Goal: Communication & Community: Answer question/provide support

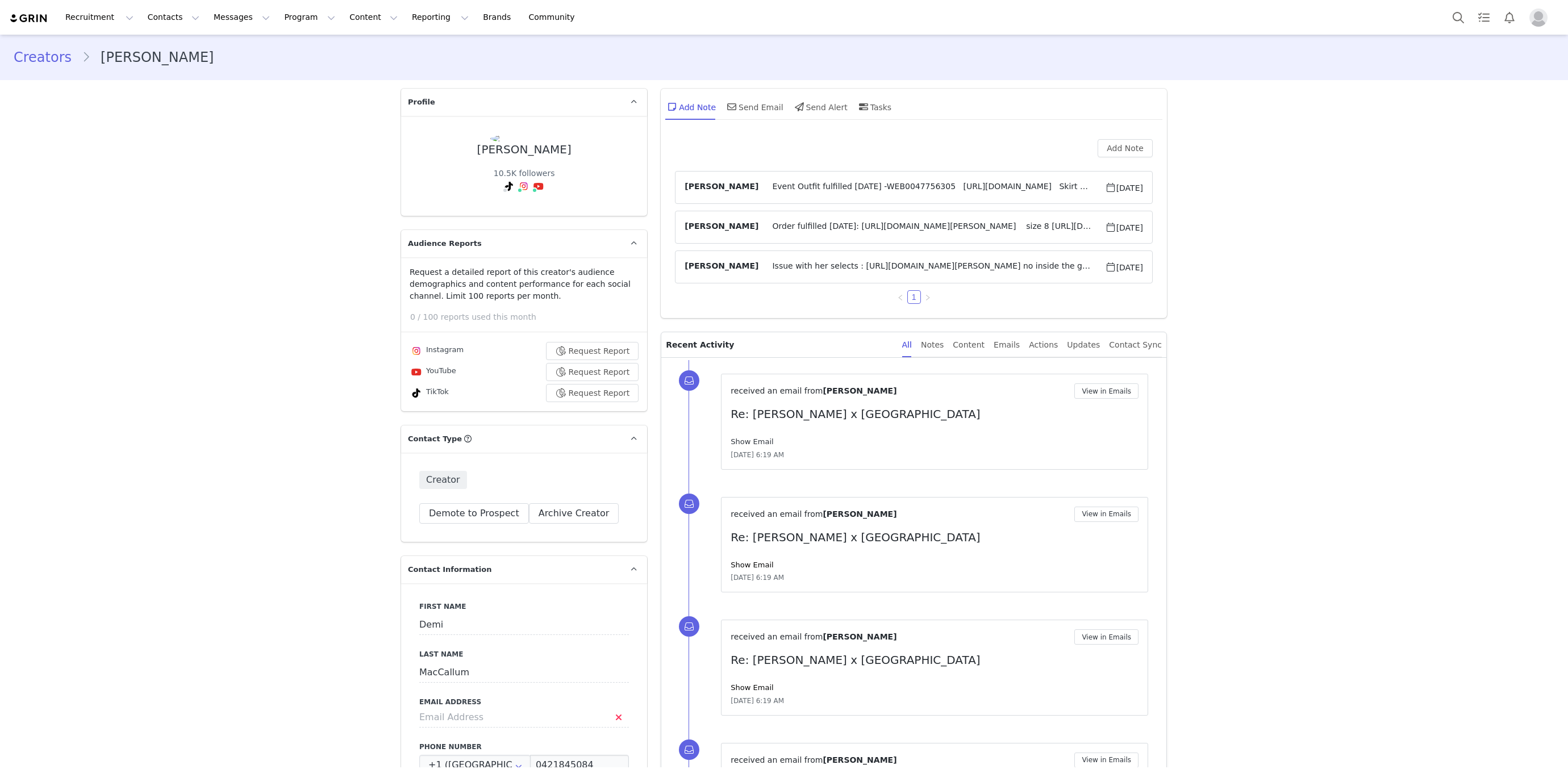
click at [755, 437] on link "Show Email" at bounding box center [752, 441] width 42 height 9
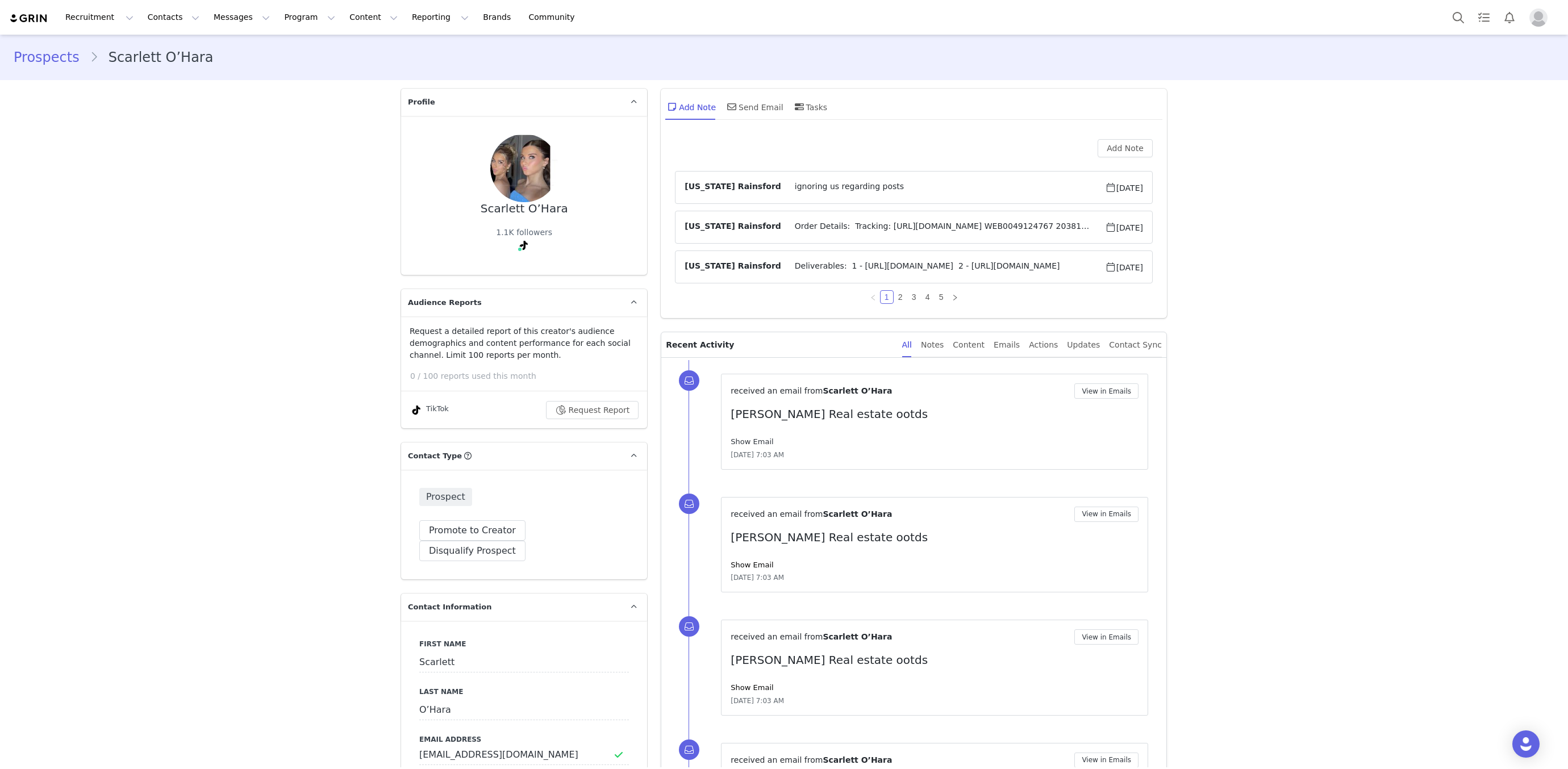
click at [762, 443] on link "Show Email" at bounding box center [752, 441] width 42 height 9
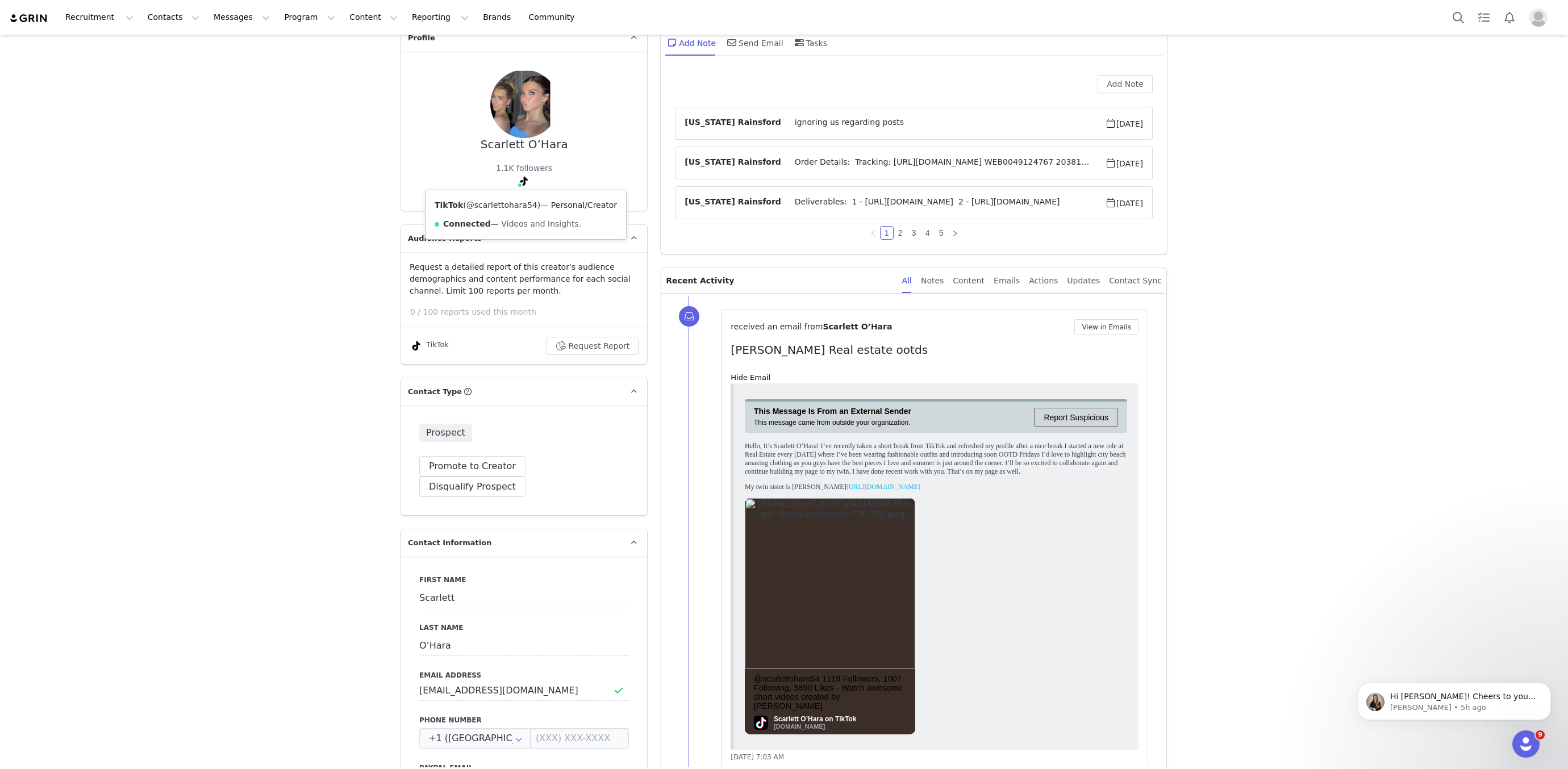
click at [518, 205] on link "@scarlettohara54" at bounding box center [502, 205] width 71 height 9
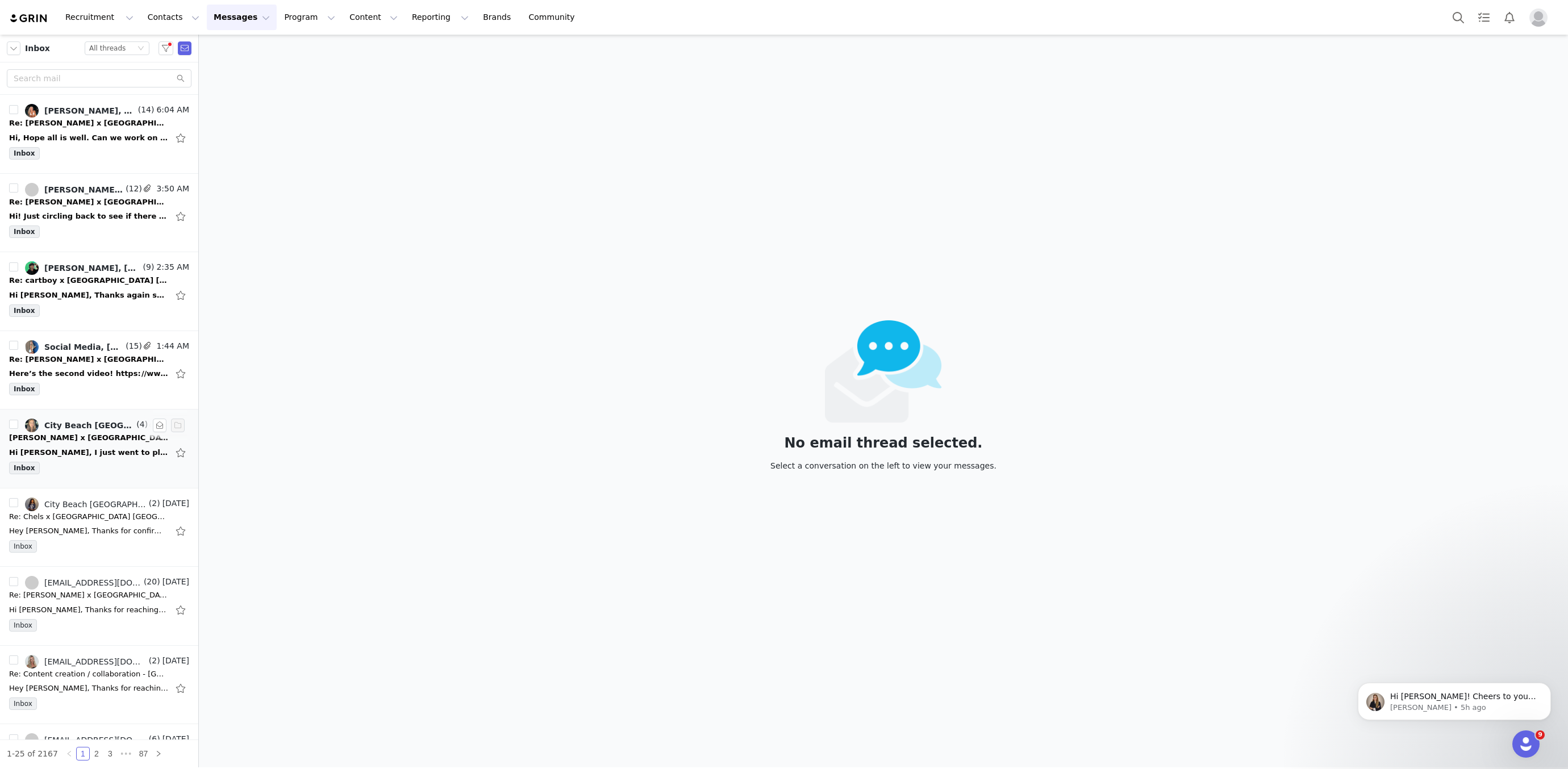
click at [118, 447] on div "Hi Hannah, I just went to place my order using the code provided in the email w…" at bounding box center [89, 453] width 159 height 11
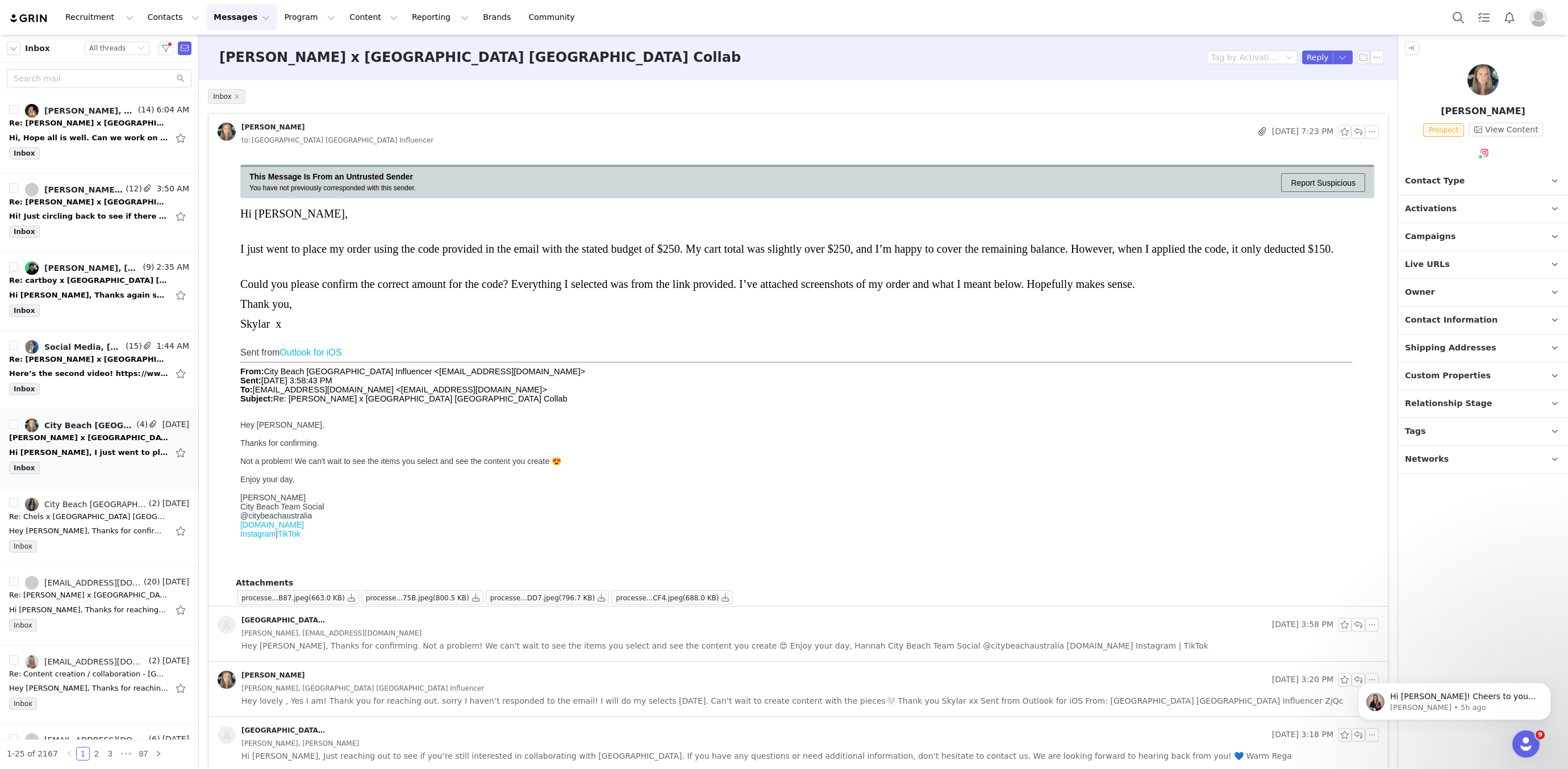
scroll to position [11, 0]
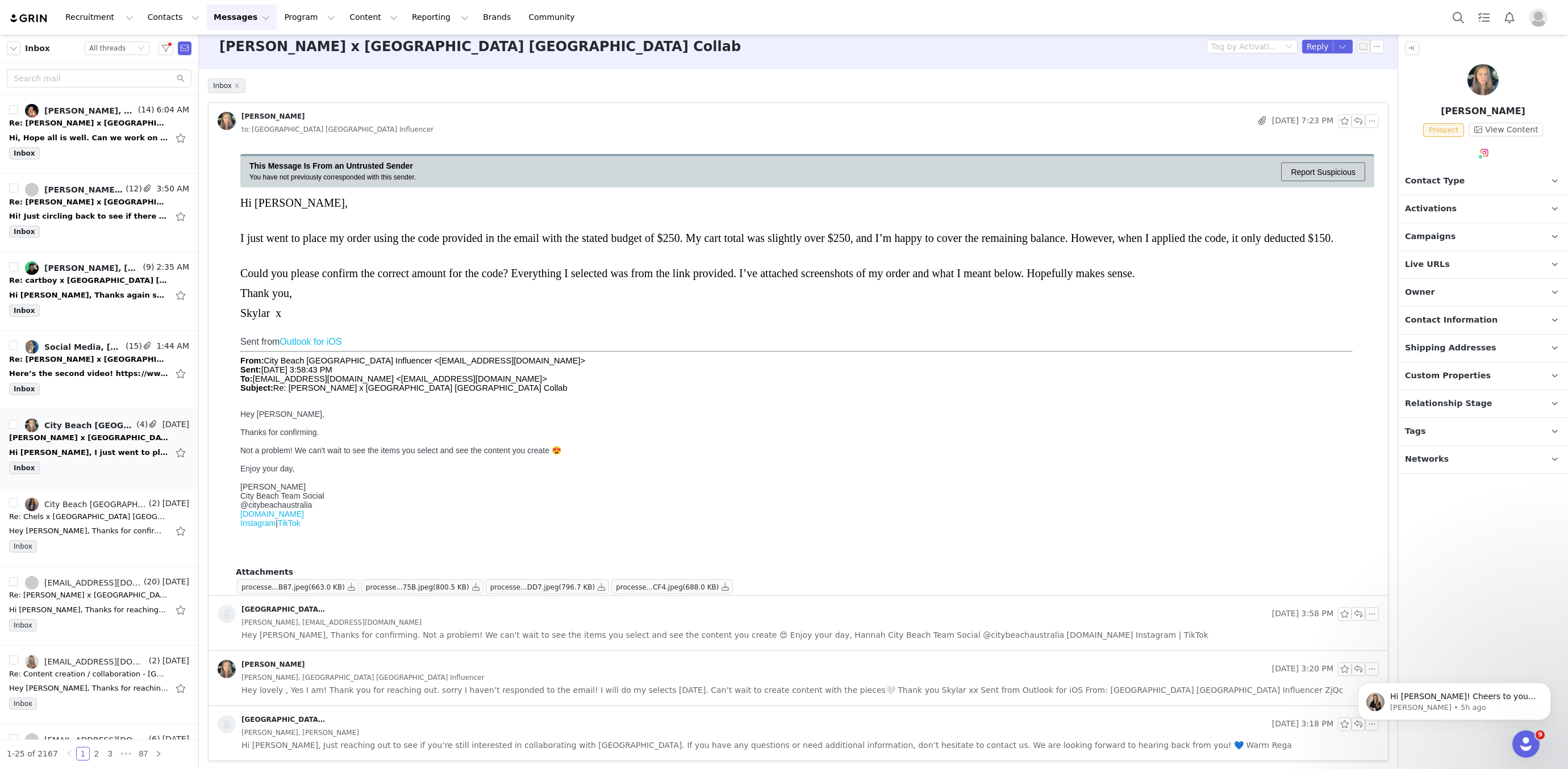
click at [542, 632] on span "Hey [PERSON_NAME], Thanks for confirming. Not a problem! We can't wait to see t…" at bounding box center [725, 635] width 967 height 13
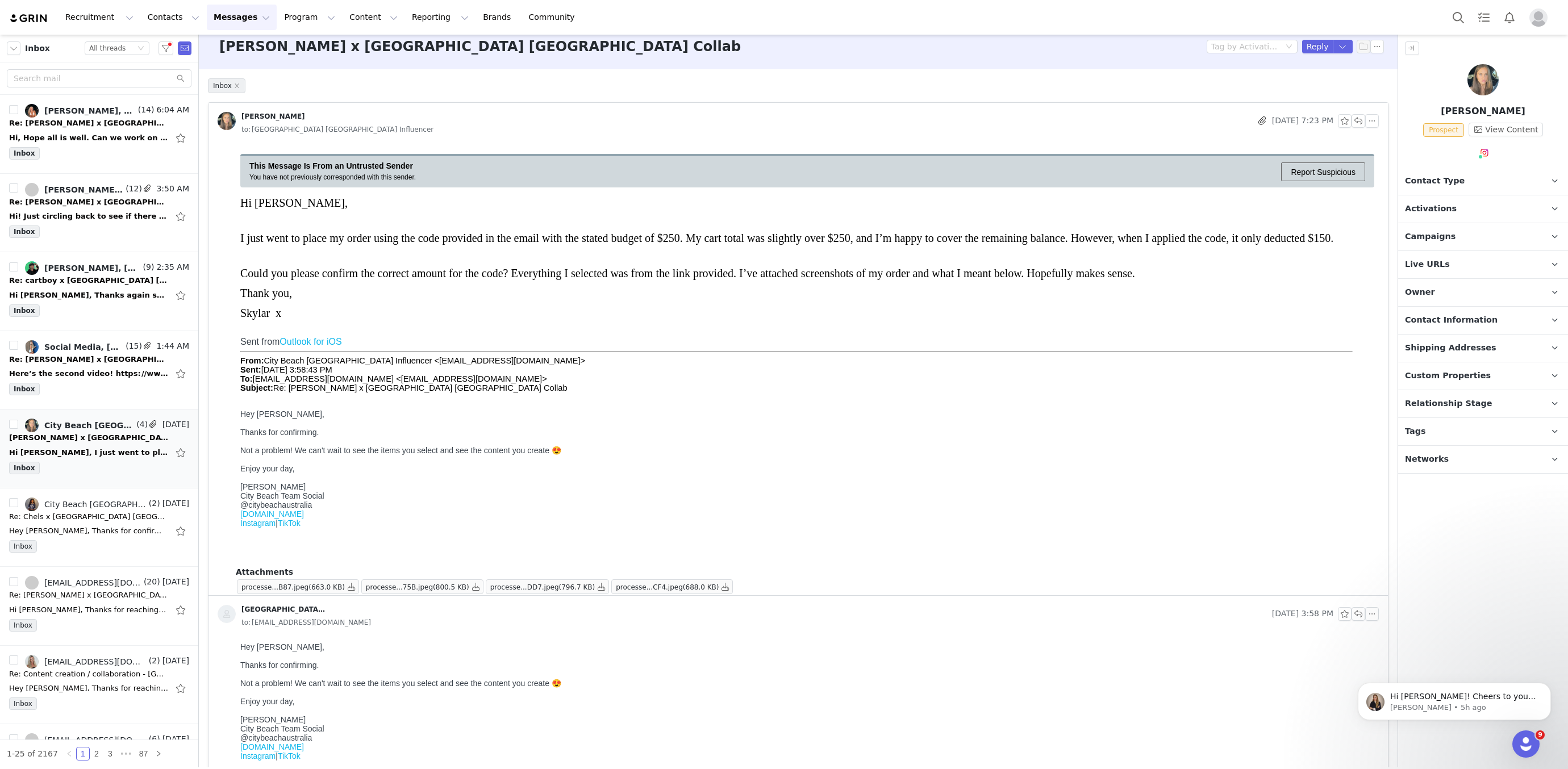
scroll to position [155, 0]
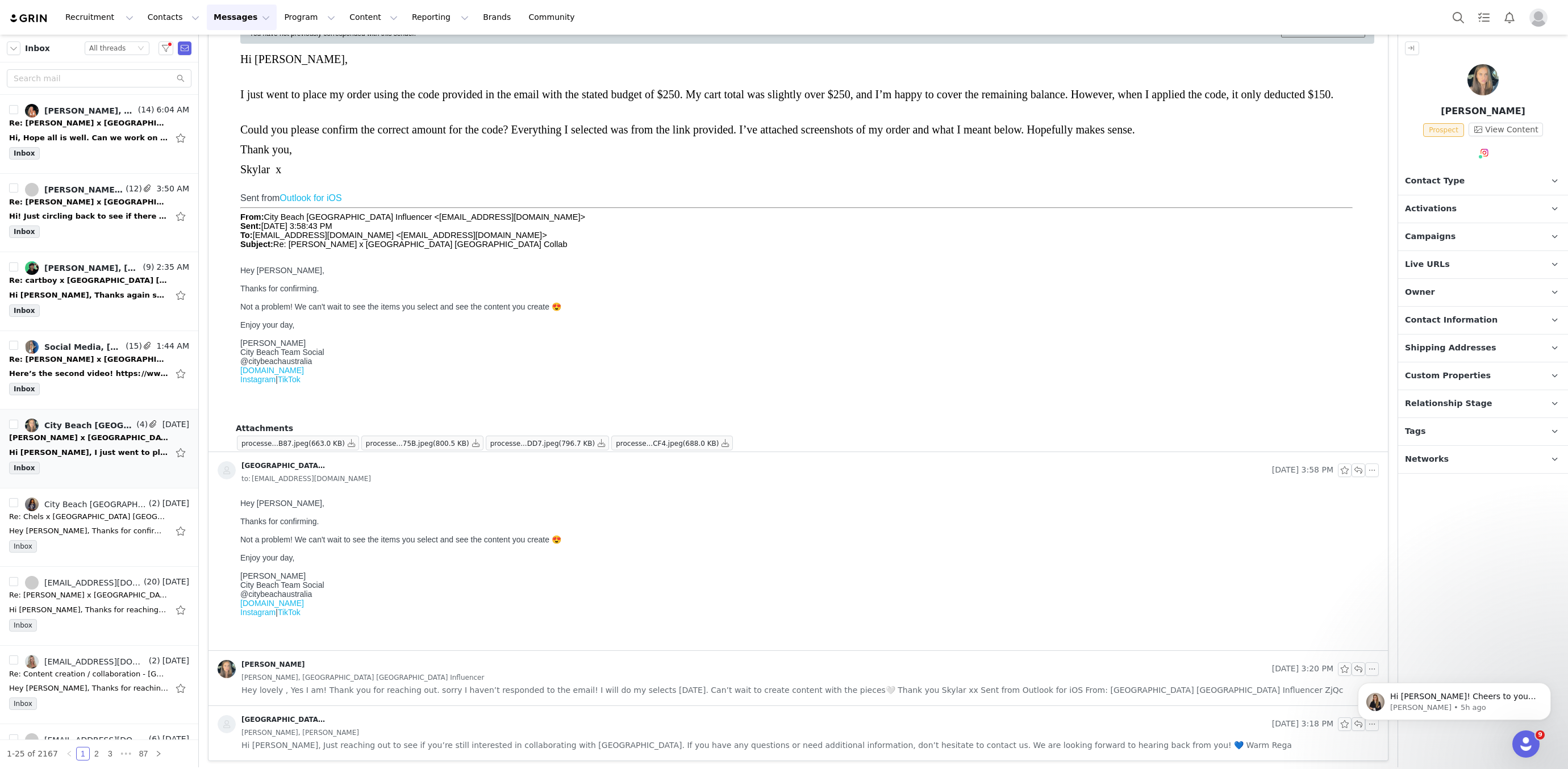
click at [515, 680] on div "[PERSON_NAME], [GEOGRAPHIC_DATA] [GEOGRAPHIC_DATA] Influencer" at bounding box center [810, 677] width 1138 height 13
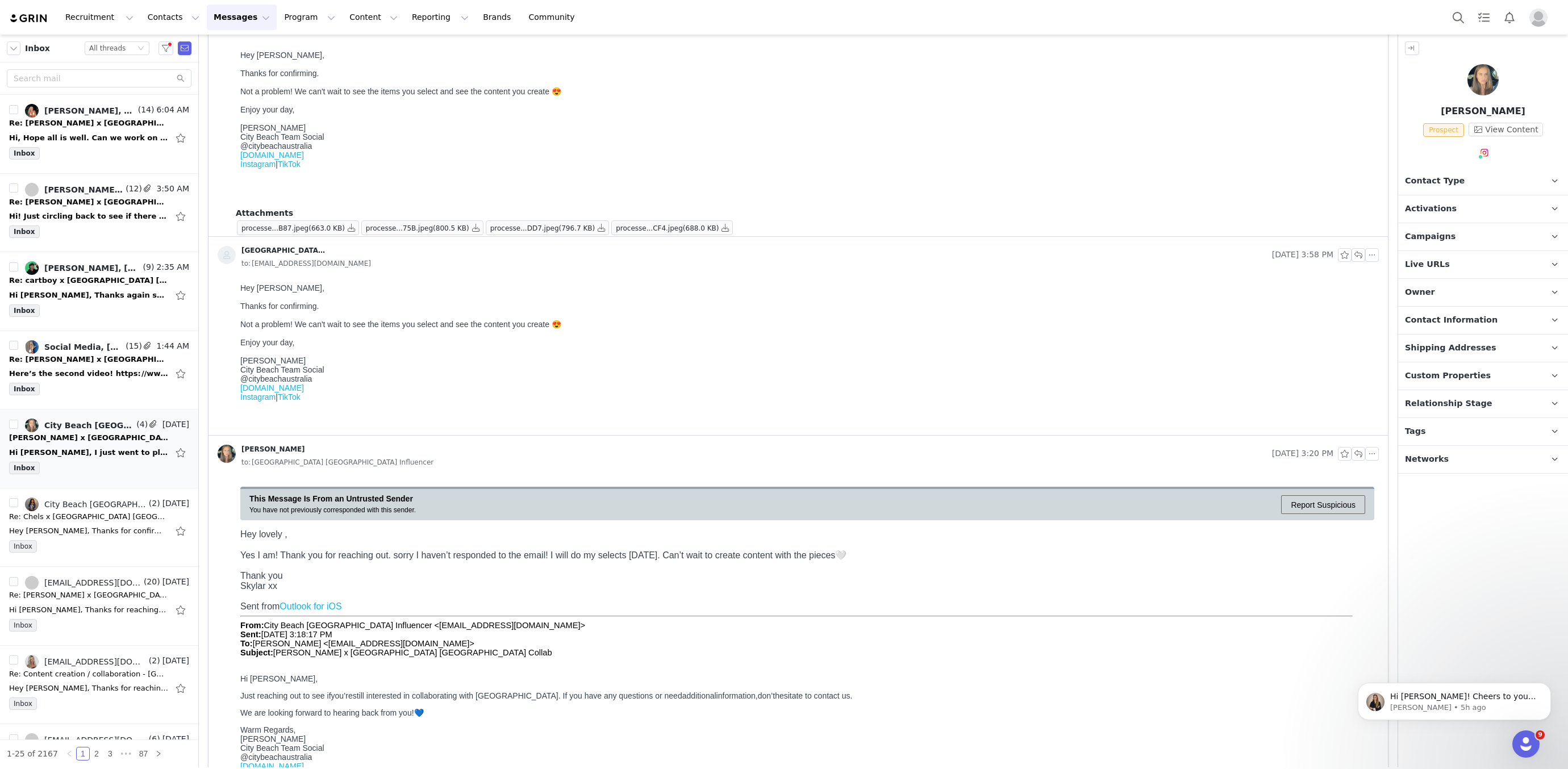
scroll to position [466, 0]
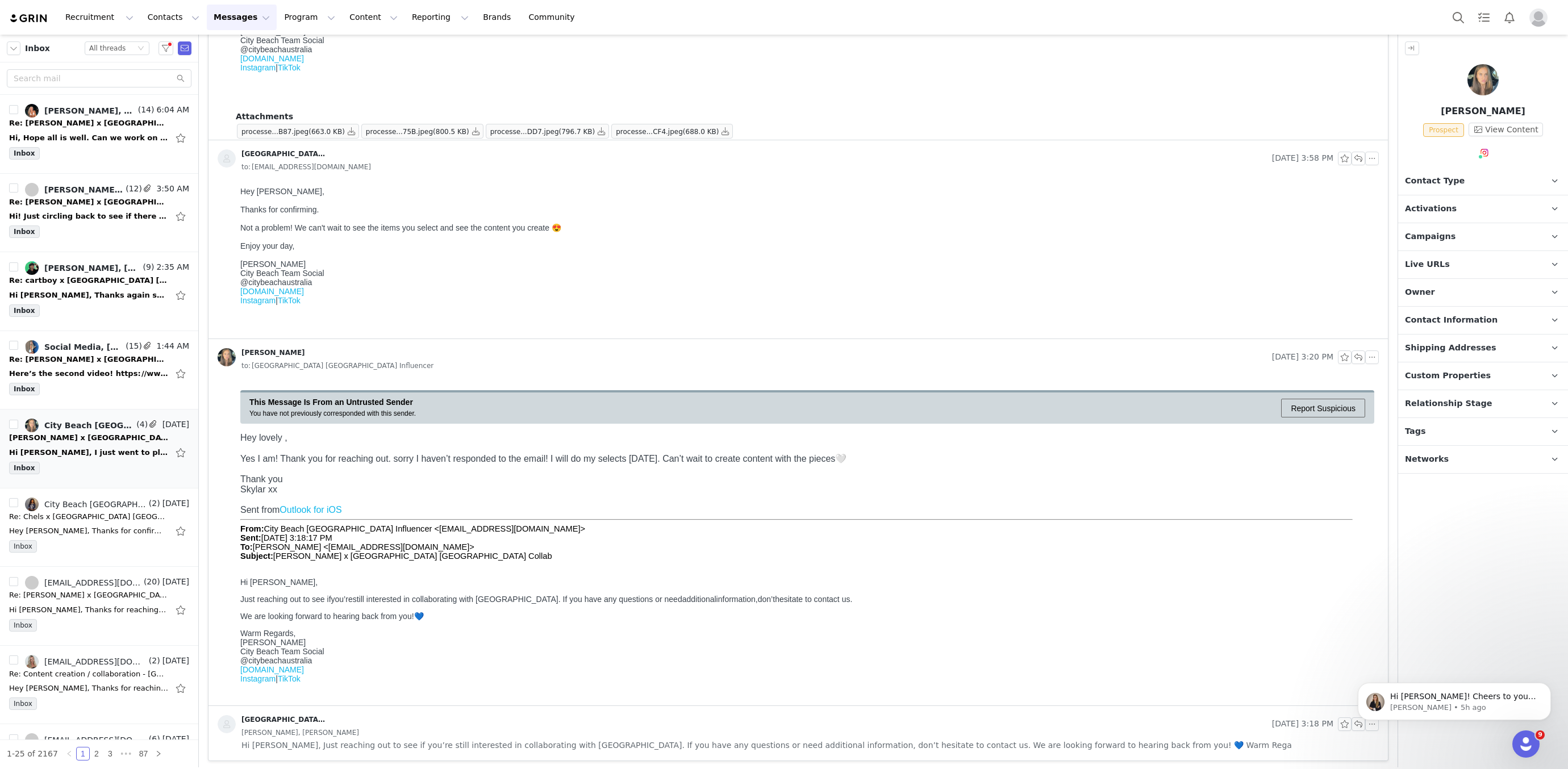
click at [566, 754] on div "City Beach Australia Influencer Sep 1, 2025 3:18 PM Skylar Dever, Skylar Dever …" at bounding box center [798, 733] width 1179 height 55
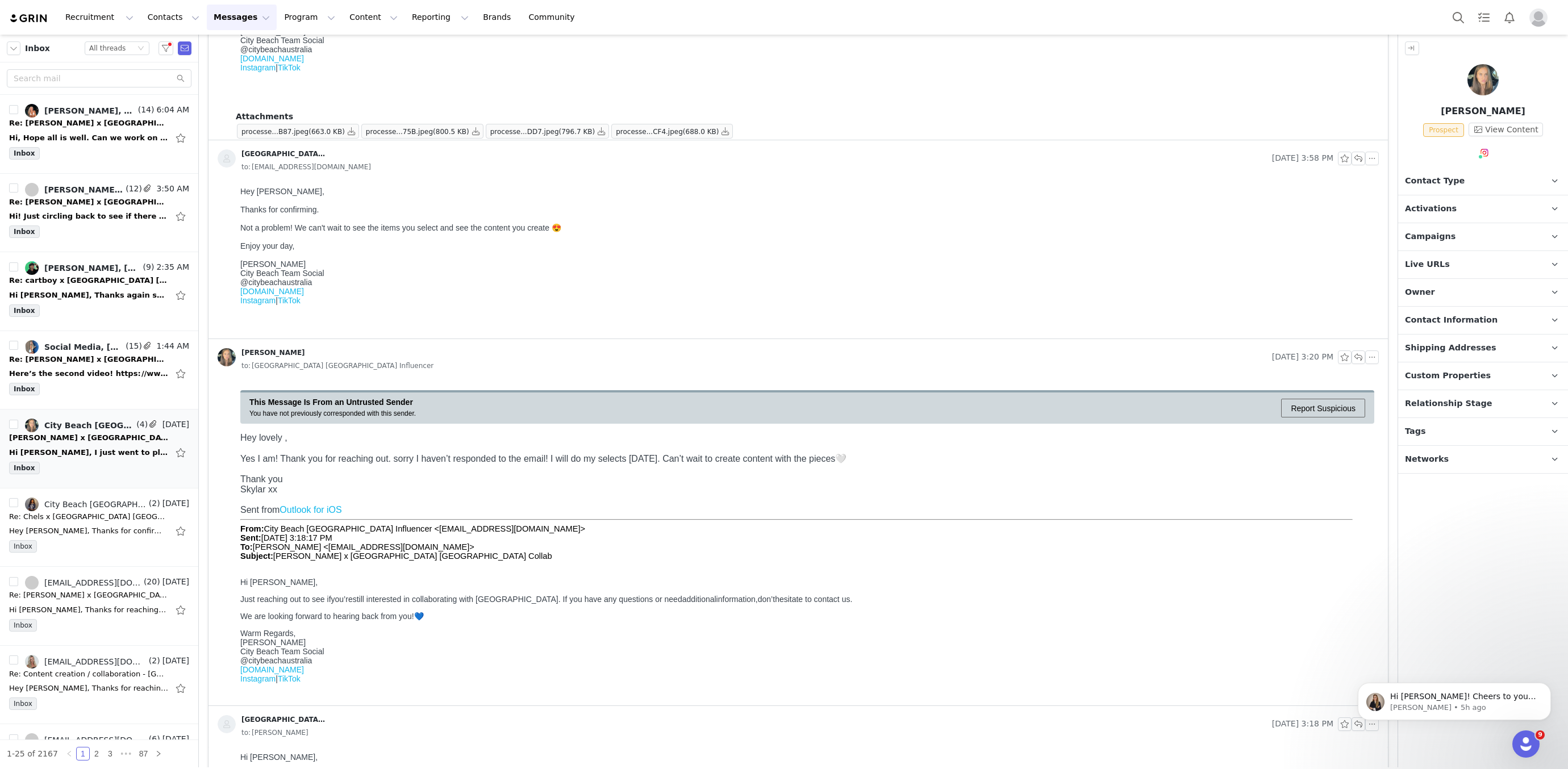
scroll to position [0, 0]
click at [1478, 172] on div "Instagram ( @skylardever ) — Standard Connected — Account is discoverable." at bounding box center [1483, 199] width 168 height 73
drag, startPoint x: 1479, startPoint y: 175, endPoint x: 1421, endPoint y: 149, distance: 63.6
click at [1479, 175] on link "@skylardever" at bounding box center [1485, 177] width 54 height 9
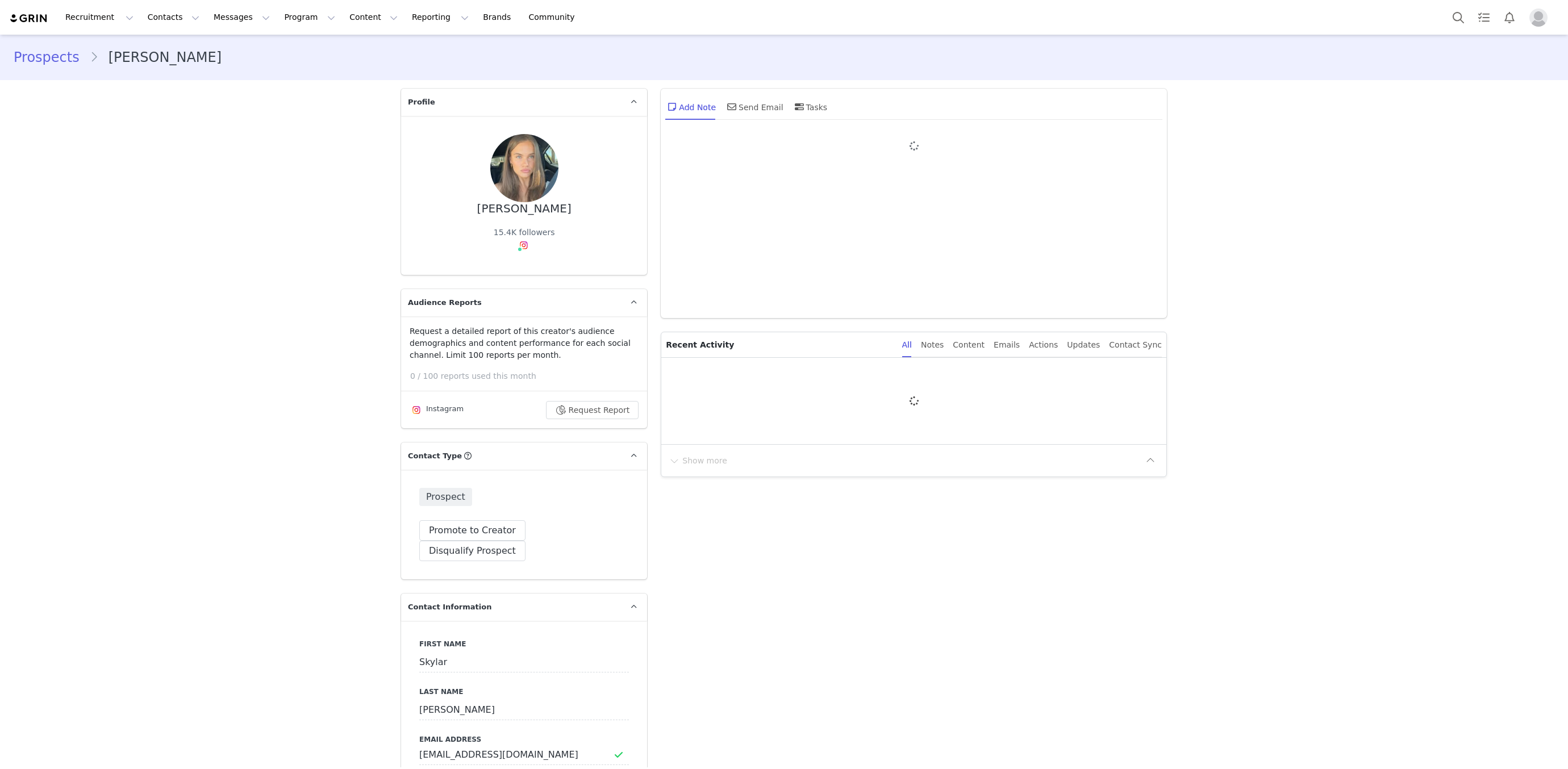
type input "+1 ([GEOGRAPHIC_DATA])"
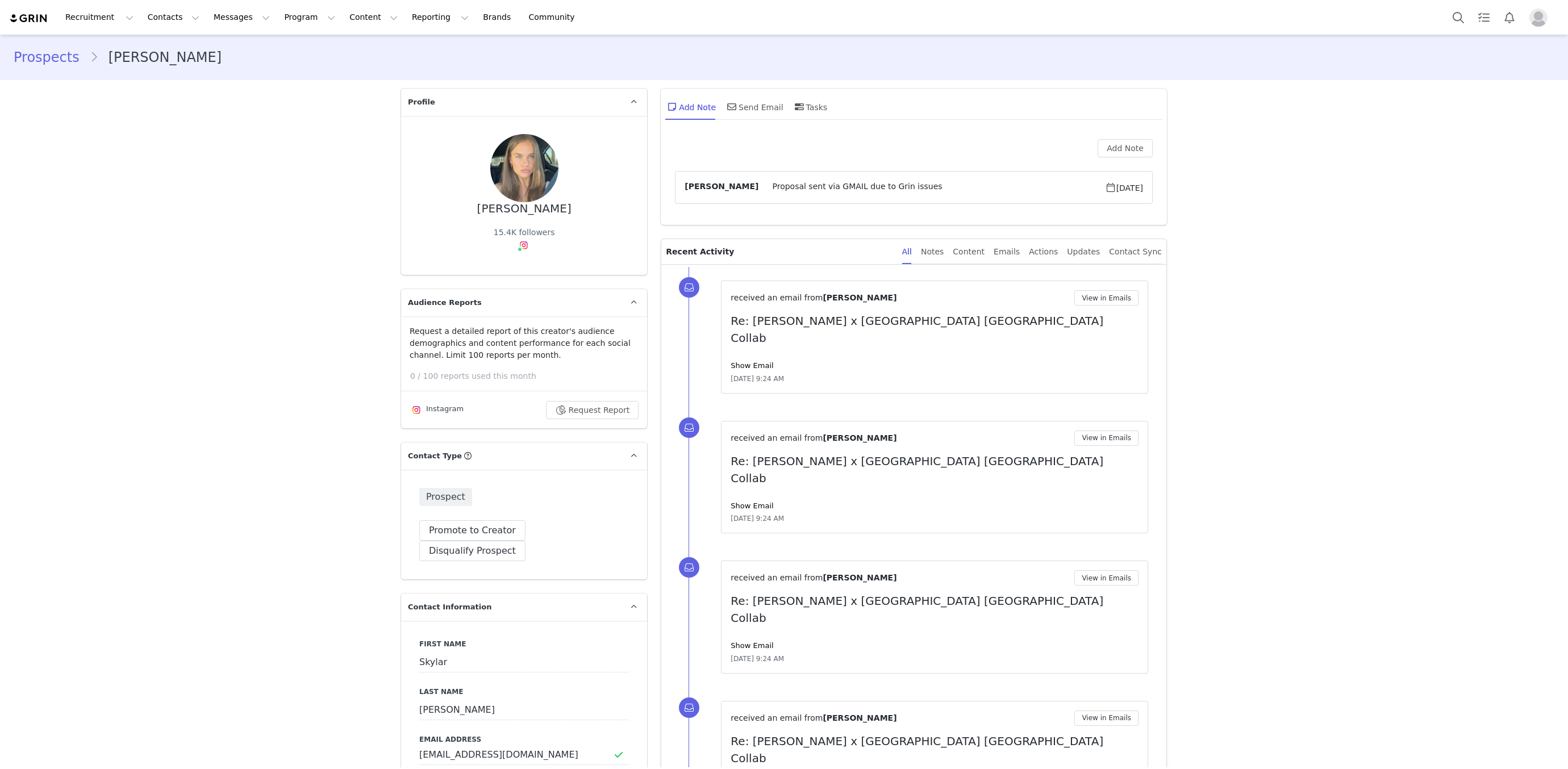
scroll to position [821, 0]
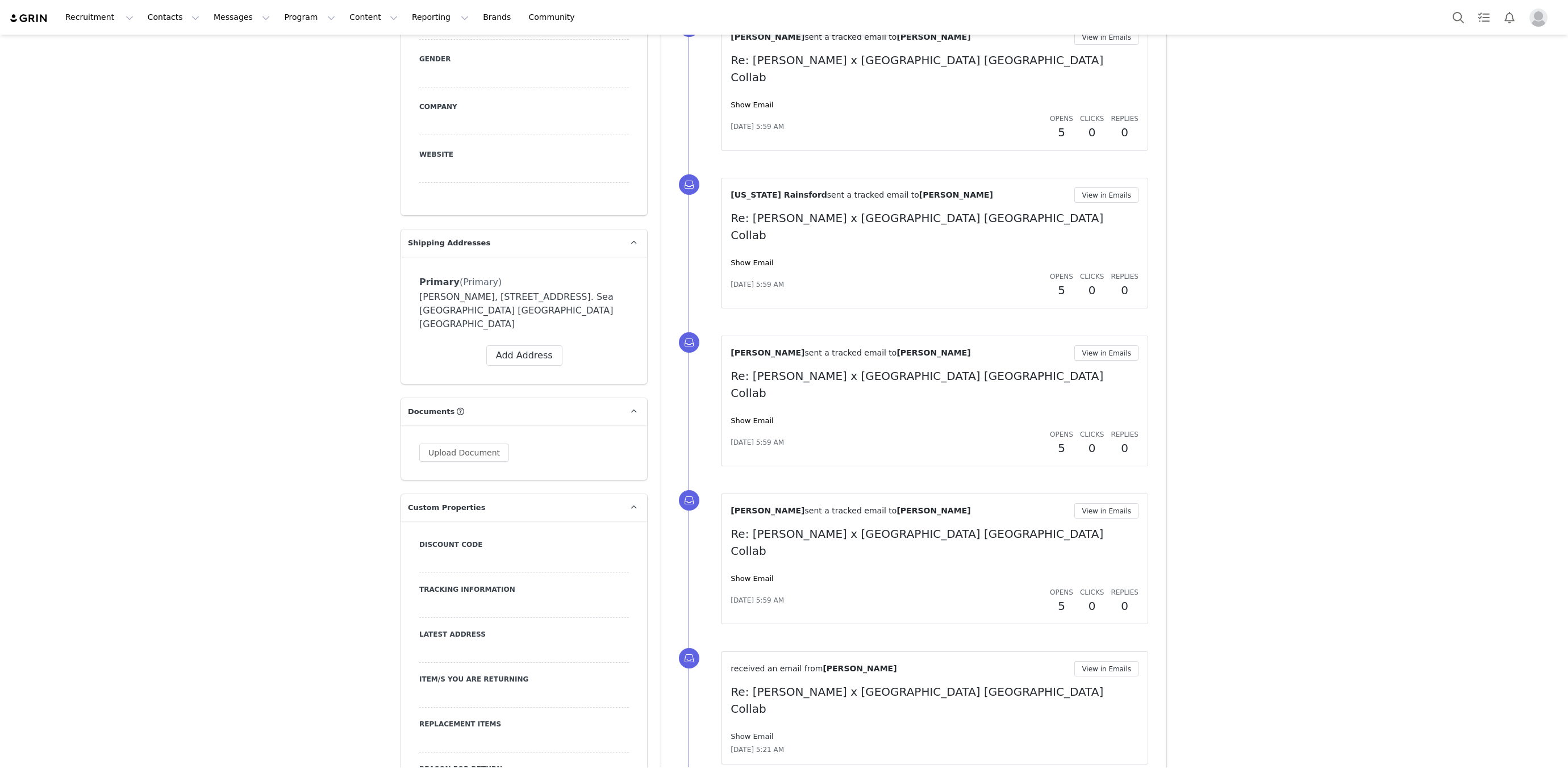
click at [761, 732] on link "Show Email" at bounding box center [752, 736] width 42 height 9
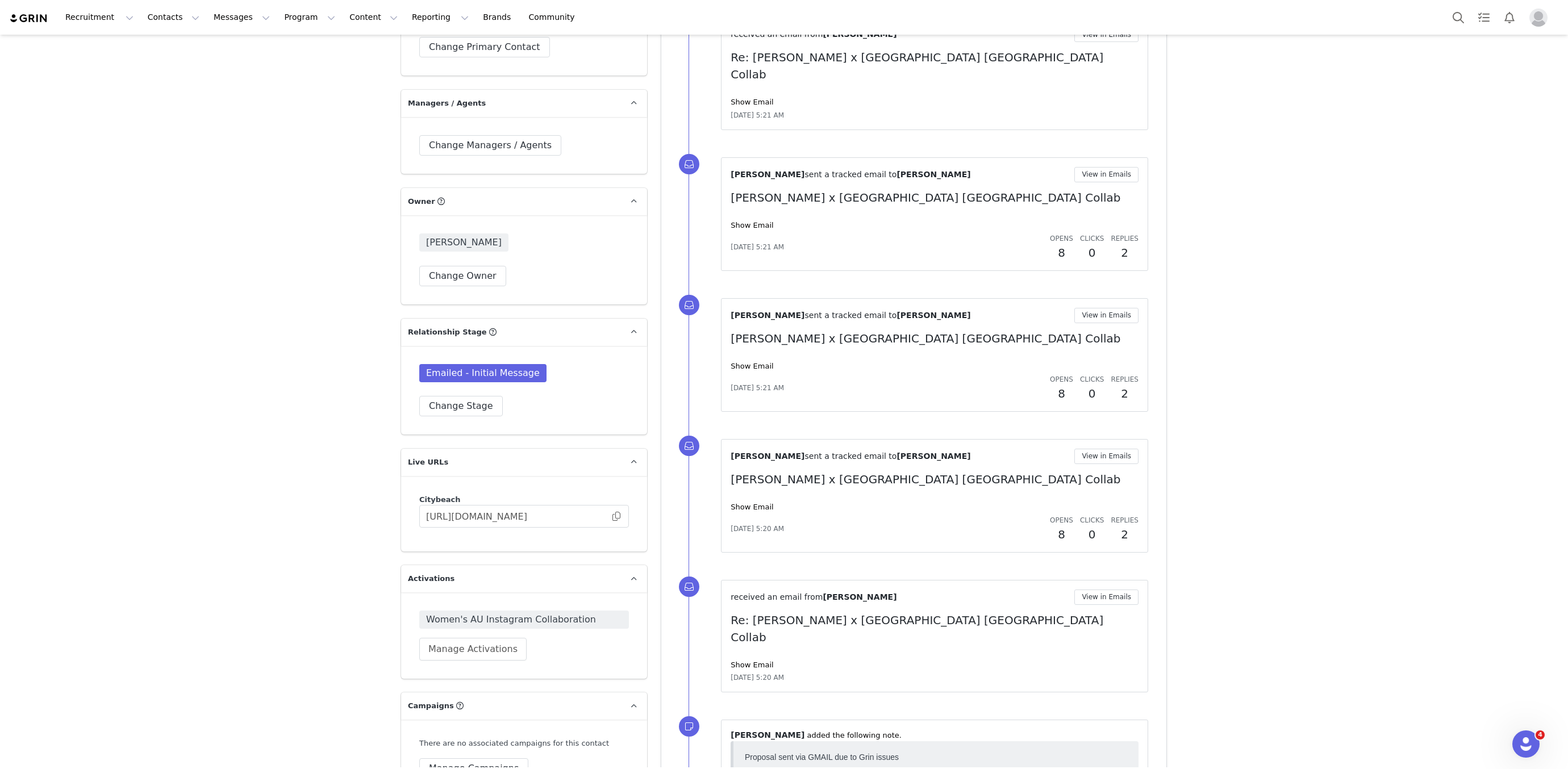
scroll to position [2259, 0]
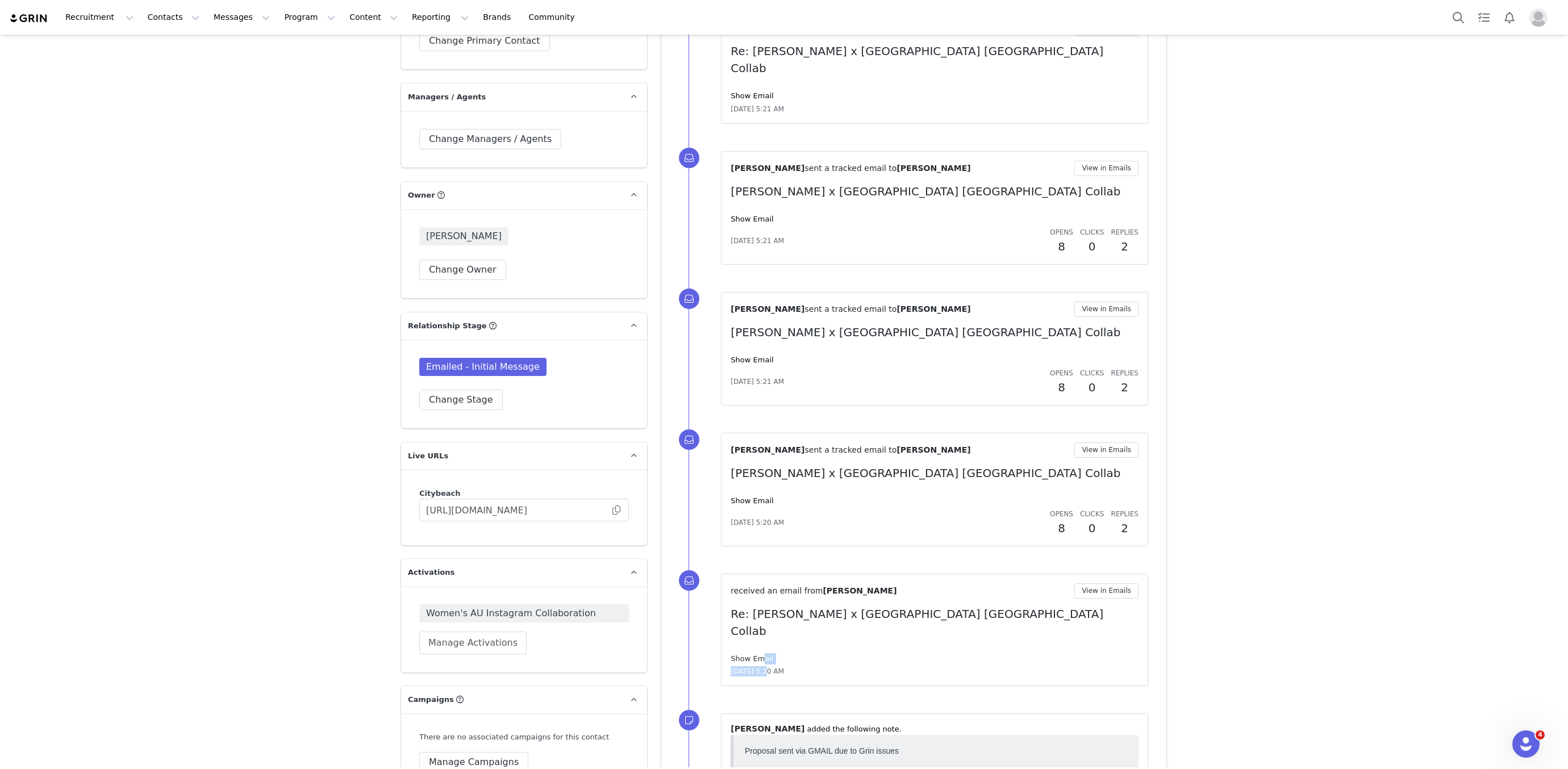
click at [754, 583] on div "received an email from Skylar Dever View in Emails Re: Skylar Dever x City Beac…" at bounding box center [934, 630] width 408 height 94
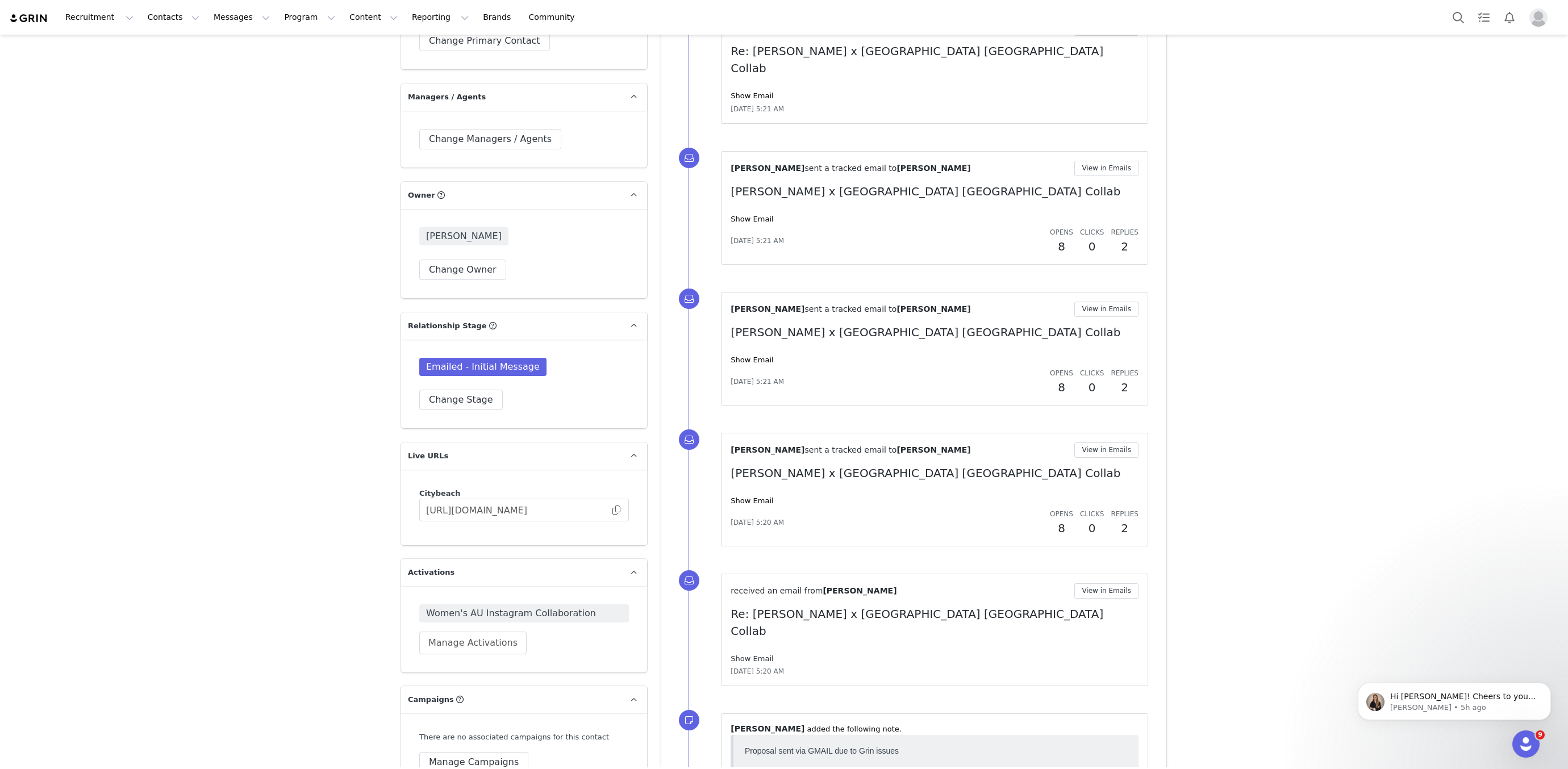
scroll to position [2261, 0]
click at [754, 652] on link "Show Email" at bounding box center [752, 656] width 42 height 9
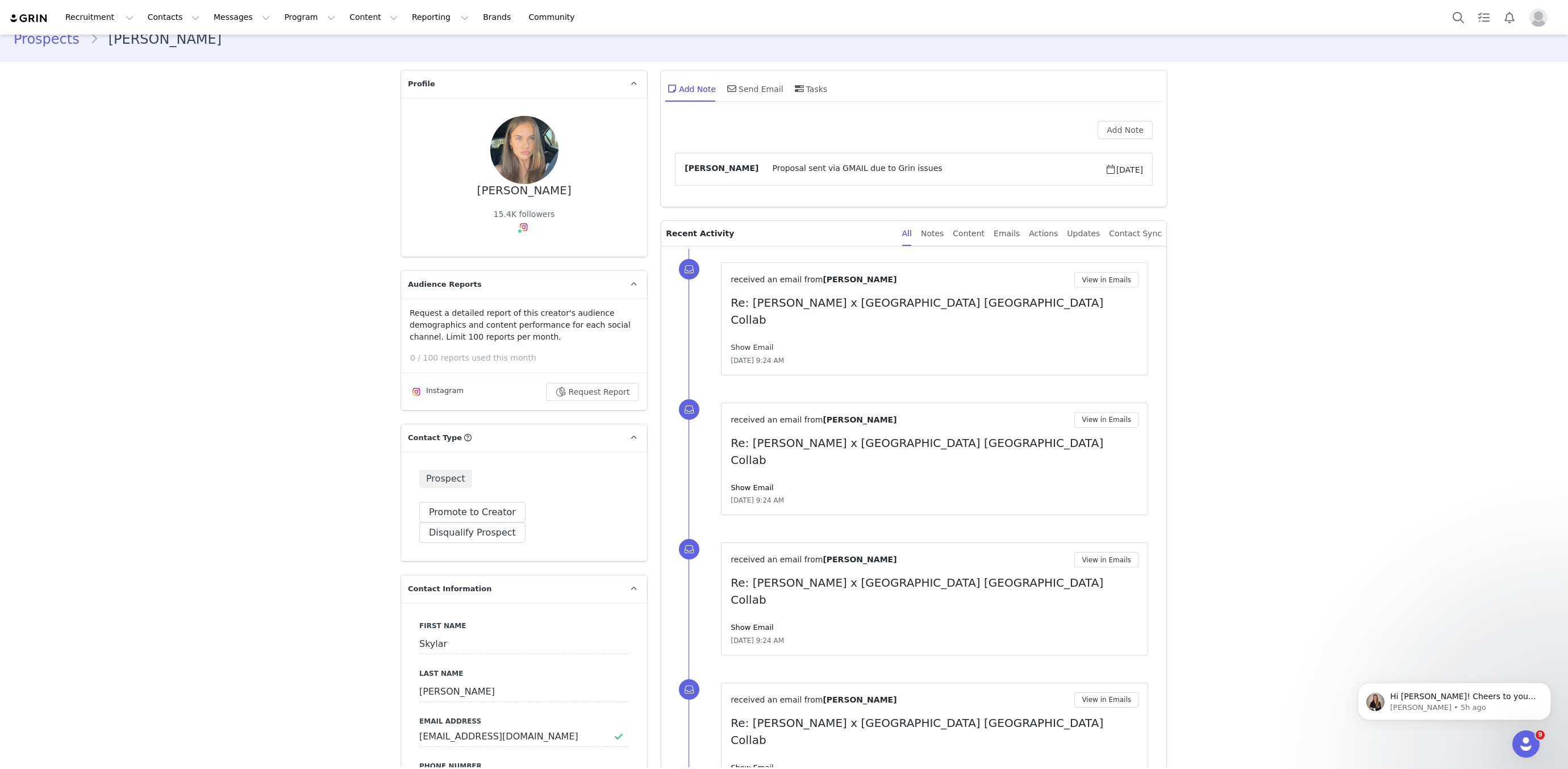
scroll to position [0, 0]
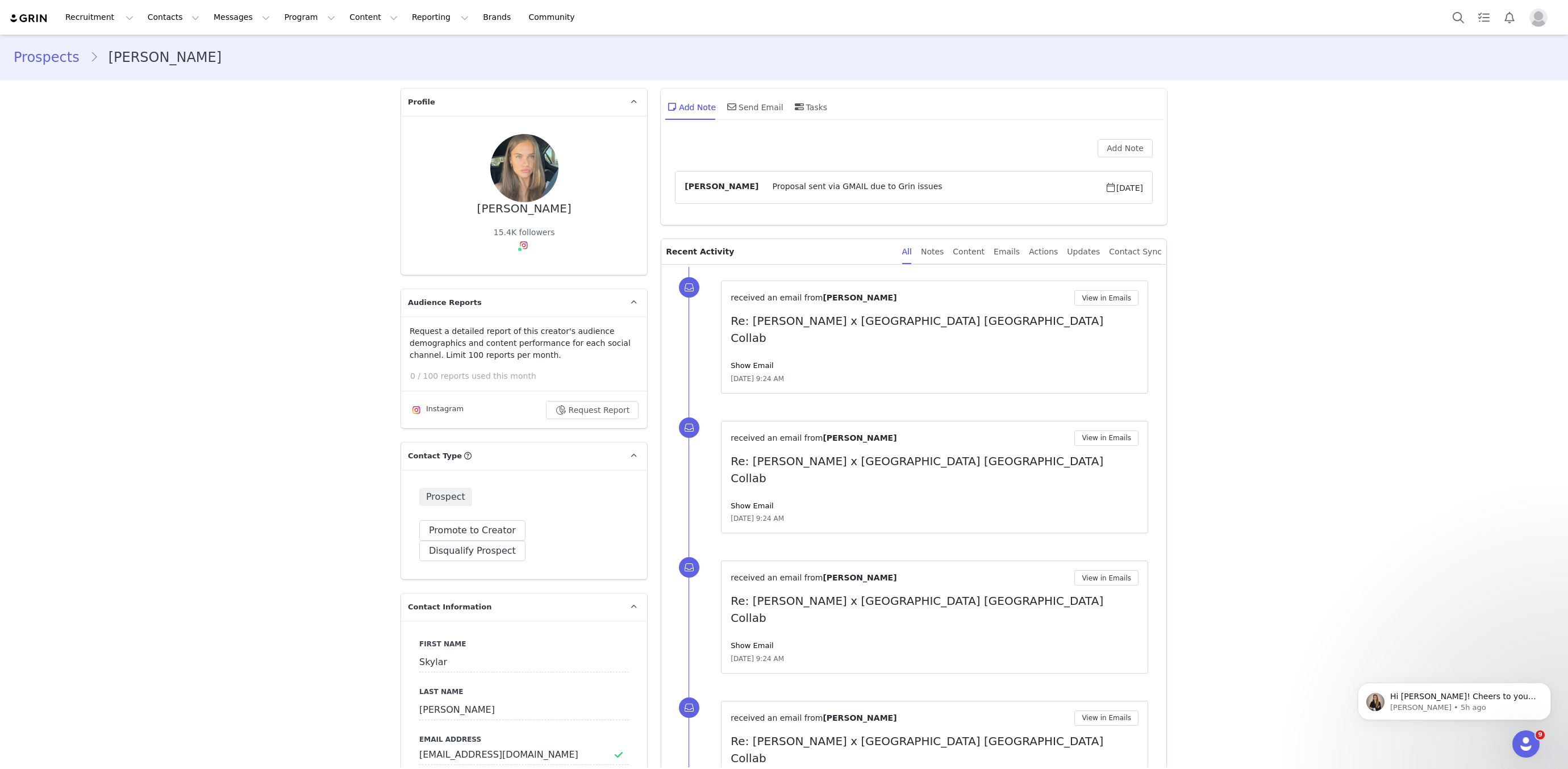
click at [544, 205] on div "[PERSON_NAME]" at bounding box center [524, 209] width 94 height 13
copy div "[PERSON_NAME]"
click at [207, 16] on button "Messages Messages" at bounding box center [242, 17] width 70 height 26
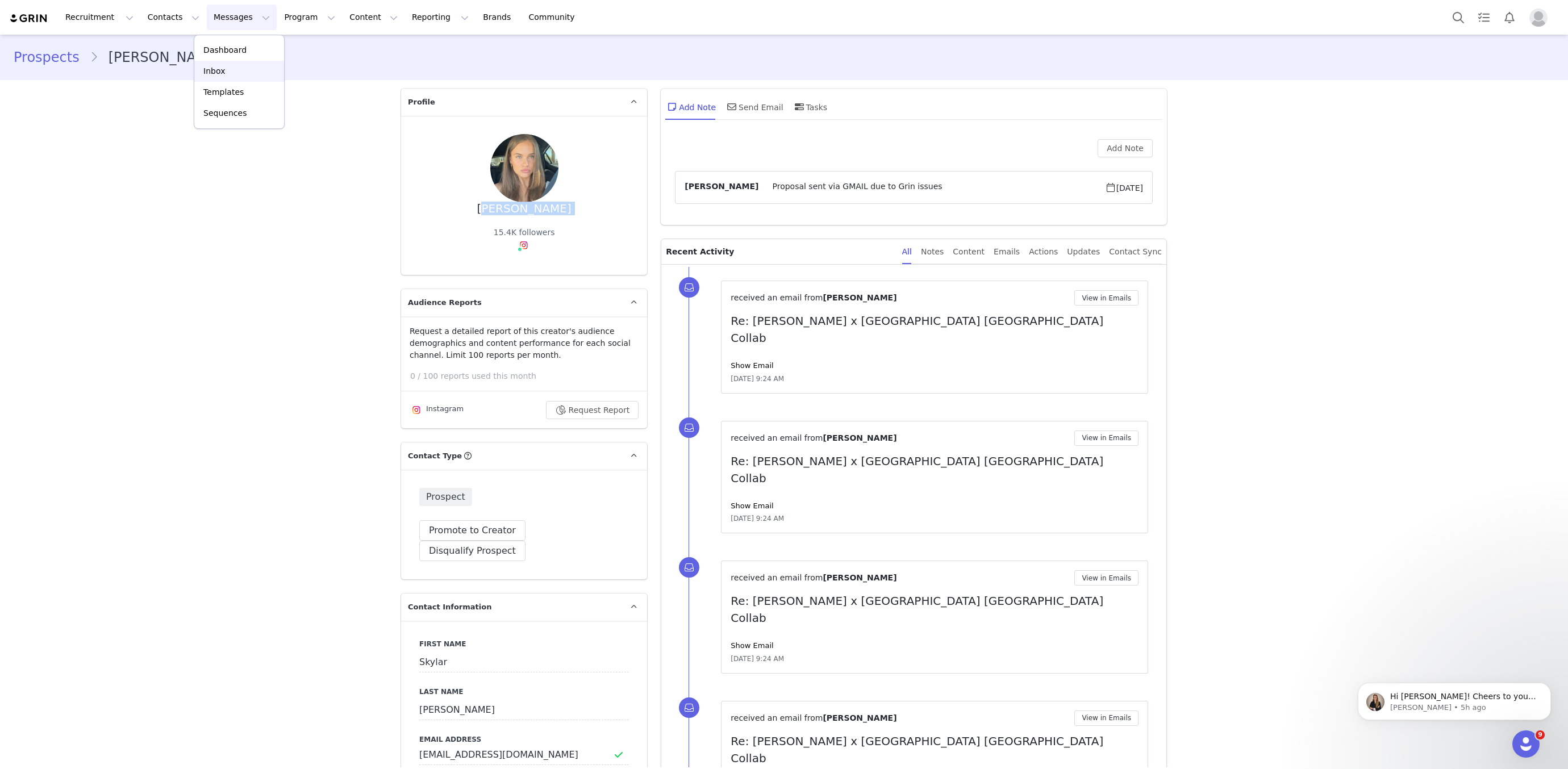
click at [213, 70] on p "Inbox" at bounding box center [214, 71] width 22 height 12
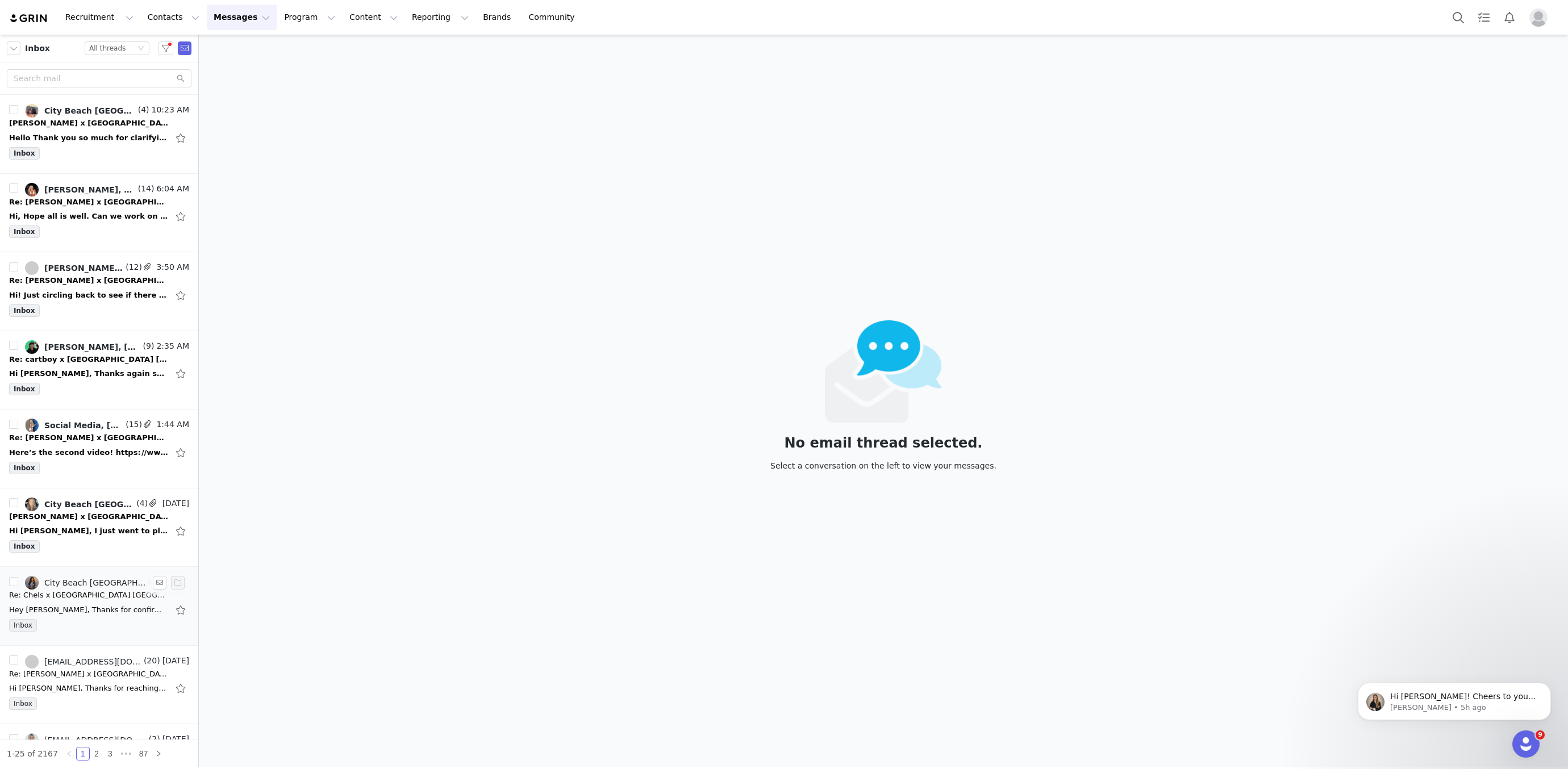
click at [130, 610] on div "Hey [PERSON_NAME], Thanks for confirming. Not a problem! I can see the order ha…" at bounding box center [99, 610] width 180 height 18
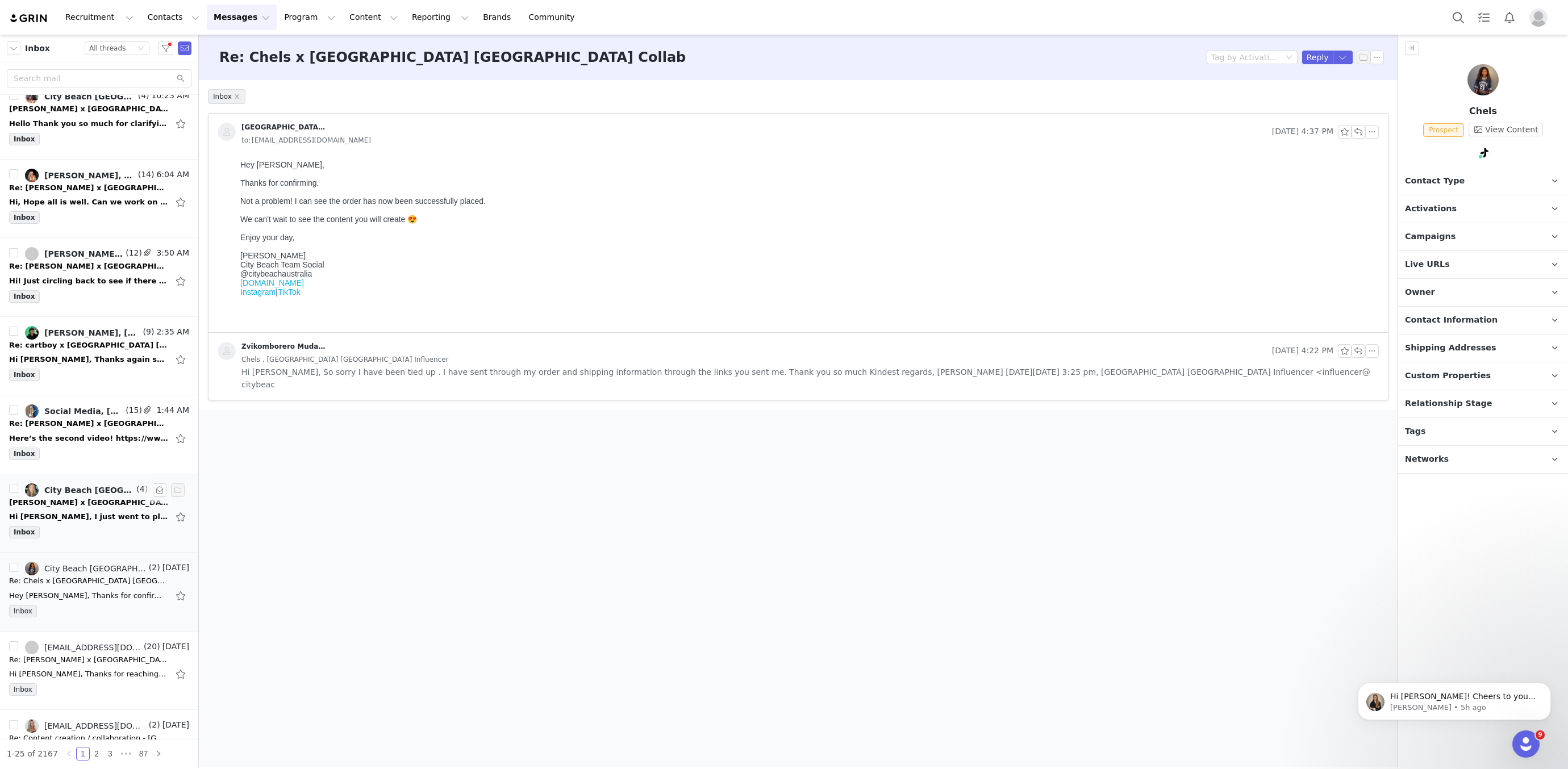
scroll to position [15, 0]
click at [114, 507] on div "Hi [PERSON_NAME], I just went to place my order using the code provided in the …" at bounding box center [99, 516] width 180 height 18
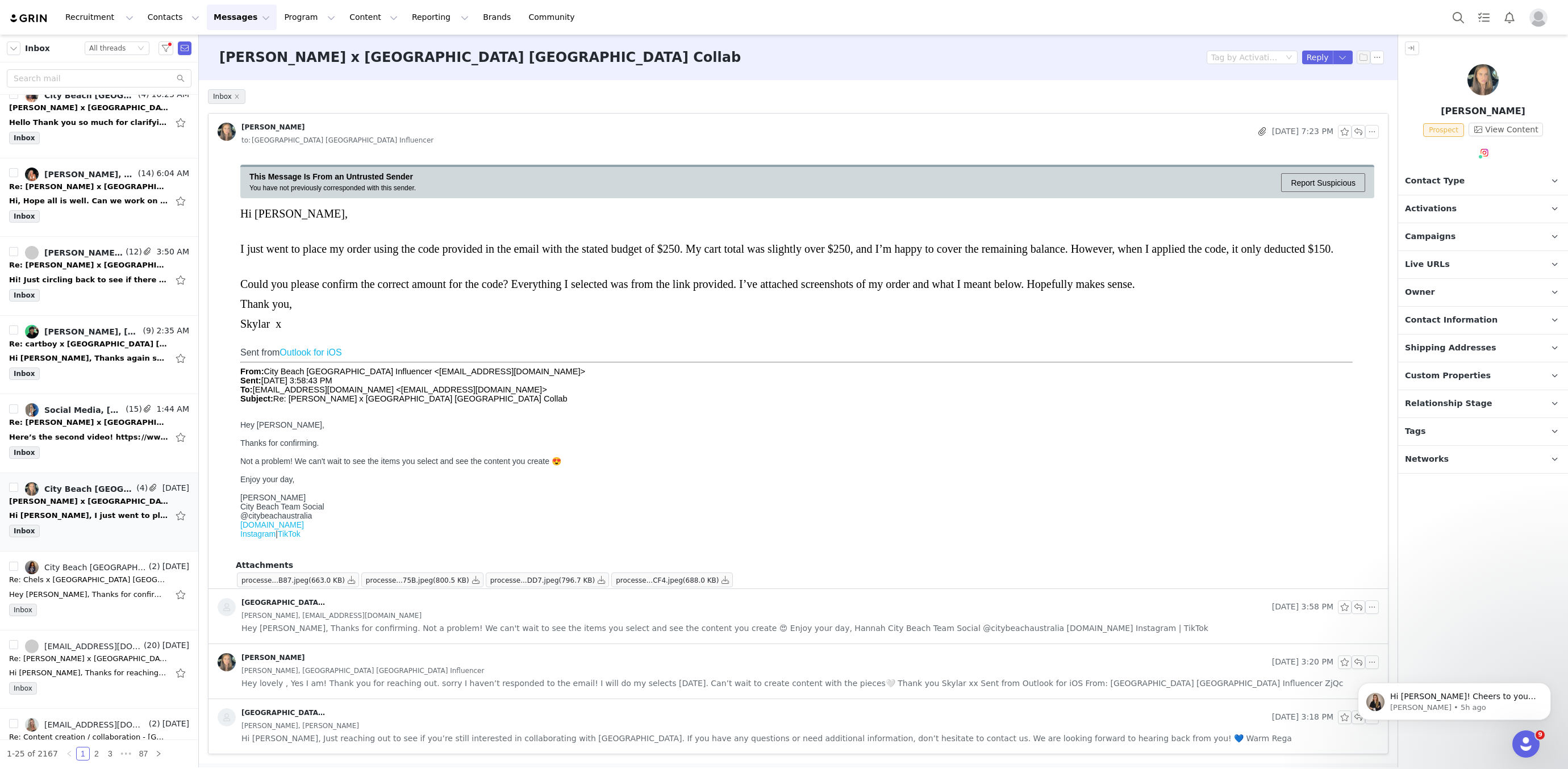
scroll to position [0, 0]
click at [1359, 132] on button "button" at bounding box center [1359, 131] width 14 height 14
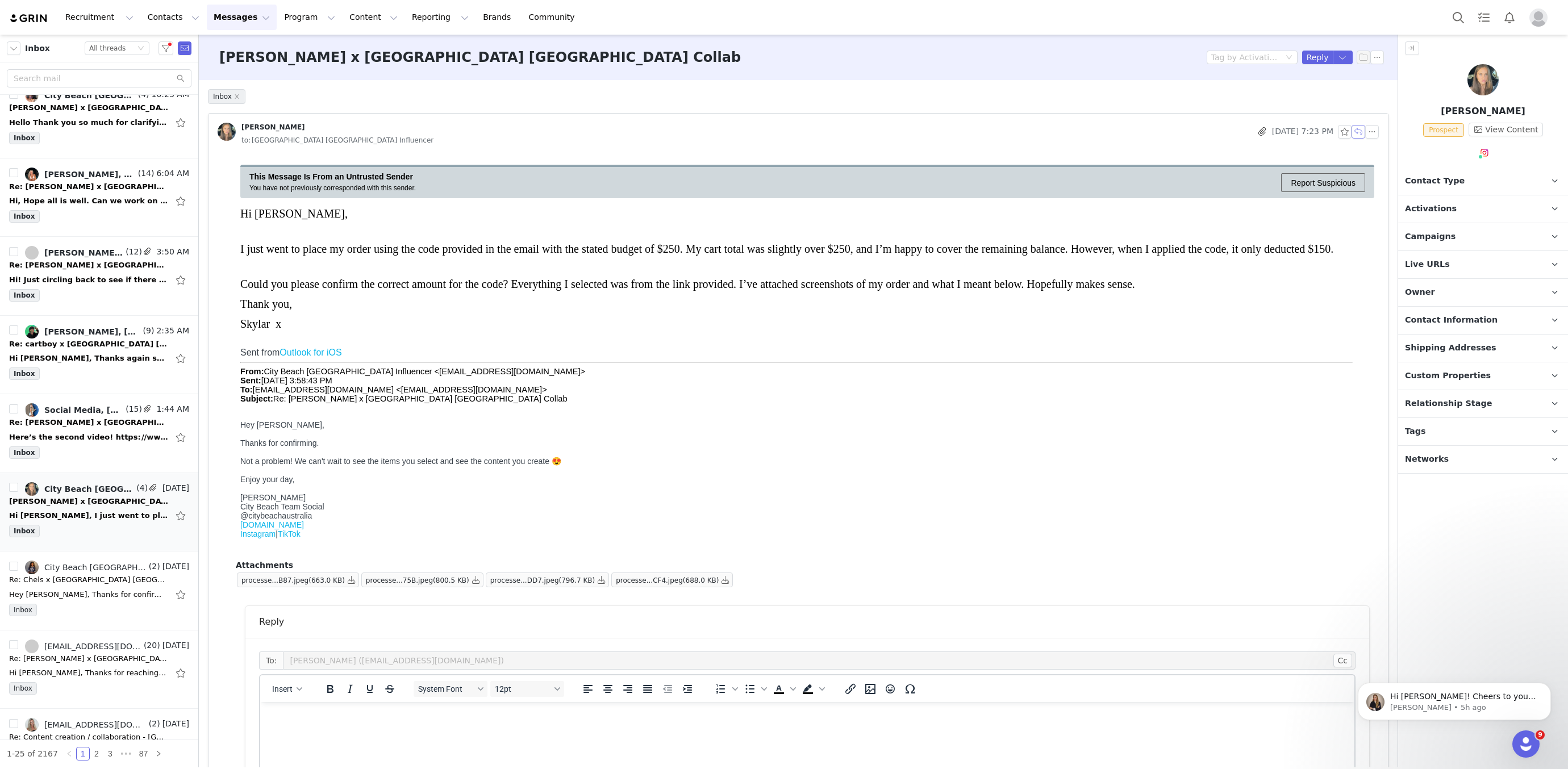
scroll to position [385, 0]
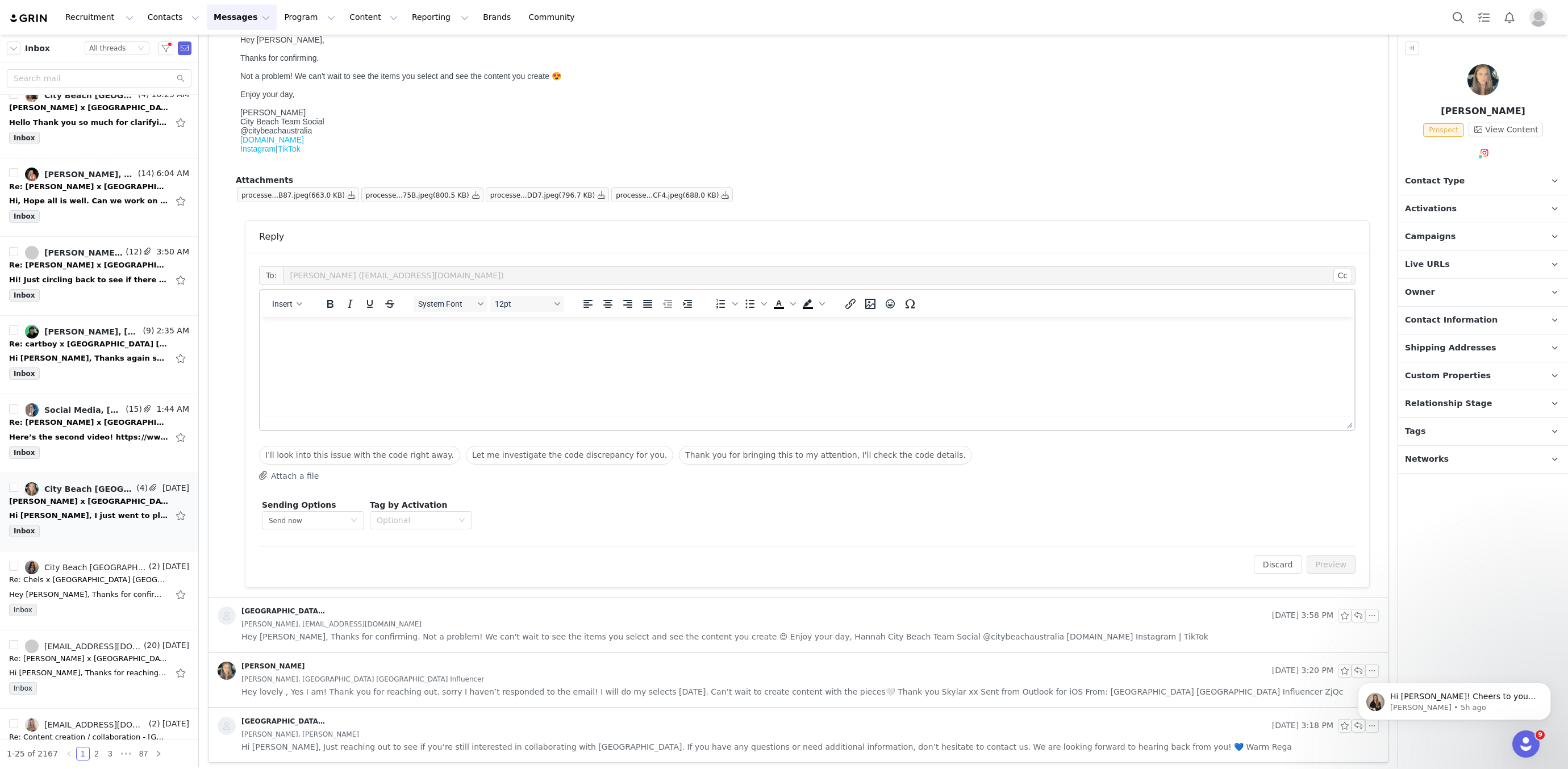
click at [355, 348] on html at bounding box center [807, 332] width 1094 height 30
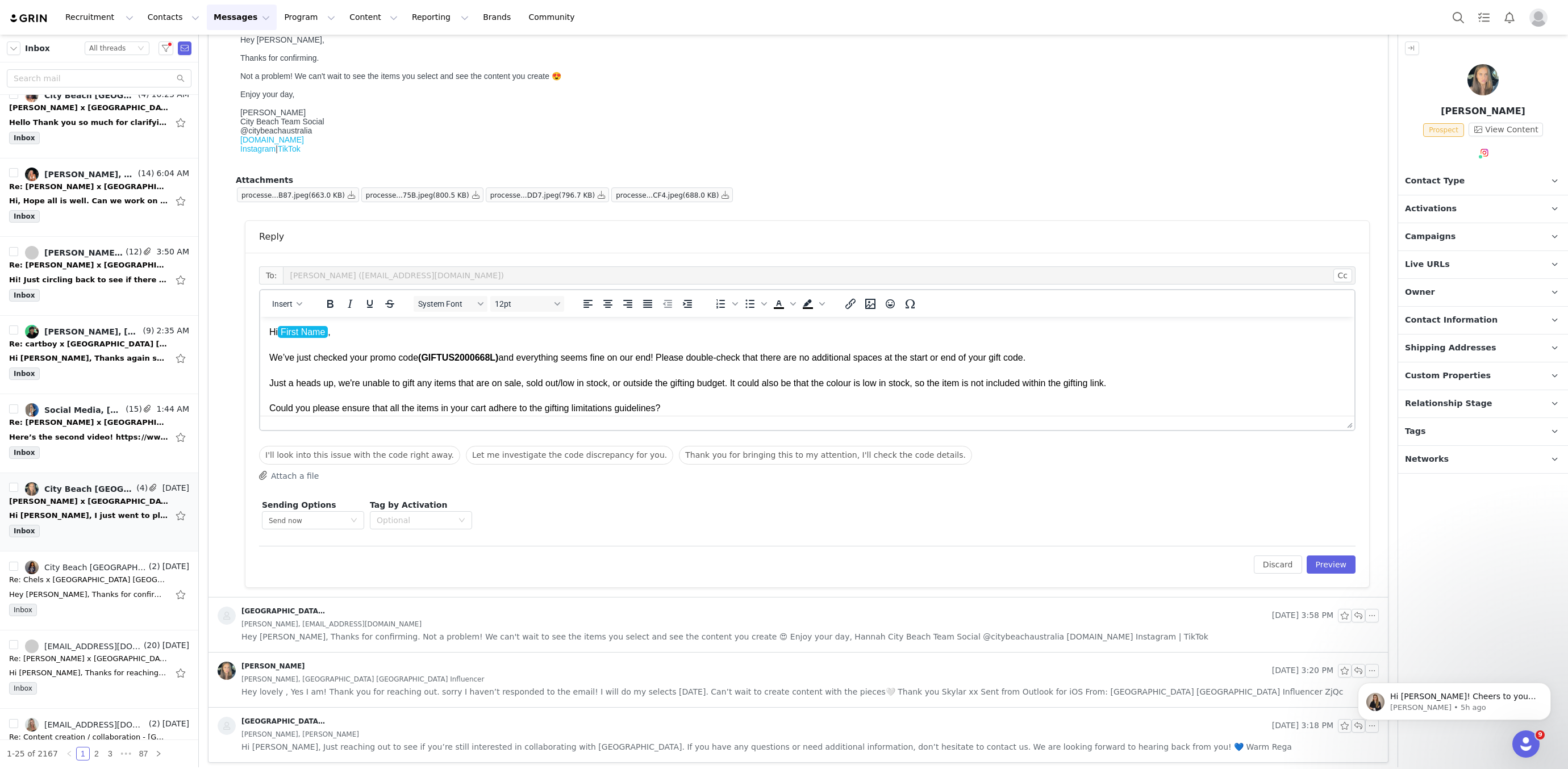
scroll to position [1, 0]
drag, startPoint x: 1336, startPoint y: 559, endPoint x: 1298, endPoint y: 550, distance: 39.1
click at [1335, 559] on button "Preview" at bounding box center [1331, 565] width 50 height 18
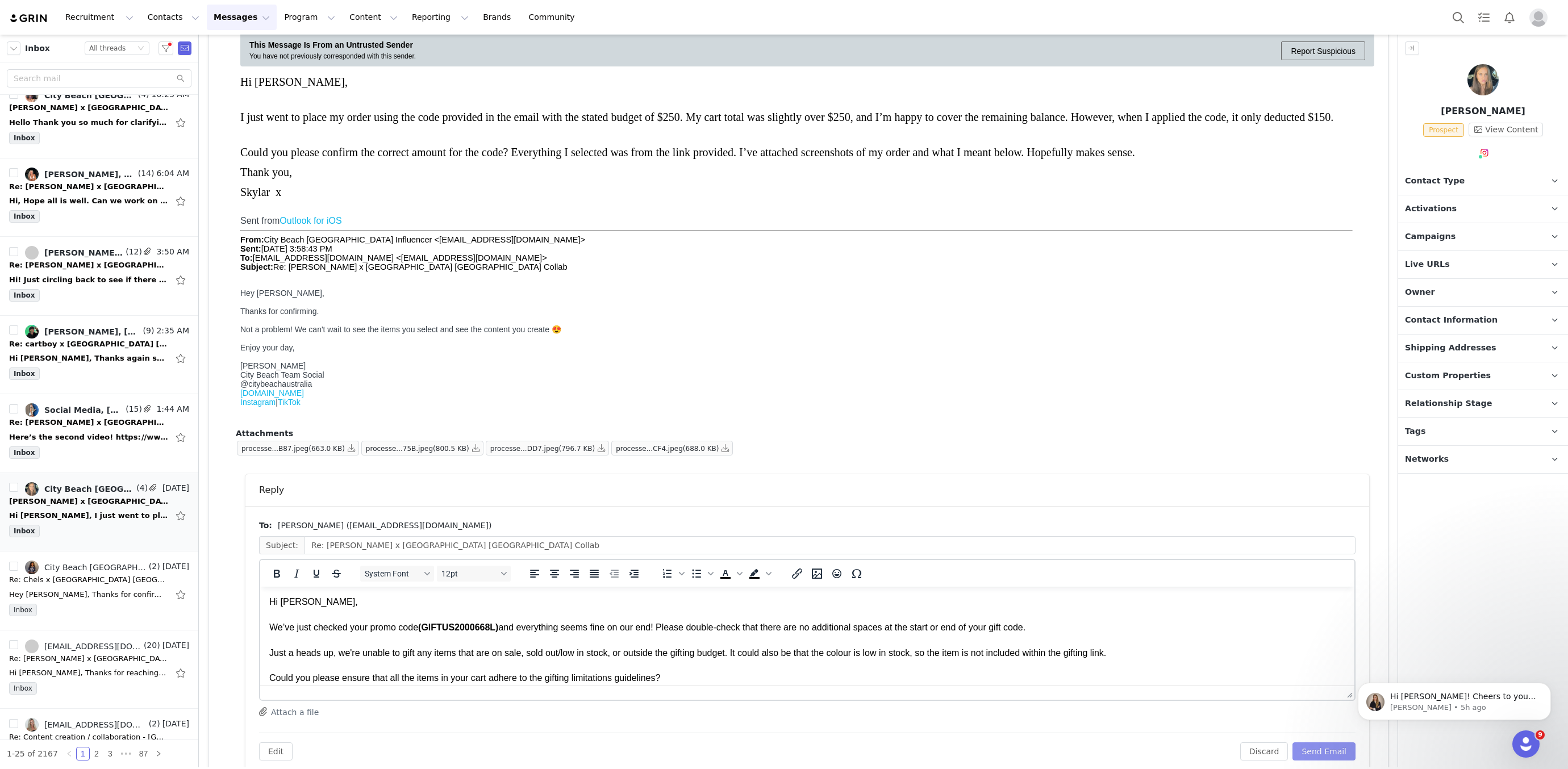
scroll to position [133, 0]
click at [1468, 114] on p "Skylar Dever" at bounding box center [1483, 111] width 170 height 14
copy p "Skylar Dever"
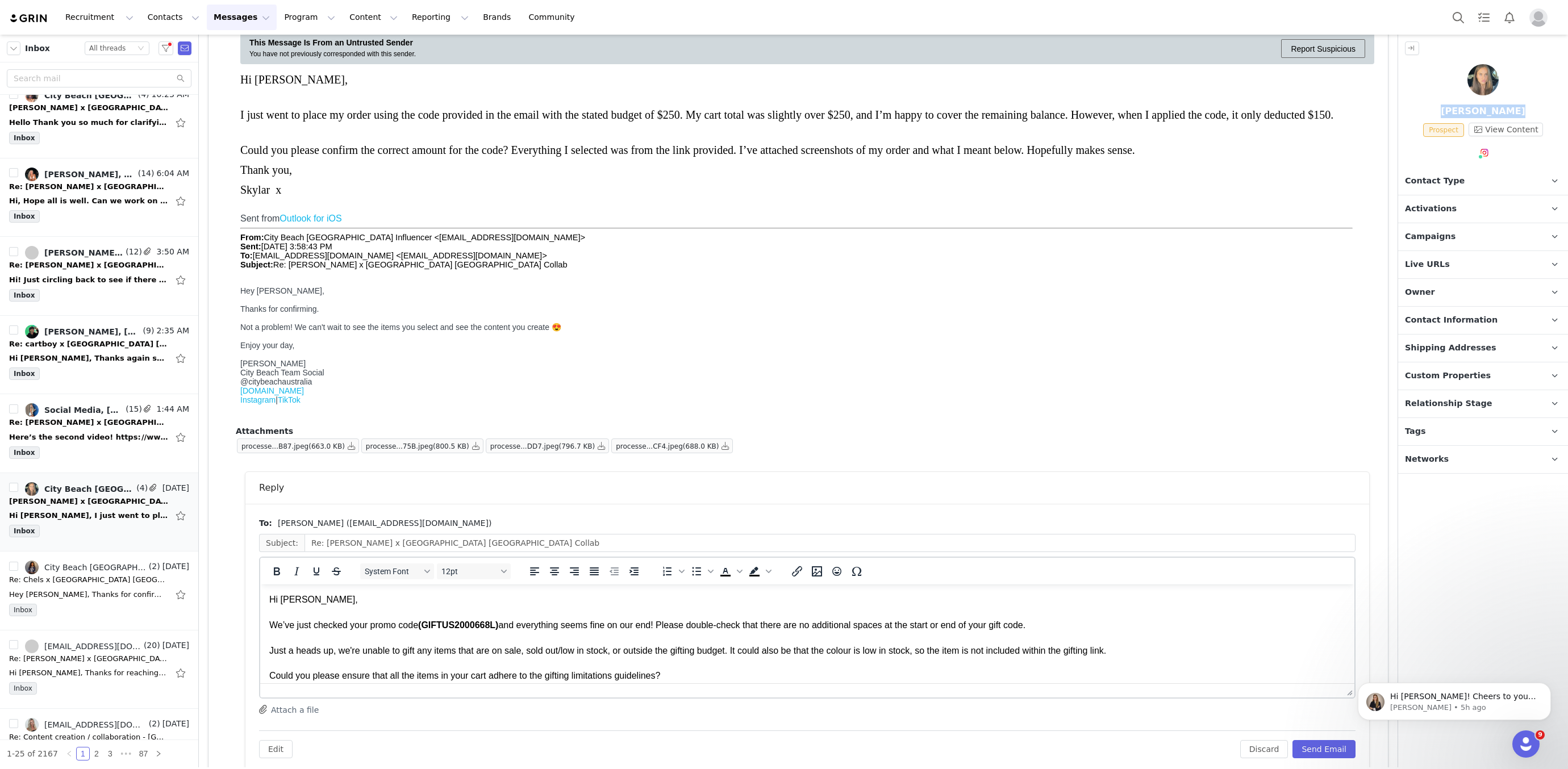
scroll to position [1, 0]
drag, startPoint x: 426, startPoint y: 626, endPoint x: 503, endPoint y: 619, distance: 77.3
click at [498, 619] on strong "(GIFTUS2000668L)" at bounding box center [458, 624] width 80 height 10
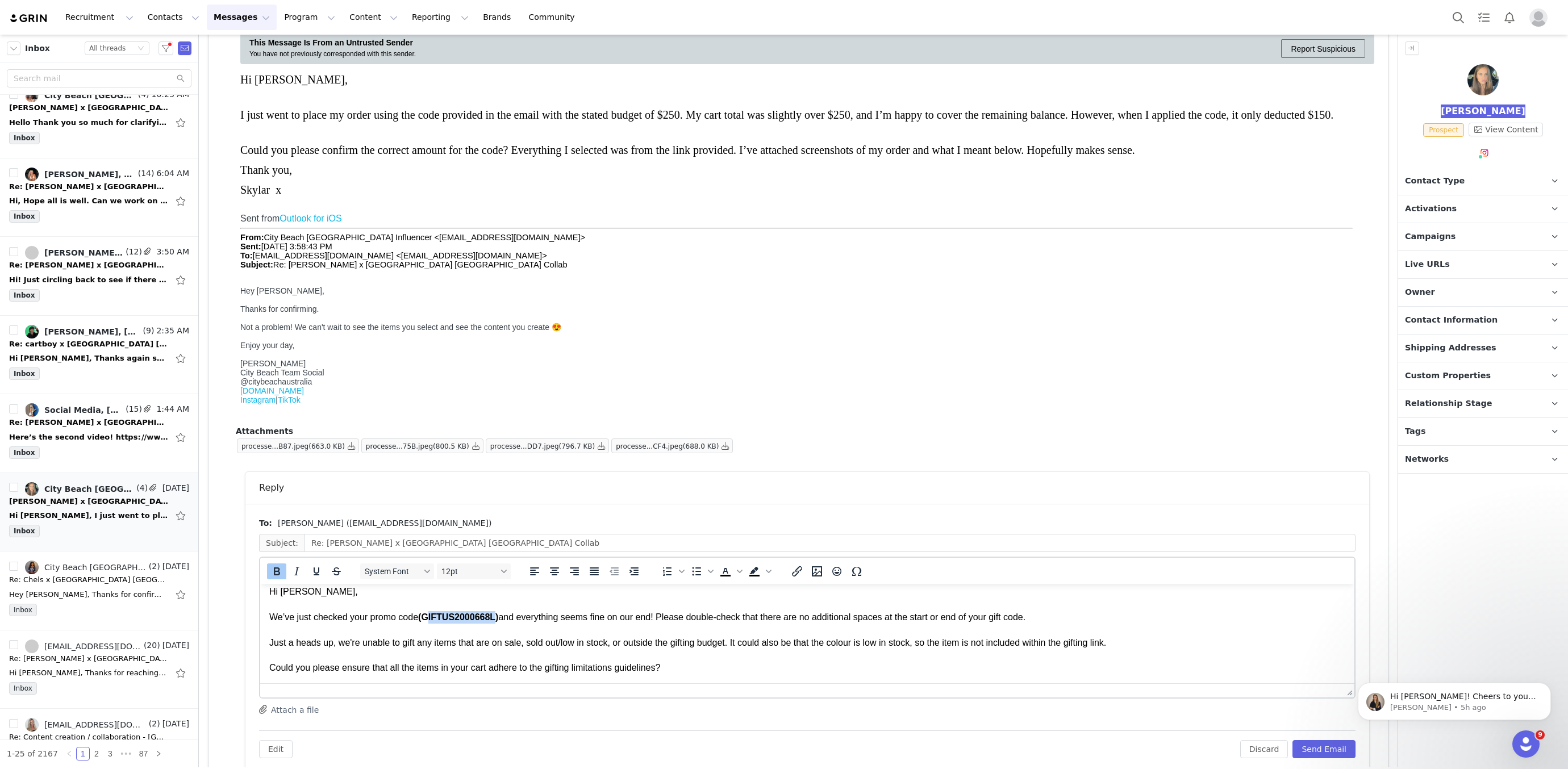
drag, startPoint x: 507, startPoint y: 621, endPoint x: 435, endPoint y: 616, distance: 72.2
click at [435, 616] on strong "(GIFTUS2000668L)" at bounding box center [458, 617] width 80 height 10
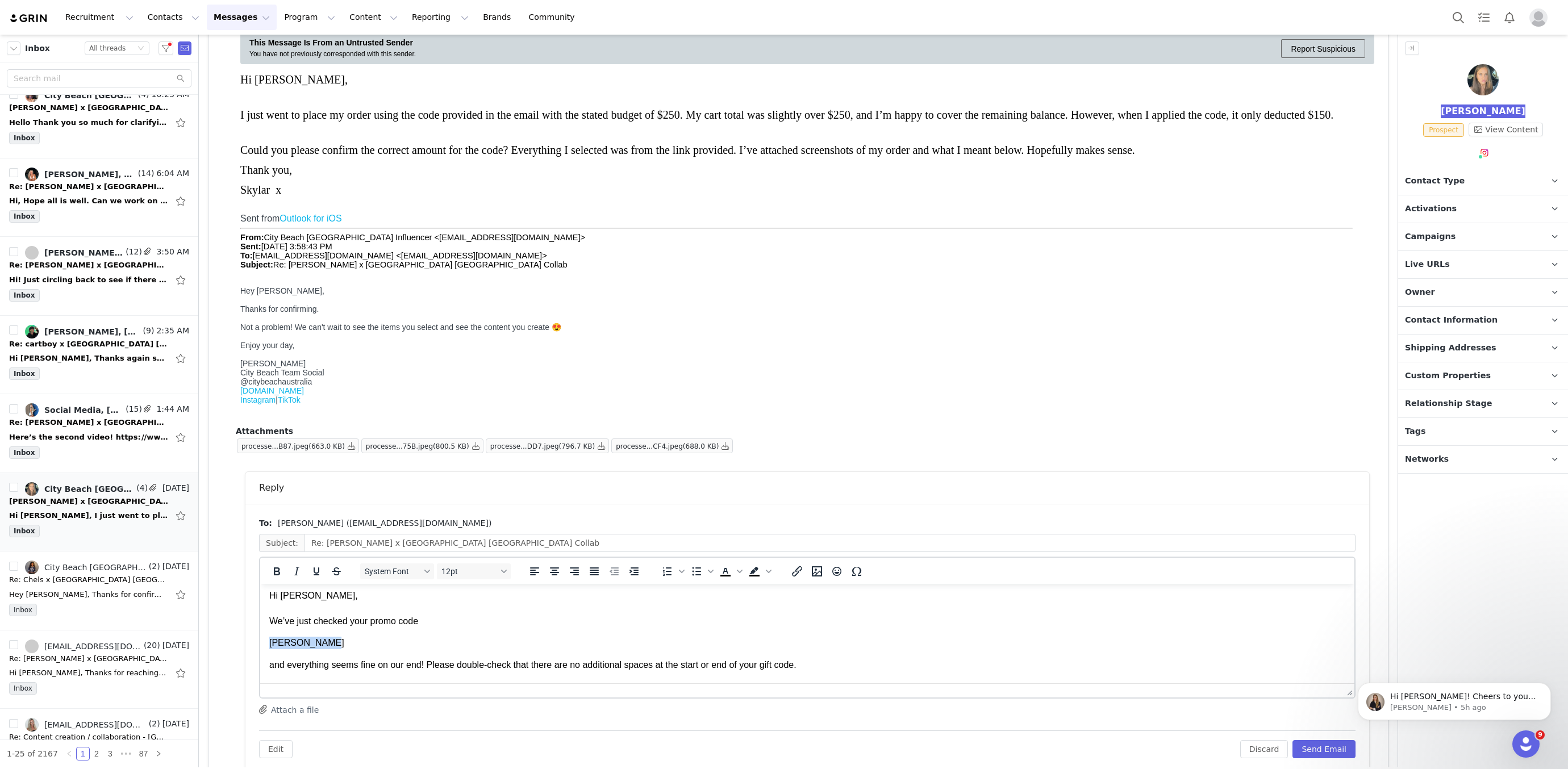
drag, startPoint x: 305, startPoint y: 638, endPoint x: 225, endPoint y: 635, distance: 80.1
click at [260, 635] on html "Hi Skylar, We’ve just checked your promo code Skylar Dever ﻿ and everything see…" at bounding box center [807, 739] width 1094 height 316
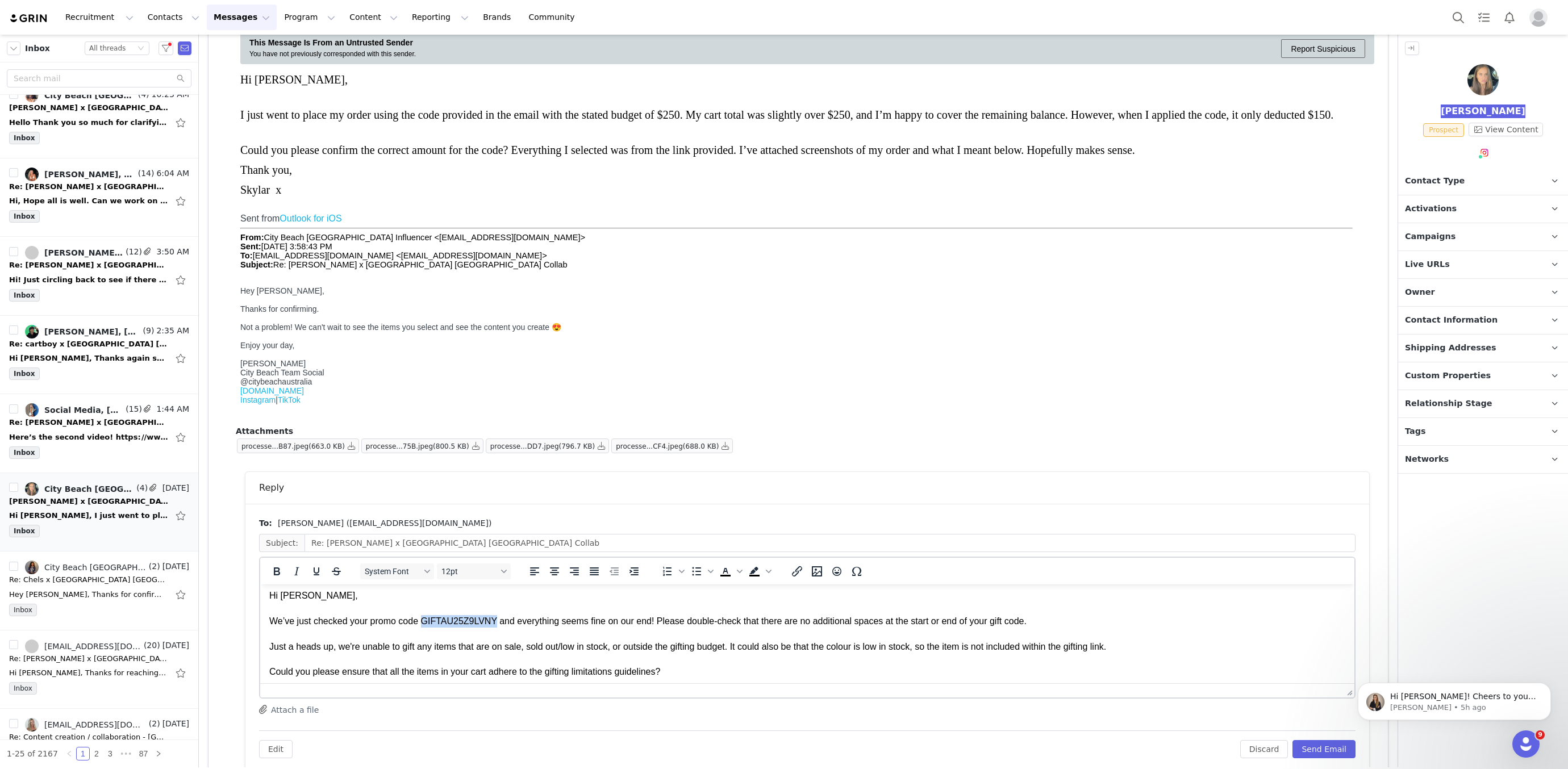
drag, startPoint x: 424, startPoint y: 622, endPoint x: 379, endPoint y: 585, distance: 58.3
click at [498, 624] on div "We’ve just checked your promo code GIFTAU25Z9LVNY and everything seems fine on …" at bounding box center [807, 621] width 1076 height 13
click at [279, 565] on icon "Bold" at bounding box center [276, 571] width 14 height 14
click at [514, 627] on div "We’ve just checked your promo code GIFTAU25Z9LVNY and everything seems fine on …" at bounding box center [807, 621] width 1076 height 13
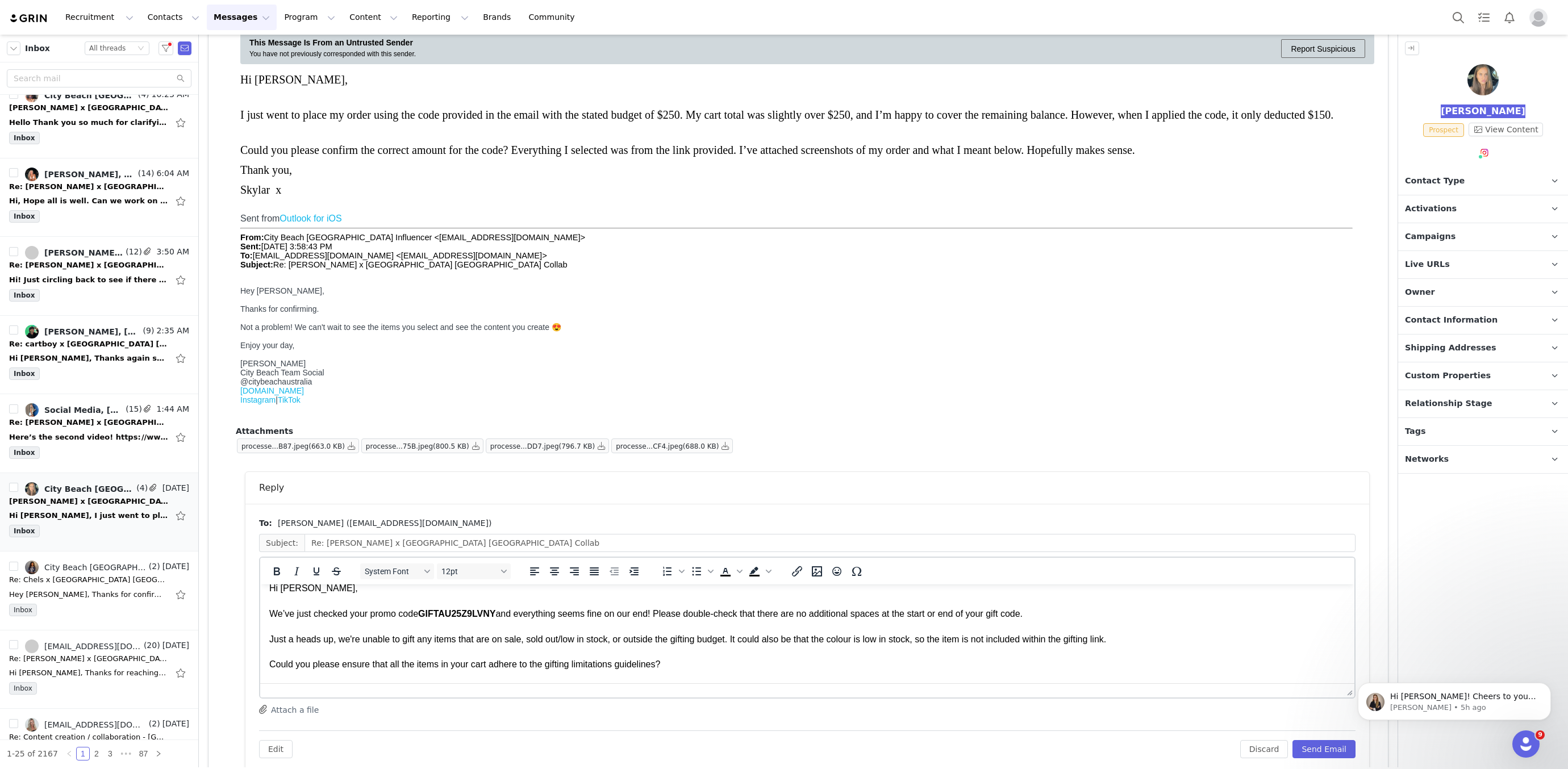
click at [659, 614] on div "We’ve just checked your promo code GIFTAU25Z9LVNY and everything seems fine on …" at bounding box center [807, 614] width 1076 height 13
click at [660, 614] on div "We’ve just checked your promo code GIFTAU25Z9LVNY and everything seems fine on …" at bounding box center [807, 612] width 1076 height 13
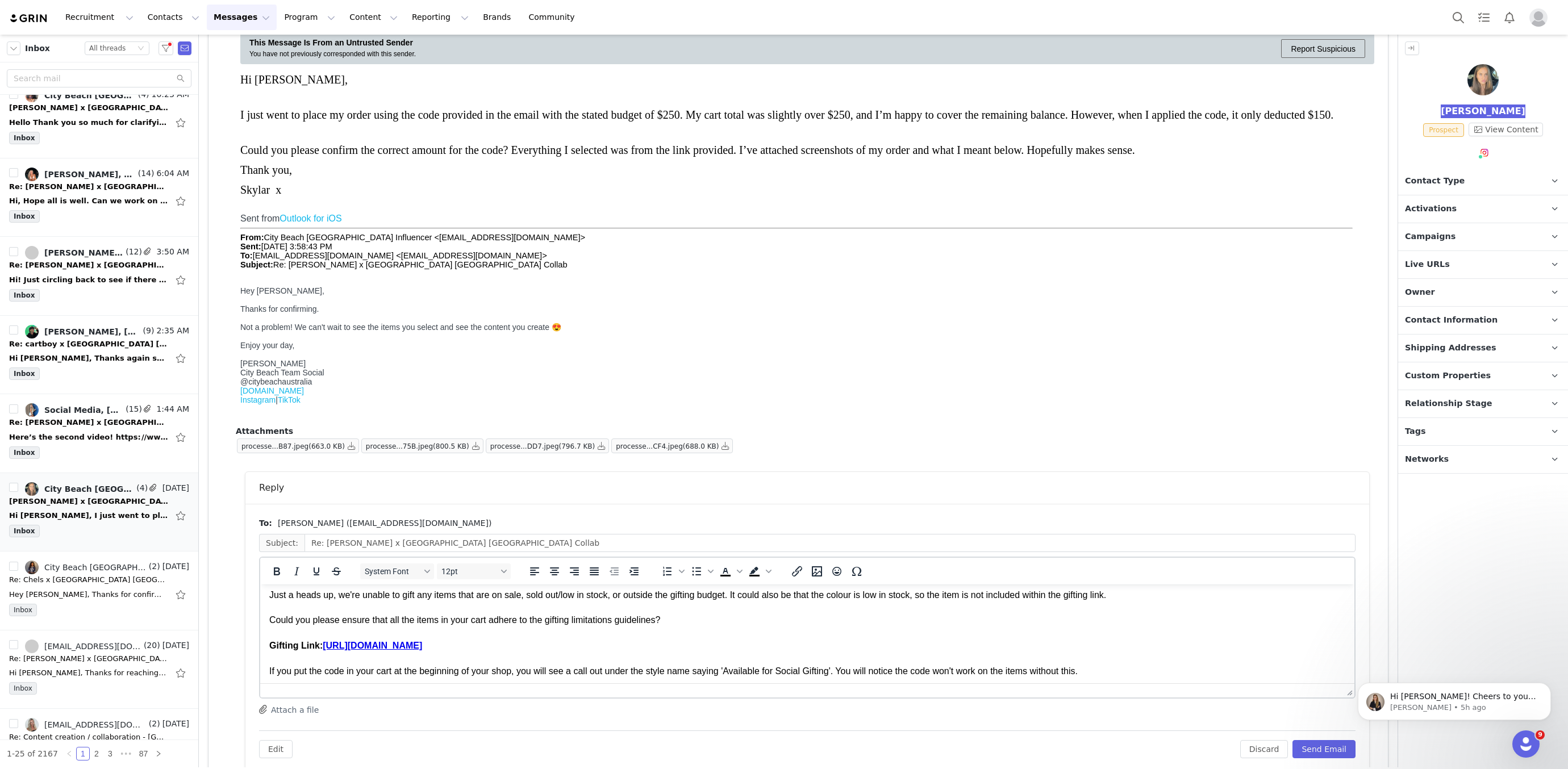
scroll to position [57, 0]
click at [422, 643] on link "https://www.citybeach.com/us/womens-influencer-gifting/" at bounding box center [372, 644] width 99 height 10
click at [422, 645] on link "https://www.citybeach.com/us/womens-influencer-gifting/" at bounding box center [372, 644] width 99 height 10
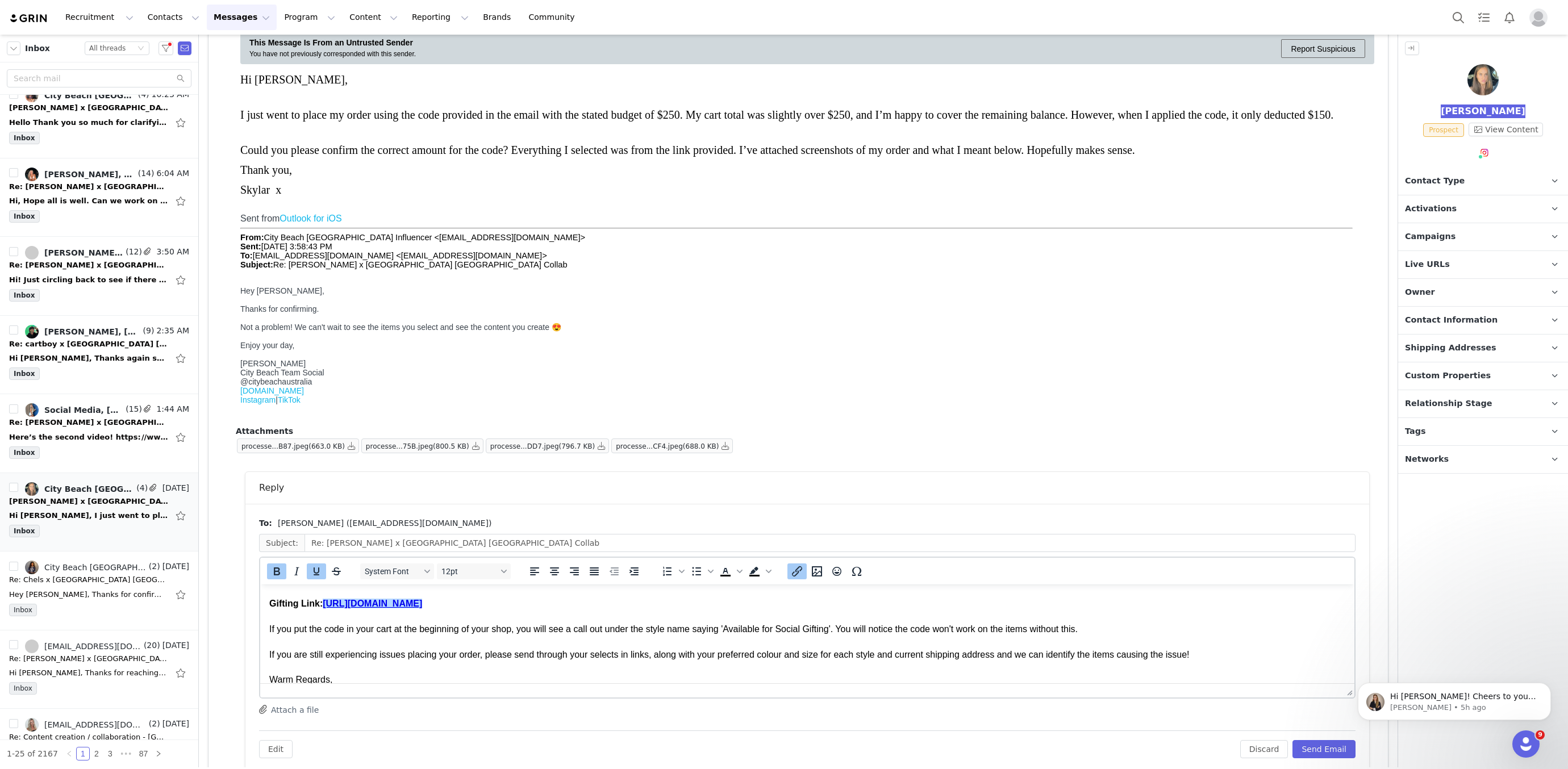
scroll to position [95, 0]
drag, startPoint x: 597, startPoint y: 608, endPoint x: 327, endPoint y: 603, distance: 270.0
click at [327, 603] on div "Gifting Link: https://www.citybeach.com/au/womens-influencer-gifting/" at bounding box center [807, 606] width 1076 height 13
copy div "[URL][DOMAIN_NAME]"
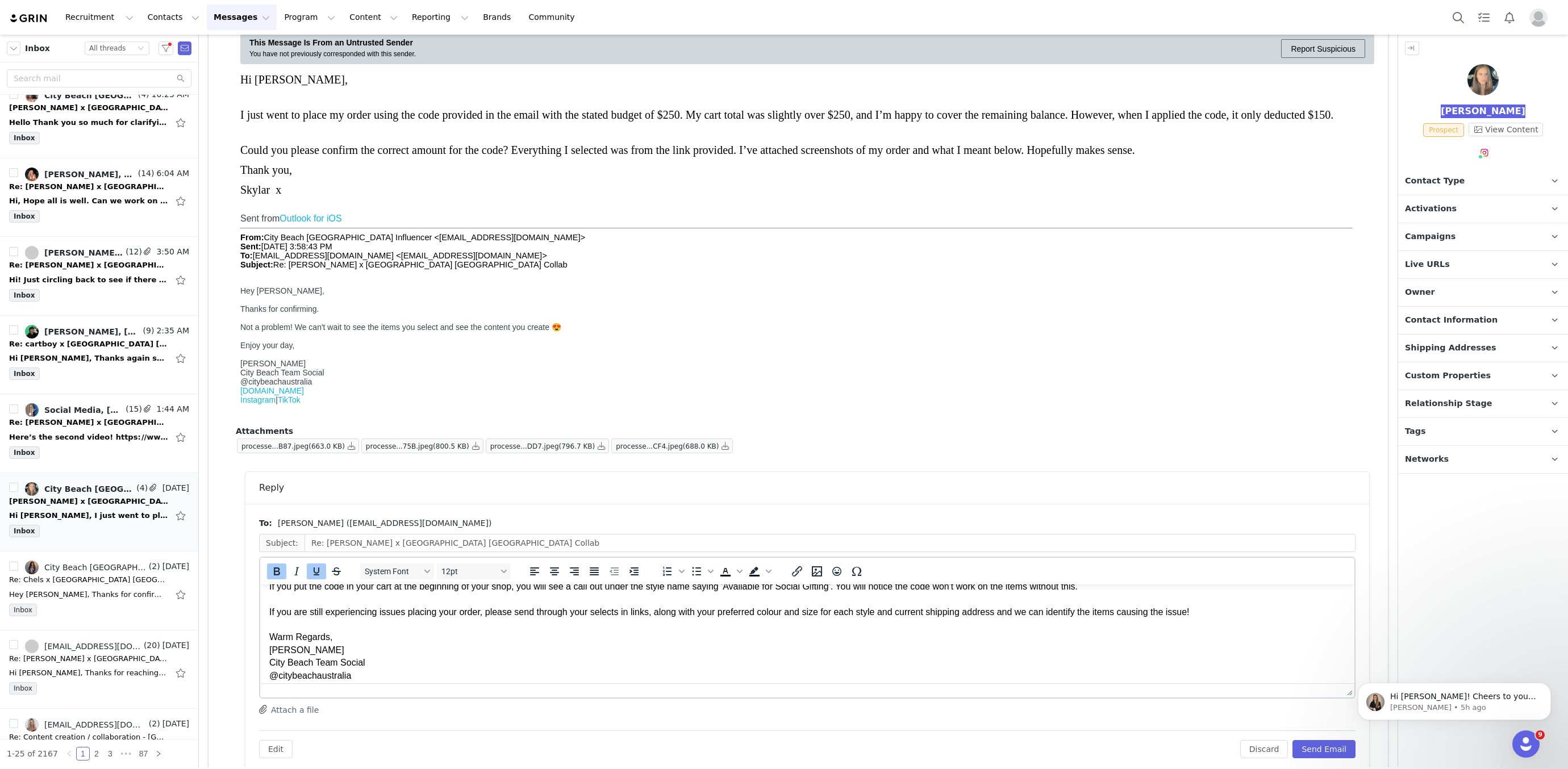
scroll to position [173, 0]
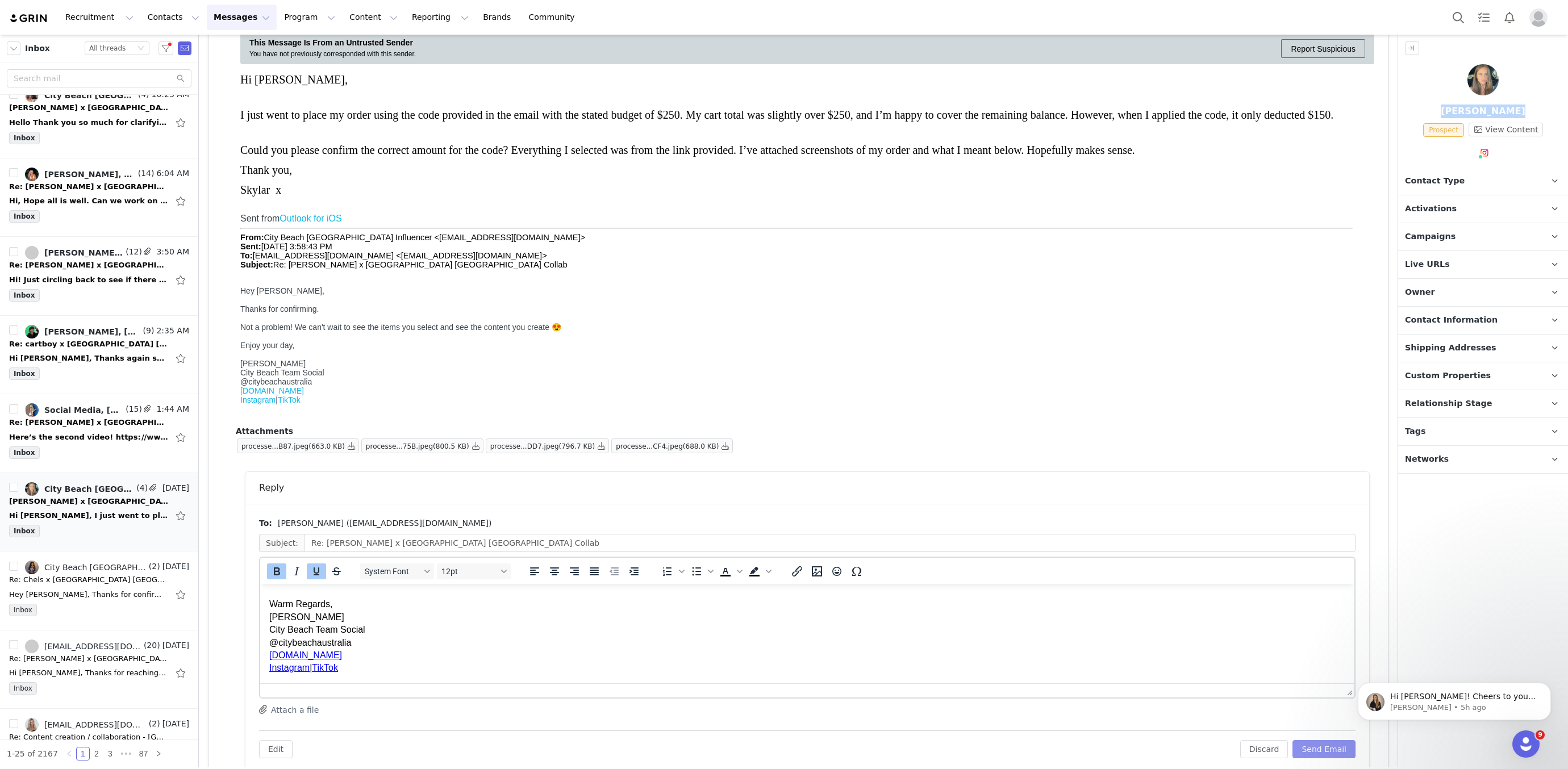
drag, startPoint x: 1339, startPoint y: 747, endPoint x: 494, endPoint y: 558, distance: 865.9
click at [1339, 747] on button "Send Email" at bounding box center [1324, 749] width 63 height 18
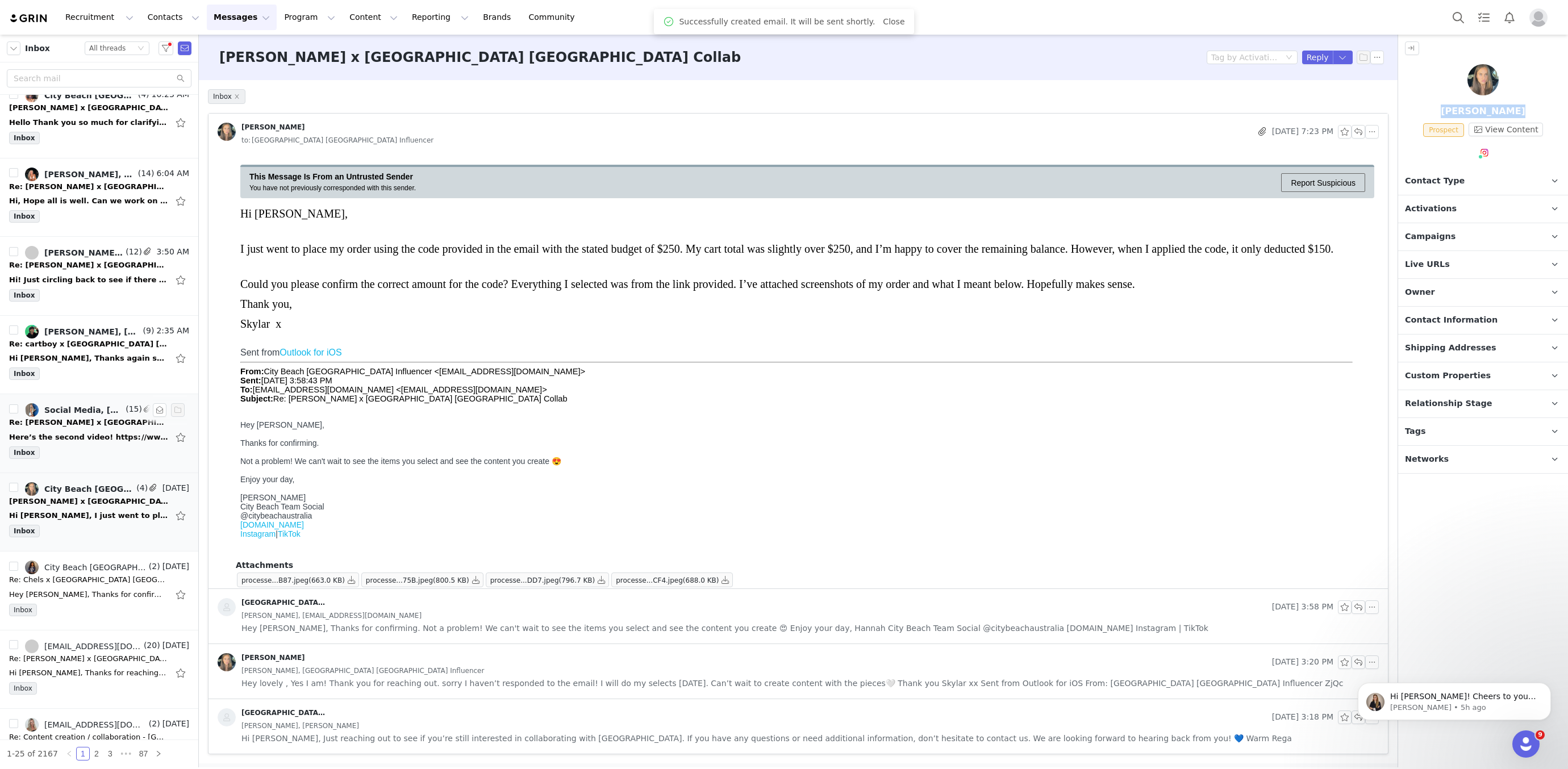
scroll to position [0, 0]
click at [118, 432] on div "Here’s the second video! https: //www. tiktok. com/t/ZP8BnBUeh/ Cheers! Caitlyn…" at bounding box center [89, 437] width 159 height 11
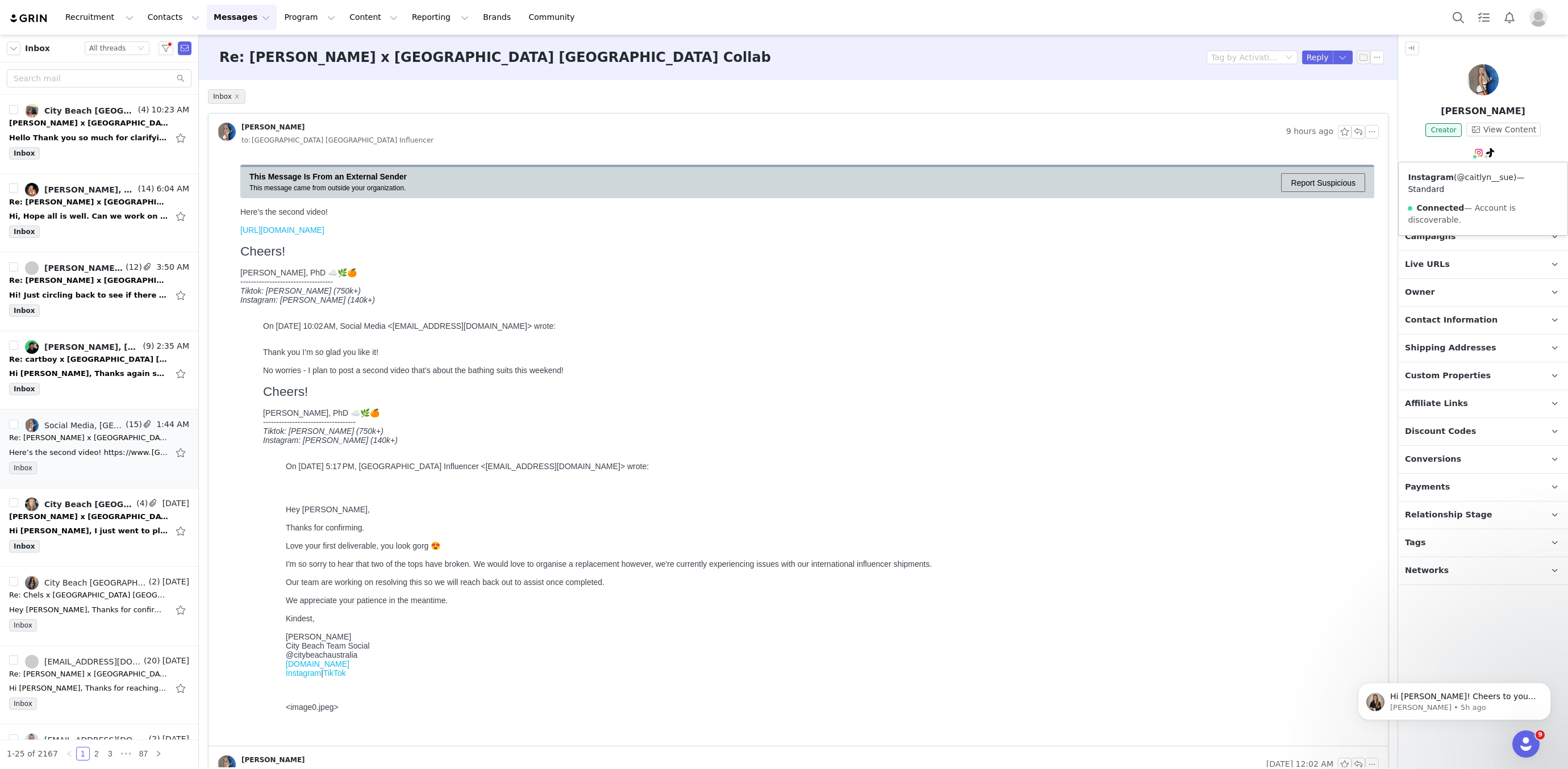
click at [1462, 178] on link "@caitlyn__sue" at bounding box center [1485, 177] width 56 height 9
click at [283, 233] on link "https://www.tiktok.com/t/ZP8BnBUeh/" at bounding box center [282, 230] width 84 height 9
click at [1356, 132] on button "button" at bounding box center [1359, 131] width 14 height 14
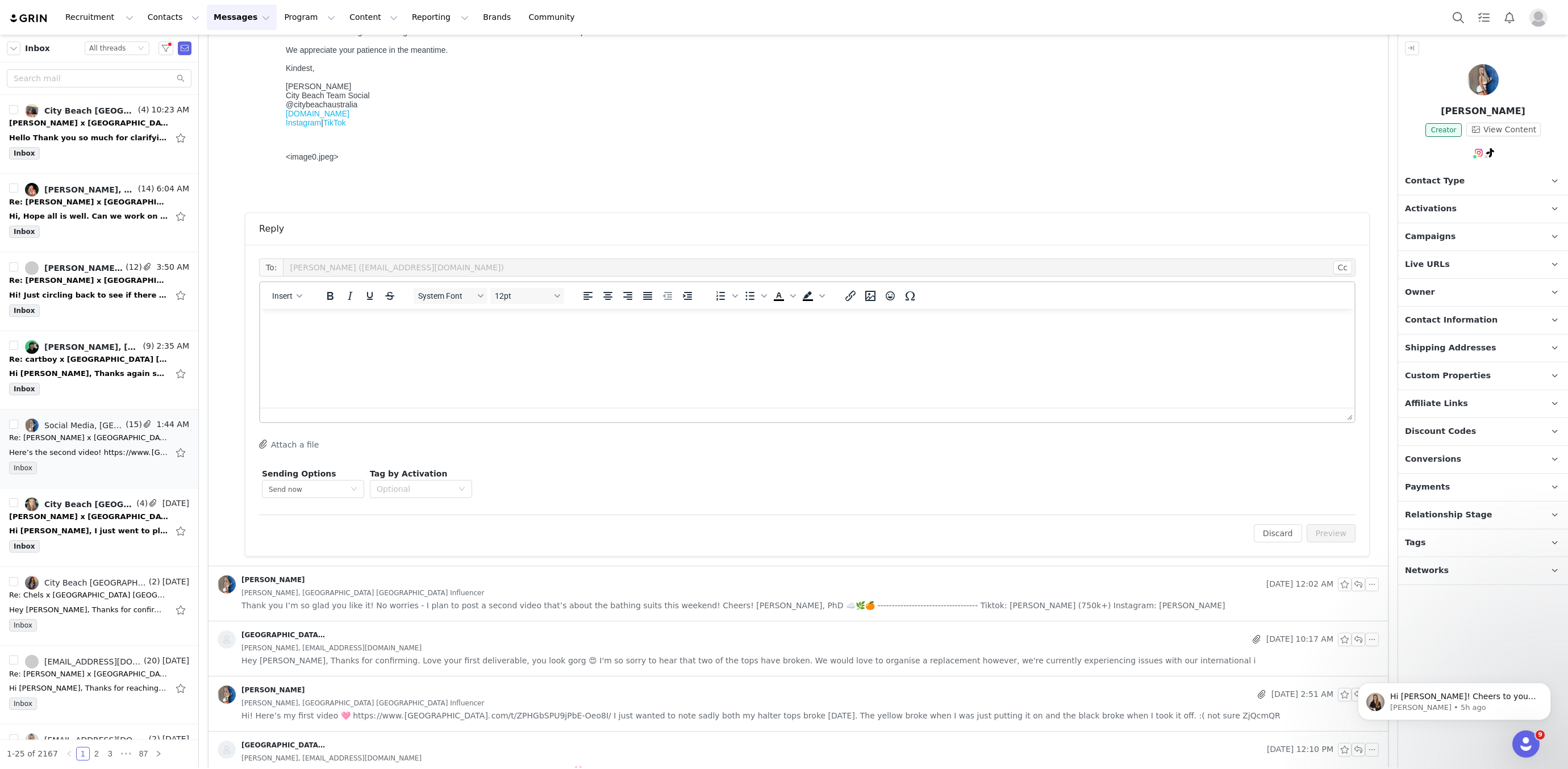
click at [441, 340] on html at bounding box center [807, 324] width 1094 height 30
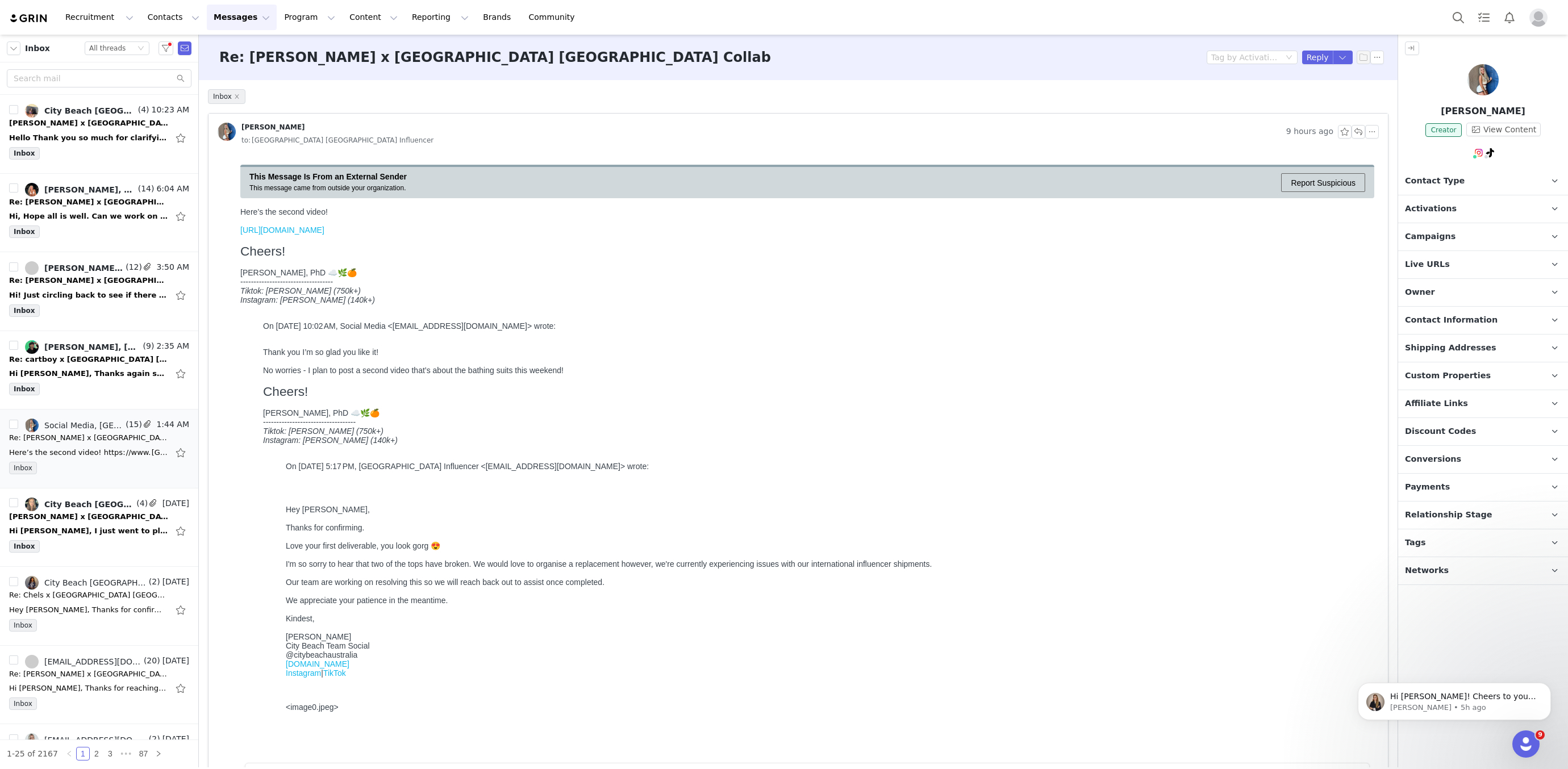
scroll to position [417, 0]
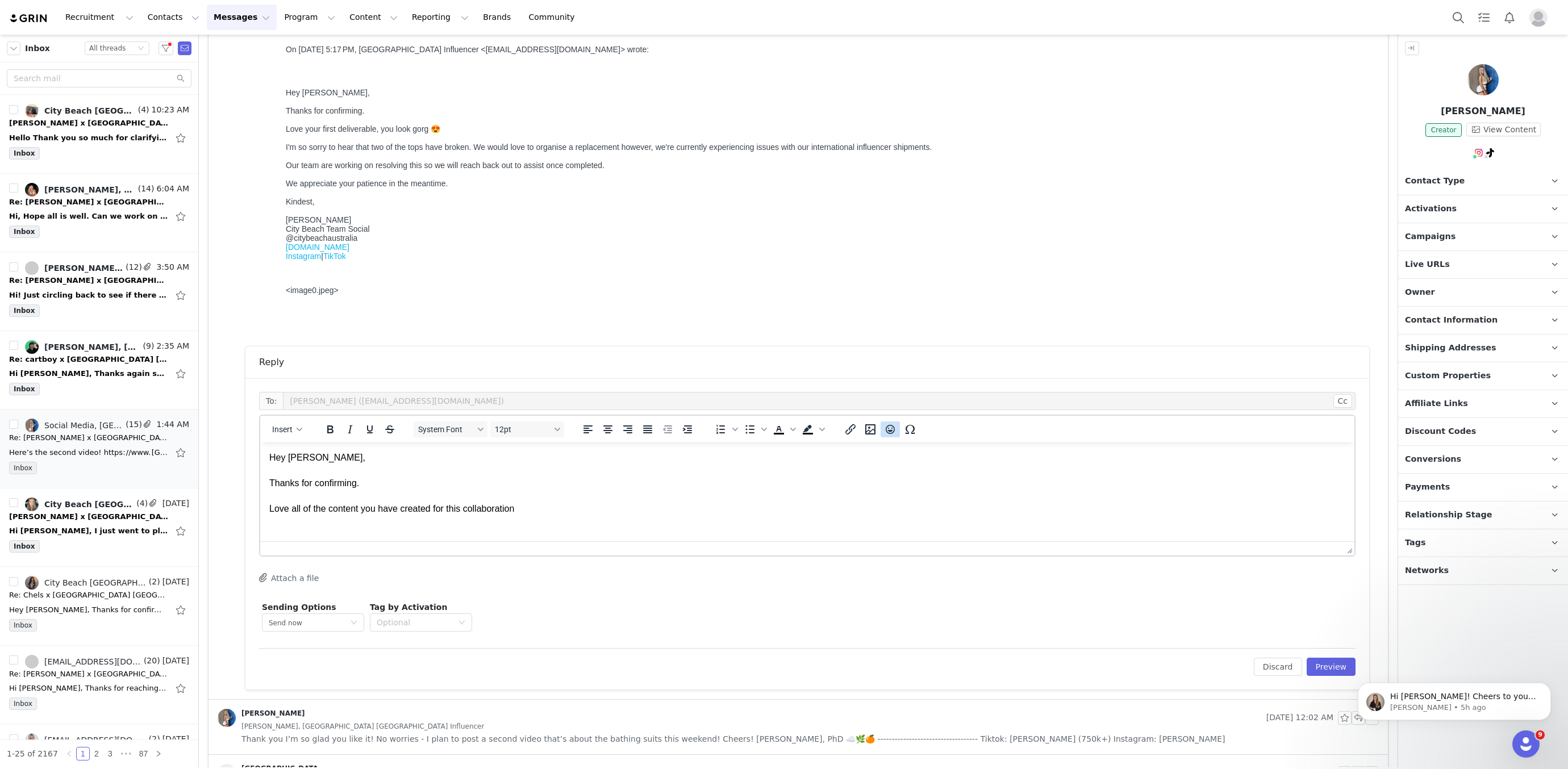
click at [885, 425] on icon "Emojis" at bounding box center [890, 429] width 14 height 14
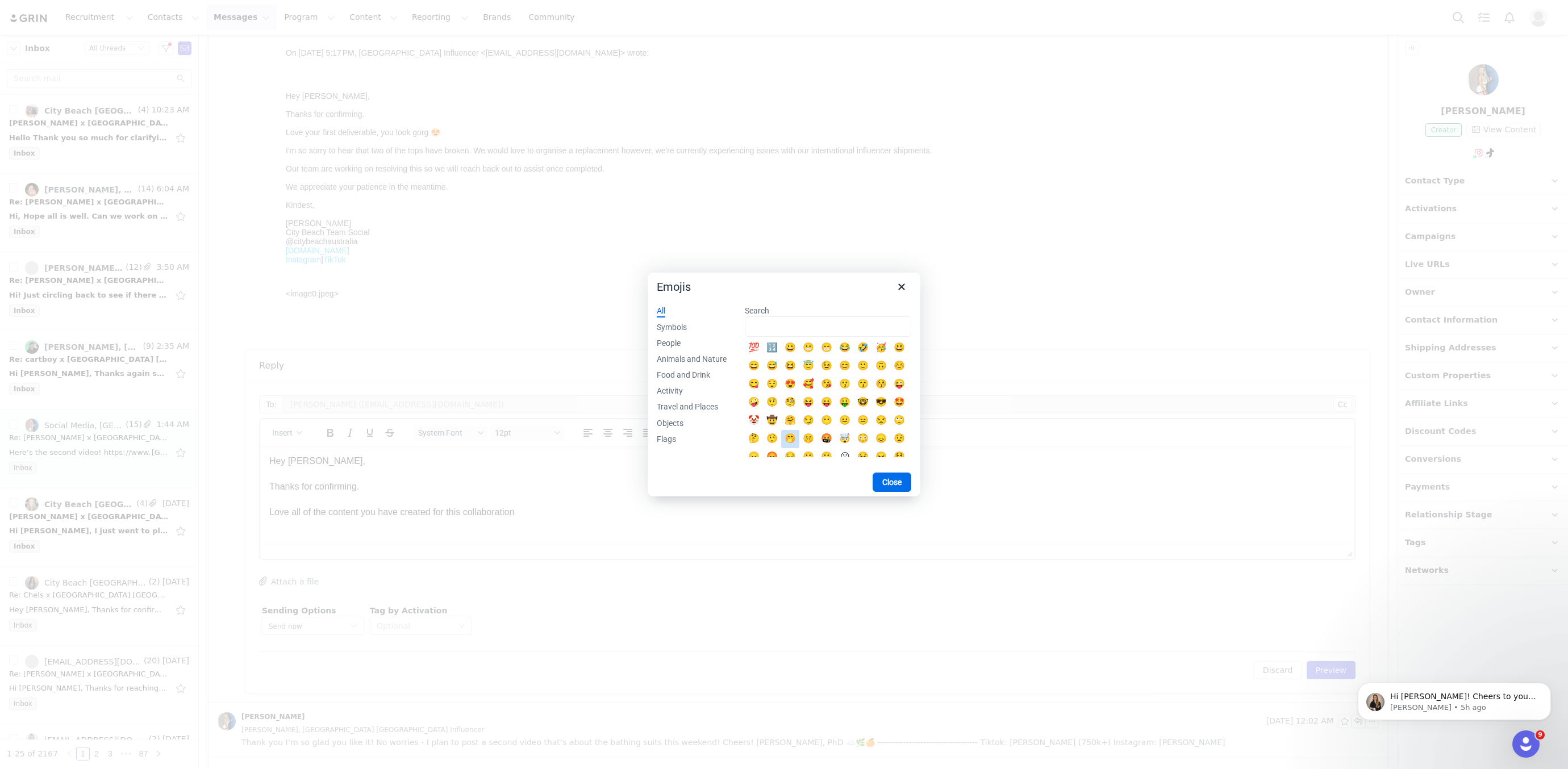
scroll to position [9, 0]
click at [790, 375] on div "😍" at bounding box center [790, 375] width 14 height 14
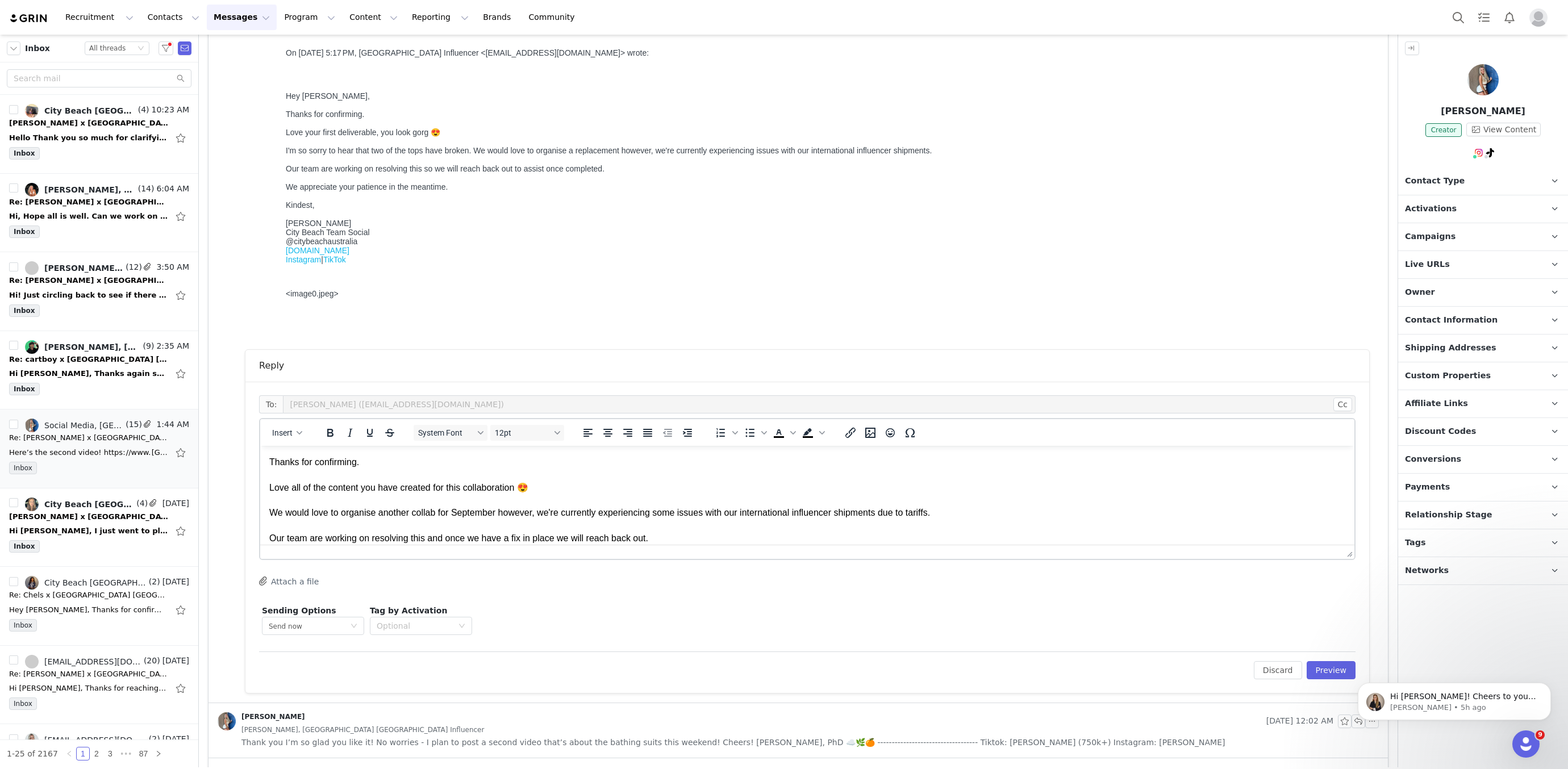
scroll to position [50, 0]
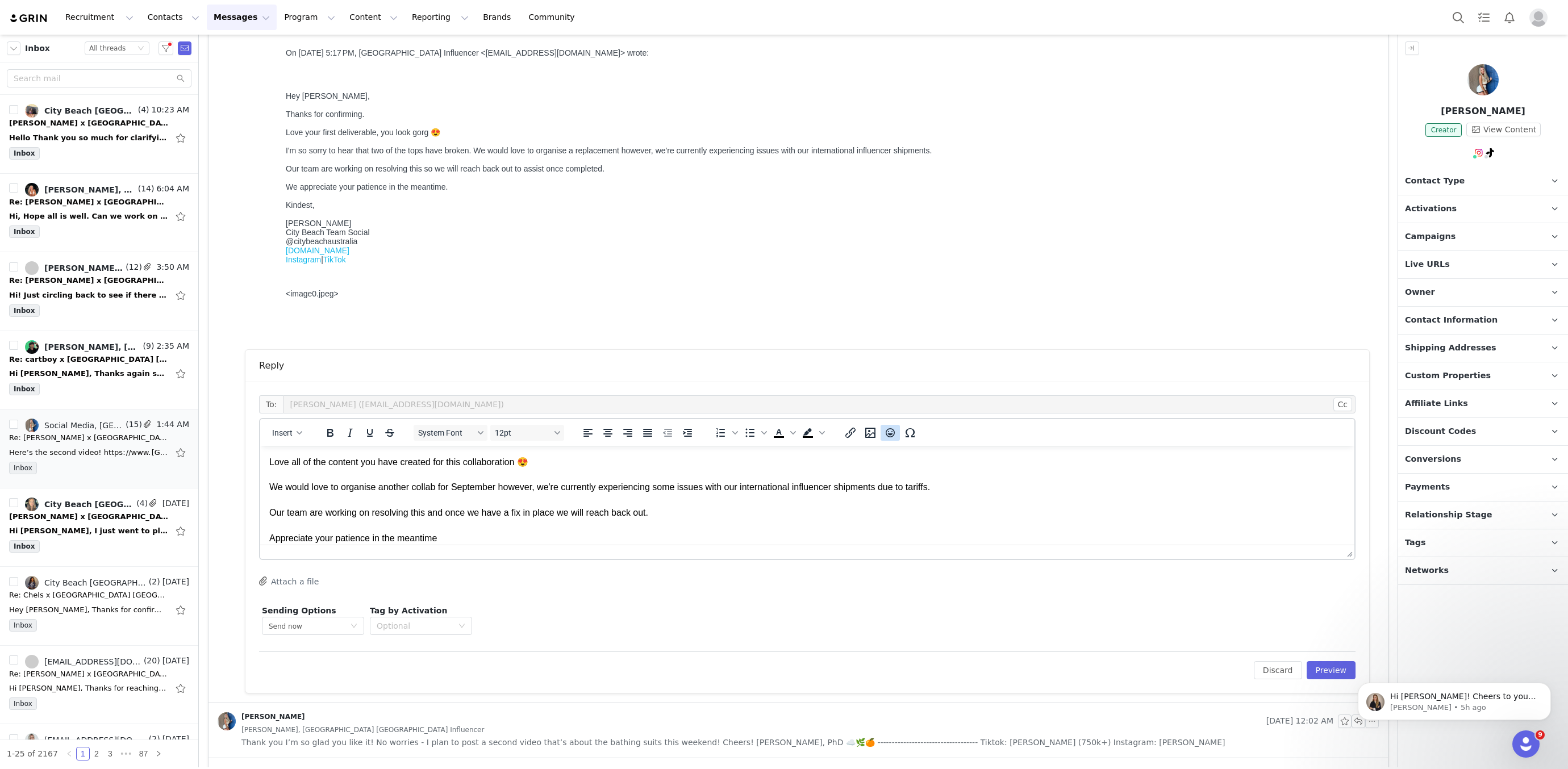
click at [891, 426] on icon "Emojis" at bounding box center [890, 433] width 14 height 14
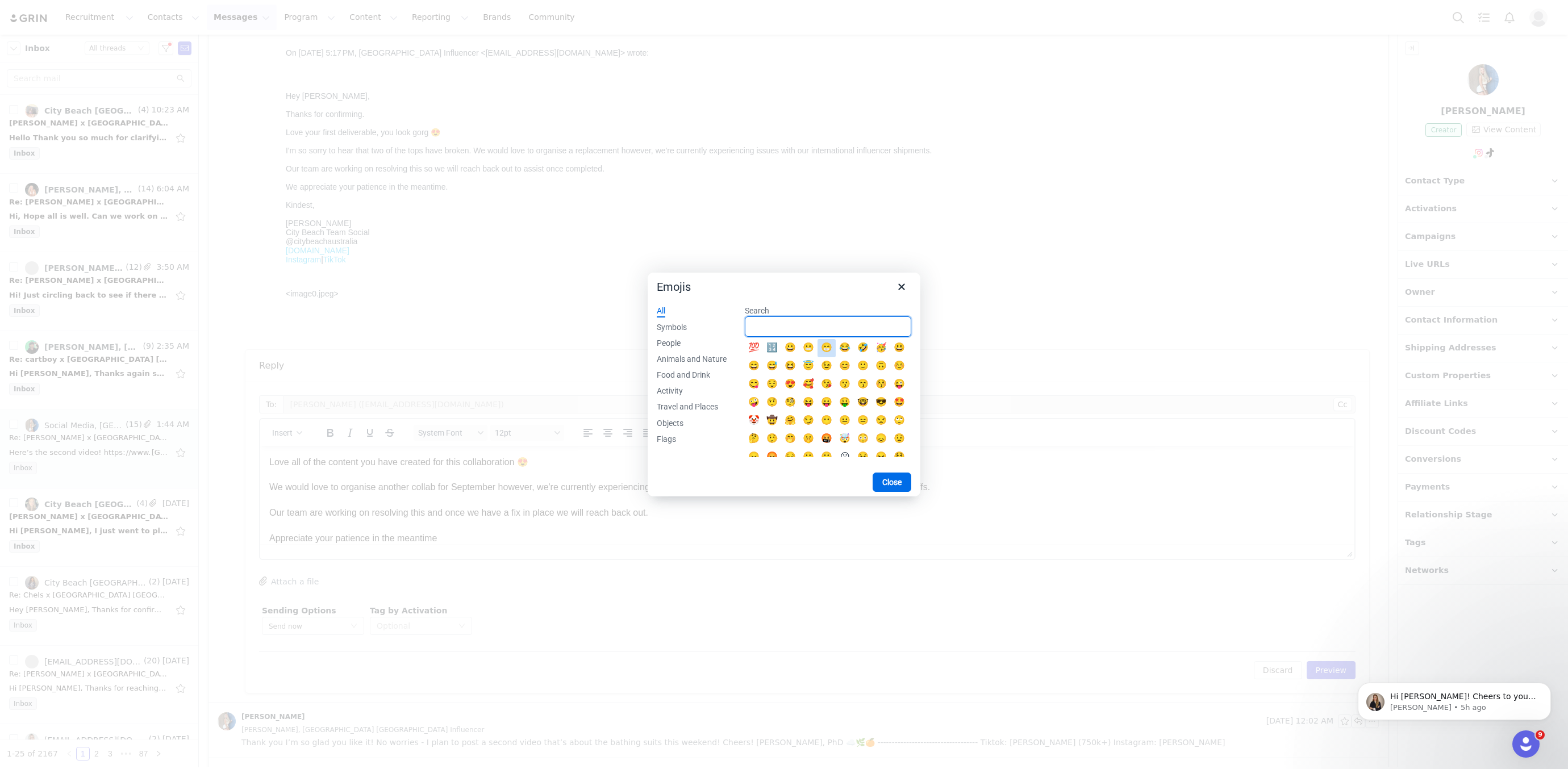
click at [817, 322] on input "Search" at bounding box center [828, 326] width 167 height 20
type input "heart"
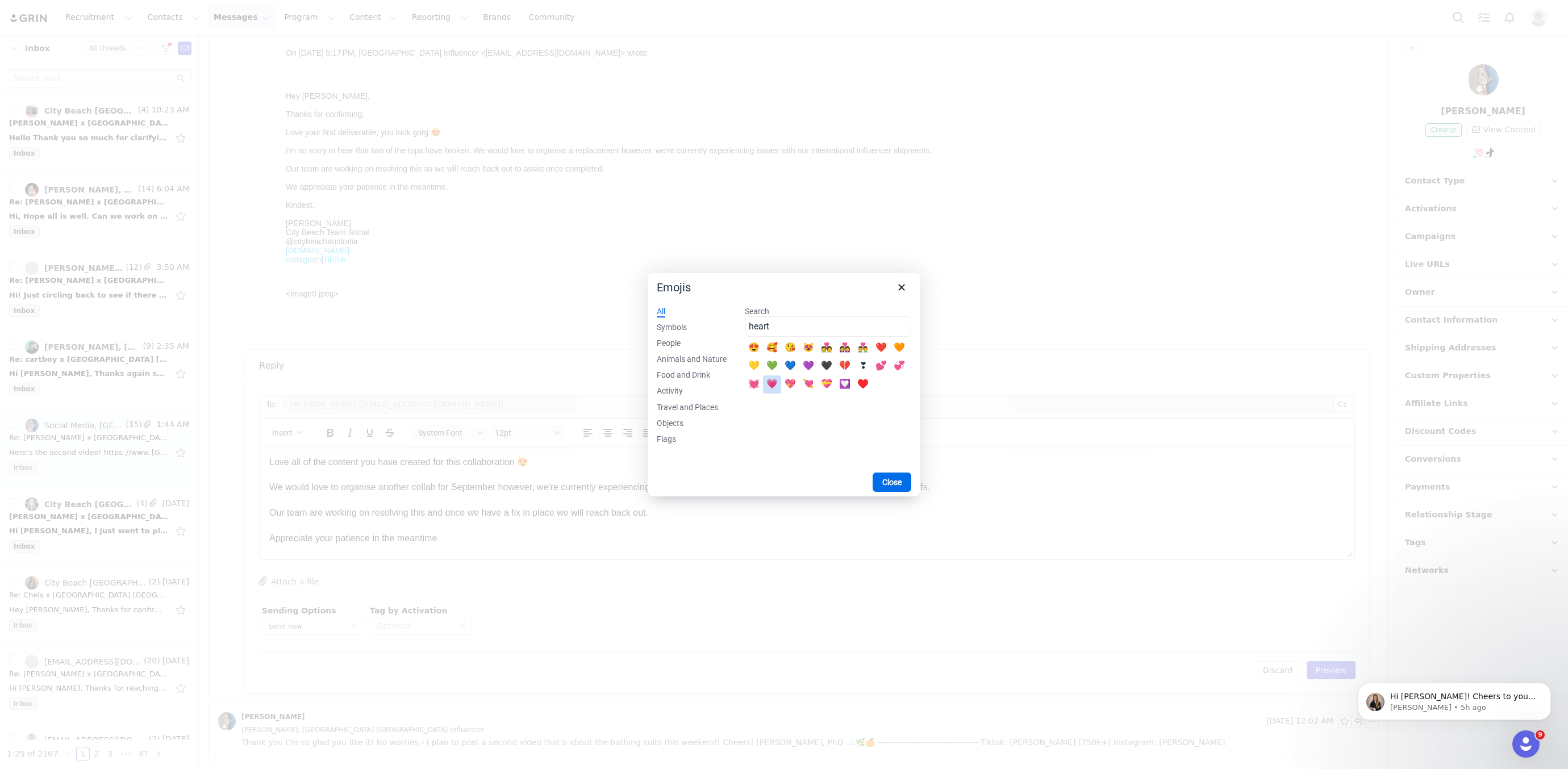
click at [770, 390] on div "💗" at bounding box center [772, 384] width 14 height 14
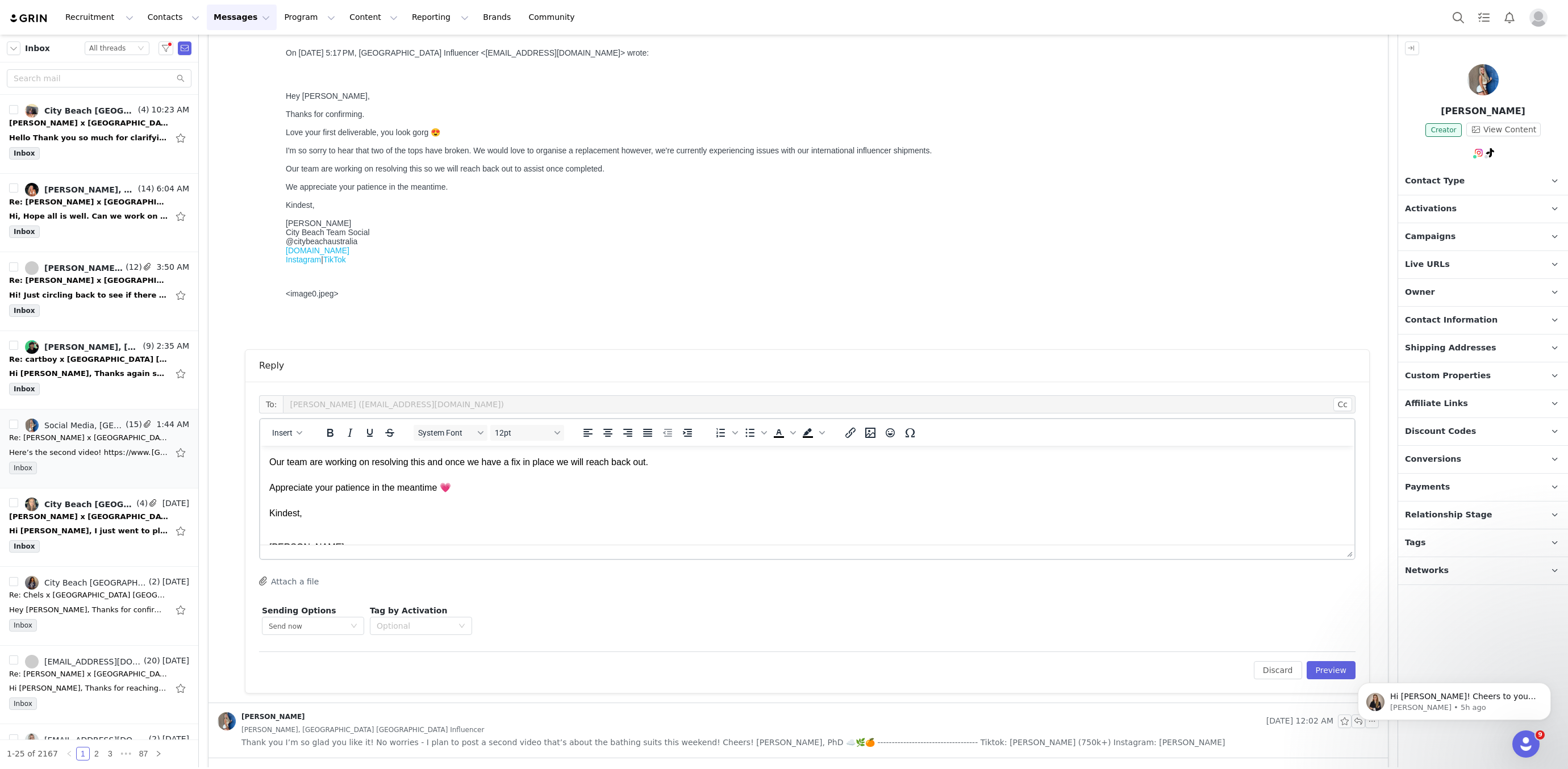
scroll to position [160, 0]
click at [274, 484] on p "Hannah City Beach Team Social @citybeachaustralia www.citybeach.com Instagram |…" at bounding box center [807, 514] width 1076 height 63
click at [273, 486] on p "Hannah City Beach Team Social @citybeachaustralia www.citybeach.com Instagram |…" at bounding box center [807, 514] width 1076 height 63
click at [270, 488] on p "Hannah City Beach Team Social @citybeachaustralia www.citybeach.com Instagram |…" at bounding box center [807, 514] width 1076 height 63
click at [1363, 669] on body "Hi Hannah! Cheers to your hard work this Labor Day! We'd like to circle back on…" at bounding box center [1454, 698] width 218 height 71
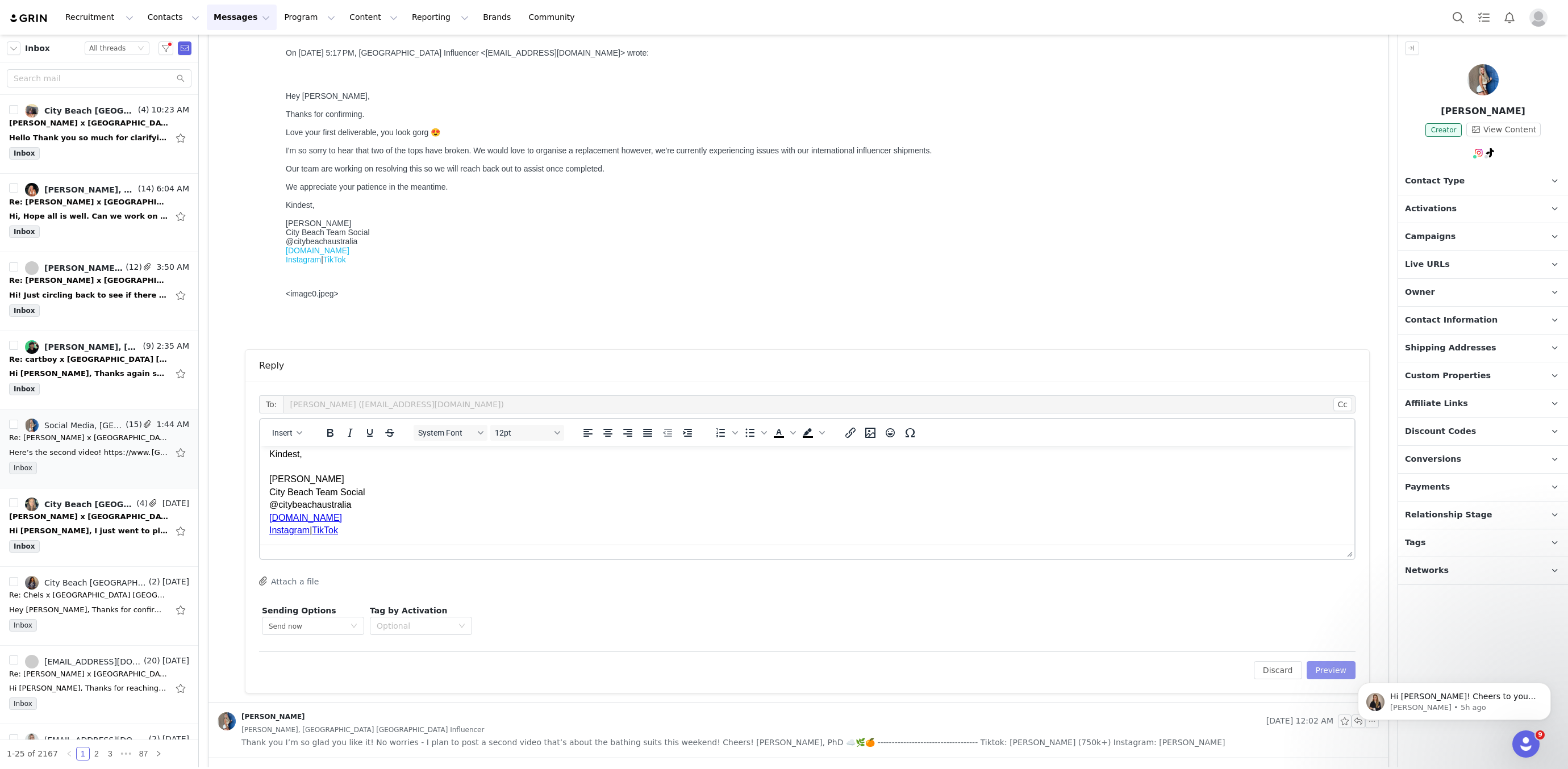
scroll to position [441, 0]
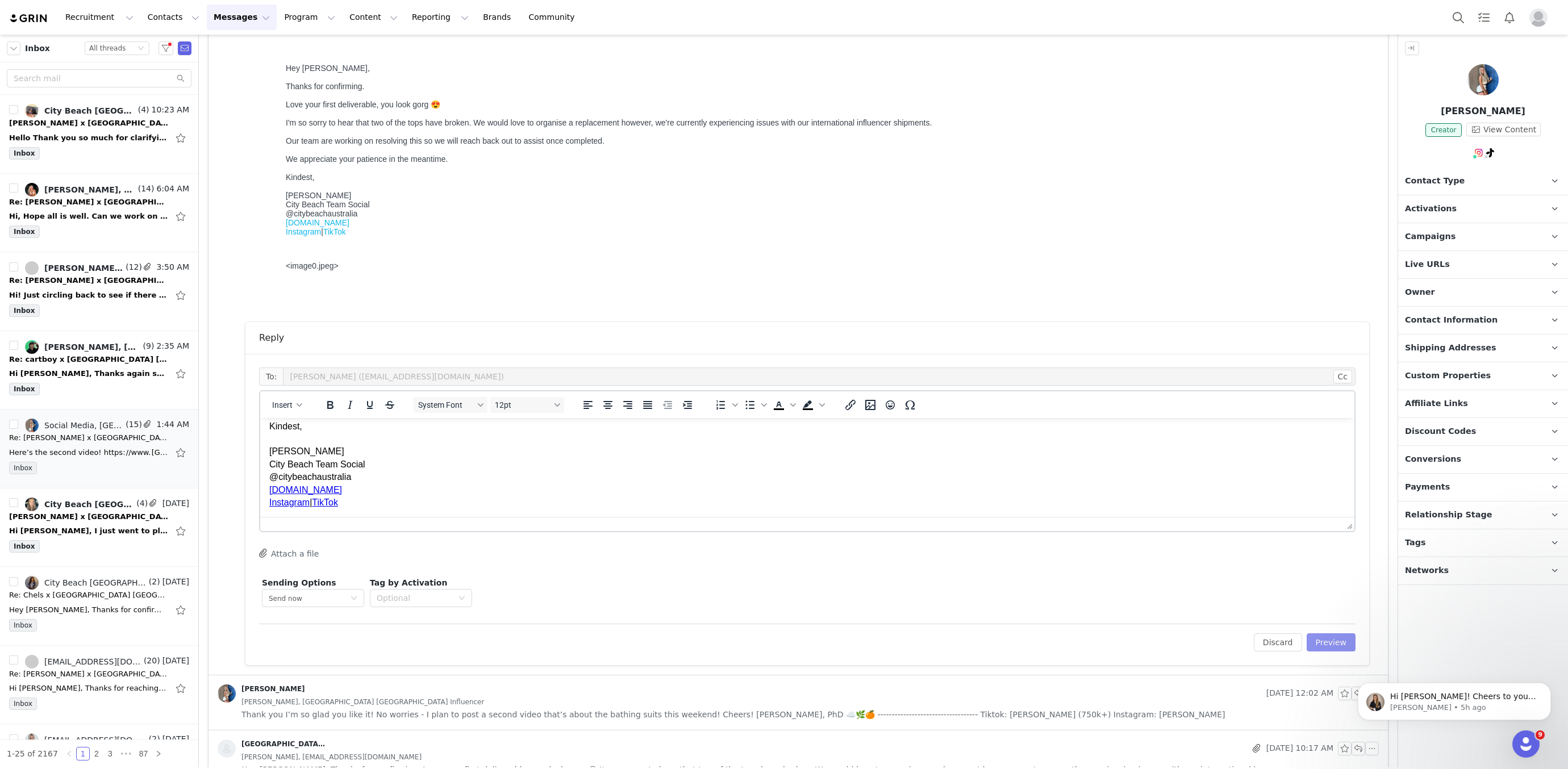
click at [1323, 641] on button "Preview" at bounding box center [1331, 643] width 50 height 18
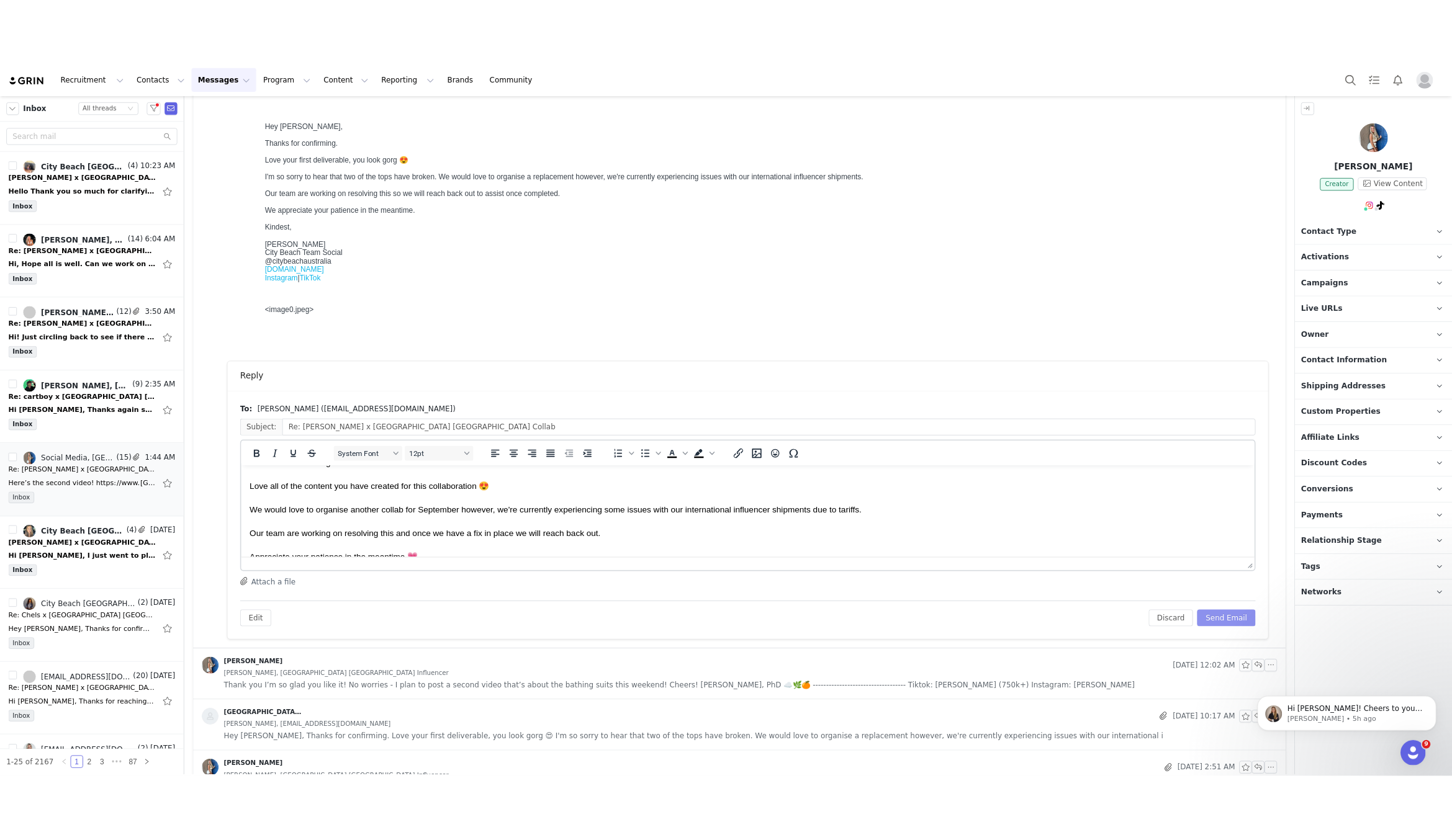
scroll to position [0, 0]
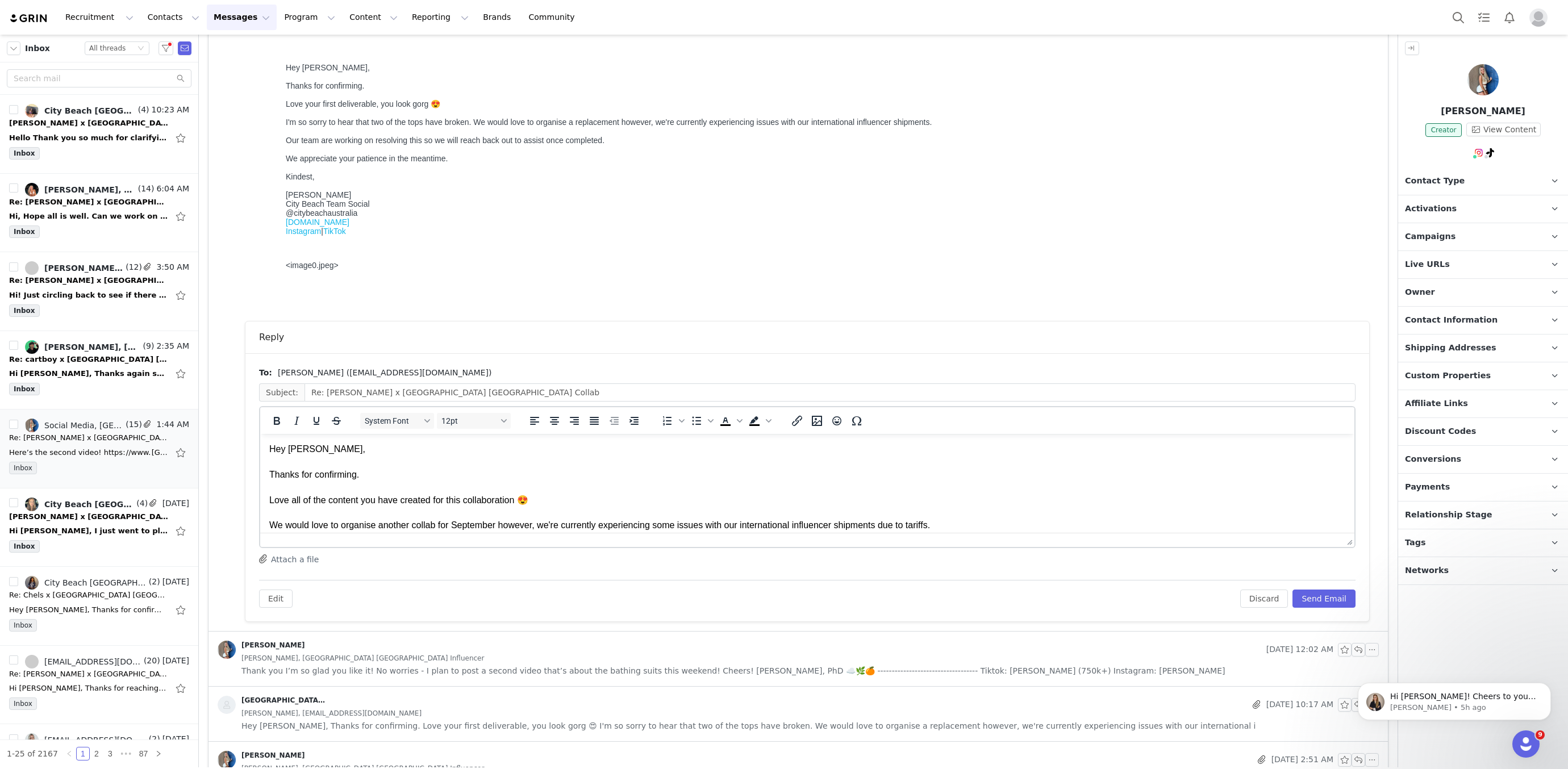
click at [1357, 595] on div "To: Caitlyn Sue (cait.su3@gmail.com) Subject: Re: Caitlyn Sue x City Beach Aust…" at bounding box center [807, 488] width 1124 height 268
click at [1345, 595] on button "Send Email" at bounding box center [1324, 599] width 63 height 18
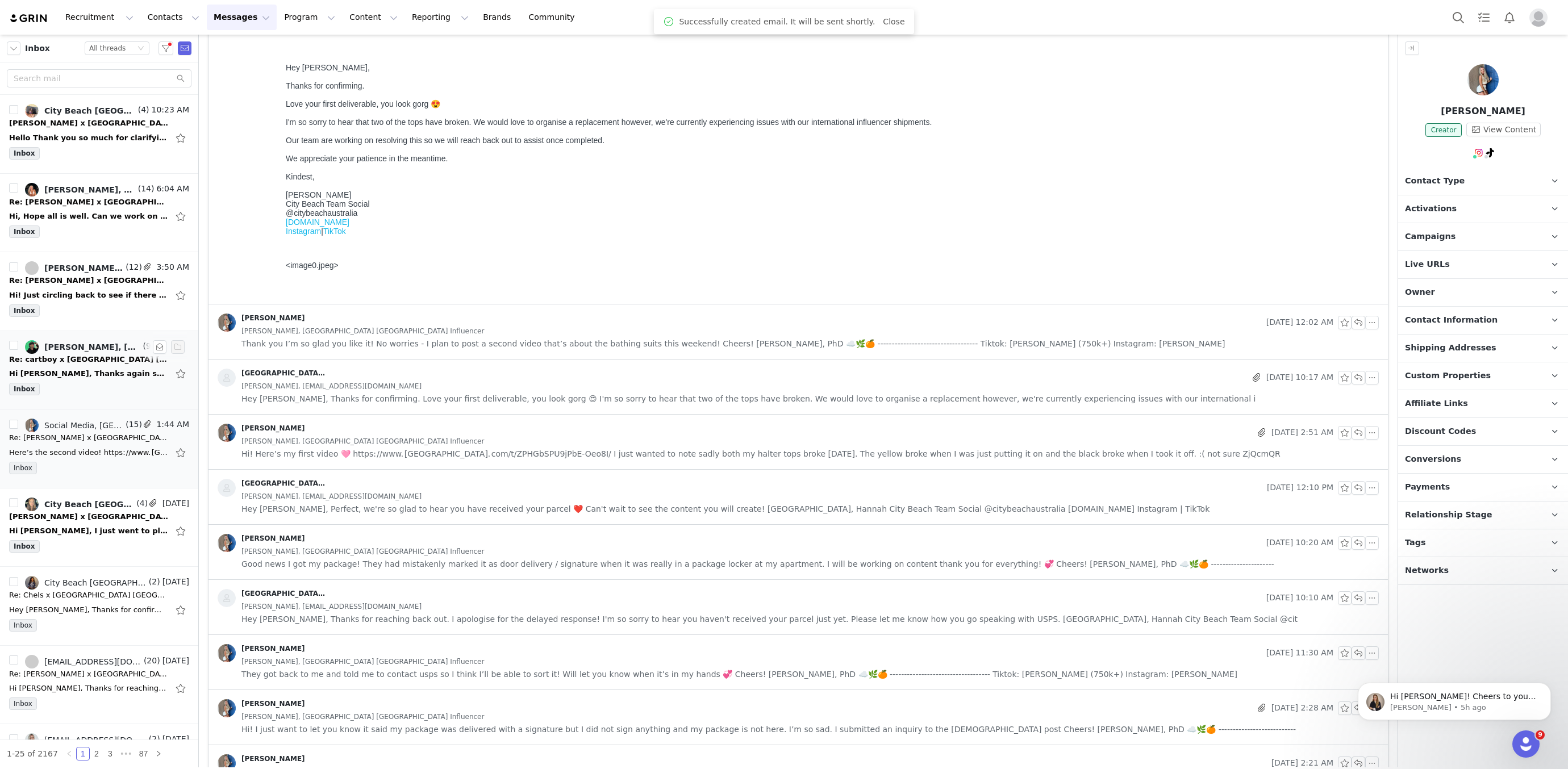
click at [125, 347] on div "Carter Hoskins, City Beach Australia Influencer" at bounding box center [93, 348] width 96 height 9
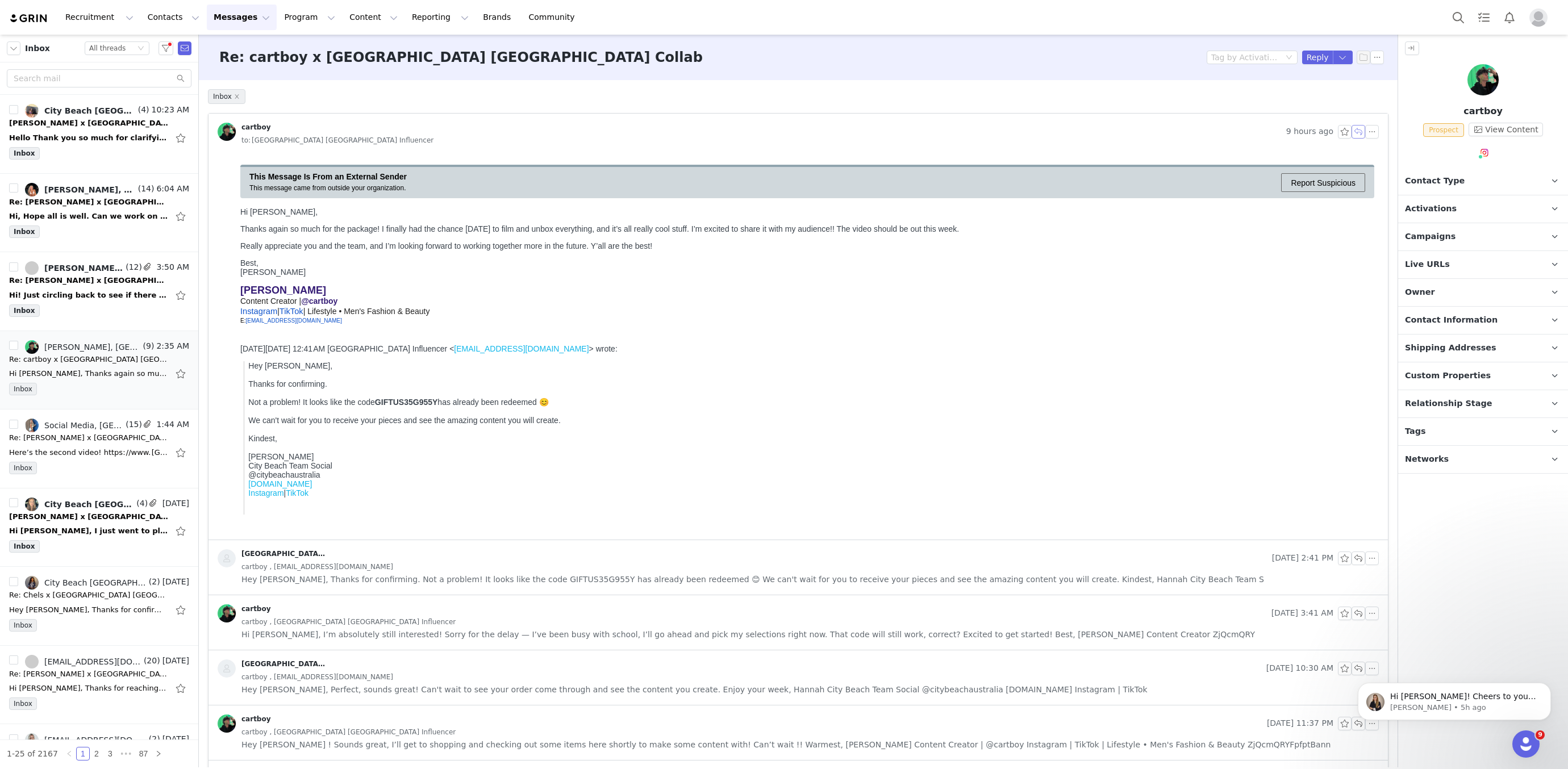
drag, startPoint x: 1359, startPoint y: 131, endPoint x: 1212, endPoint y: 153, distance: 148.6
click at [1358, 131] on button "button" at bounding box center [1359, 131] width 14 height 14
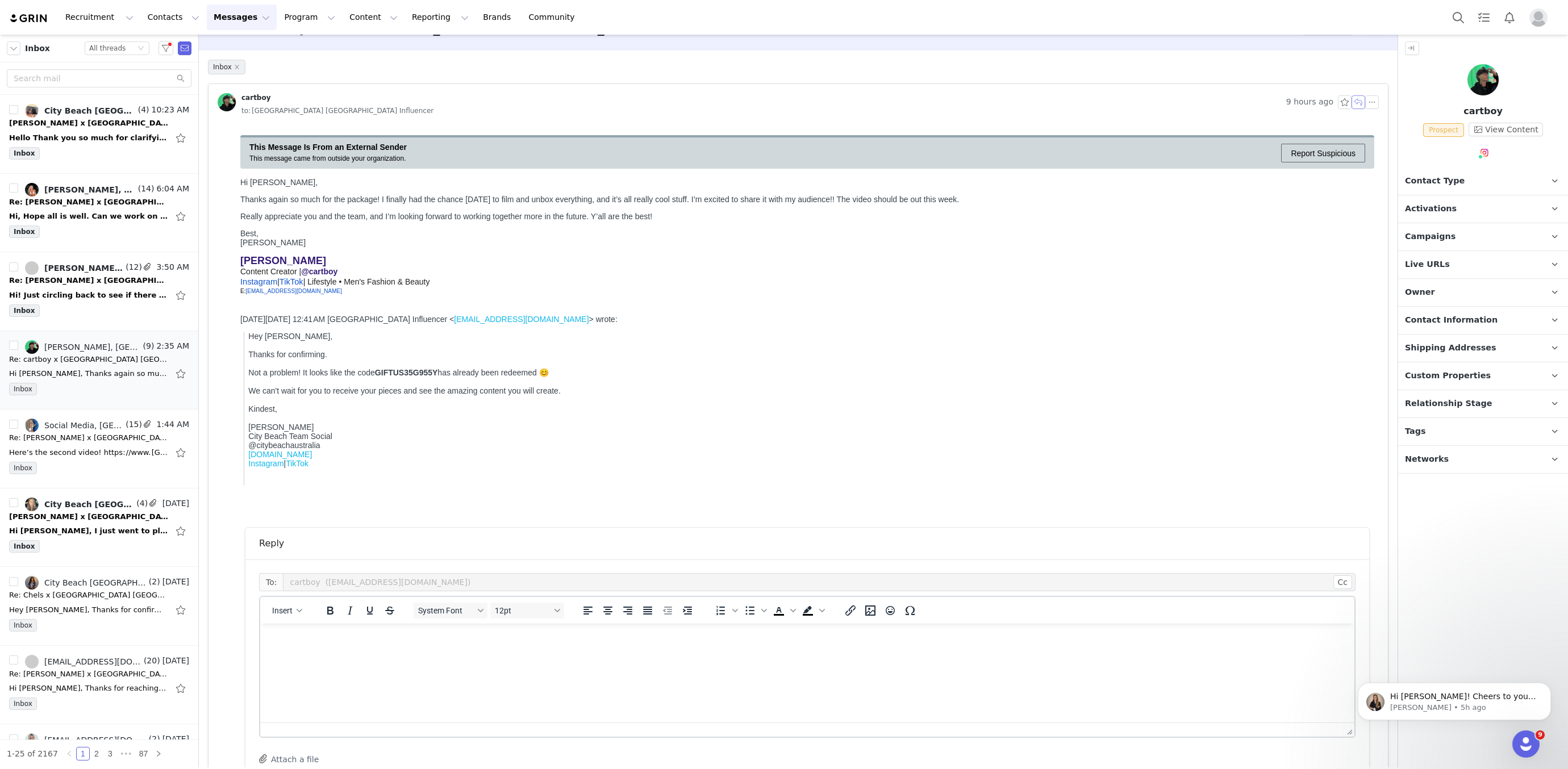
scroll to position [34, 0]
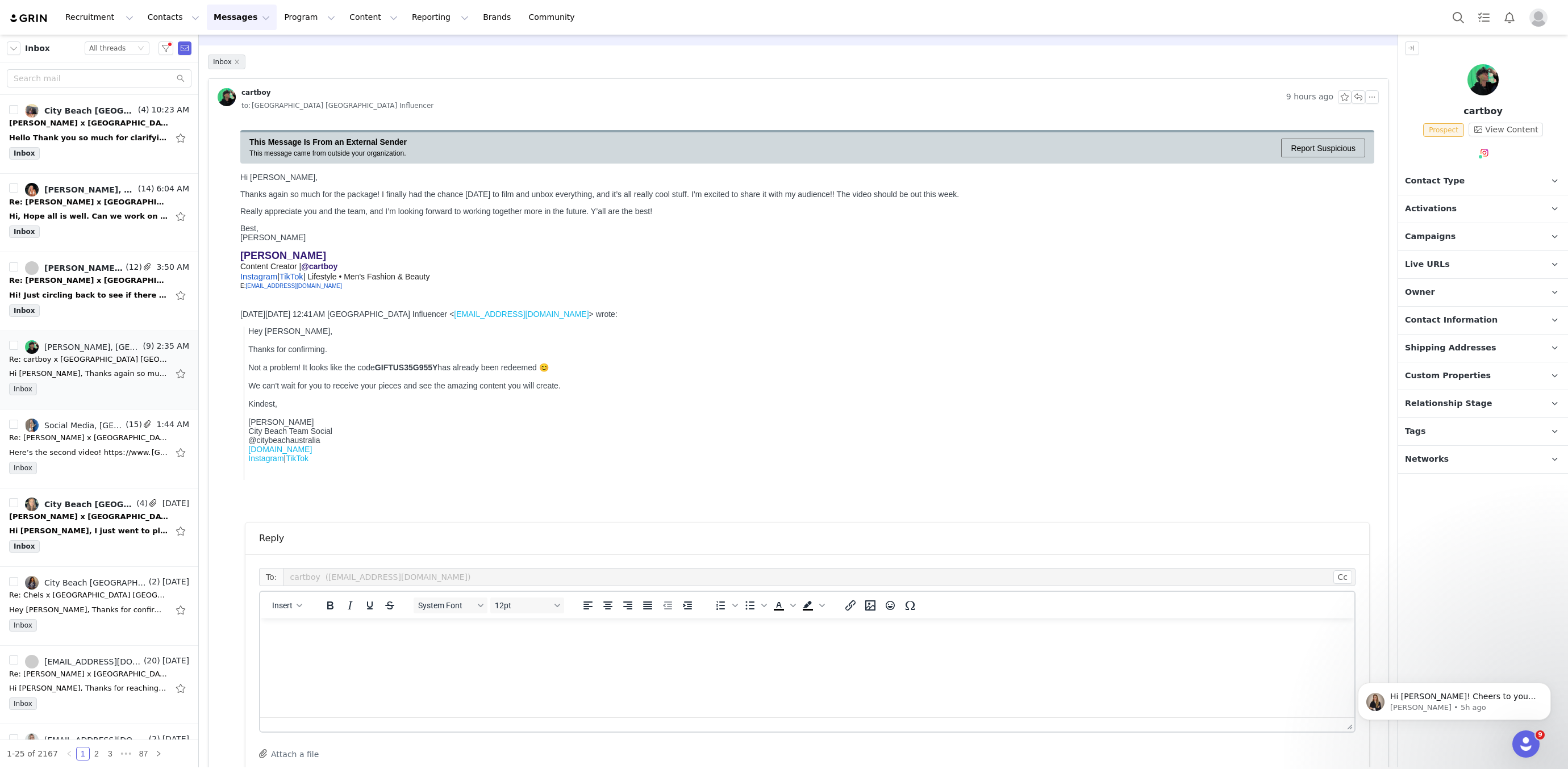
click at [390, 639] on p "Rich Text Area. Press ALT-0 for help." at bounding box center [807, 634] width 1076 height 13
click at [887, 601] on icon "Emojis" at bounding box center [891, 606] width 9 height 9
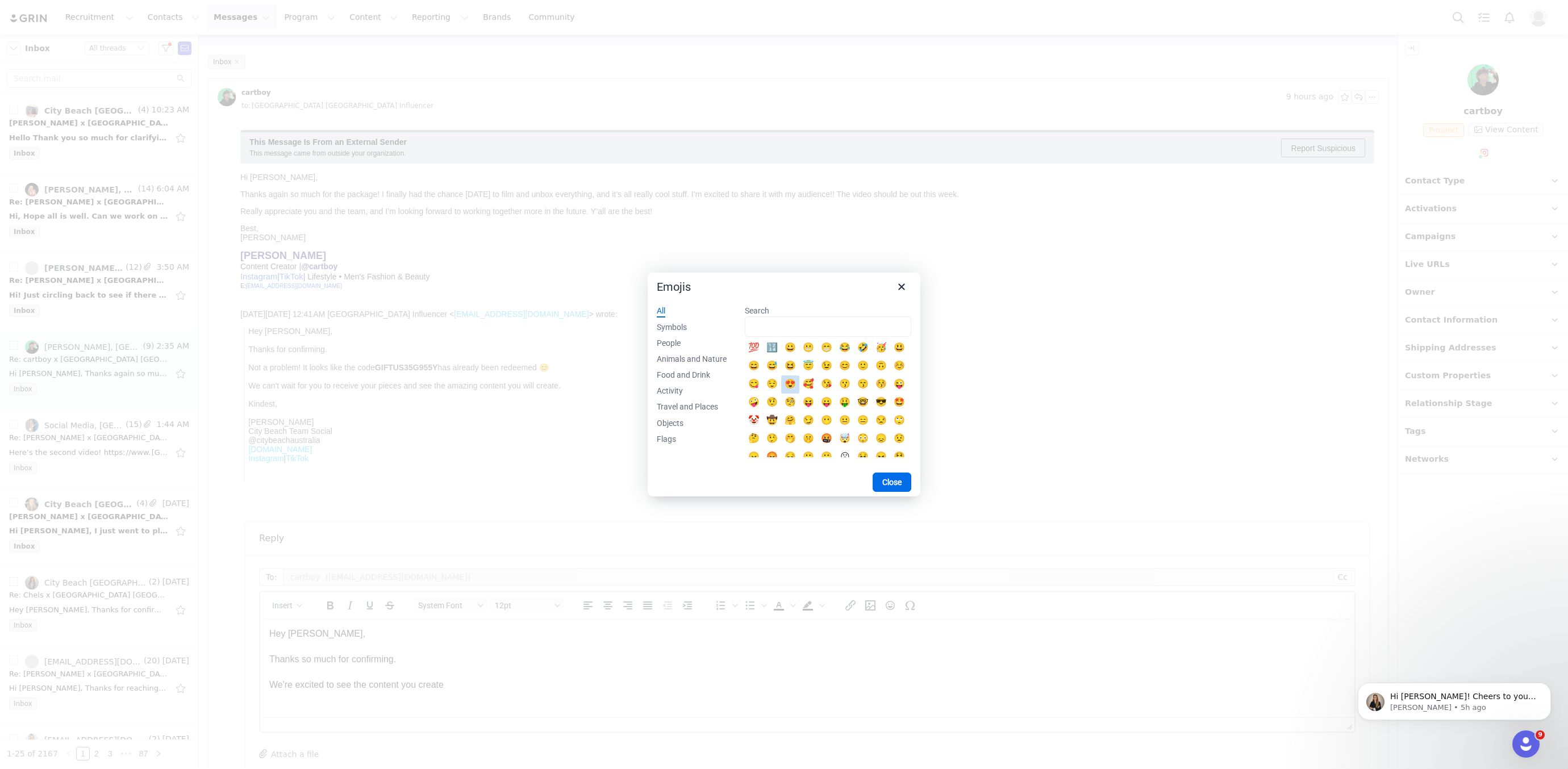
click at [792, 381] on div "😍" at bounding box center [790, 384] width 14 height 14
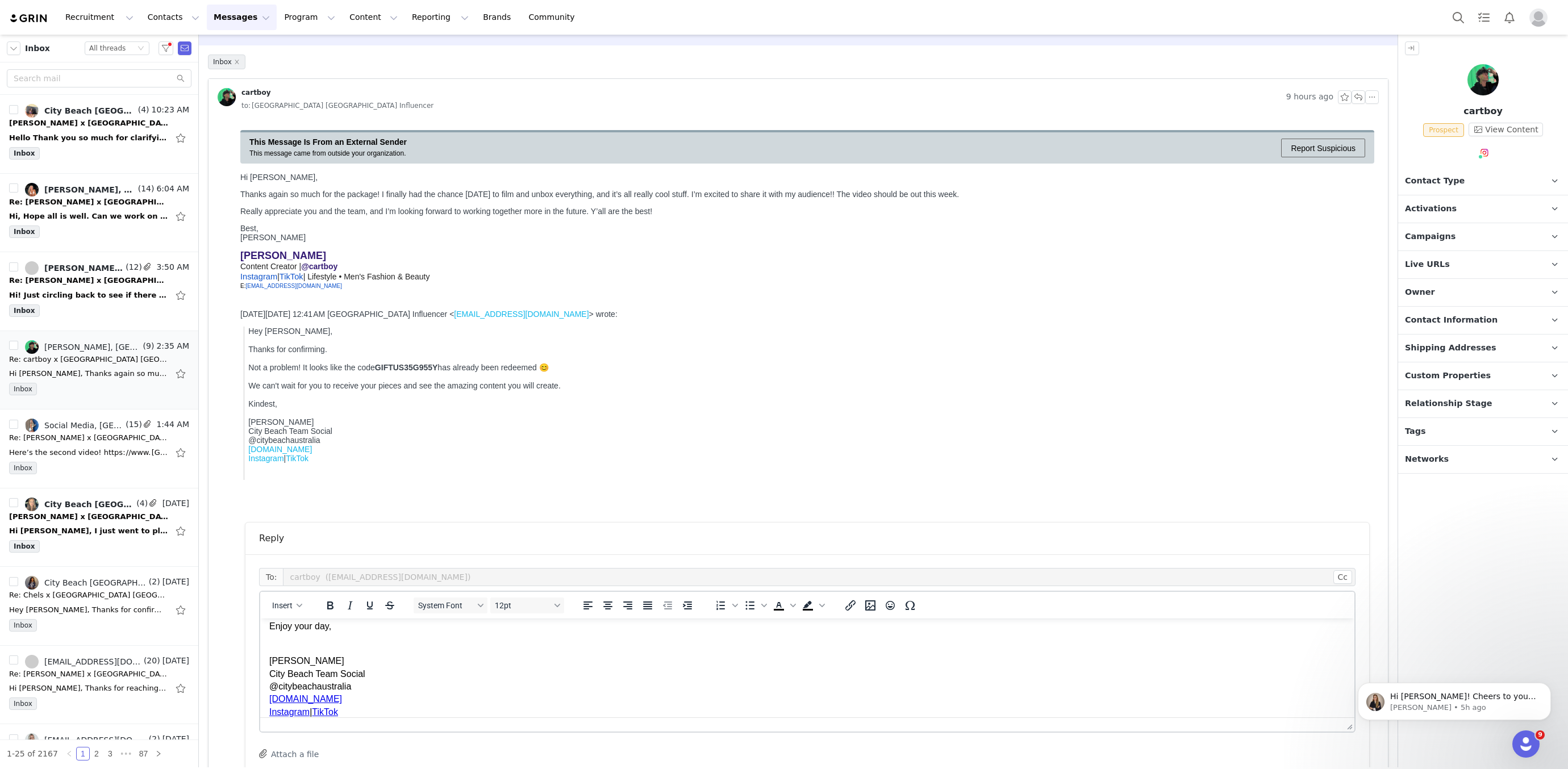
scroll to position [0, 0]
click at [268, 661] on html "Hey Carter, Thanks so much for confirming. We're excited to see the content you…" at bounding box center [807, 715] width 1094 height 193
click at [414, 704] on p "Hey Carter, Not a problem, thanks so much for confirming. We're excited to see …" at bounding box center [807, 678] width 1076 height 102
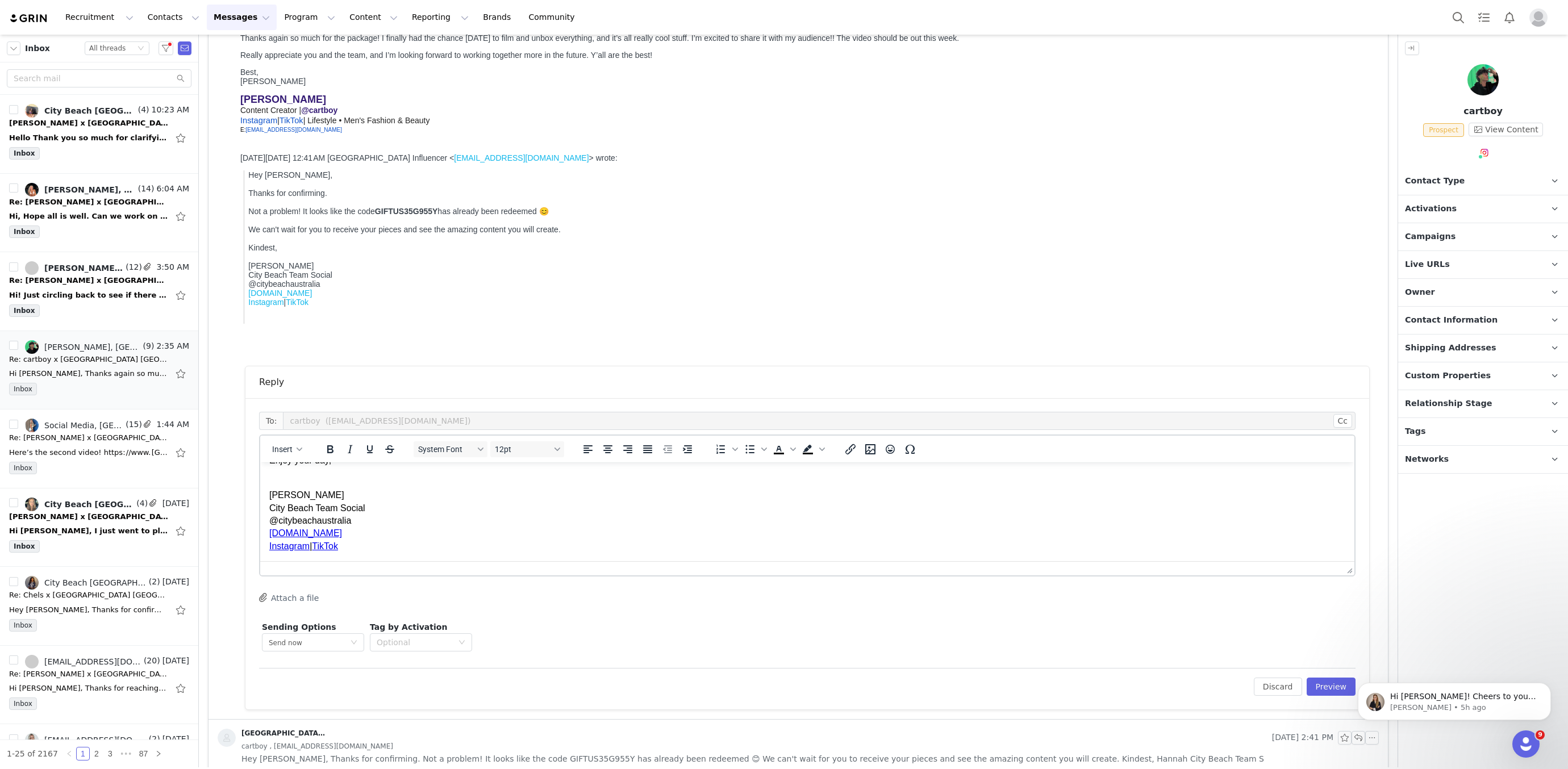
scroll to position [216, 0]
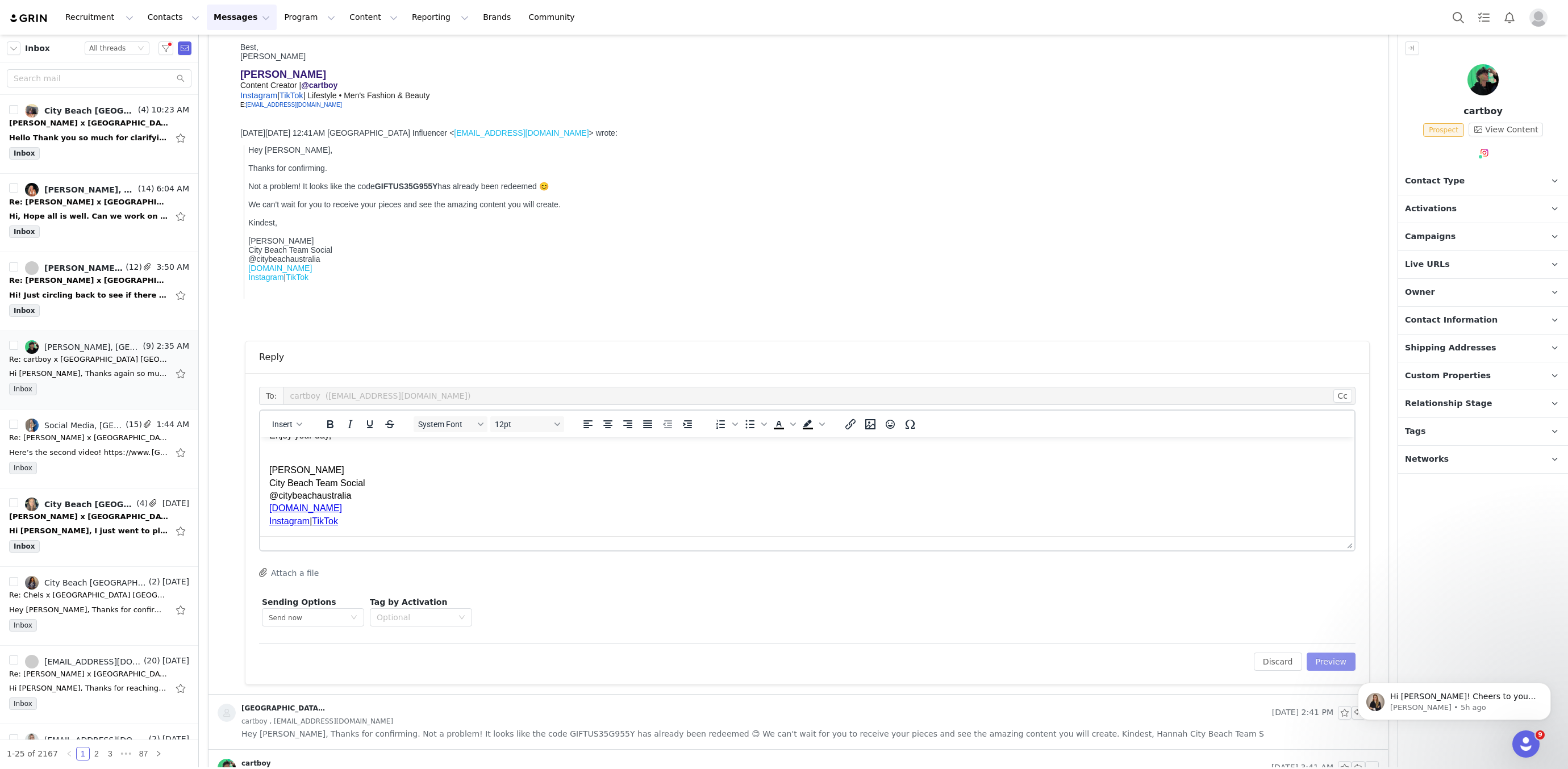
click at [1324, 665] on button "Preview" at bounding box center [1331, 662] width 50 height 18
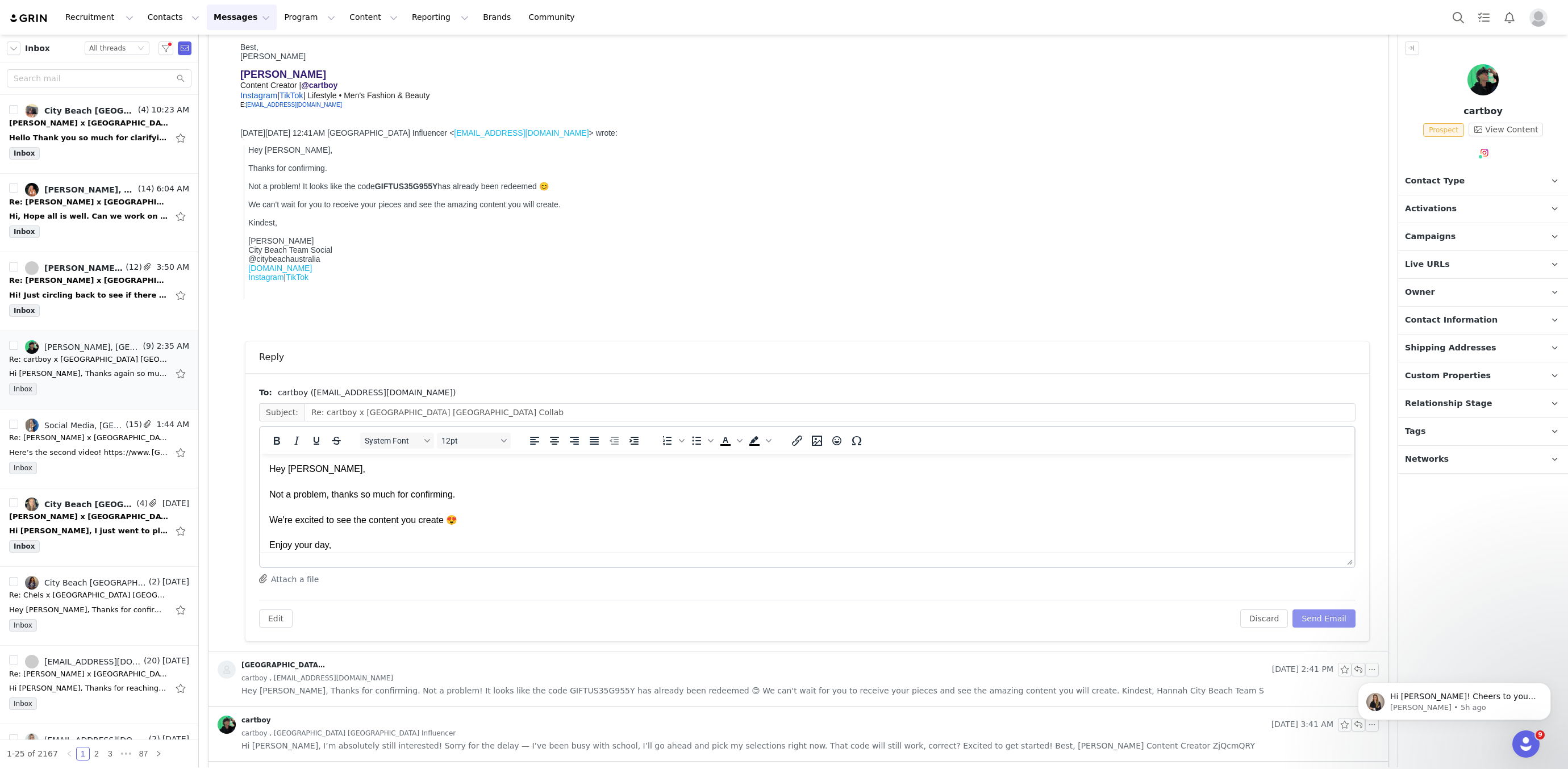
scroll to position [0, 0]
click at [1326, 622] on button "Send Email" at bounding box center [1324, 619] width 63 height 18
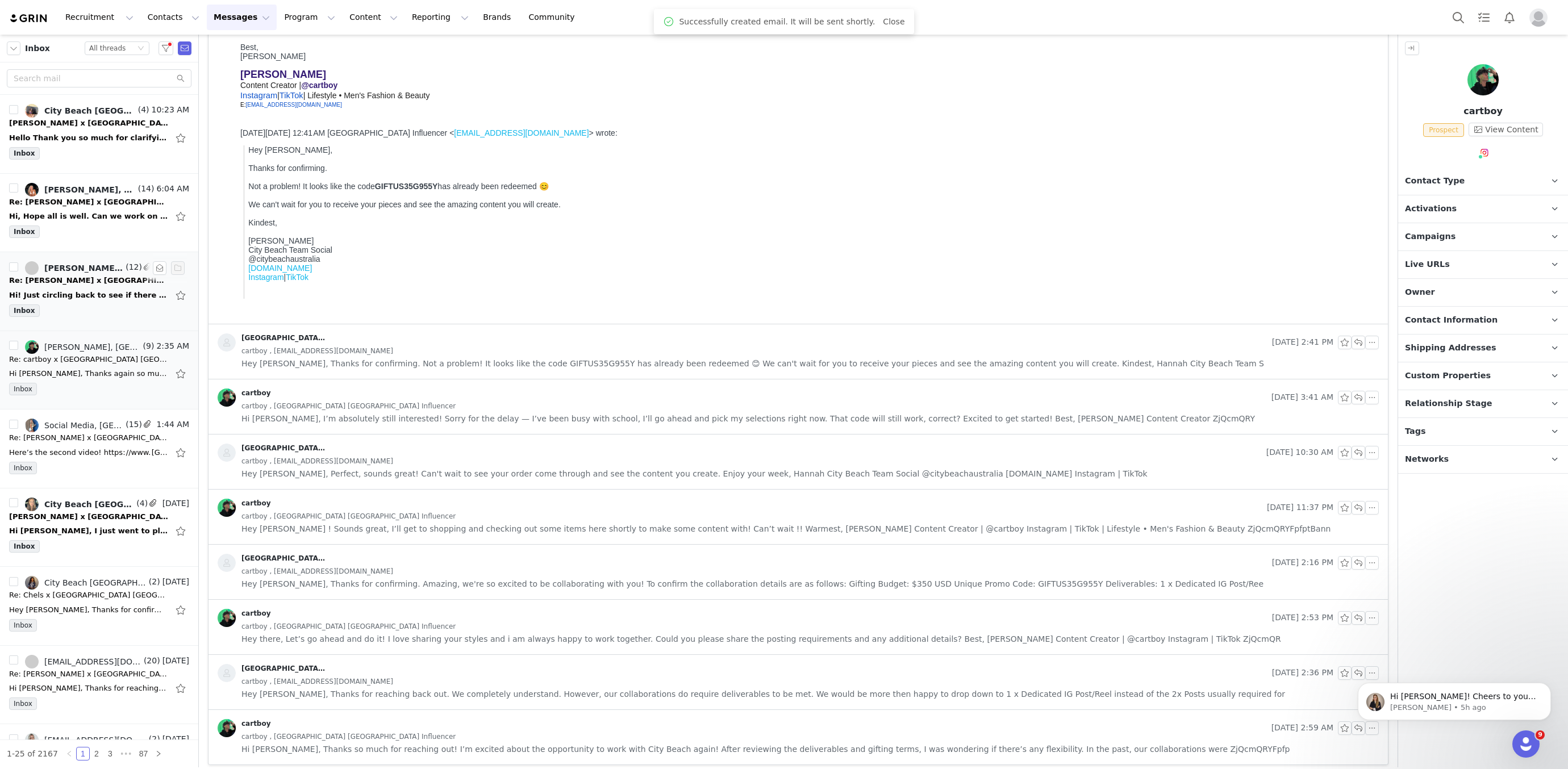
click at [93, 298] on div "Hi! Just circling back to see if there is a fix with this yet?? Sent from the a…" at bounding box center [89, 295] width 159 height 11
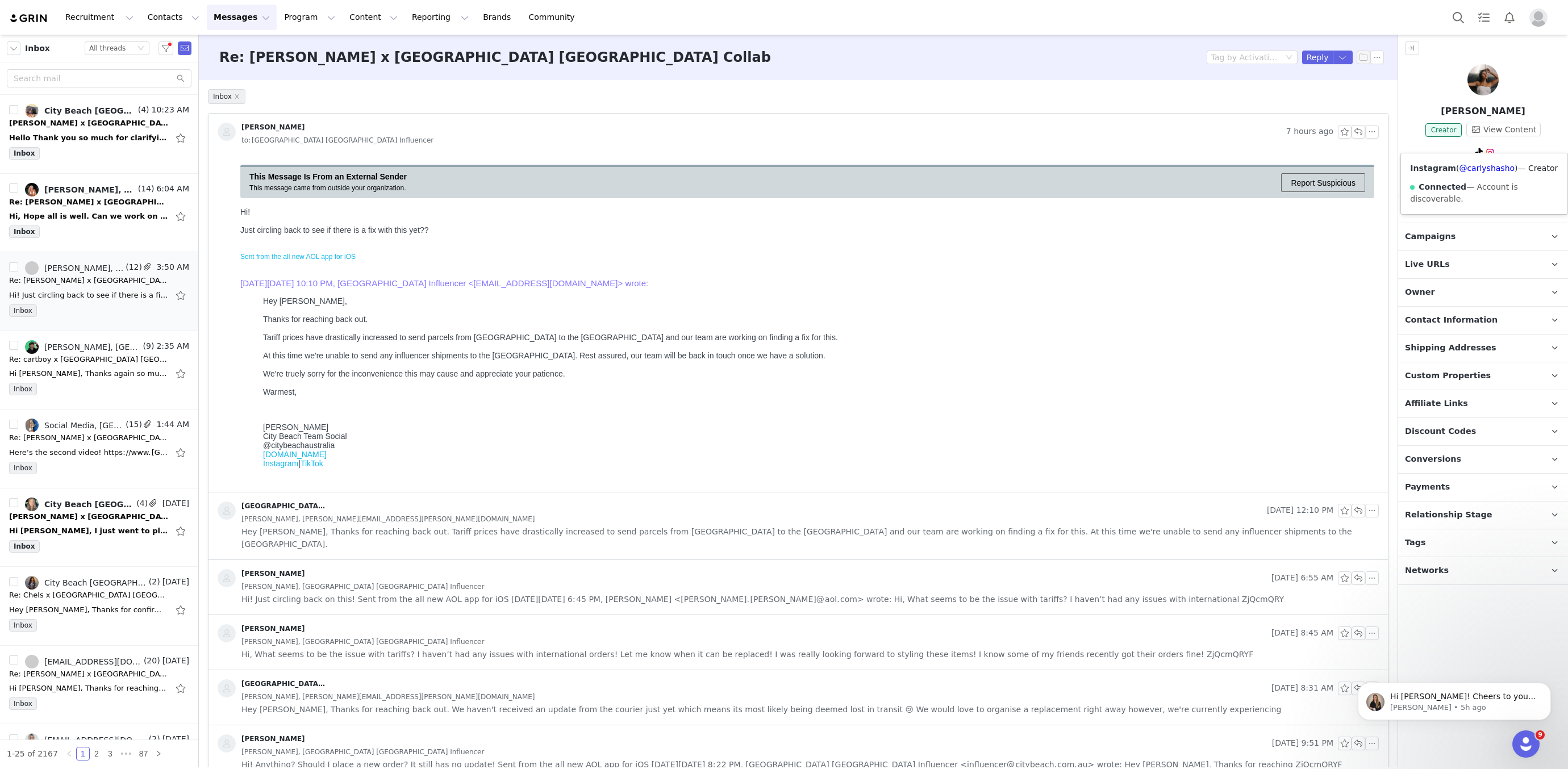
click at [1487, 160] on div "Instagram ( @carlyshasho ) — Creator Connected — Account is discoverable." at bounding box center [1485, 184] width 167 height 61
click at [1487, 165] on link "@carlyshasho" at bounding box center [1487, 168] width 56 height 9
click at [1357, 132] on button "button" at bounding box center [1359, 131] width 14 height 14
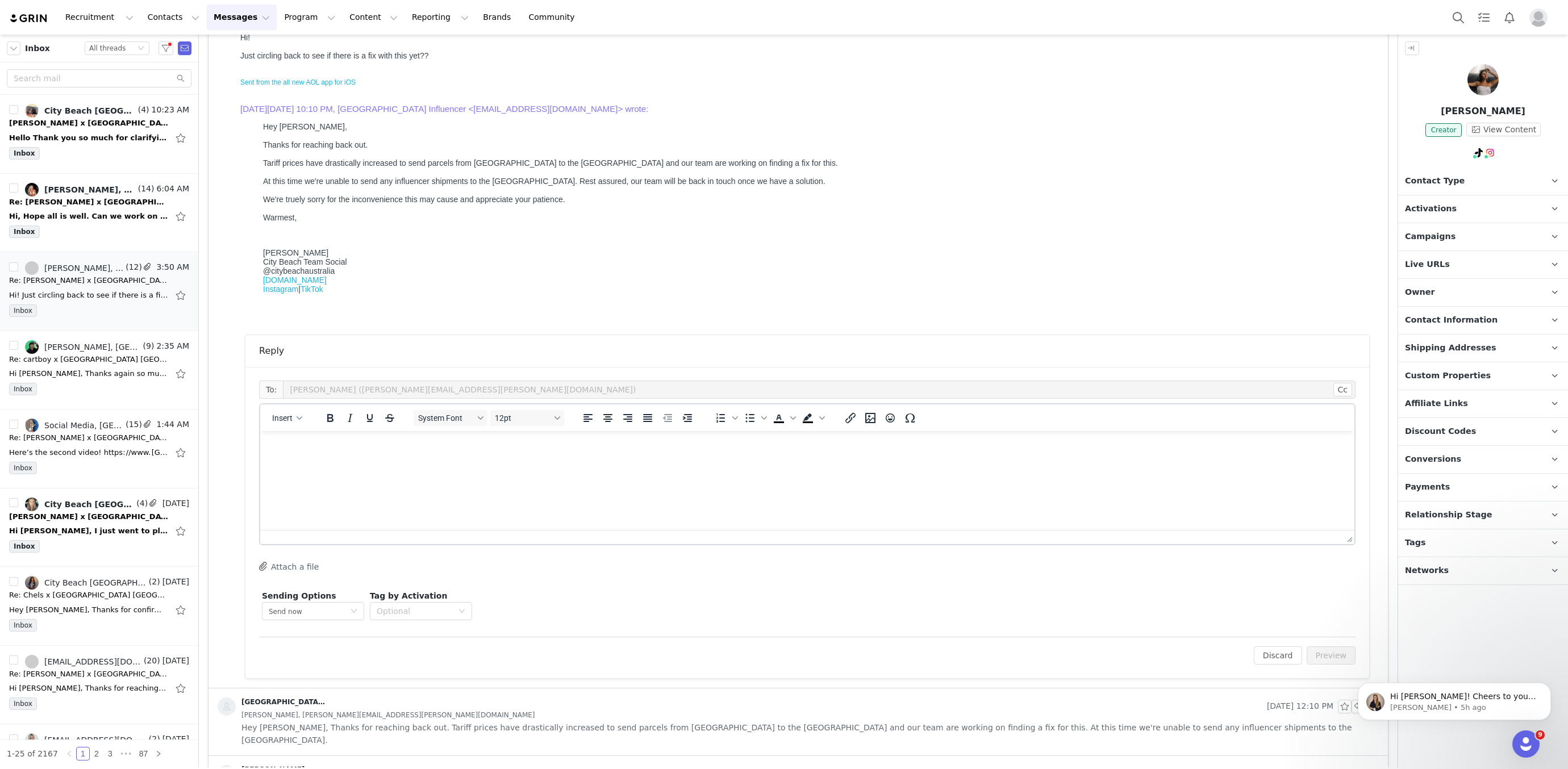
scroll to position [297, 0]
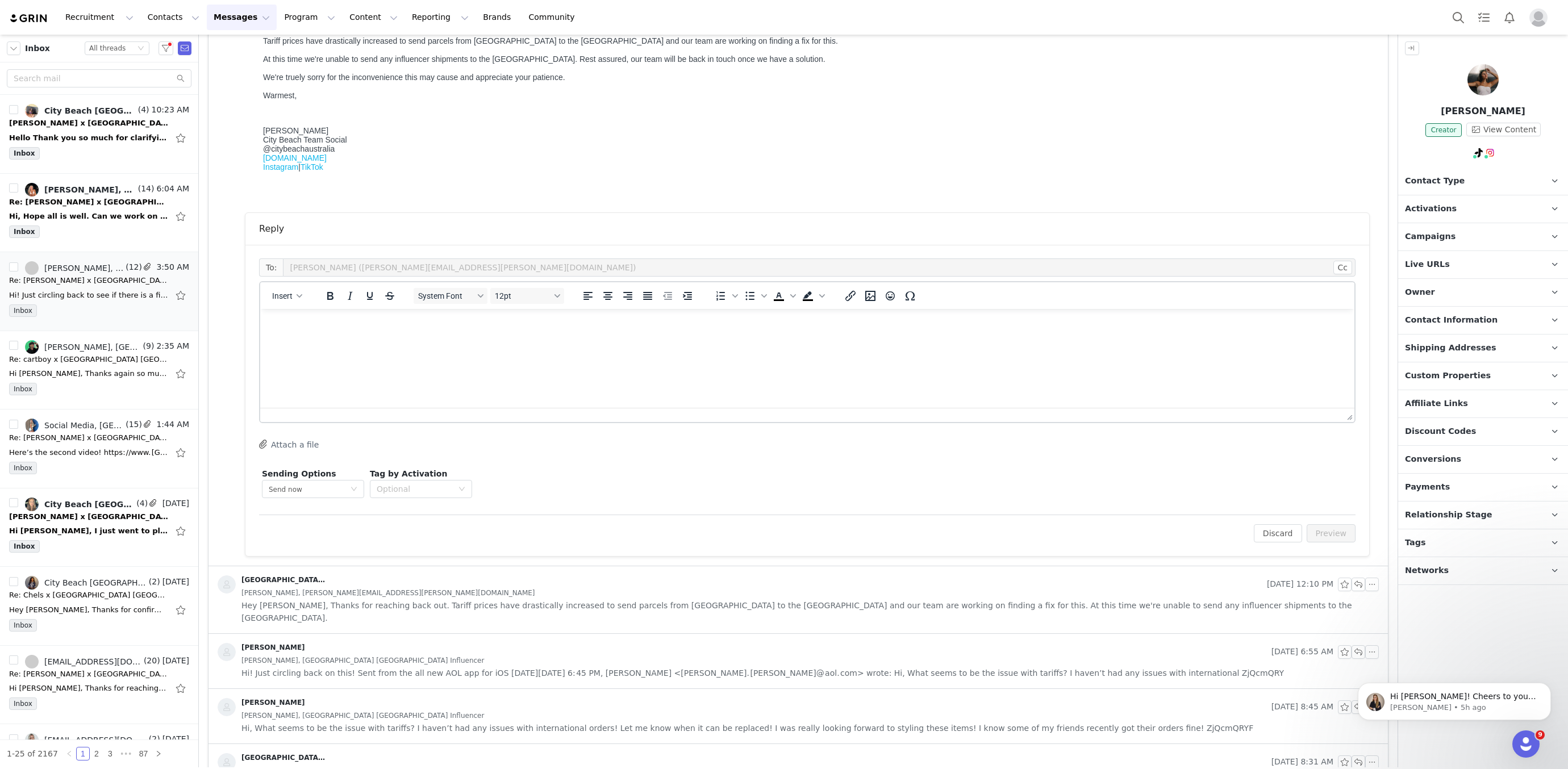
click at [539, 431] on div "To: Carly Shasho (carly.shasho@aol.com) Cc Cc: Insert System Font 12pt To open …" at bounding box center [807, 379] width 1097 height 242
click at [556, 340] on html at bounding box center [807, 324] width 1094 height 30
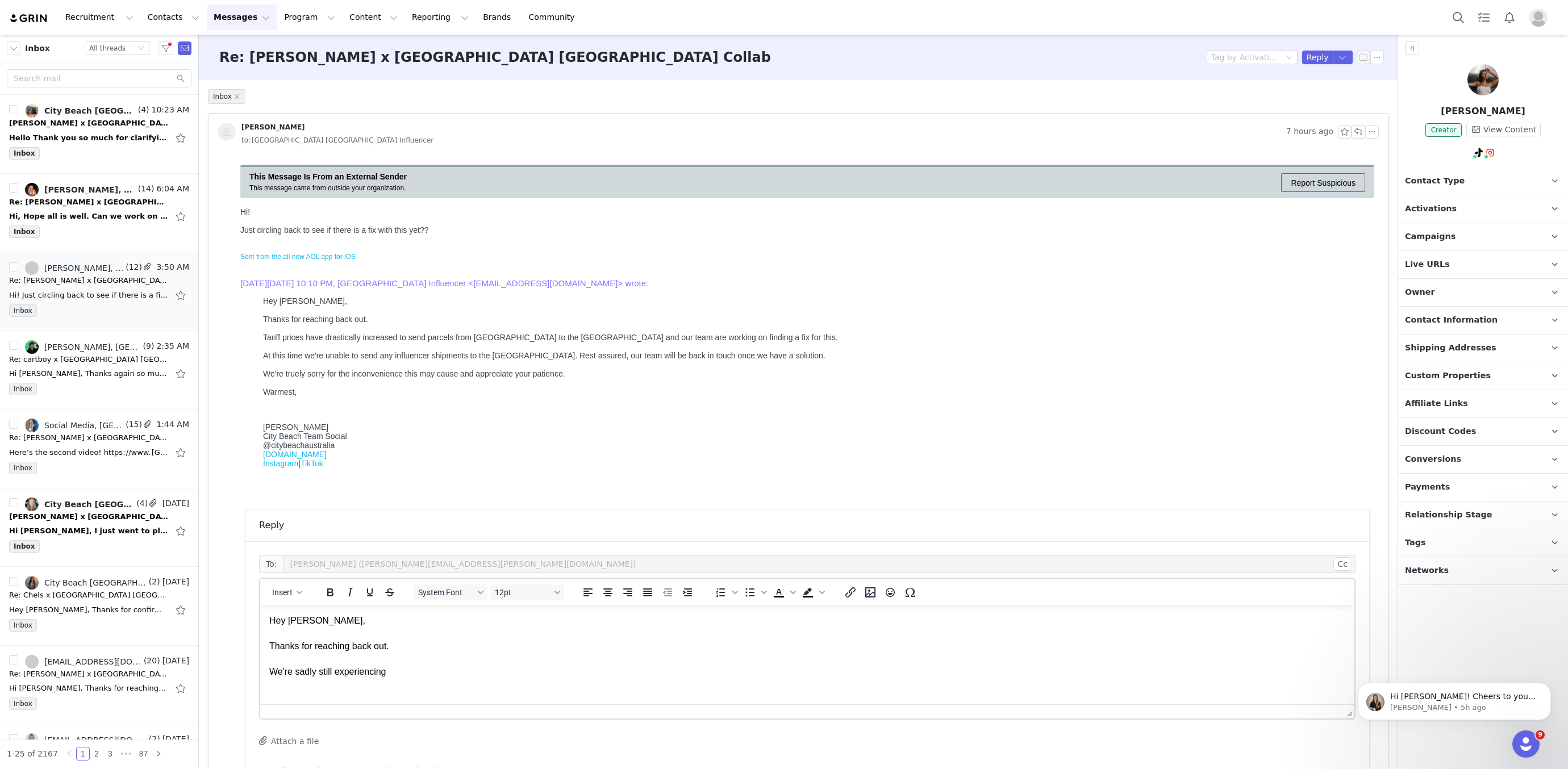
drag, startPoint x: 396, startPoint y: 669, endPoint x: 293, endPoint y: 671, distance: 103.0
click at [293, 671] on p "Hey Carly, Thanks for reaching back out. We're sadly still experiencing" at bounding box center [807, 646] width 1076 height 63
click at [396, 668] on p "Hey Carly, Thanks for reaching back out. We're sadly still experiencing" at bounding box center [807, 646] width 1076 height 63
click at [400, 670] on p "Hey Carly, Thanks for reaching back out. We're sadly still experiencing" at bounding box center [807, 646] width 1076 height 63
drag, startPoint x: 327, startPoint y: 678, endPoint x: 257, endPoint y: 671, distance: 70.3
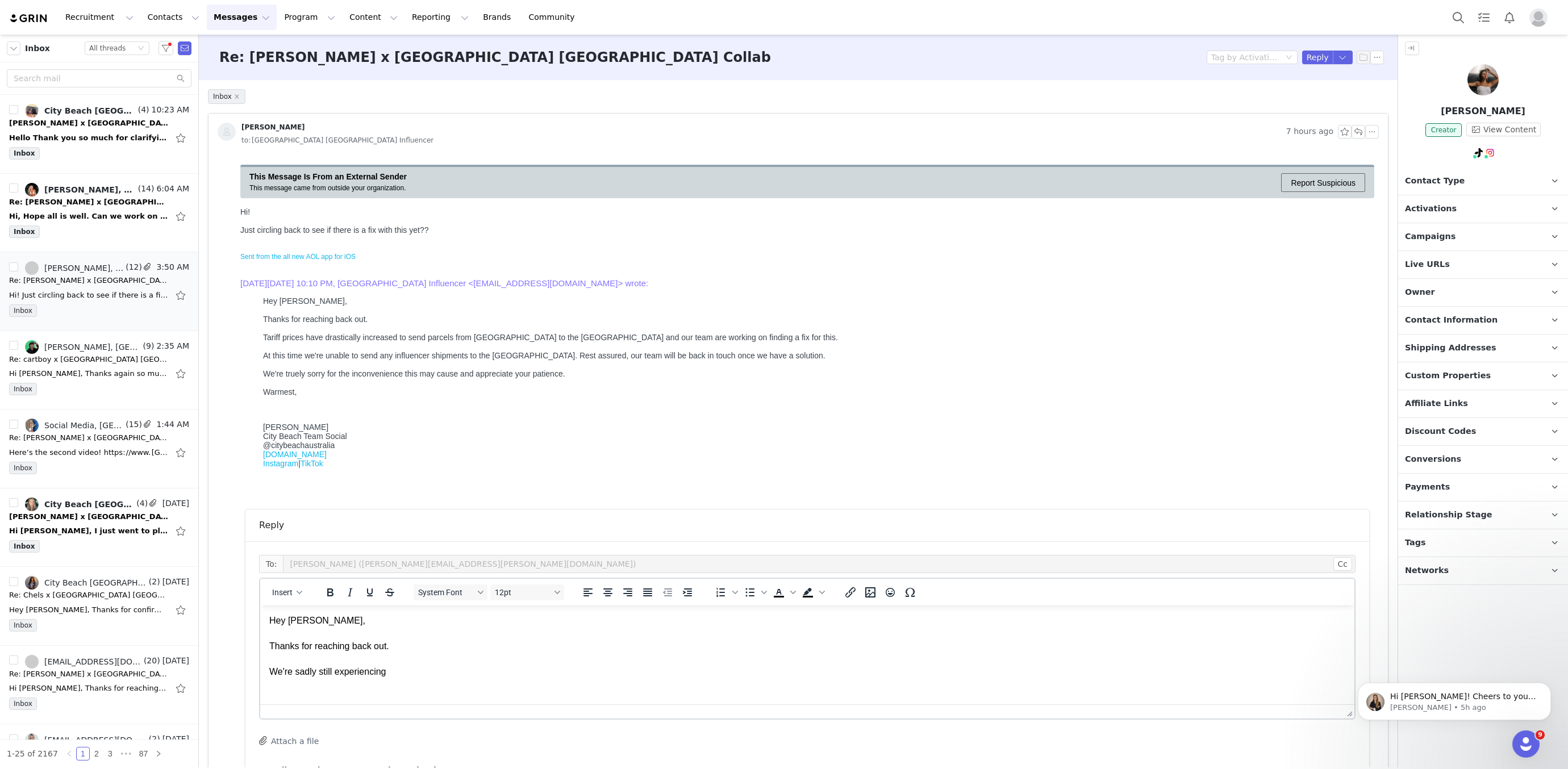
click at [260, 671] on html "Hey Carly, Thanks for reaching back out. We're sadly still experiencing" at bounding box center [807, 647] width 1094 height 82
drag, startPoint x: 396, startPoint y: 671, endPoint x: 309, endPoint y: 675, distance: 87.1
click at [309, 675] on p "Hey Carly, Thanks for reaching back out. Our team don't have a so" at bounding box center [807, 646] width 1076 height 63
click at [542, 671] on p "Hey Carly, Thanks for reaching back out. Our team are still working on a fix fo…" at bounding box center [807, 646] width 1076 height 63
click at [687, 664] on p "Hey Carly, Thanks for reaching back out. Our team are still working on a fix fo…" at bounding box center [807, 646] width 1076 height 63
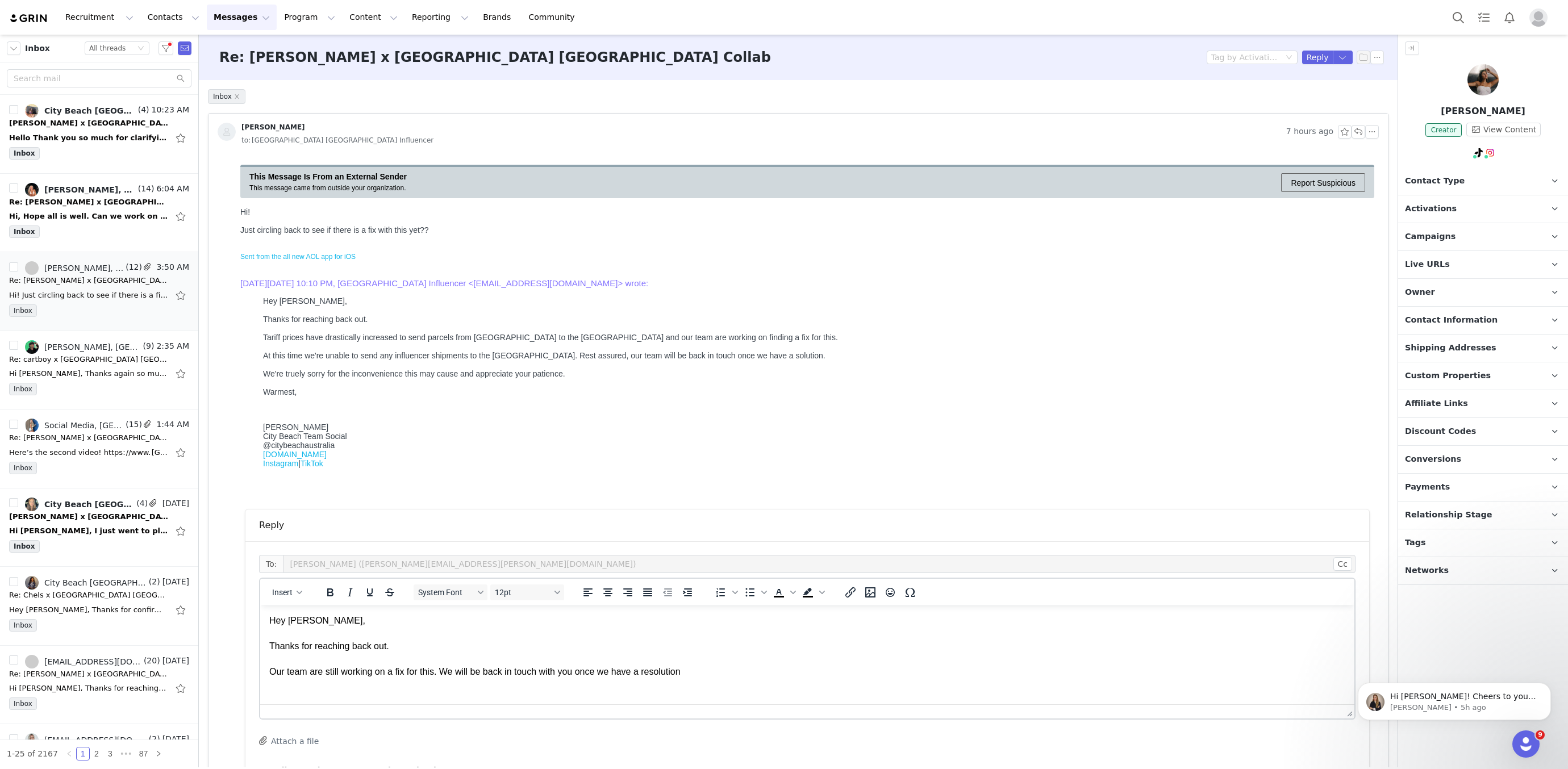
click at [689, 665] on p "Hey Carly, Thanks for reaching back out. Our team are still working on a fix fo…" at bounding box center [807, 646] width 1076 height 63
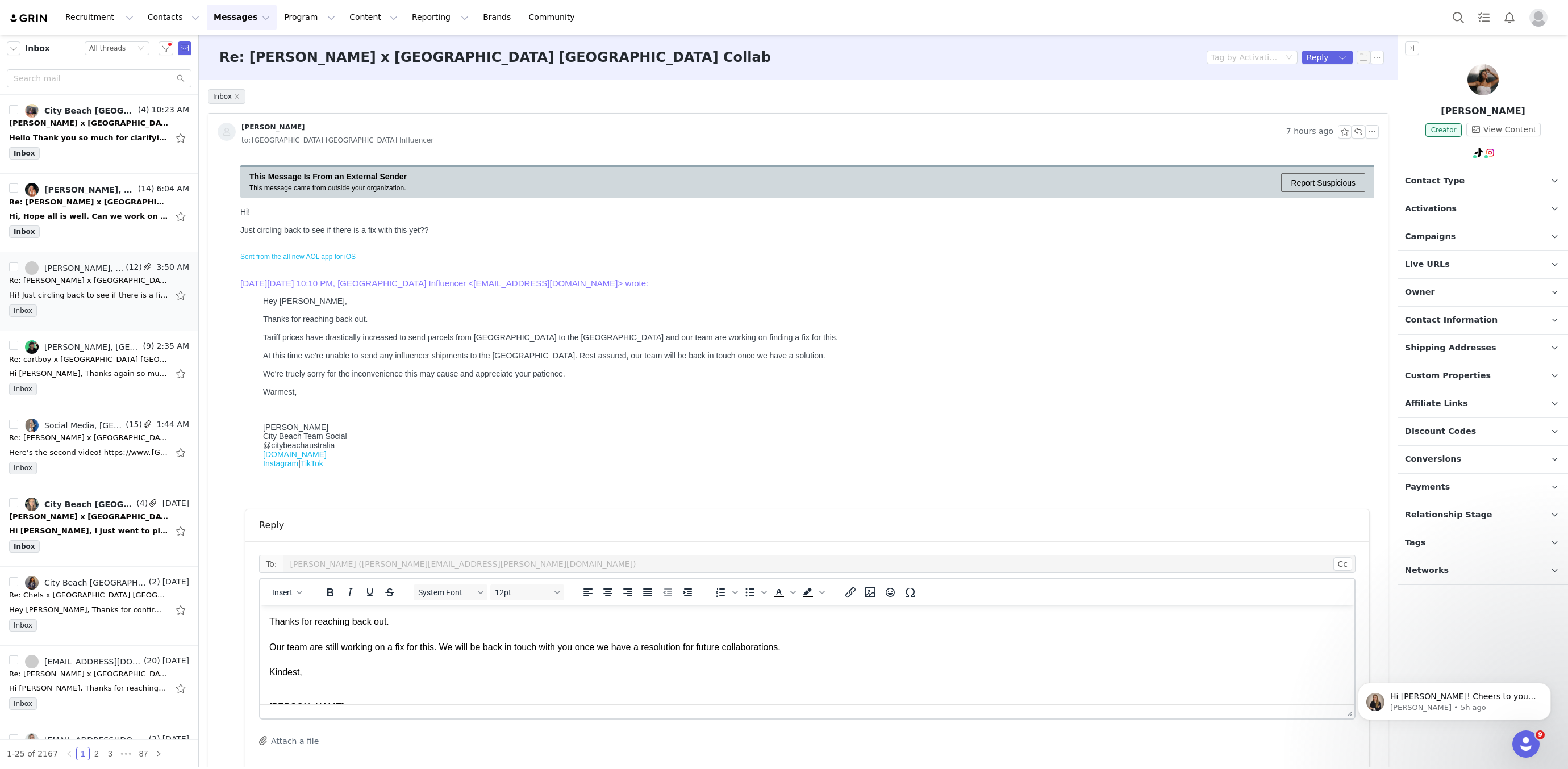
scroll to position [83, 0]
click at [270, 645] on p "Hannah City Beach Team Social @citybeachaustralia www.citybeach.com Instagram |…" at bounding box center [807, 674] width 1076 height 63
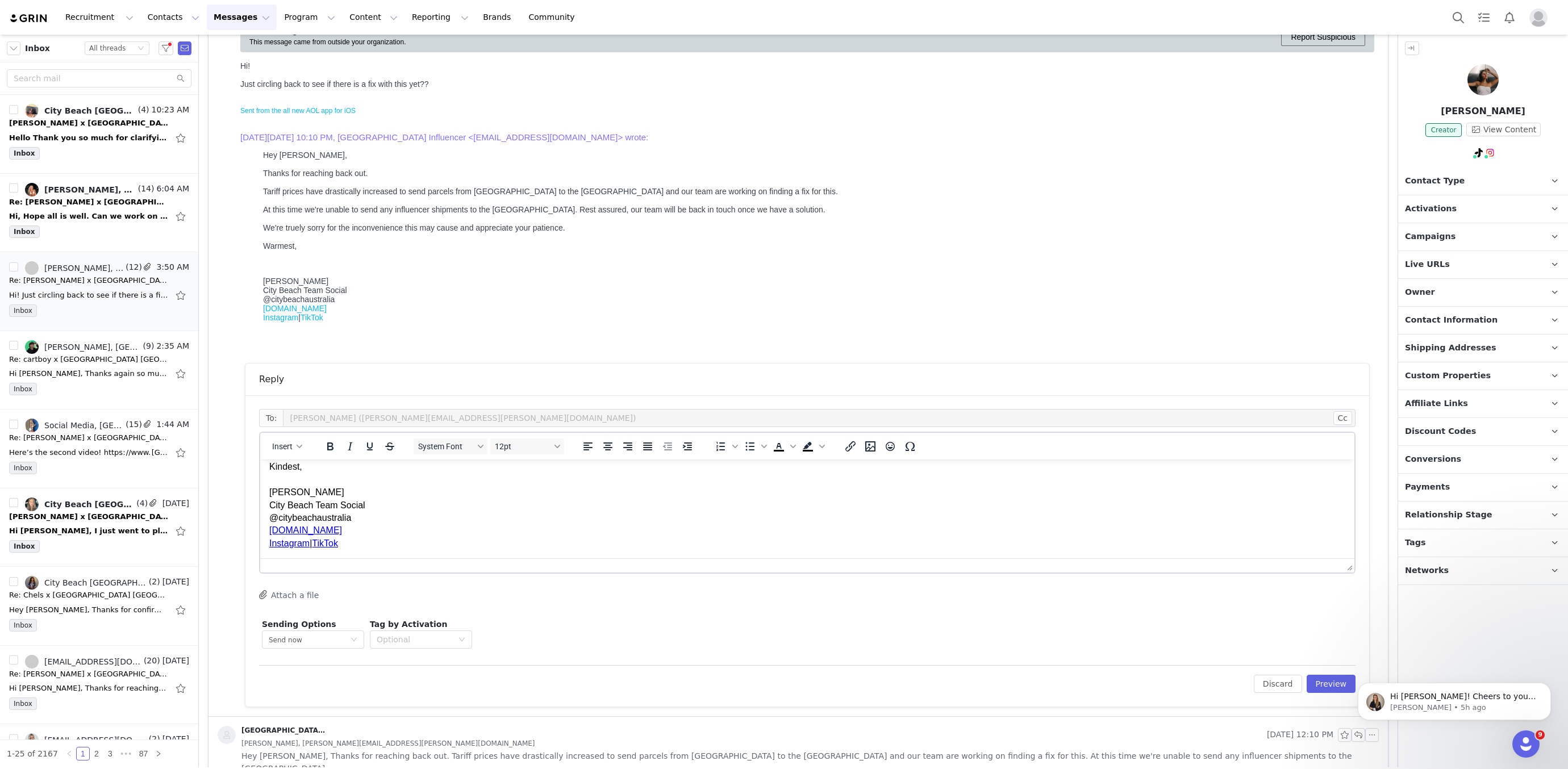
scroll to position [203, 0]
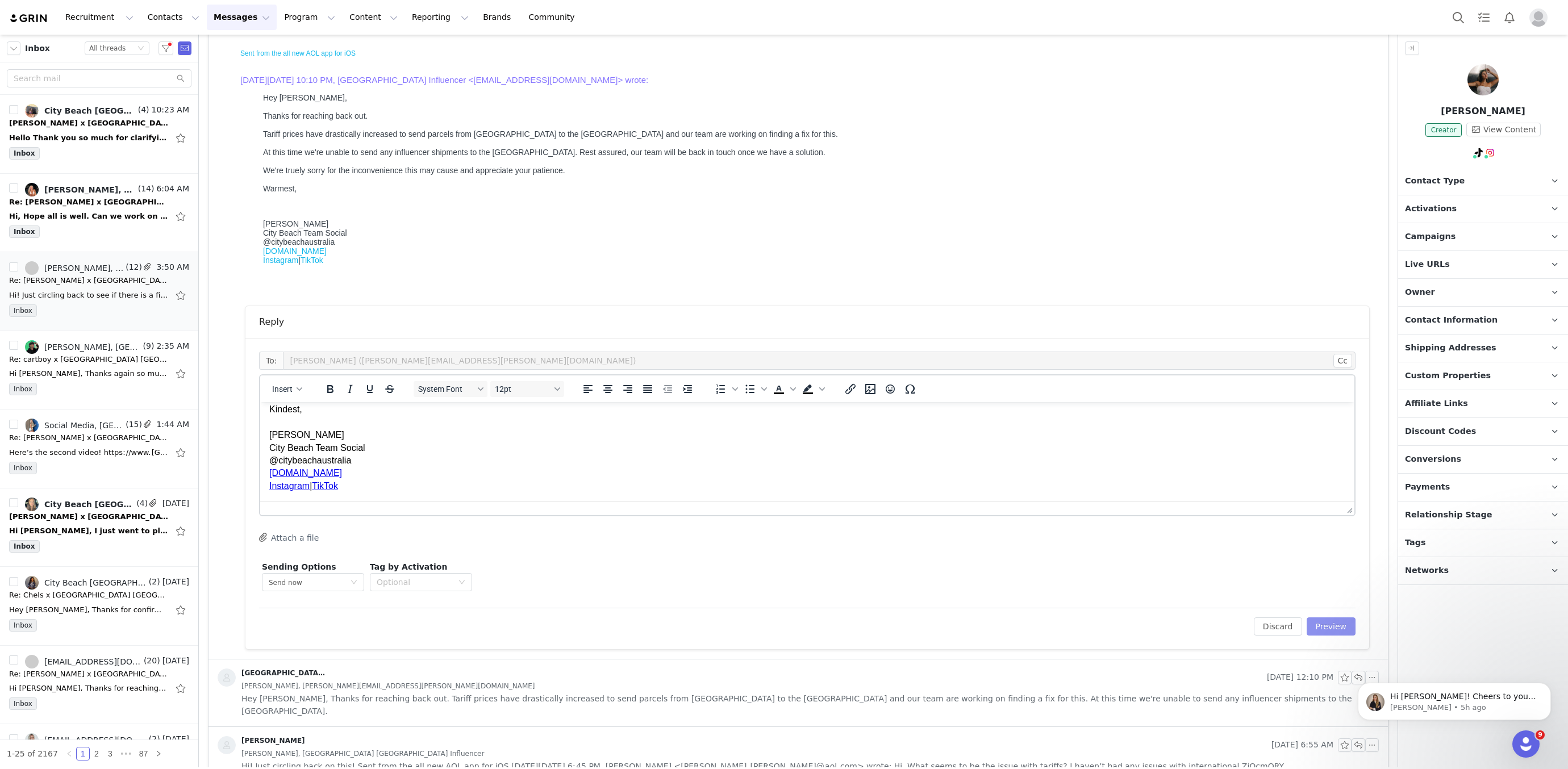
click at [1331, 627] on button "Preview" at bounding box center [1331, 627] width 50 height 18
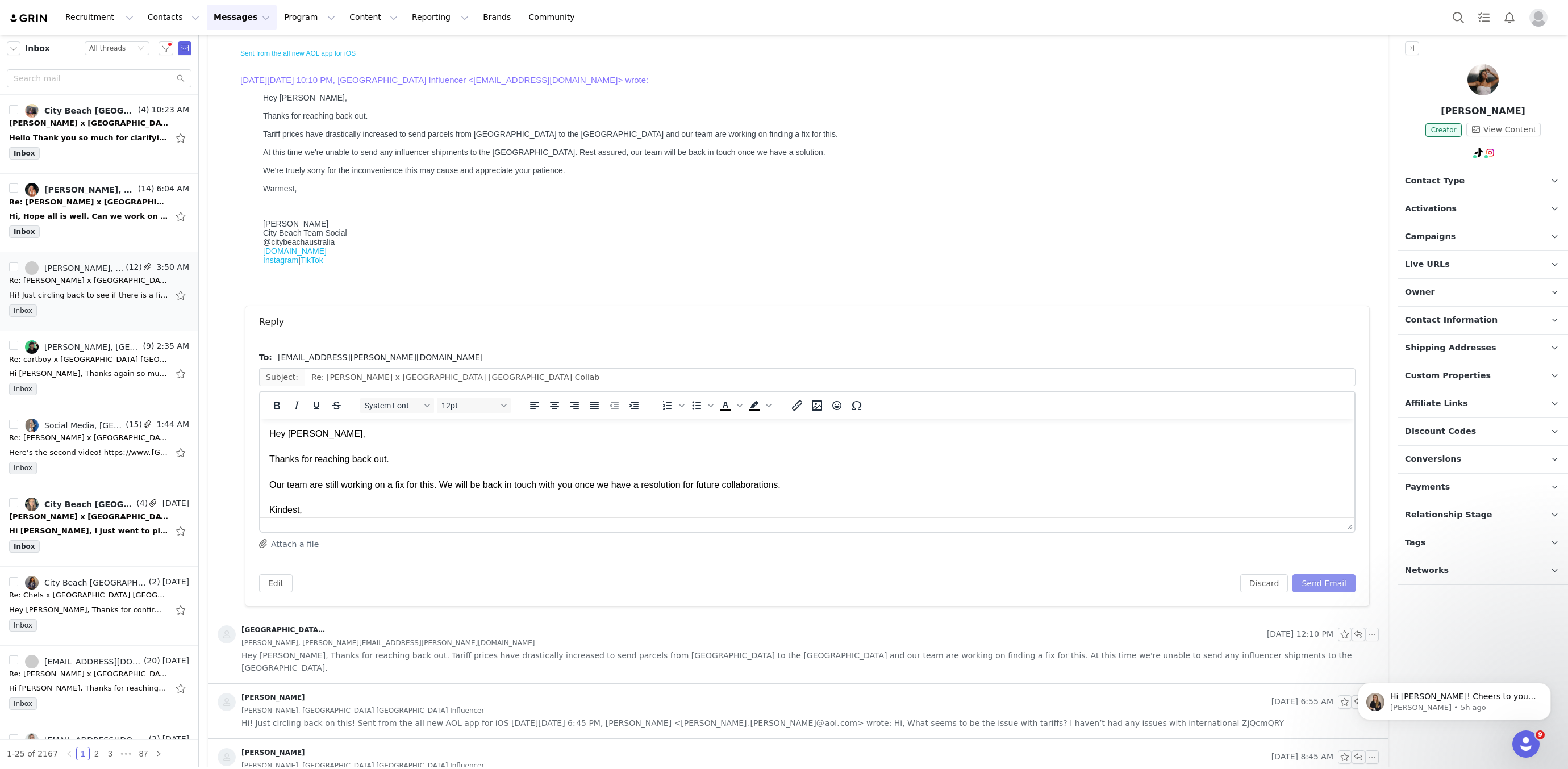
scroll to position [84, 0]
click at [1355, 576] on button "Send Email" at bounding box center [1324, 583] width 63 height 18
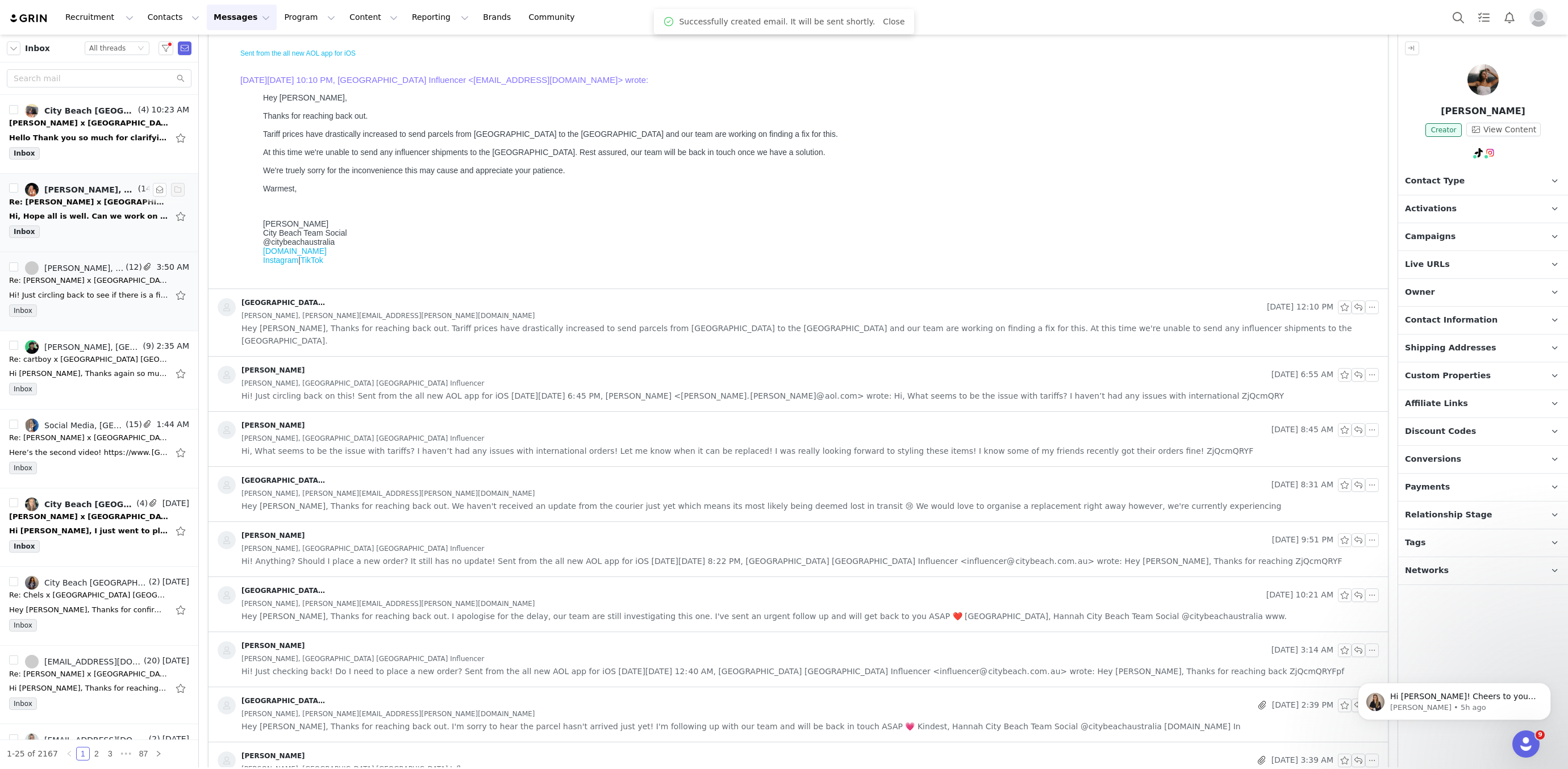
click at [96, 201] on div "Re: Arriana Hasiuk x City Beach Australia Collab" at bounding box center [89, 202] width 159 height 11
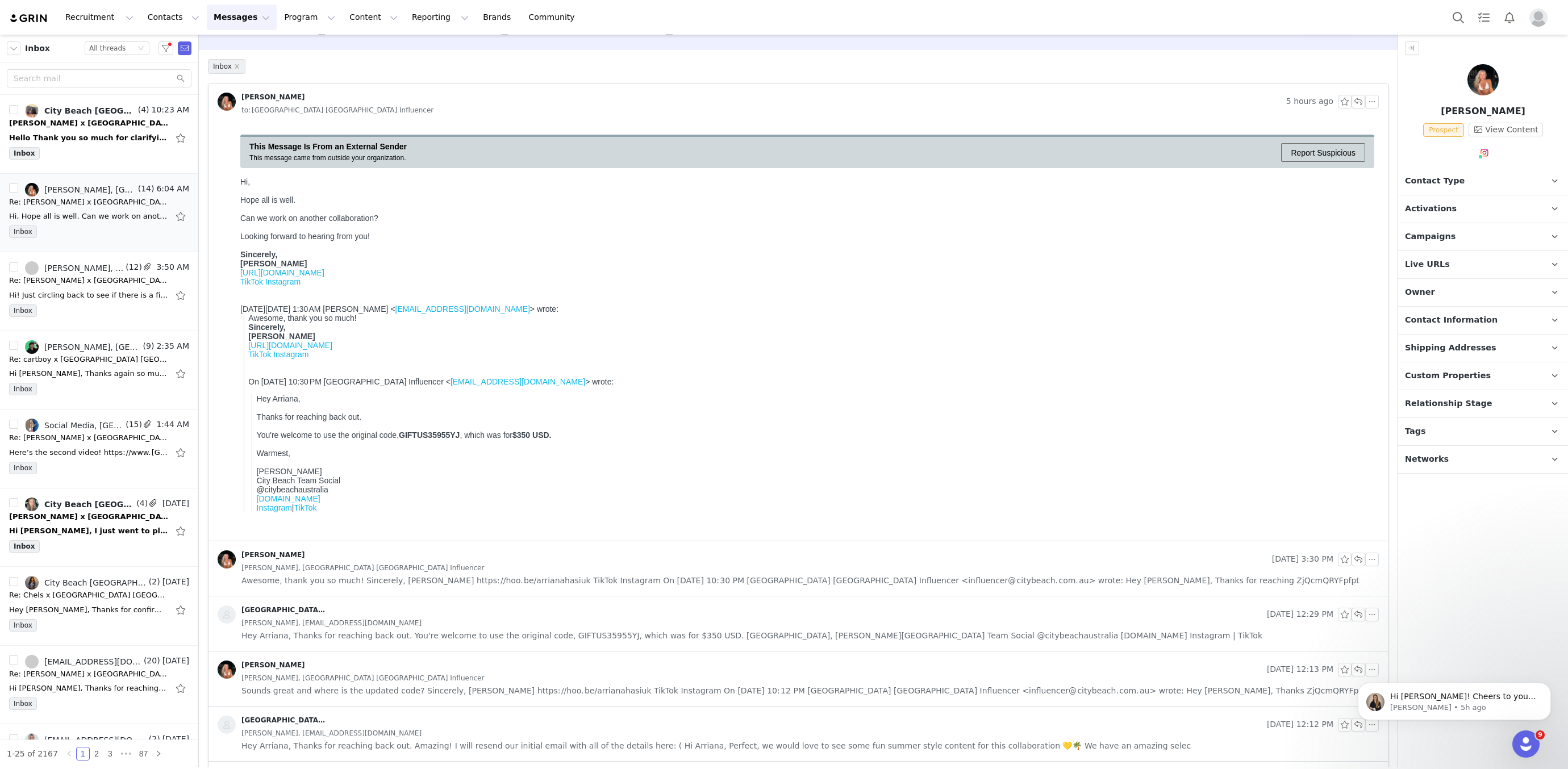
scroll to position [32, 0]
click at [1485, 180] on link "@arriana.hasiuk" at bounding box center [1452, 183] width 87 height 21
click at [1361, 96] on button "button" at bounding box center [1359, 99] width 14 height 14
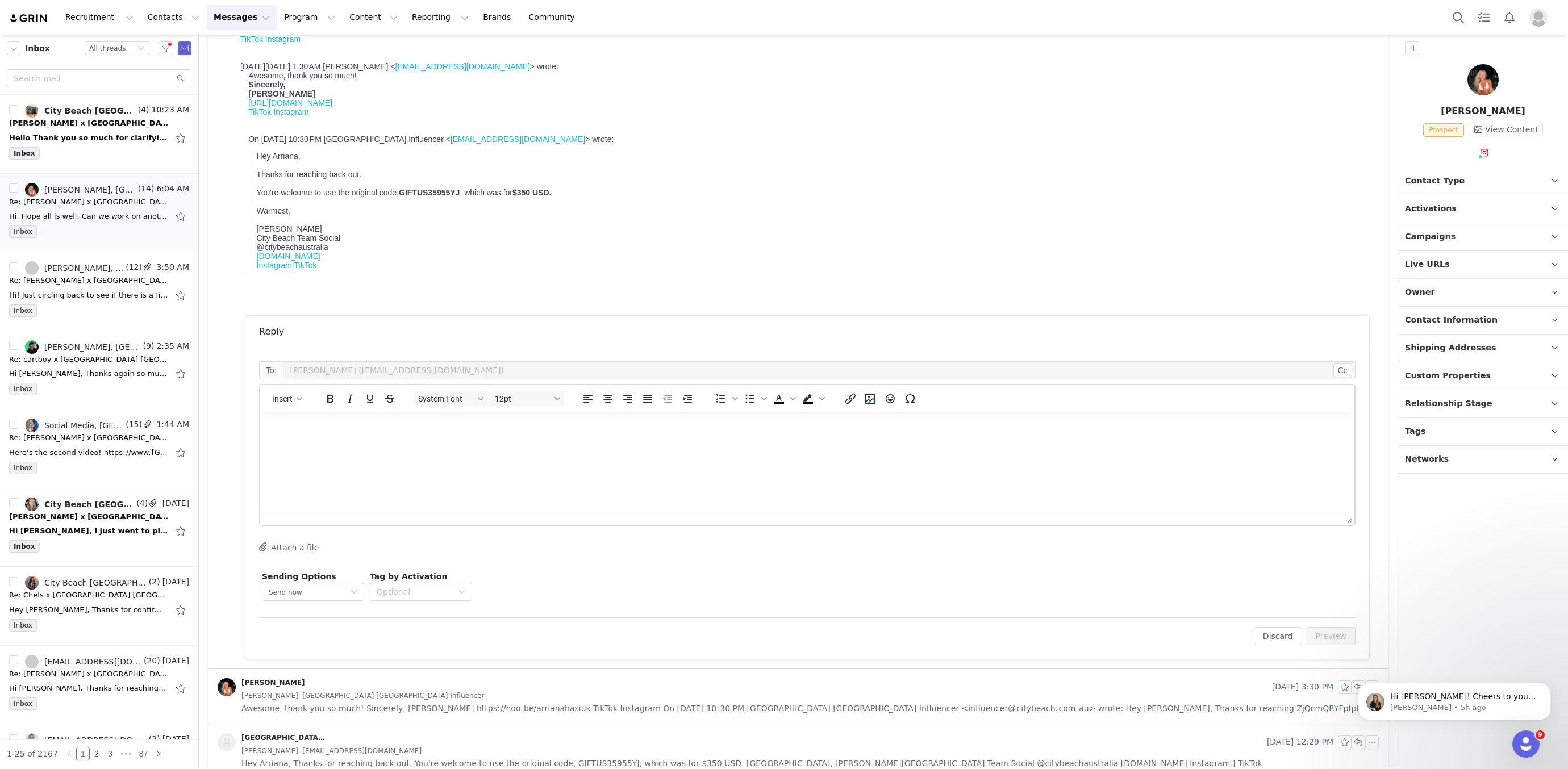
scroll to position [0, 0]
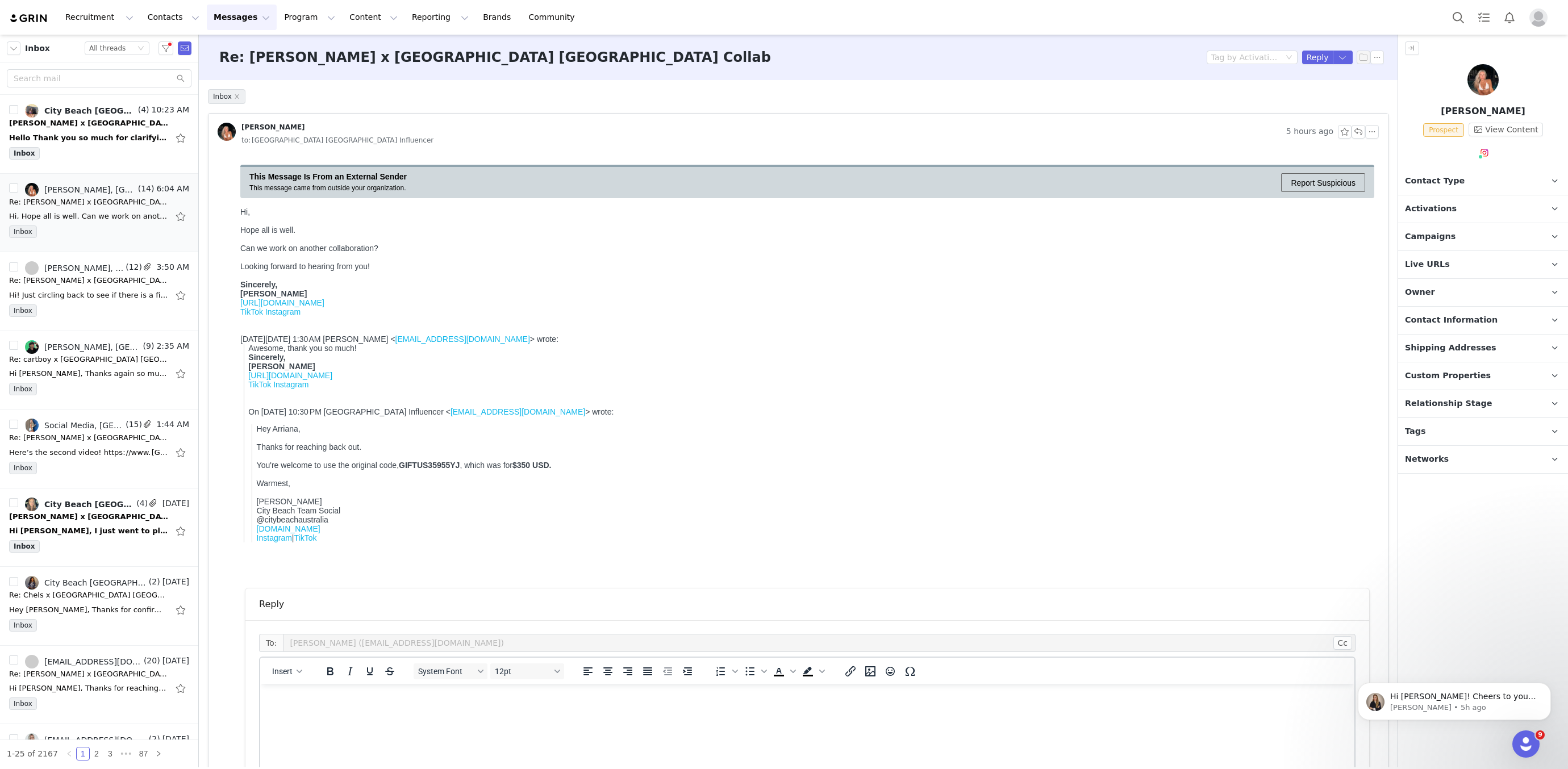
click at [781, 0] on html "Recruitment Recruitment Creator Search Curated Lists Landing Pages Web Extensio…" at bounding box center [784, 384] width 1568 height 769
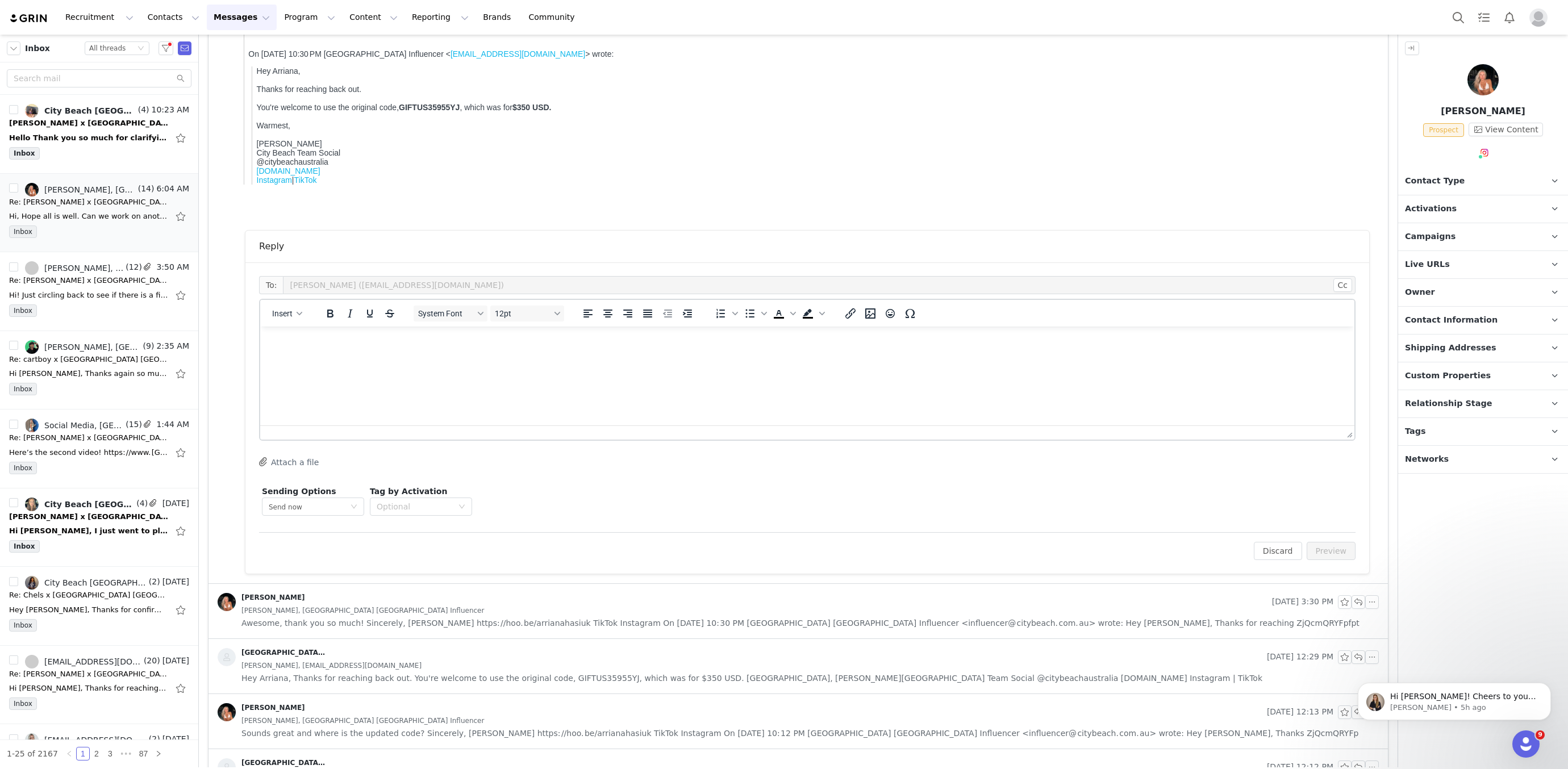
scroll to position [387, 0]
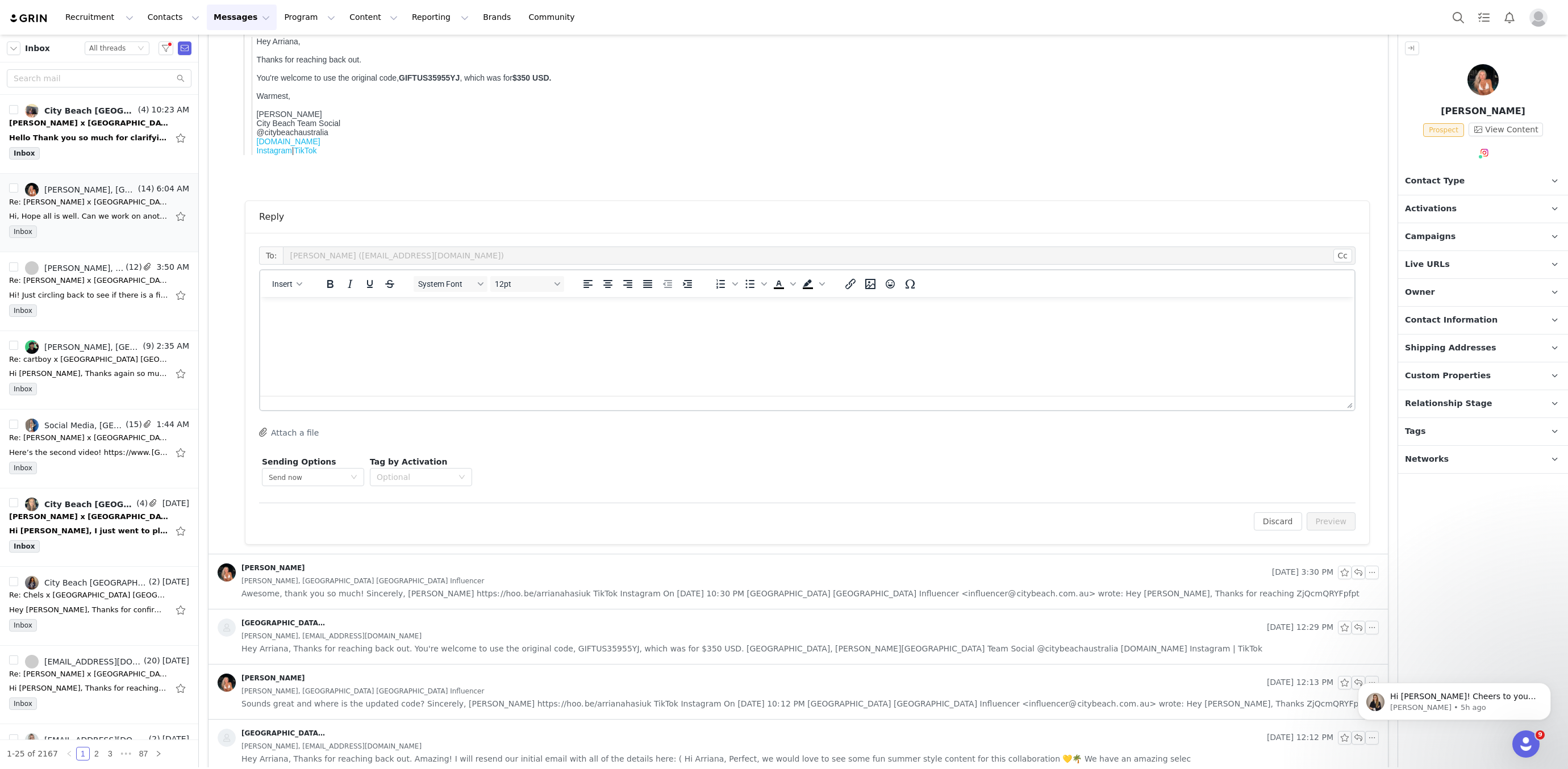
click at [398, 328] on html at bounding box center [807, 312] width 1094 height 30
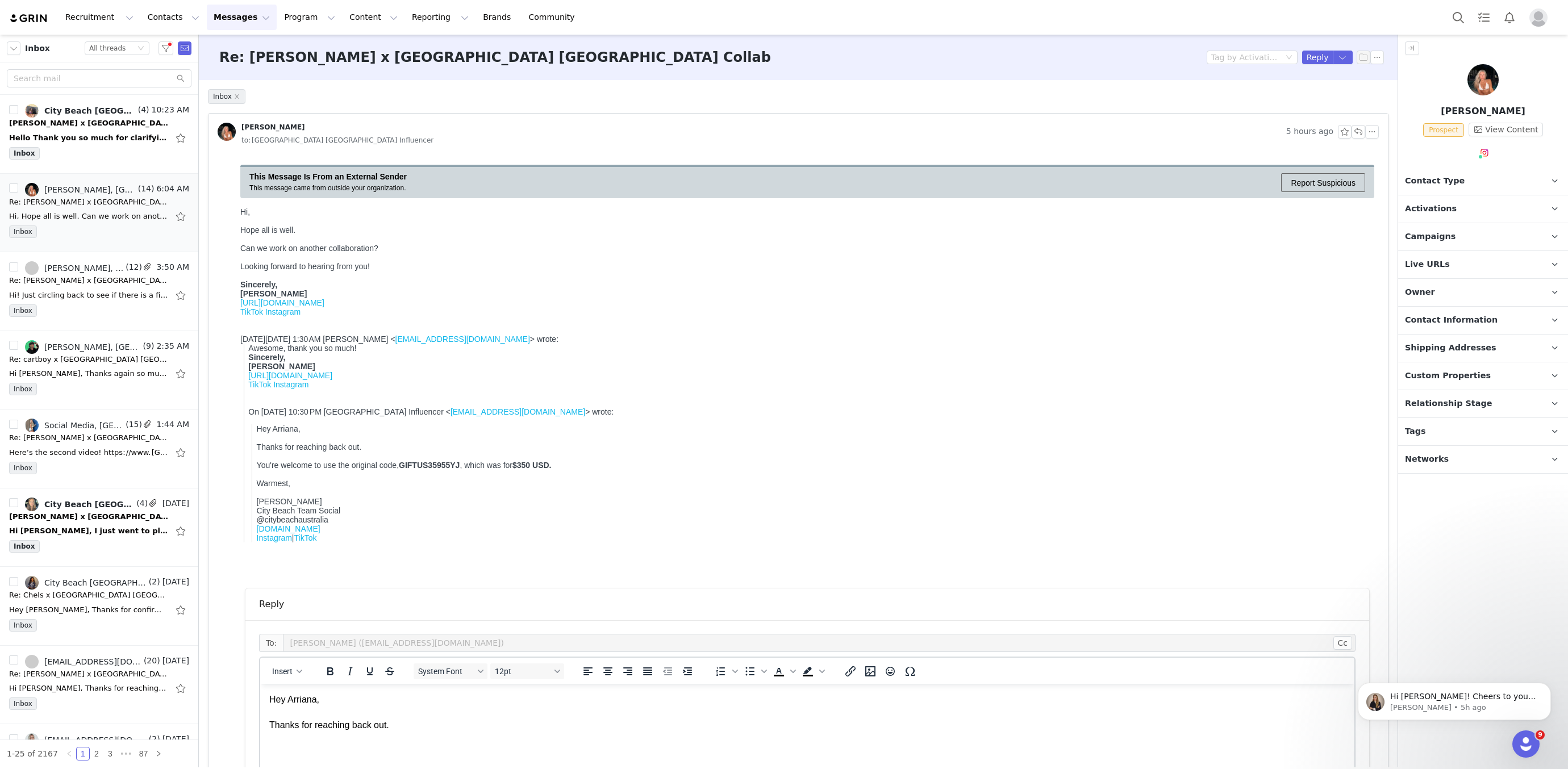
scroll to position [135, 0]
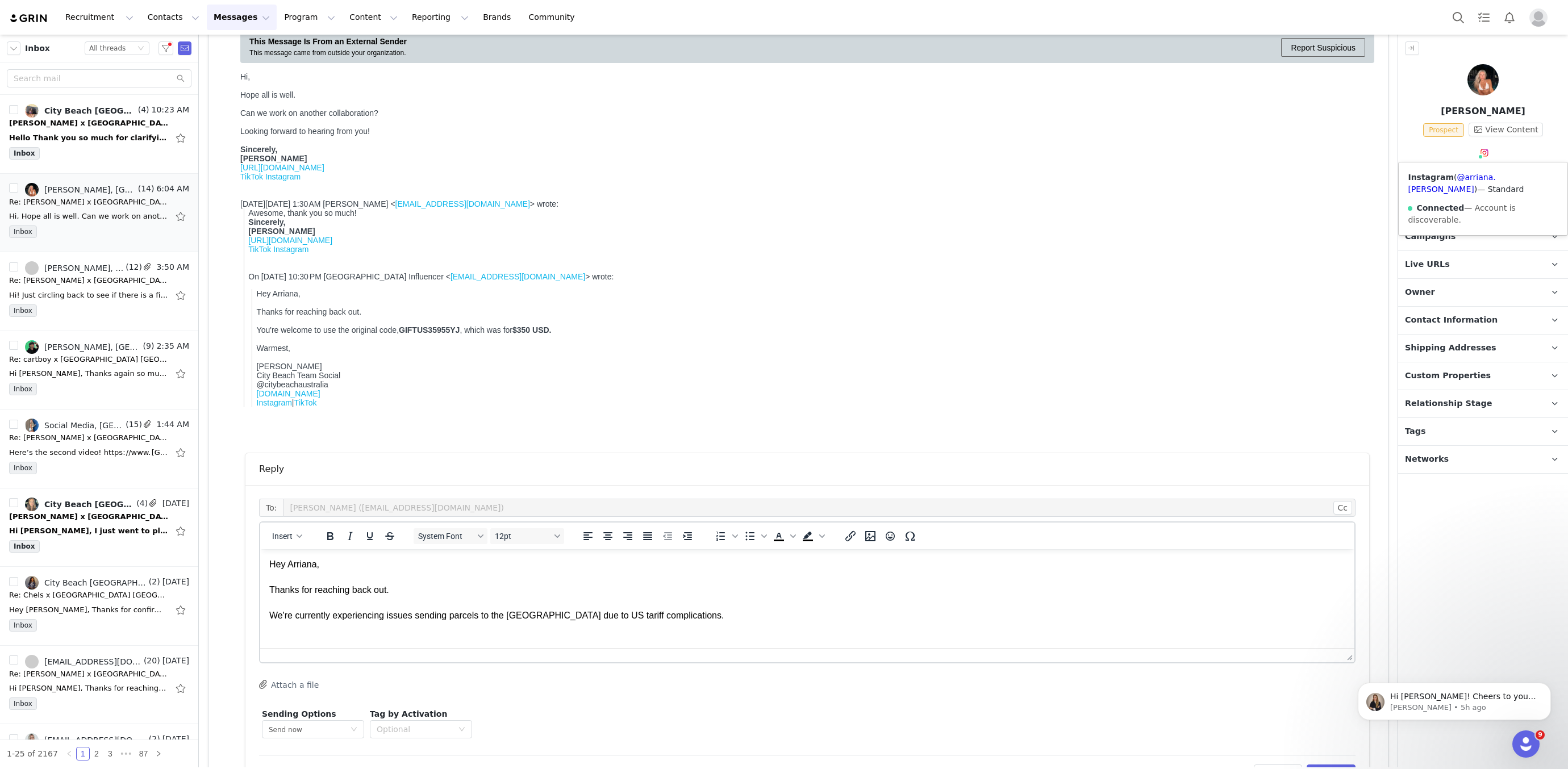
click at [1466, 182] on div "Instagram ( @arriana.hasiuk ) — Standard Connected — Account is discoverable." at bounding box center [1483, 199] width 168 height 73
click at [1472, 176] on link "@arriana.hasiuk" at bounding box center [1452, 183] width 87 height 21
click at [453, 618] on p "Hey Arriana, Thanks for reaching back out. We're currently experiencing issues …" at bounding box center [807, 603] width 1076 height 89
click at [737, 616] on p "Hey Arriana, Thanks for reaching back out. We're currently experiencing issues …" at bounding box center [807, 603] width 1076 height 89
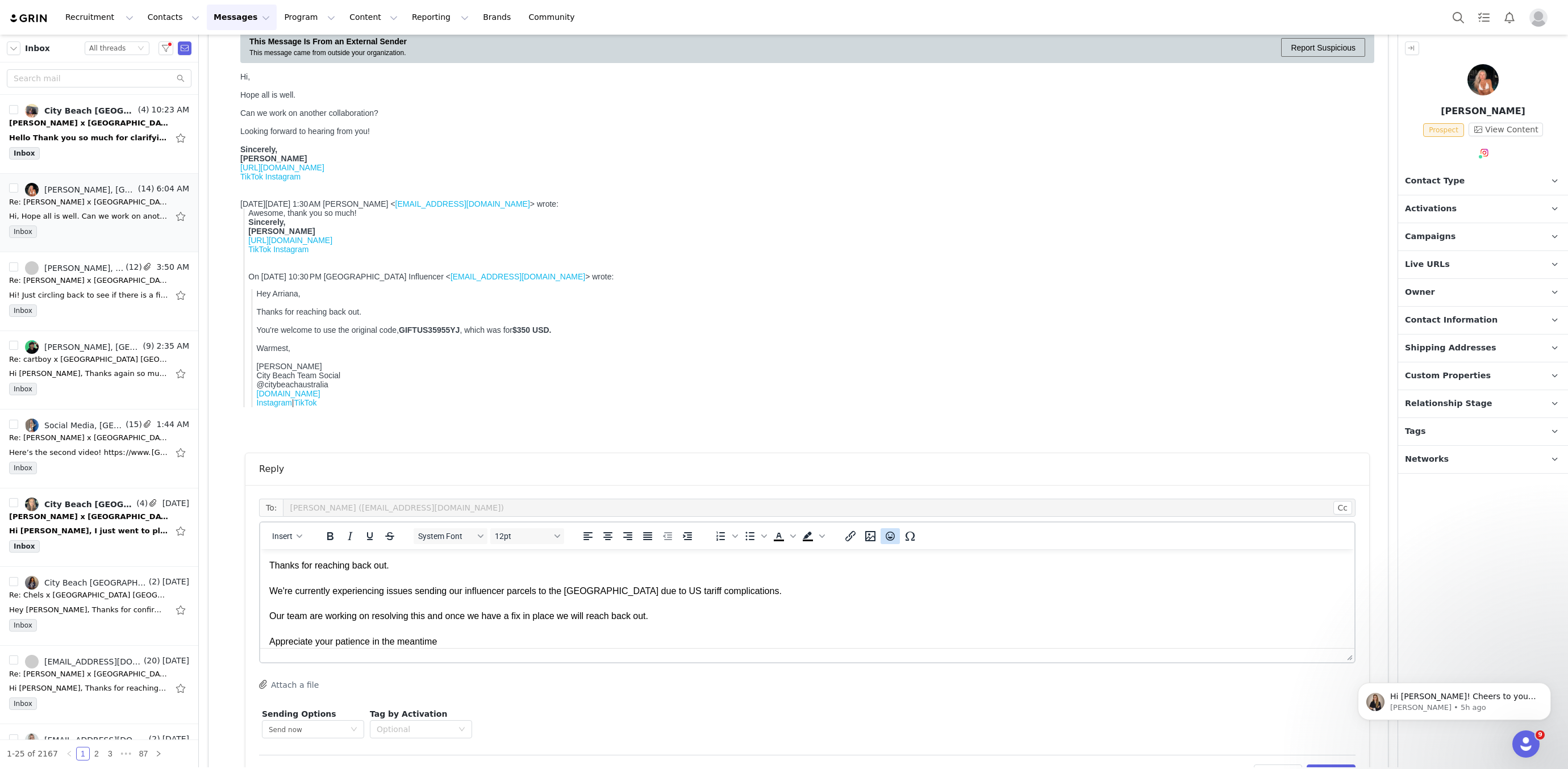
click at [895, 538] on button "Emojis" at bounding box center [890, 536] width 19 height 16
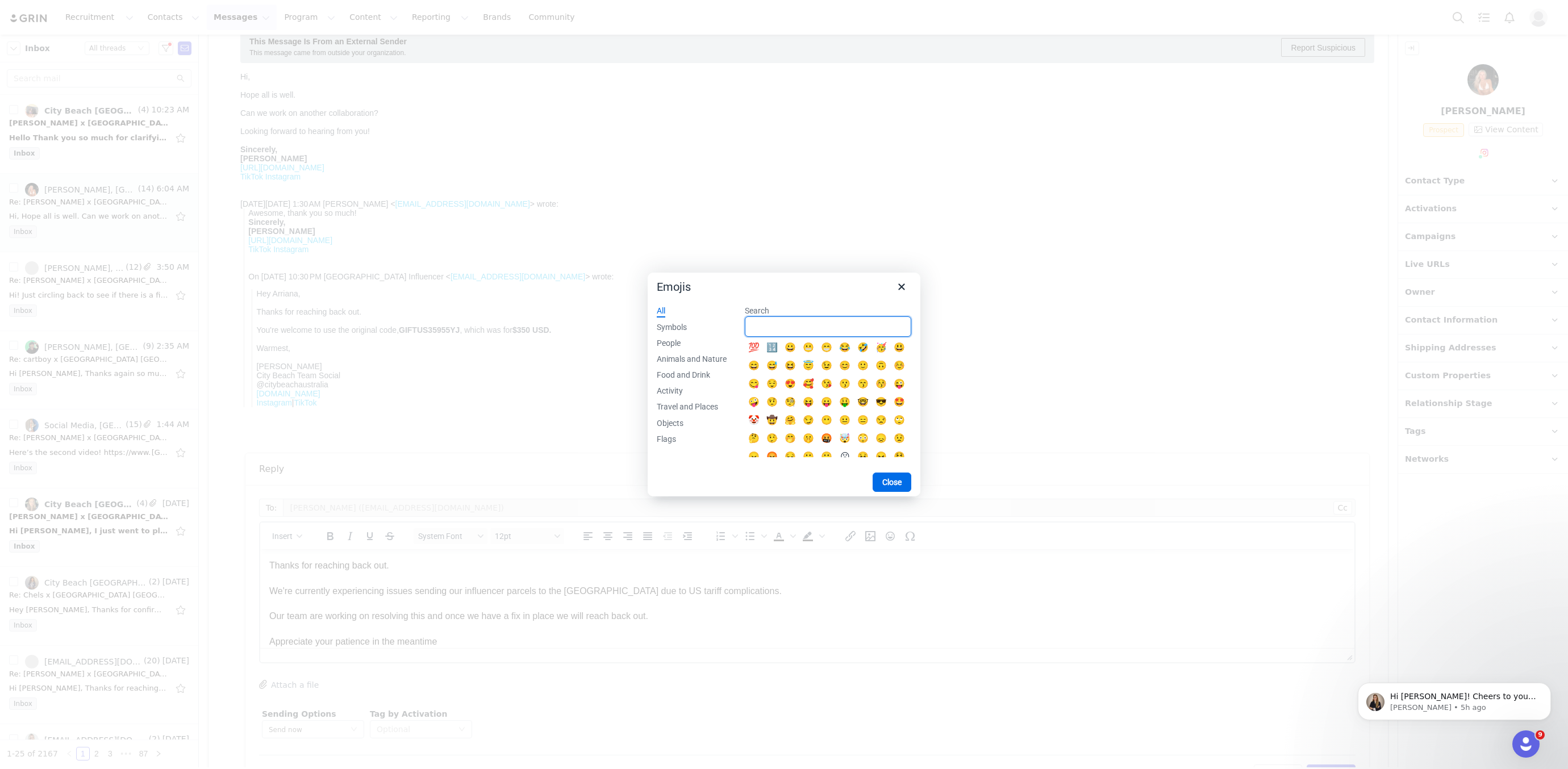
click at [828, 328] on input "Search" at bounding box center [828, 326] width 167 height 20
type input "heart"
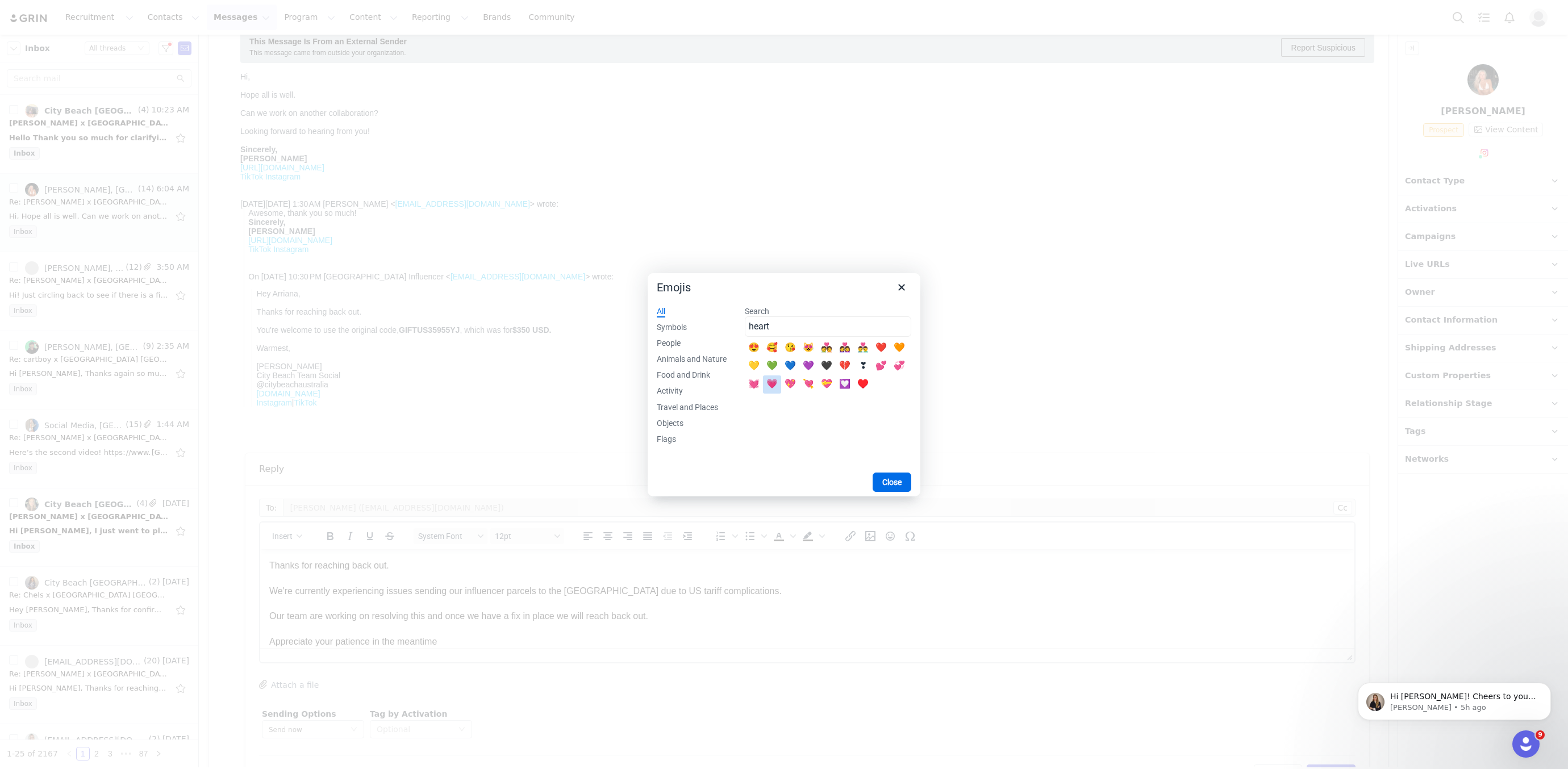
click at [771, 388] on div "💗" at bounding box center [772, 384] width 14 height 14
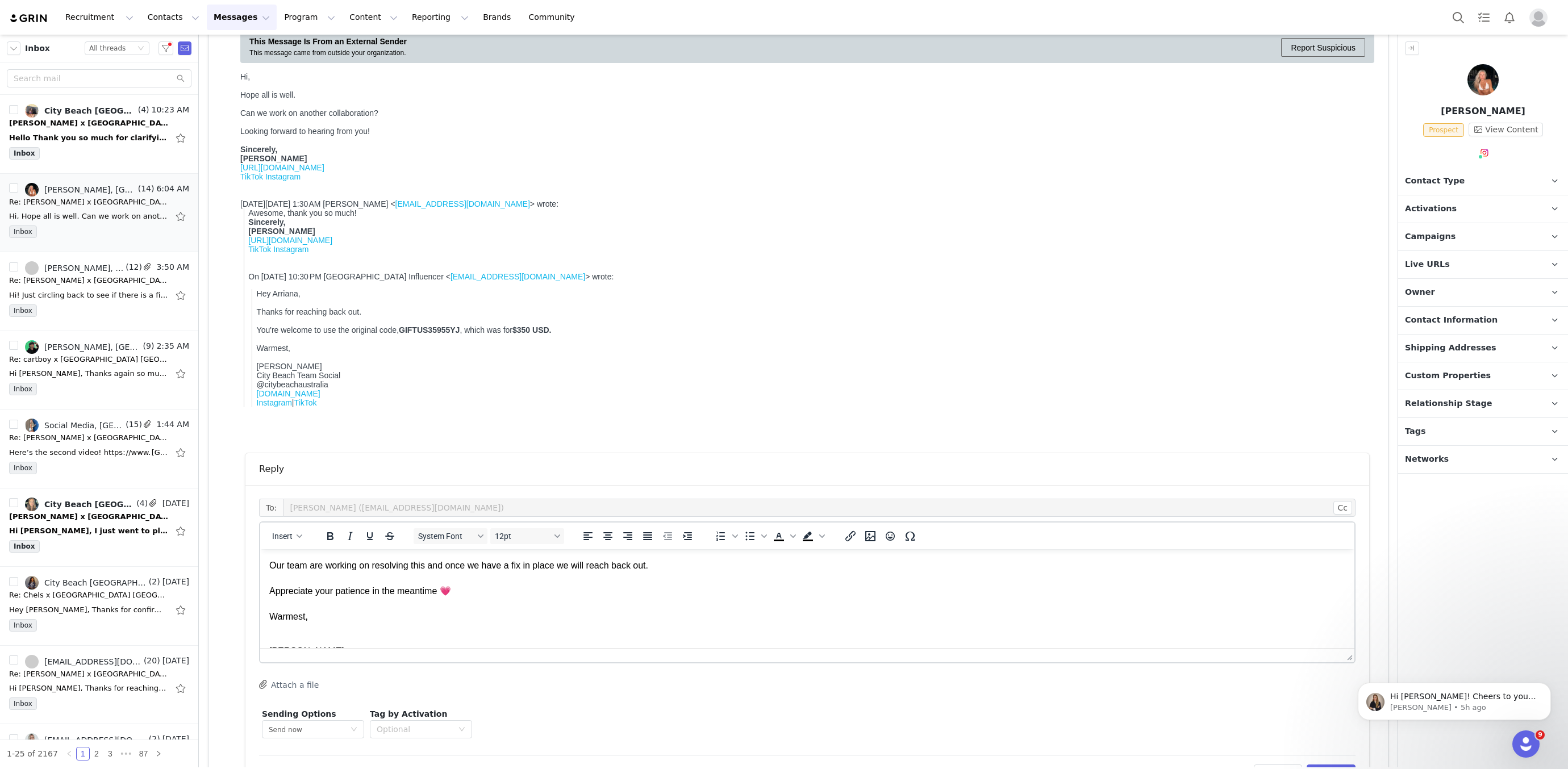
scroll to position [134, 0]
click at [270, 591] on p "Hannah City Beach Team Social @citybeachaustralia www.citybeach.com Instagram |…" at bounding box center [807, 618] width 1076 height 63
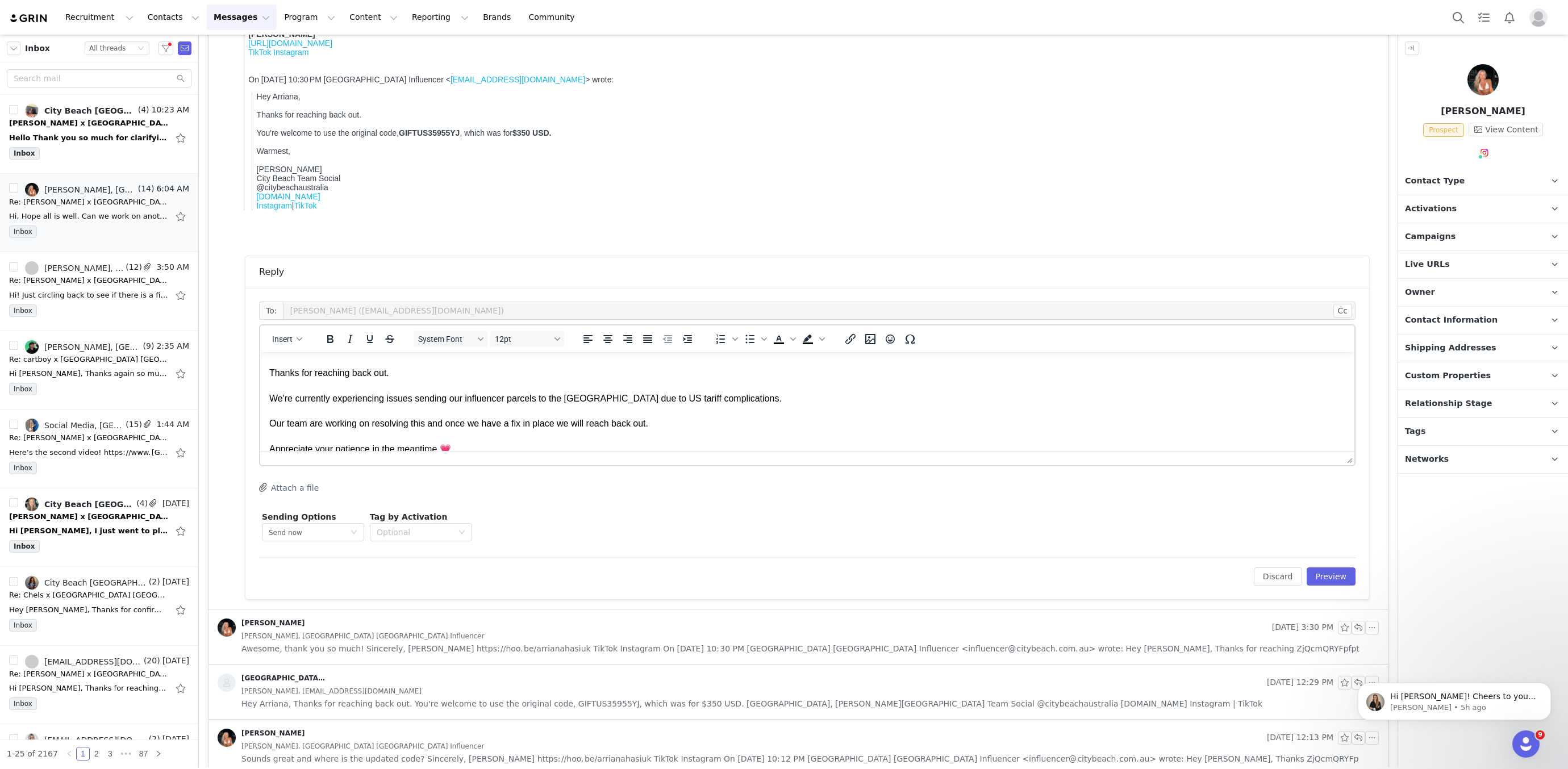
scroll to position [24, 0]
click at [268, 391] on html "Hey Arriana, Thanks for reaching back out. We're currently experiencing issues …" at bounding box center [807, 468] width 1094 height 282
click at [271, 394] on p "Hey Arriana, Thanks for reaching back out. We're currently experiencing issues …" at bounding box center [807, 445] width 1076 height 217
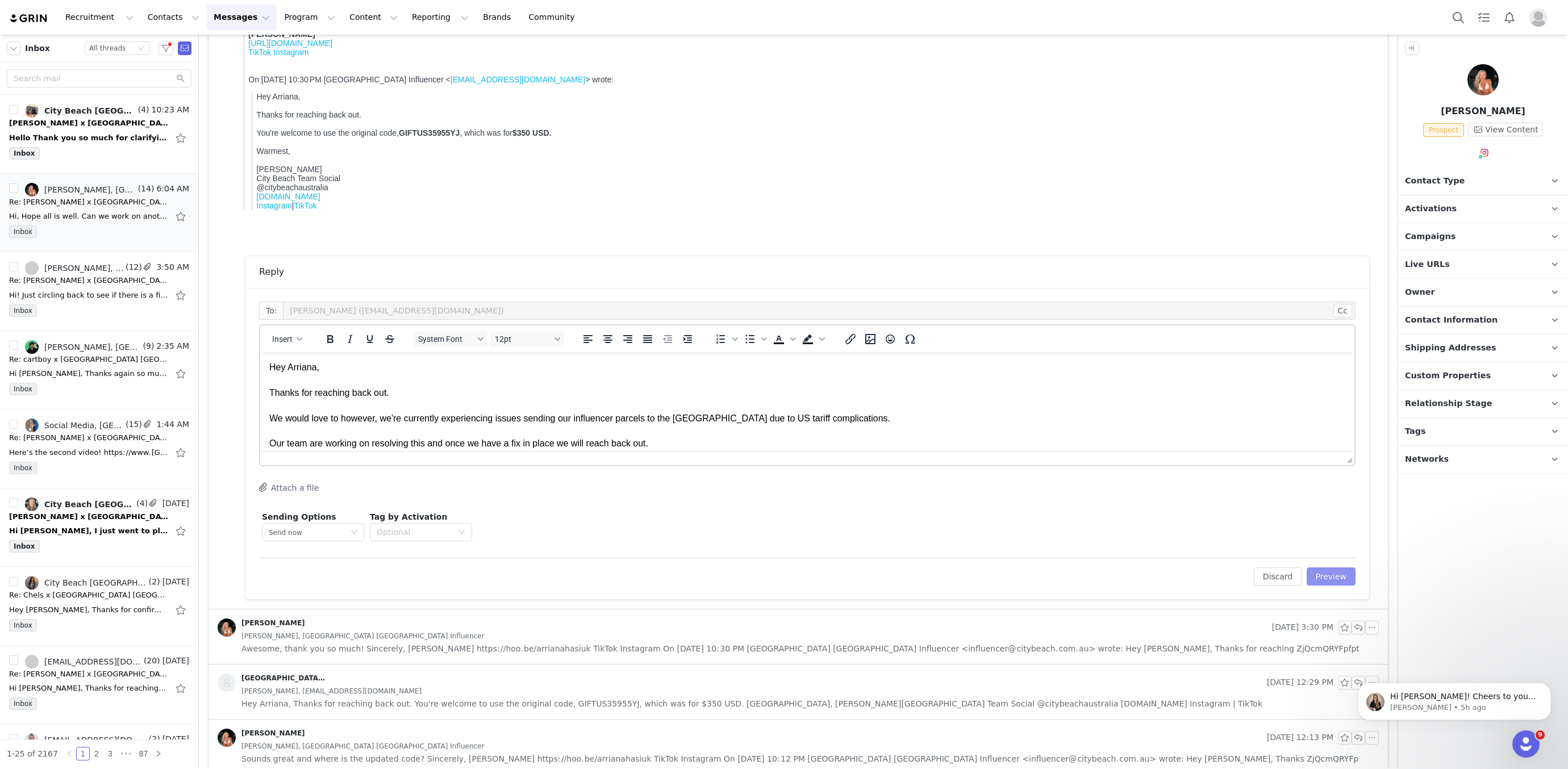
drag, startPoint x: 1335, startPoint y: 571, endPoint x: 1195, endPoint y: 543, distance: 142.8
click at [1335, 571] on button "Preview" at bounding box center [1331, 577] width 50 height 18
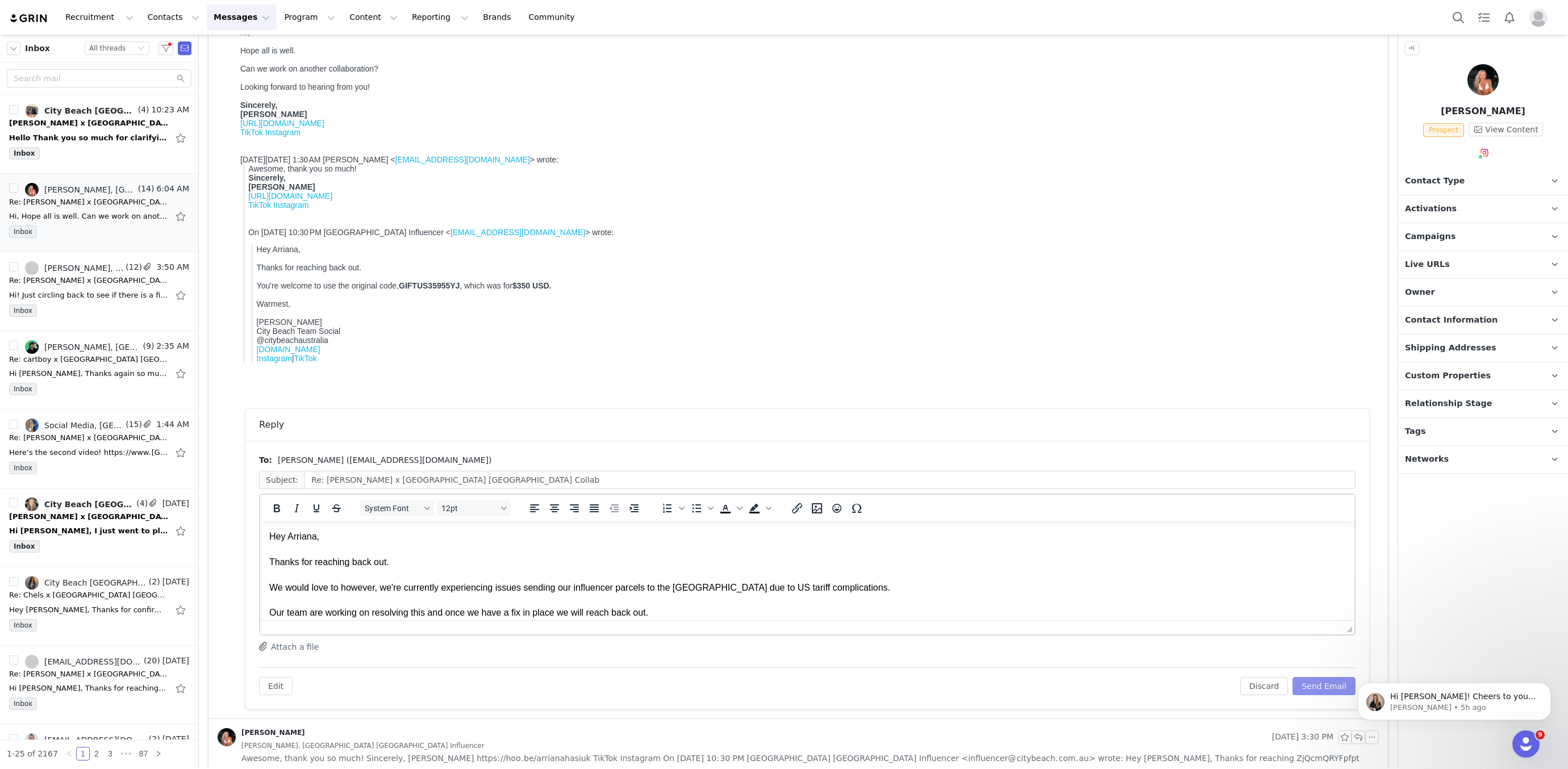
scroll to position [450, 0]
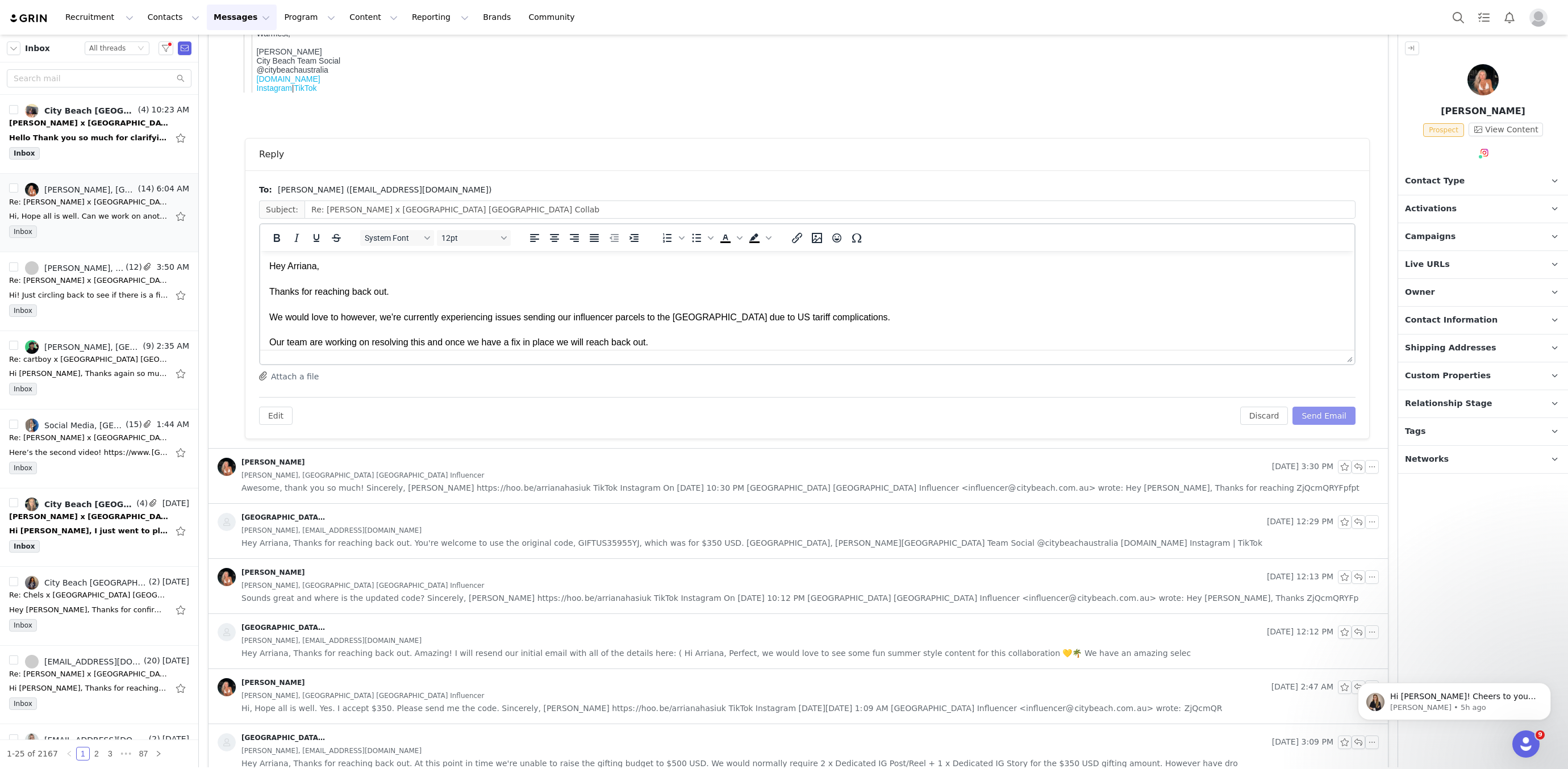
click at [1310, 418] on button "Send Email" at bounding box center [1324, 416] width 63 height 18
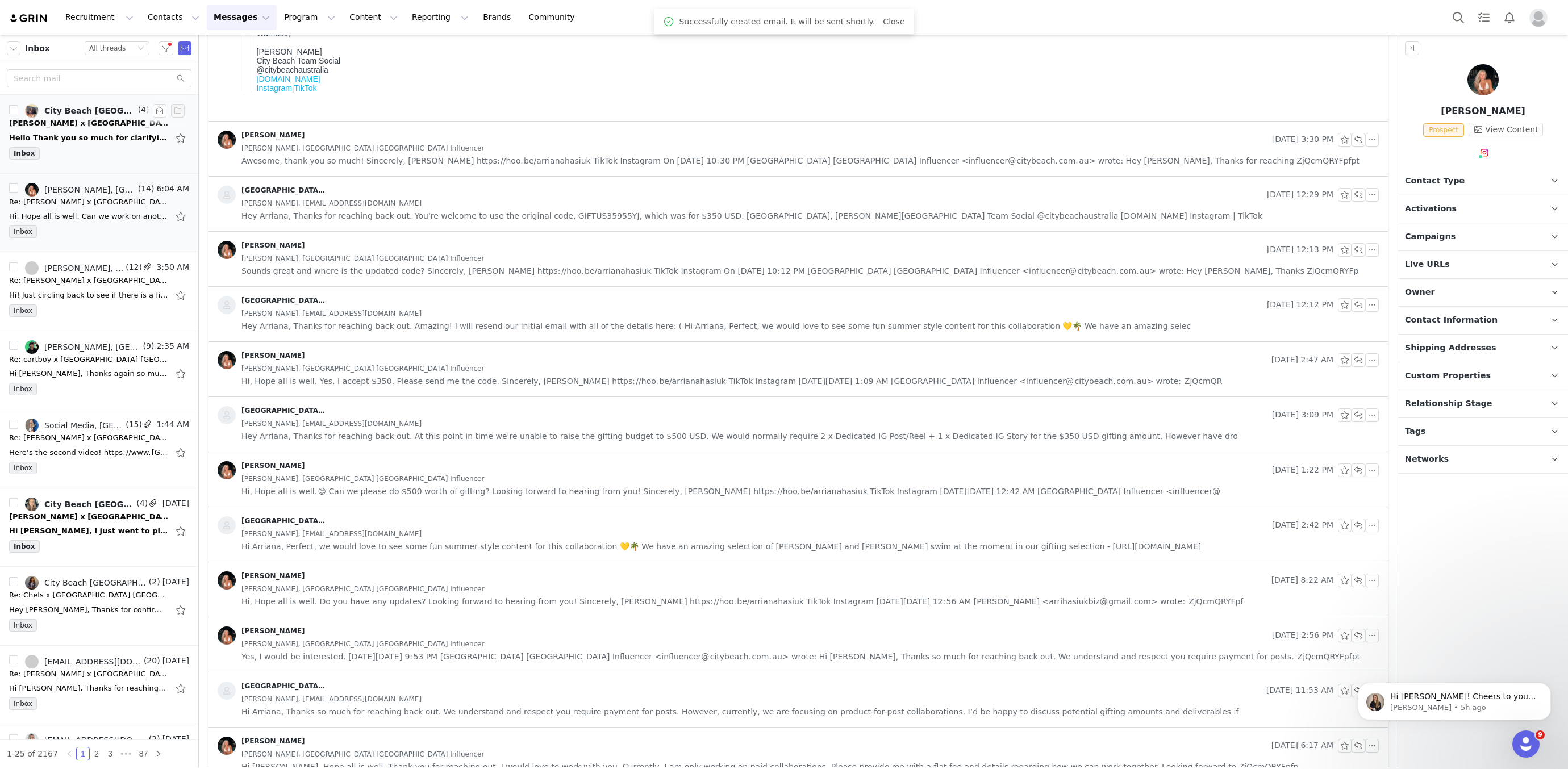
click at [130, 137] on div "Hello Thank you so much for clarifying will definitely make sure to always incl…" at bounding box center [89, 137] width 159 height 11
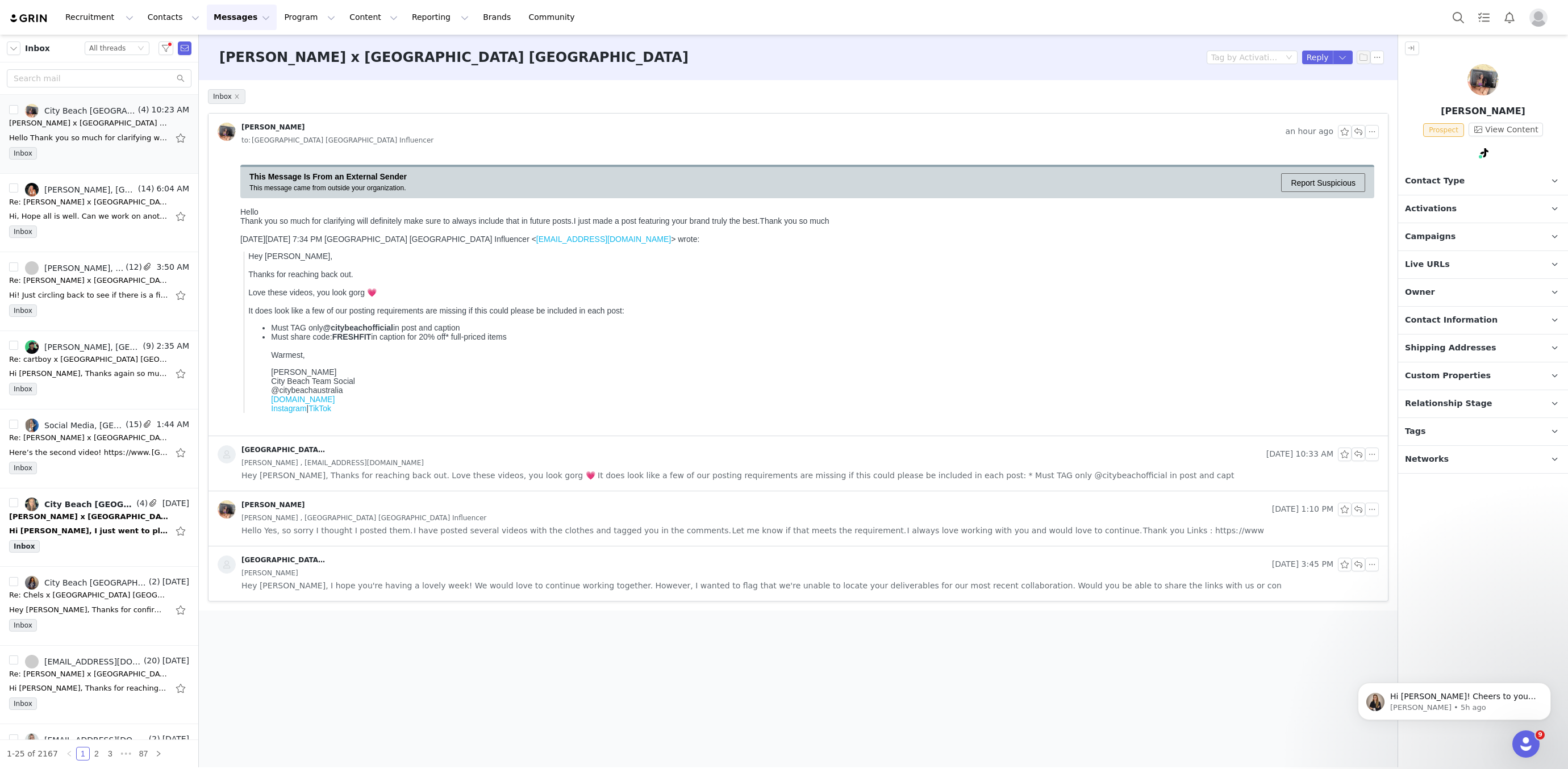
scroll to position [0, 0]
click at [1468, 178] on link "@ootd.letty" at bounding box center [1487, 177] width 94 height 9
drag, startPoint x: 1359, startPoint y: 132, endPoint x: 1329, endPoint y: 137, distance: 30.4
click at [1359, 132] on button "button" at bounding box center [1359, 131] width 14 height 14
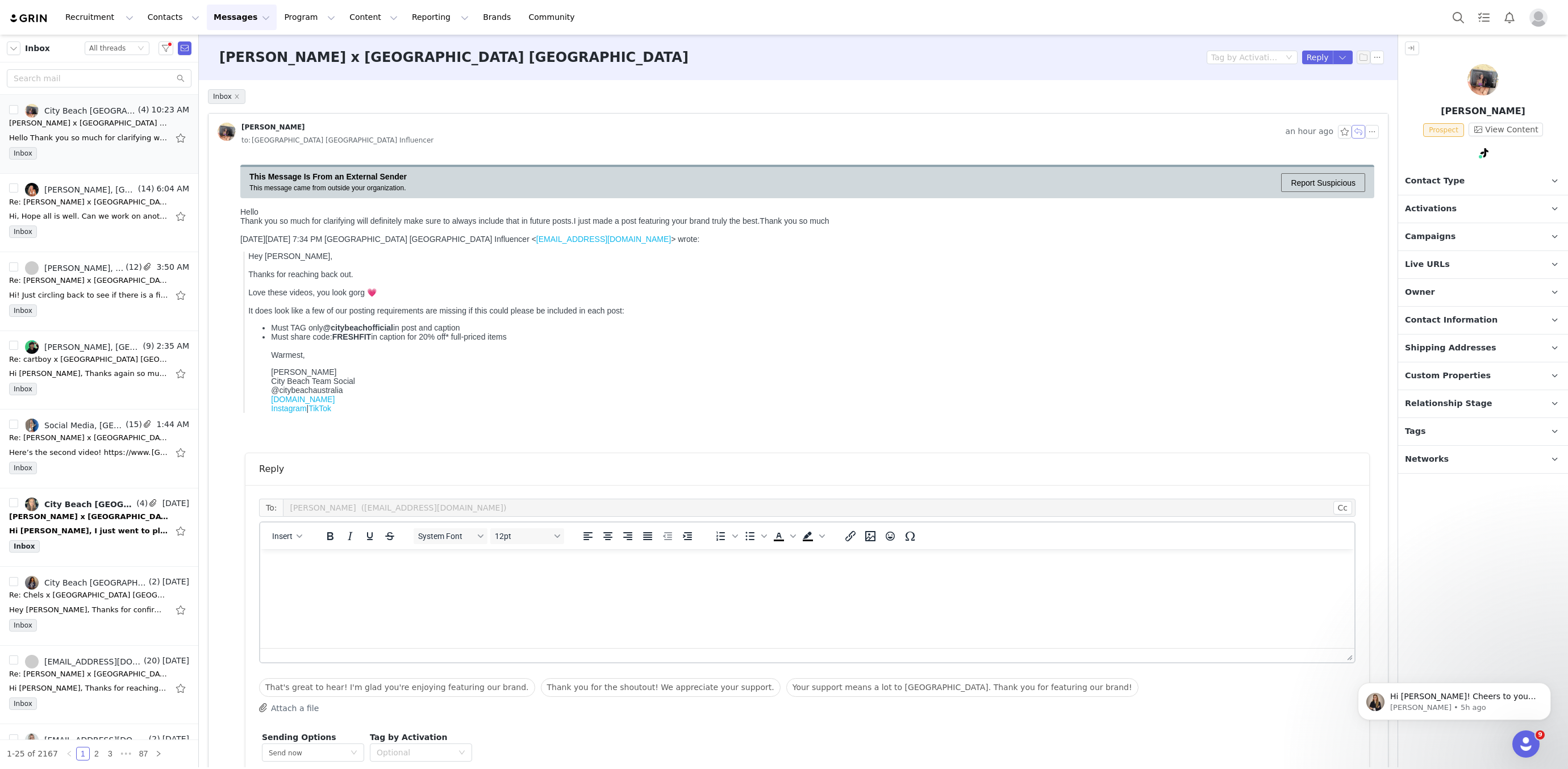
scroll to position [1, 0]
click at [708, 245] on body "Hello Thank you so much for clarifying will definitely make sure to always incl…" at bounding box center [807, 296] width 1134 height 263
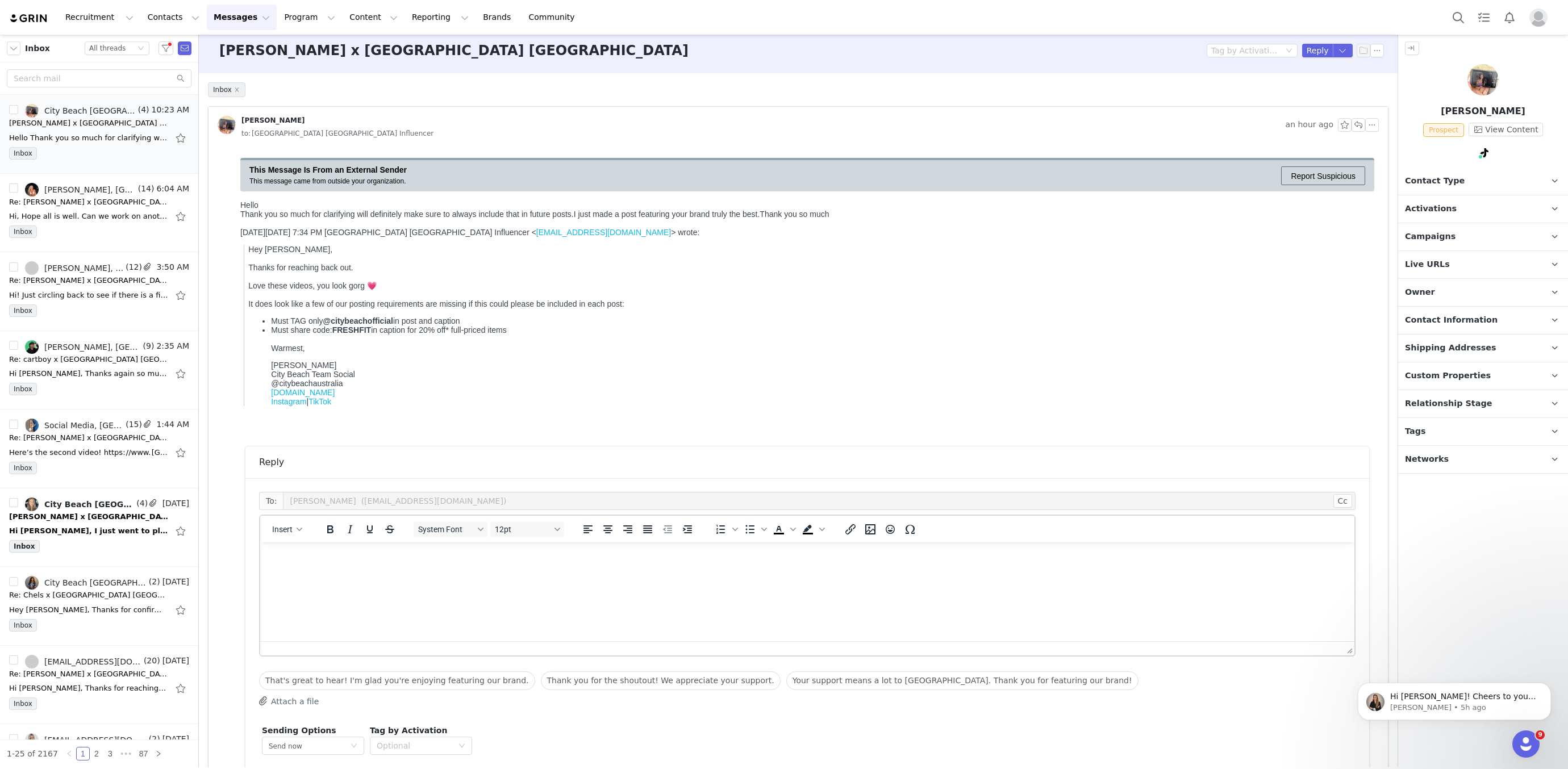
click at [469, 573] on html at bounding box center [807, 558] width 1094 height 30
drag, startPoint x: 311, startPoint y: 590, endPoint x: 315, endPoint y: 582, distance: 8.9
click at [315, 582] on p "Hey Letty, Thanks for reaching back out. Amazing!" at bounding box center [807, 583] width 1076 height 63
click at [426, 599] on p "Hey Letty, Thanks for confirming. Amazing!" at bounding box center [807, 577] width 1076 height 51
click at [424, 587] on p "Hey Letty, Thanks for confirming. Amazing!" at bounding box center [807, 577] width 1076 height 51
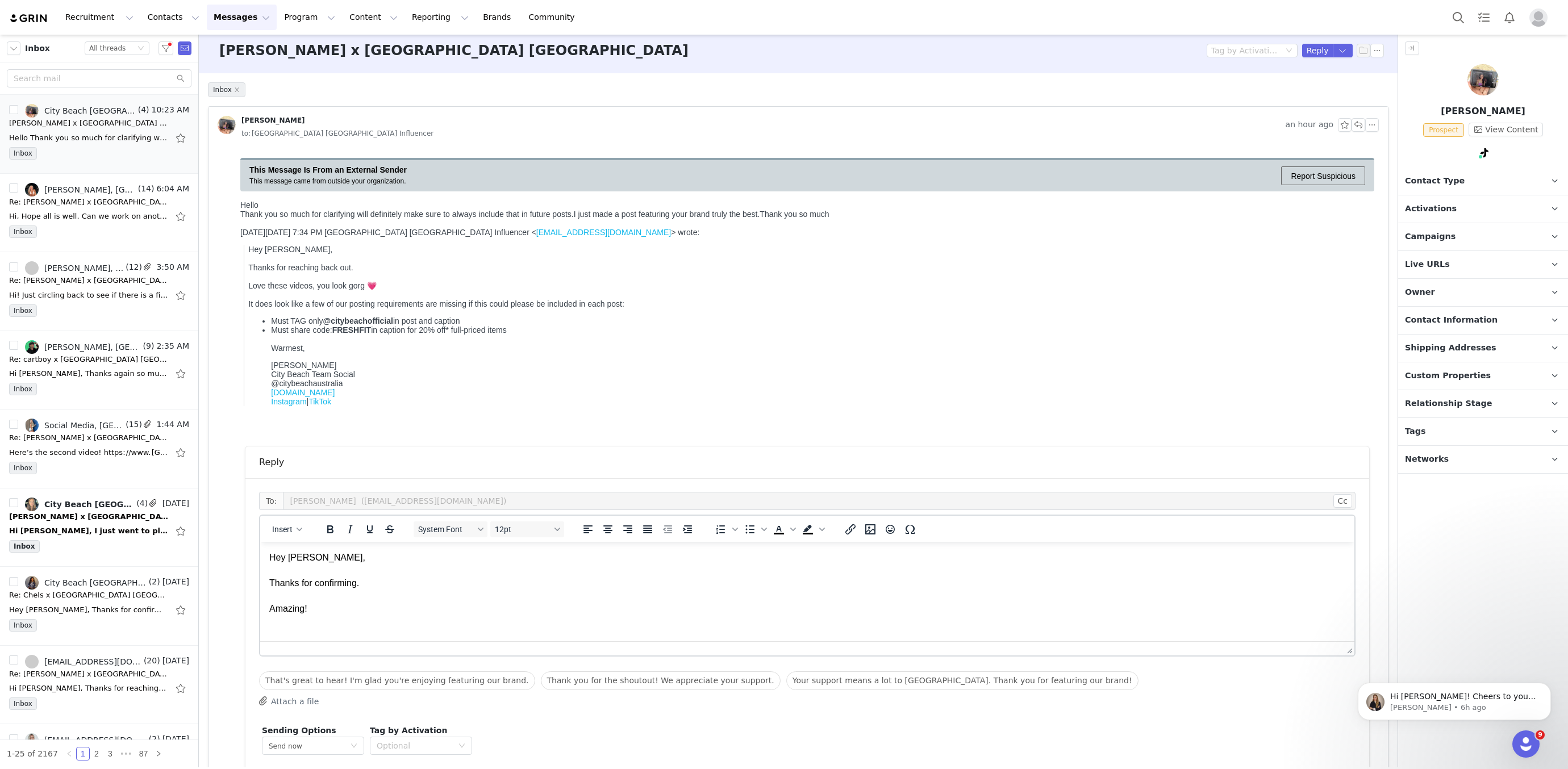
click at [414, 609] on p "Hey Letty, Thanks for confirming. Amazing!" at bounding box center [807, 583] width 1076 height 63
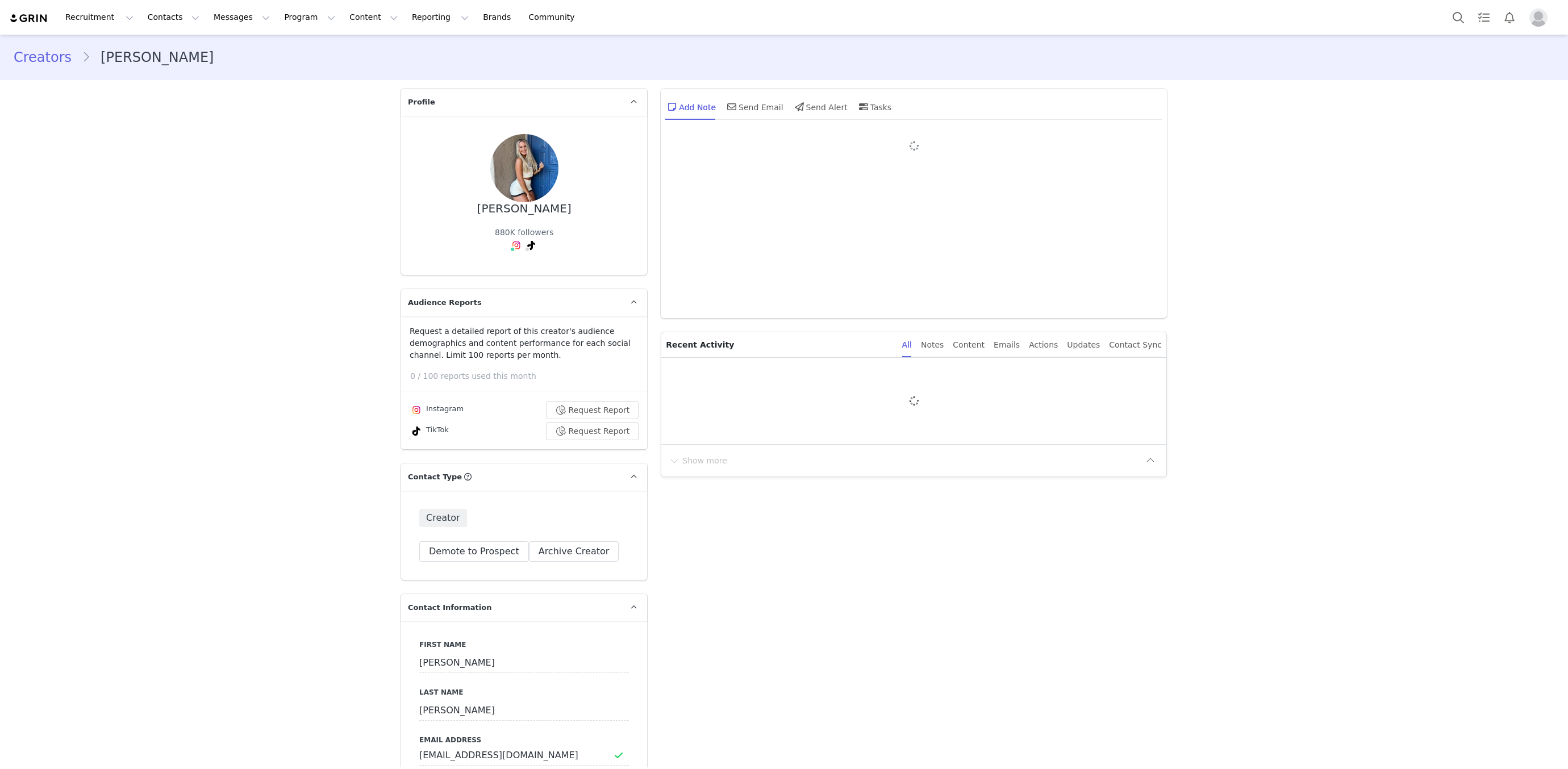
type input "+1 ([GEOGRAPHIC_DATA])"
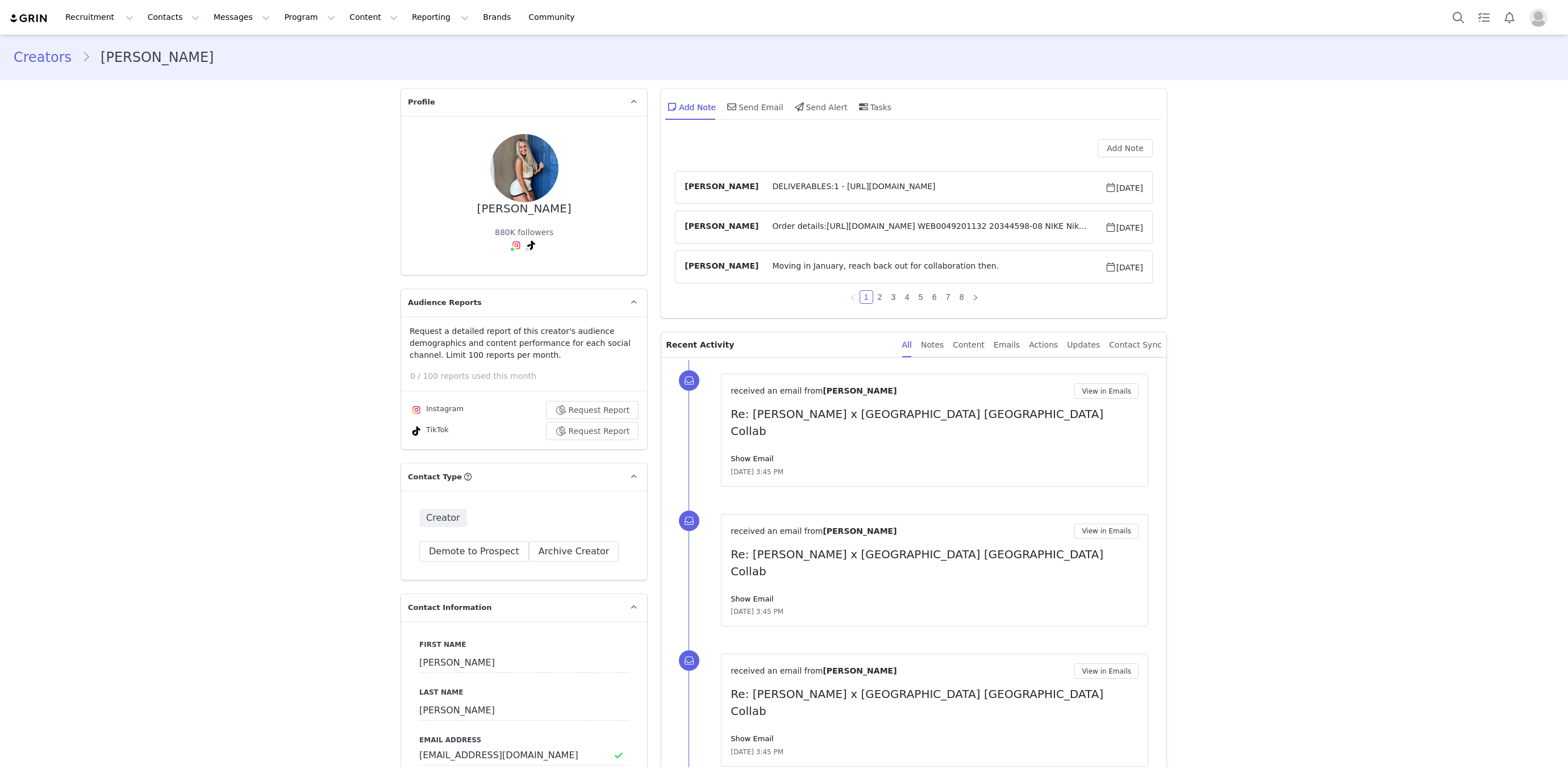
click at [904, 184] on span "DELIVERABLES:1 - [URL][DOMAIN_NAME]" at bounding box center [932, 187] width 346 height 14
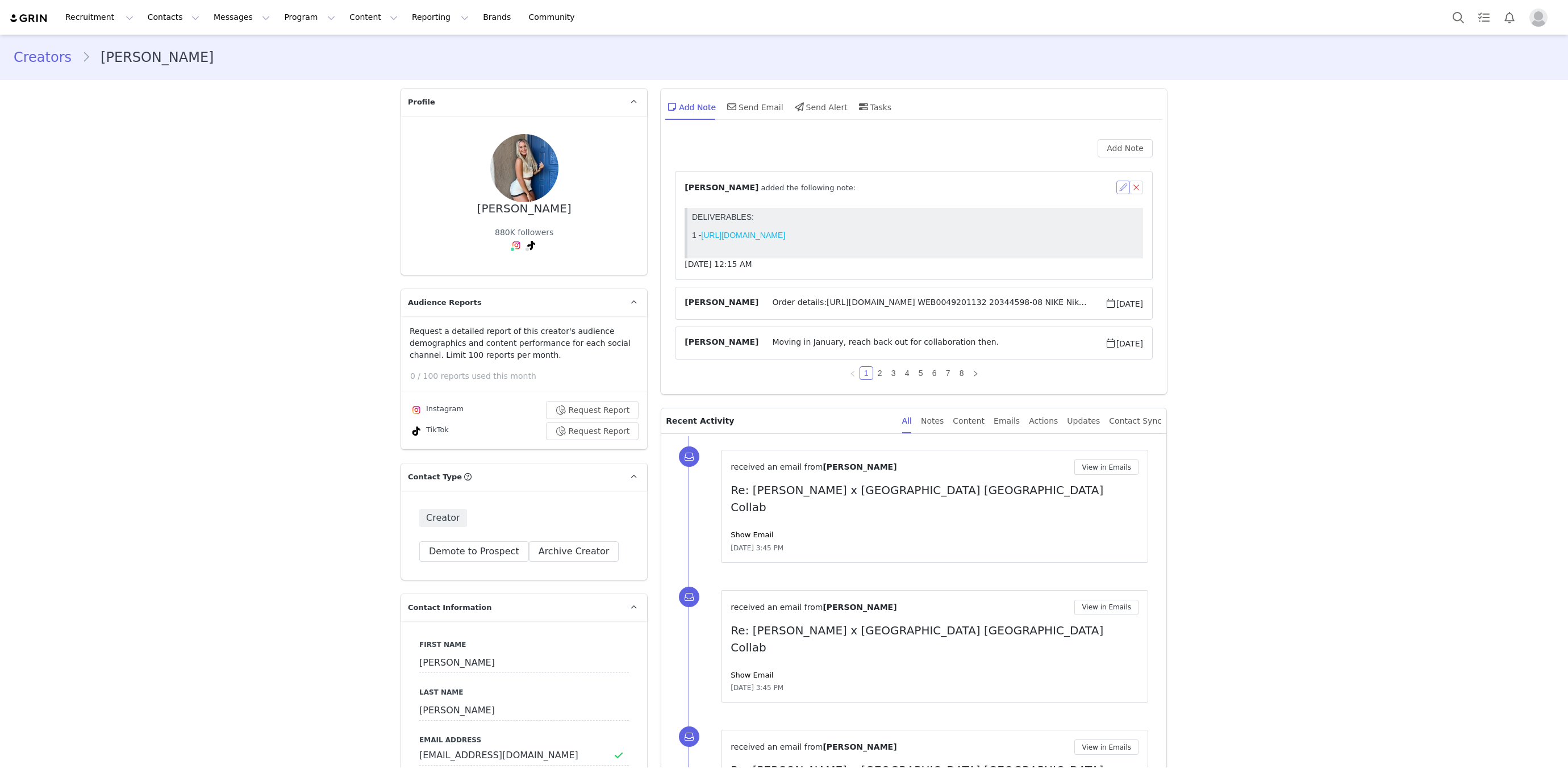
drag, startPoint x: 1122, startPoint y: 192, endPoint x: 987, endPoint y: 301, distance: 173.5
click at [1122, 192] on button "button" at bounding box center [1123, 187] width 14 height 14
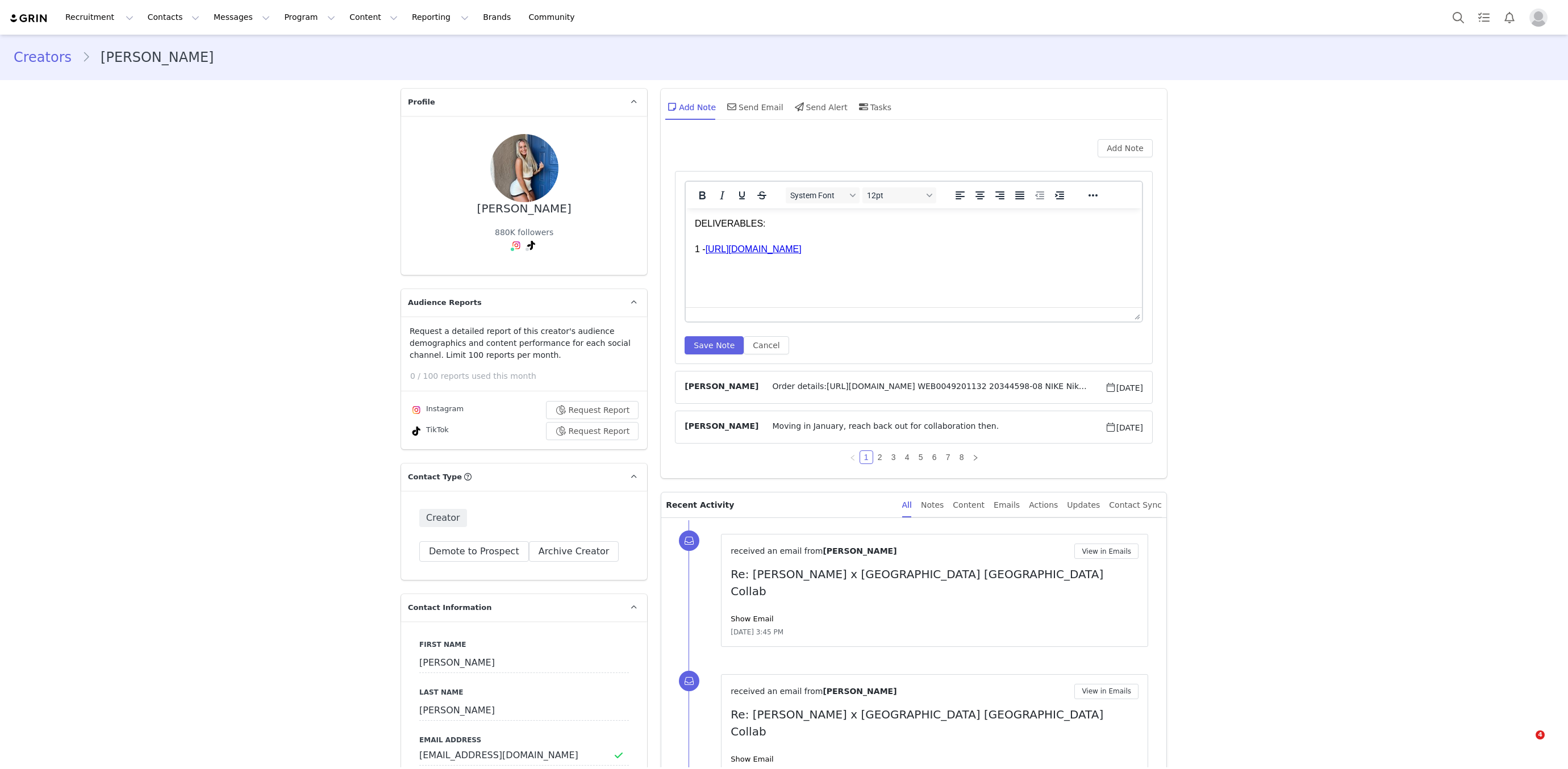
click at [1109, 249] on p "DELIVERABLES: 1 - https://www.tiktok.com/@caitlyn_sue/video/7542195071060380958…" at bounding box center [914, 237] width 438 height 38
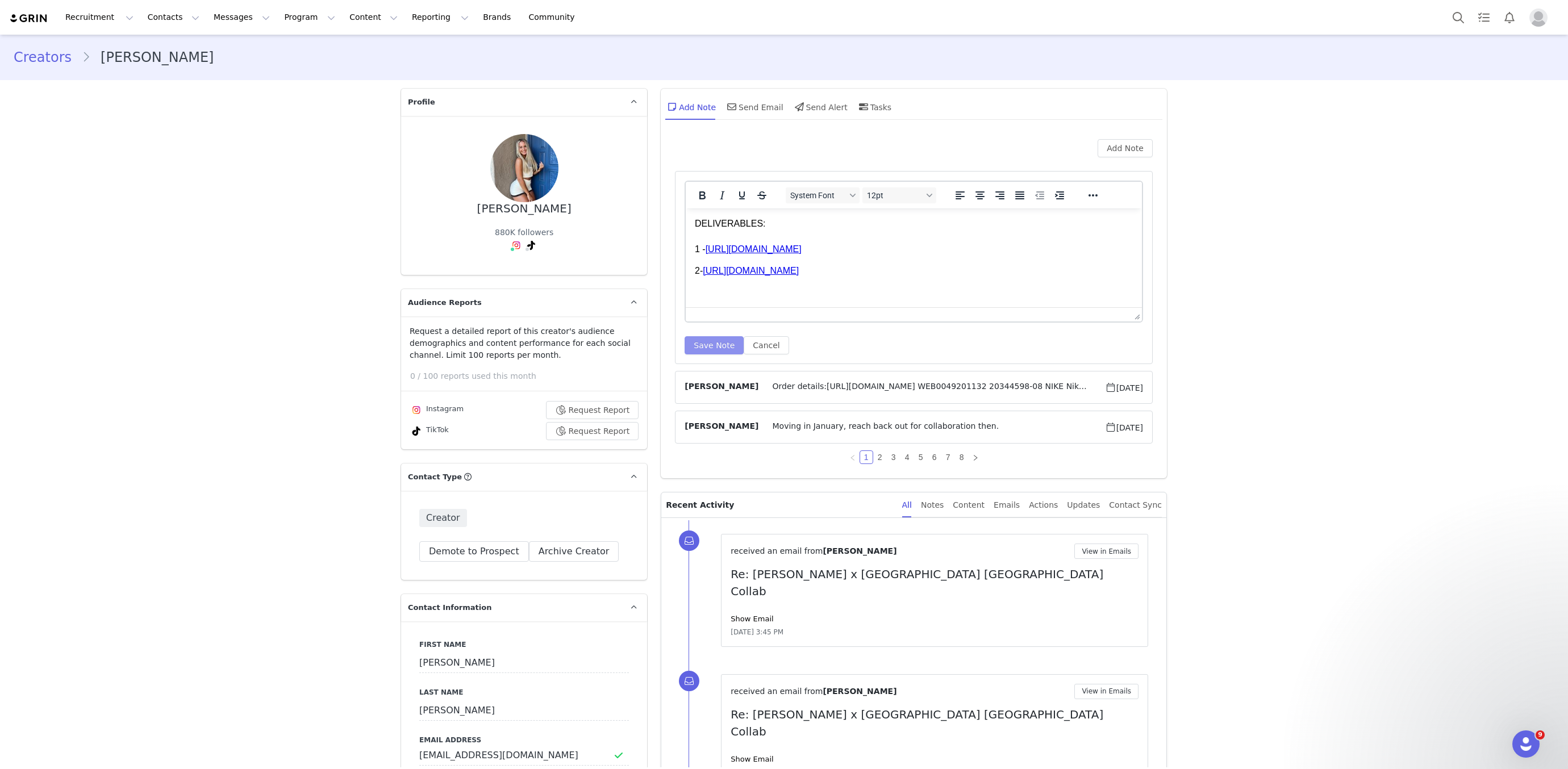
click at [718, 339] on button "Save Note" at bounding box center [714, 346] width 59 height 18
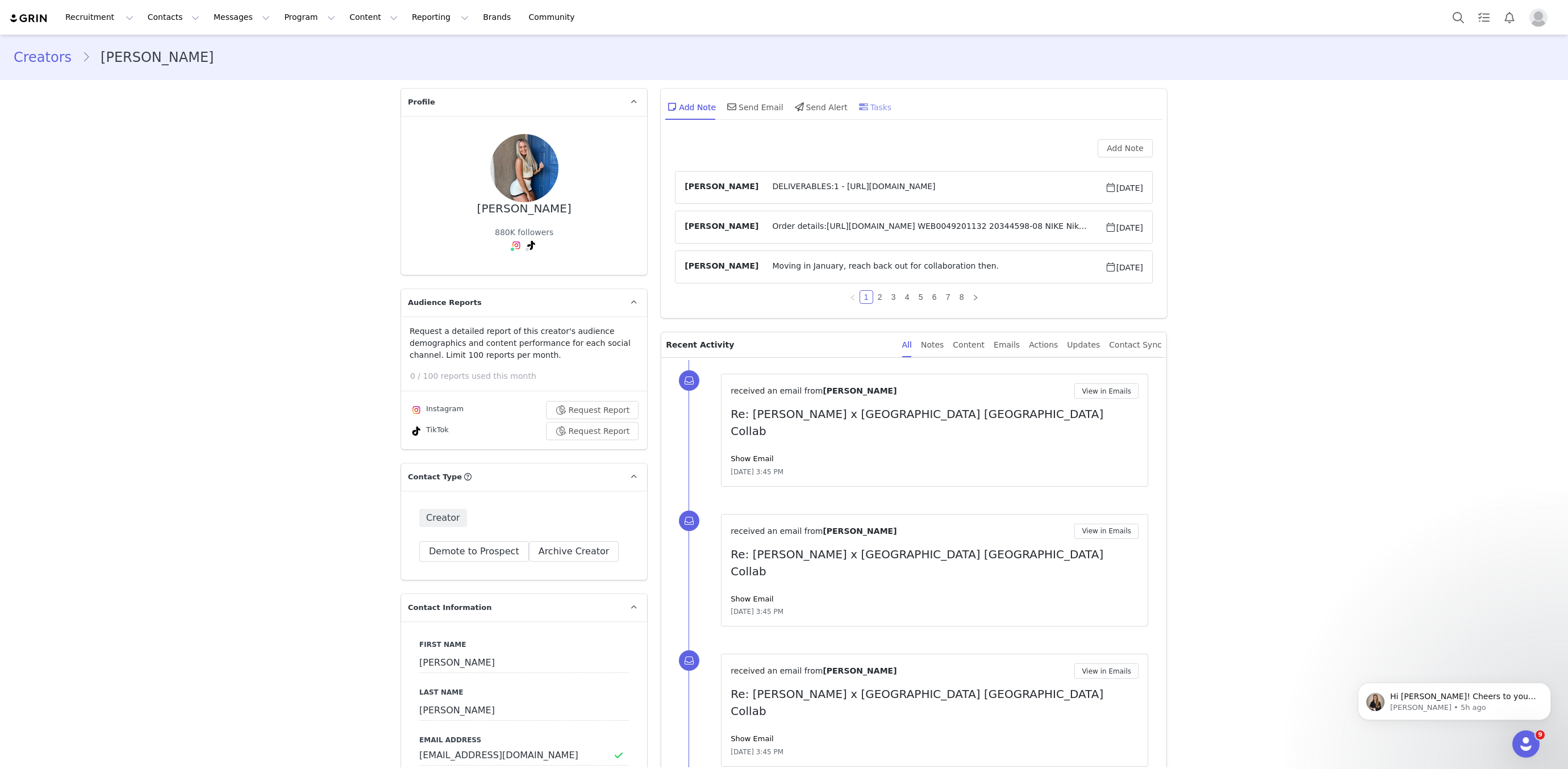
click at [881, 97] on div "Tasks" at bounding box center [874, 106] width 35 height 27
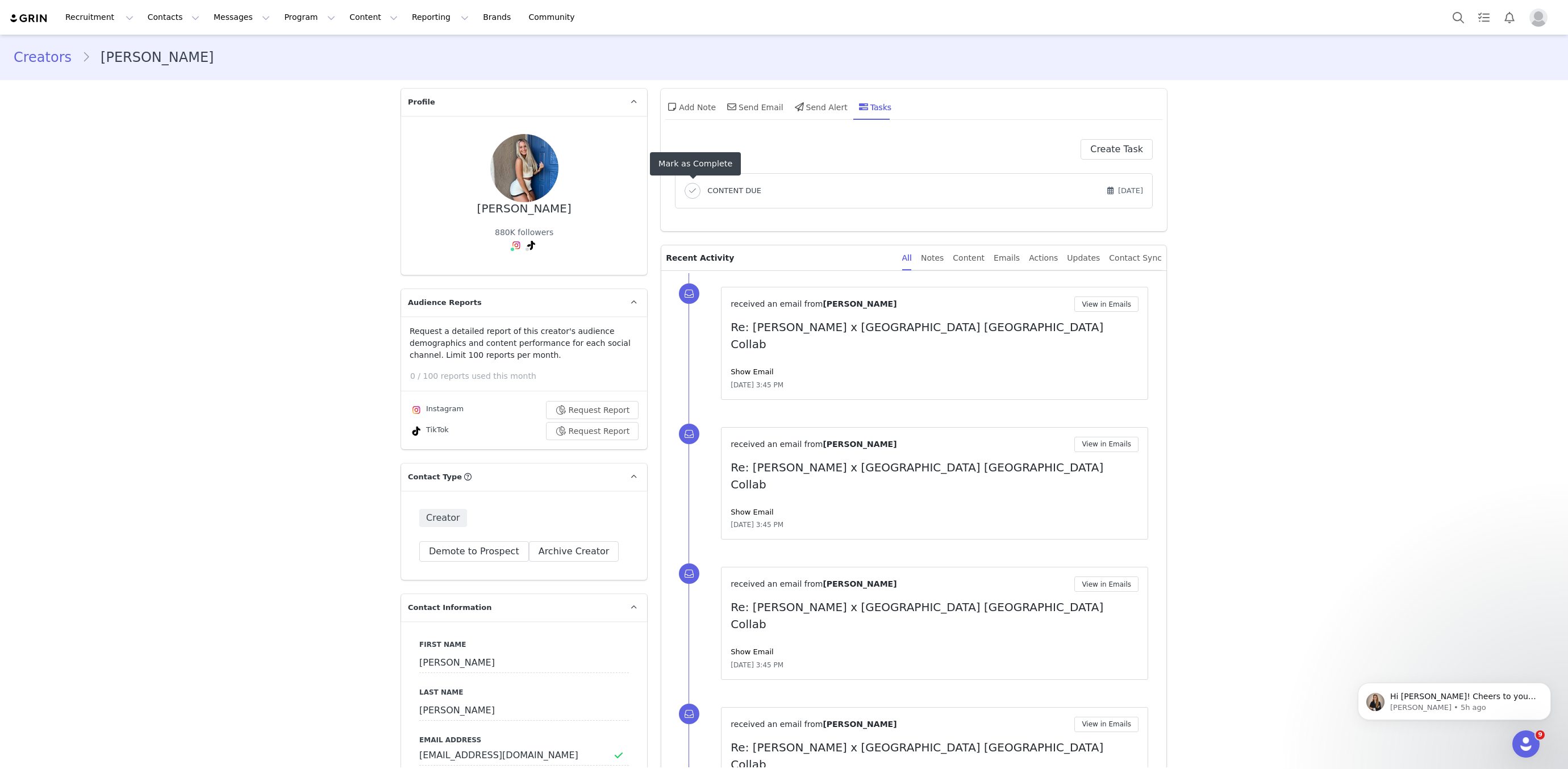
click at [696, 188] on icon "button" at bounding box center [692, 192] width 7 height 8
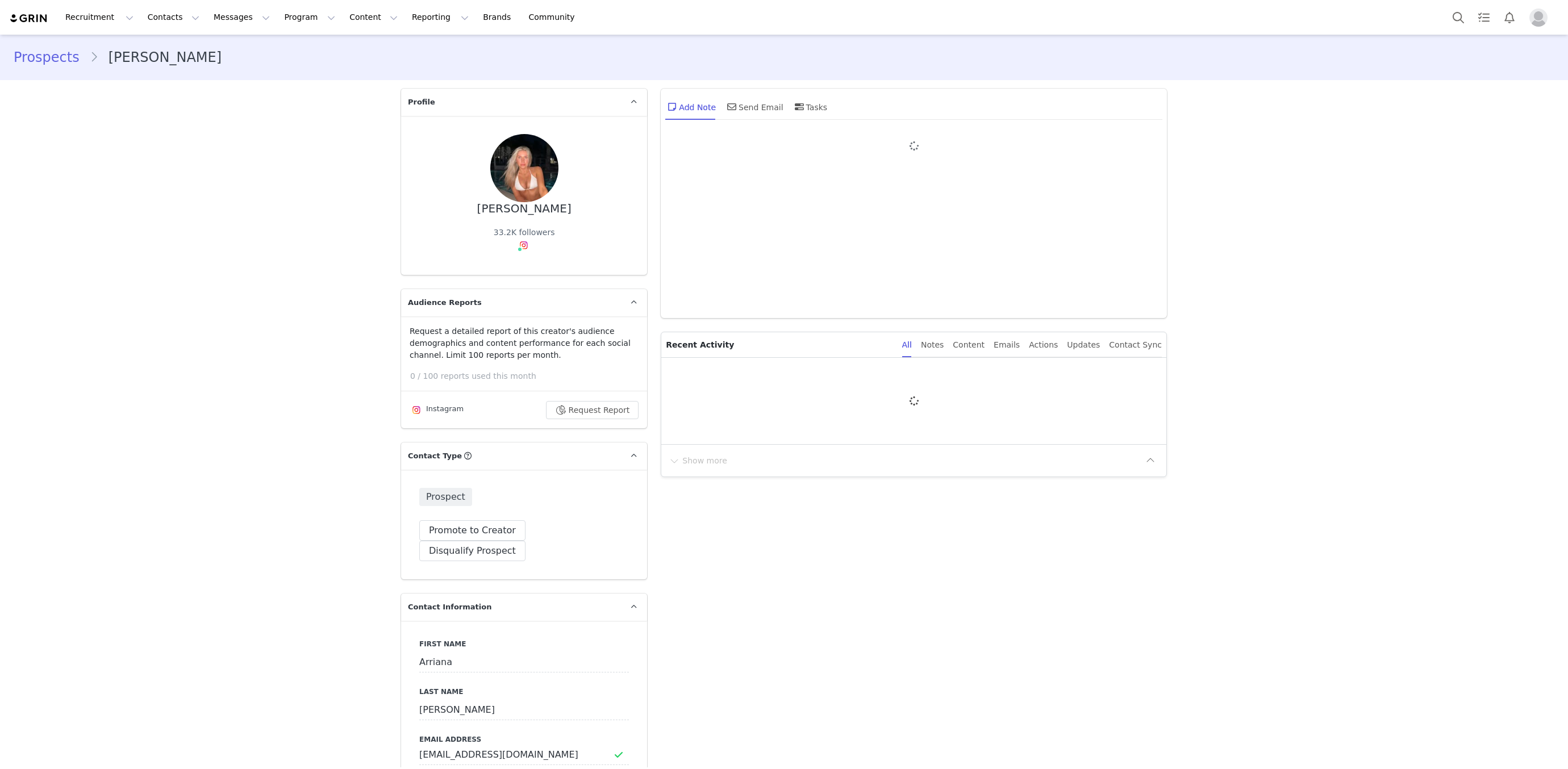
type input "+1 ([GEOGRAPHIC_DATA])"
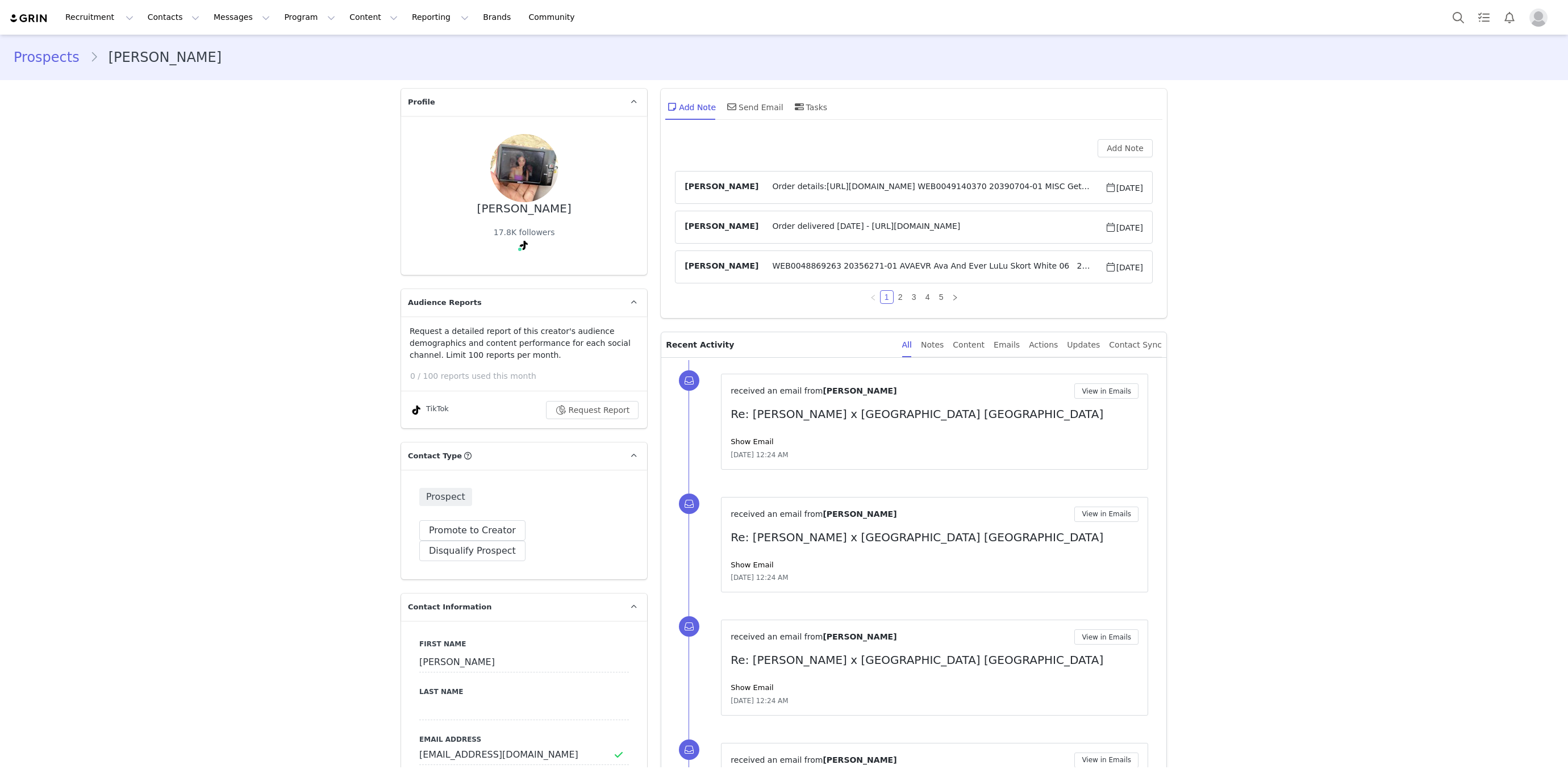
click at [852, 188] on span "Order details:[URL][DOMAIN_NAME] WEB0049140370 20390704-01 MISC Get It Now Curl…" at bounding box center [932, 187] width 346 height 14
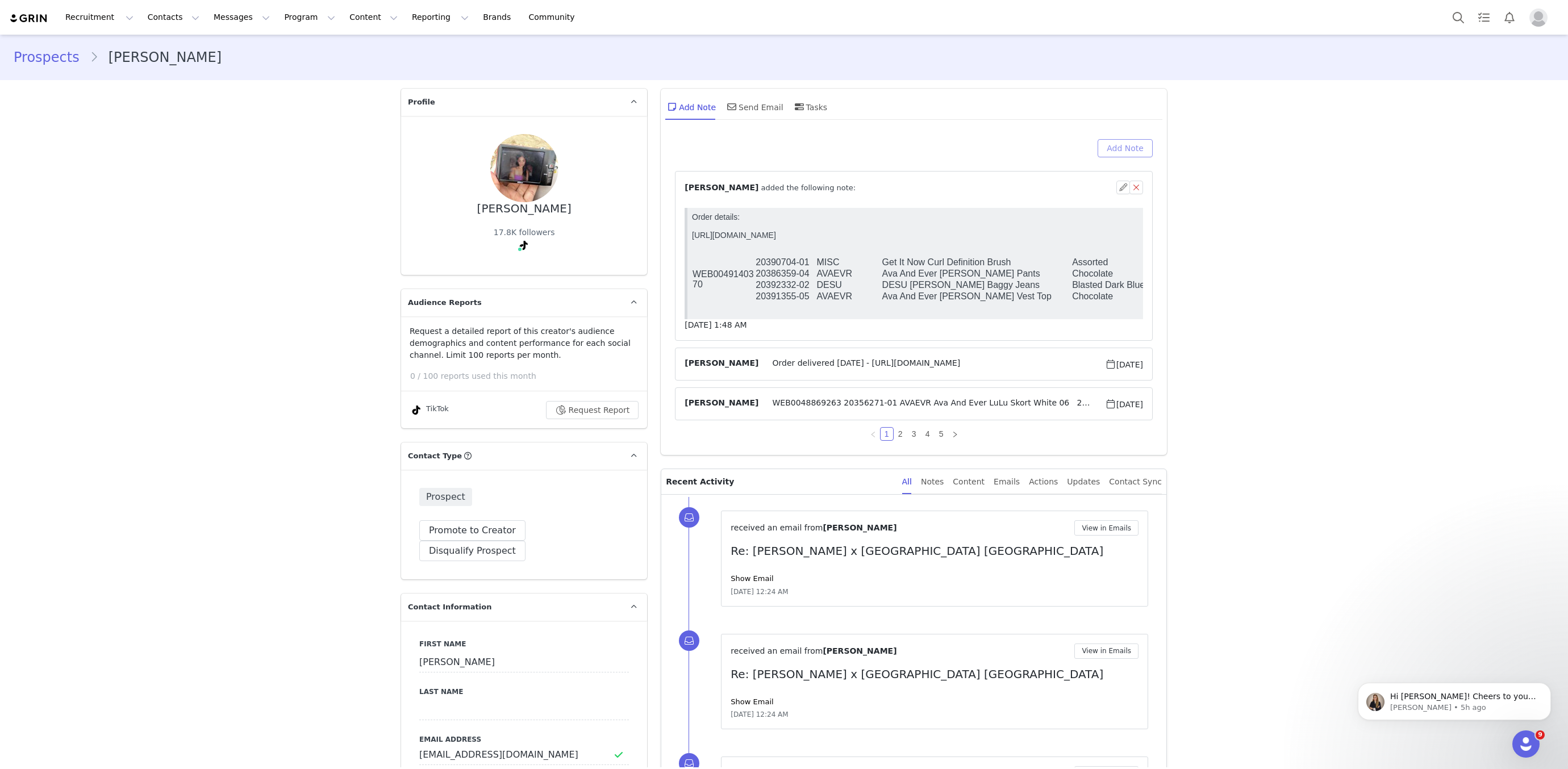
click at [1140, 155] on button "Add Note" at bounding box center [1125, 149] width 55 height 18
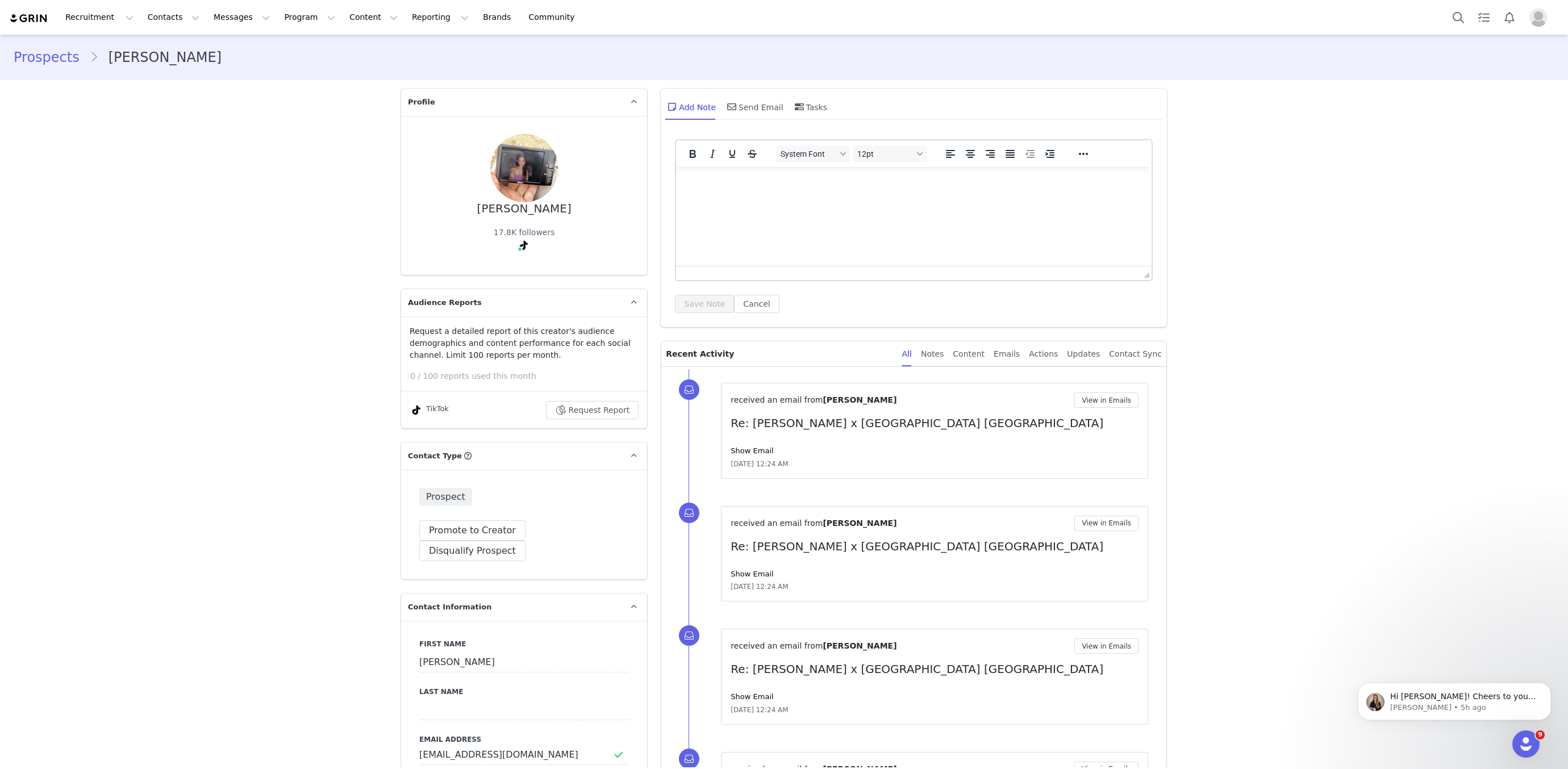
click at [853, 198] on html at bounding box center [914, 182] width 476 height 30
click at [710, 307] on button "Save Note" at bounding box center [704, 304] width 59 height 18
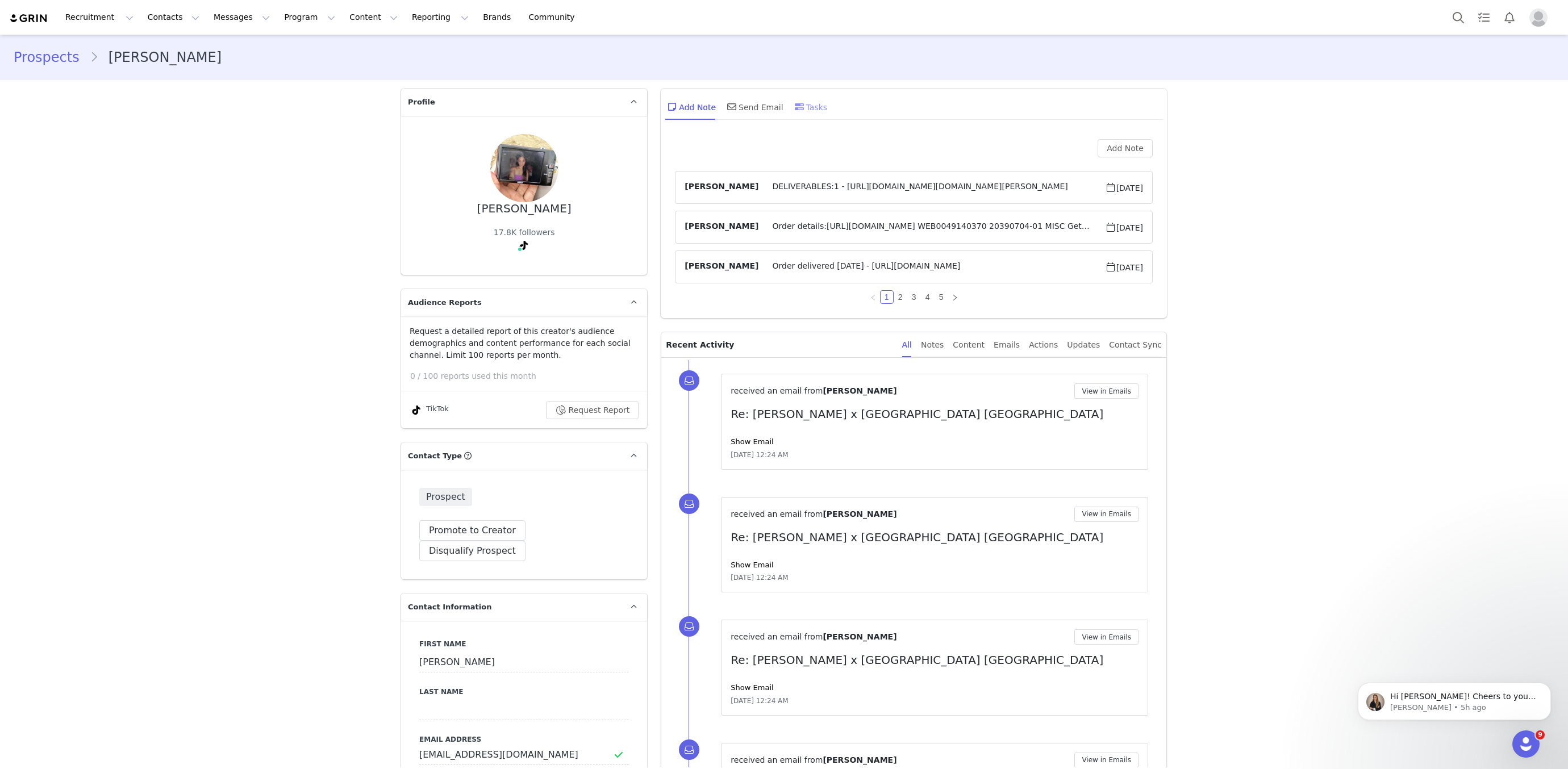
click at [798, 102] on icon at bounding box center [800, 107] width 9 height 9
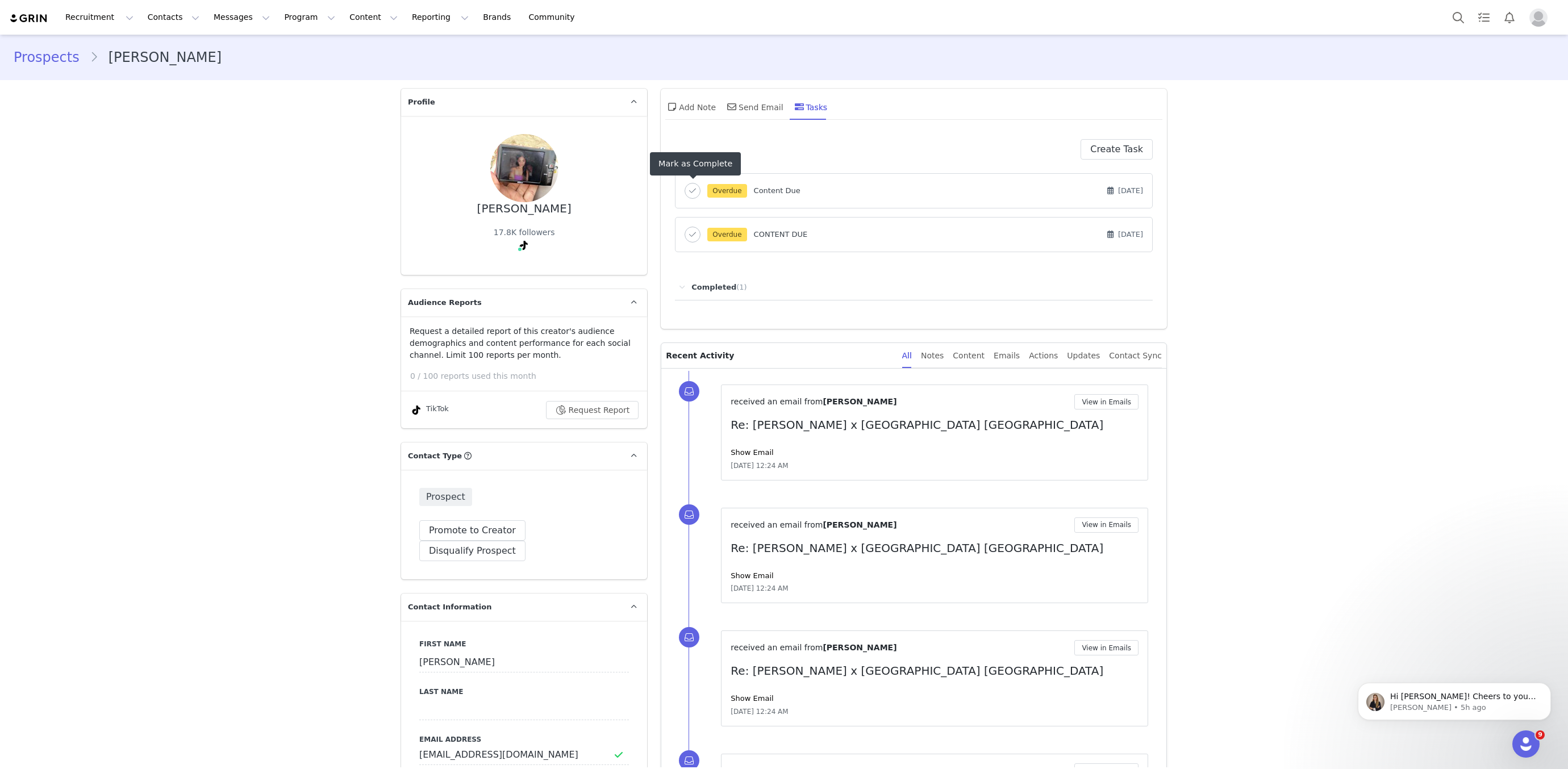
click at [692, 192] on icon "button" at bounding box center [692, 192] width 7 height 8
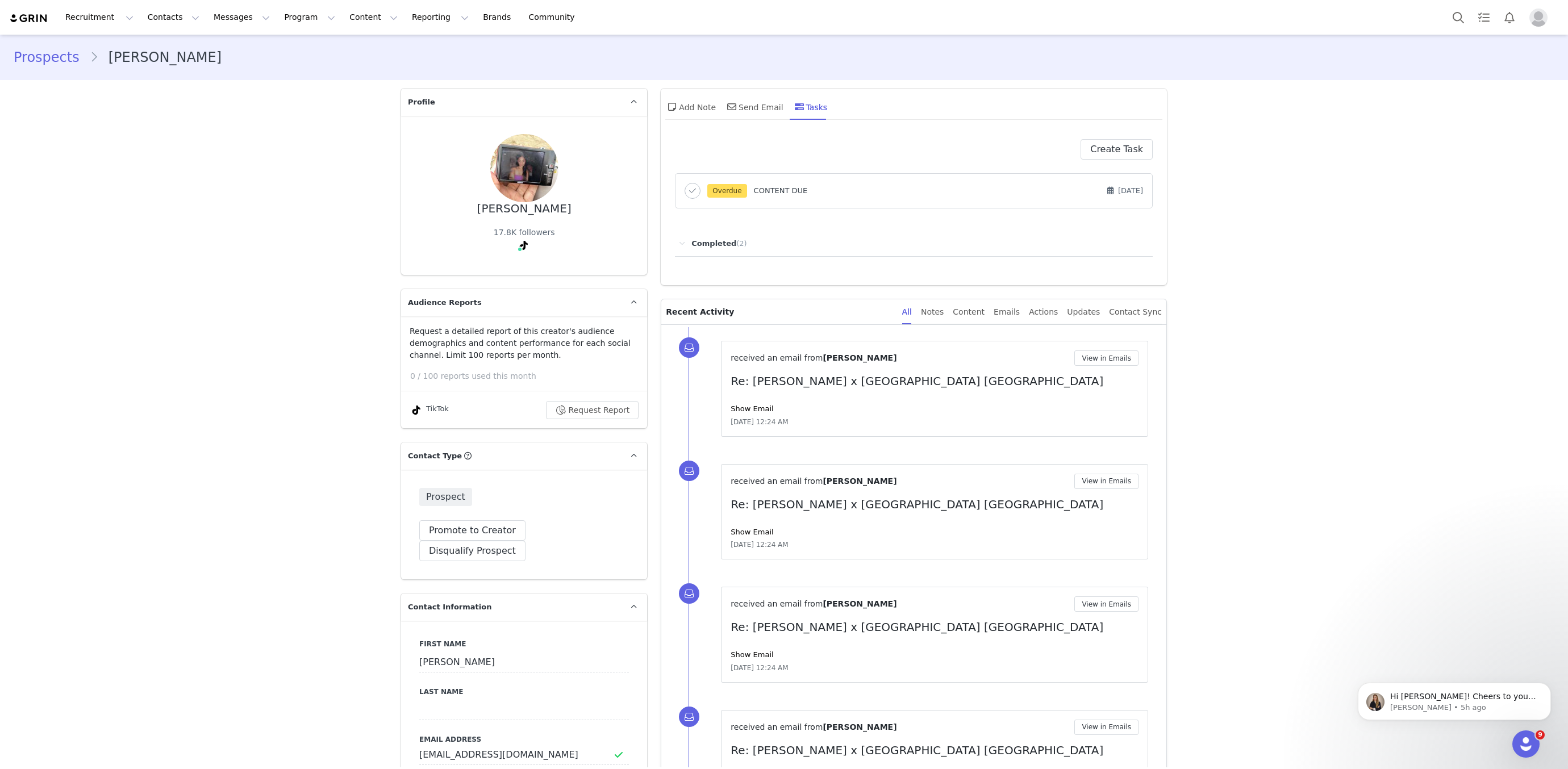
click at [693, 190] on icon "button" at bounding box center [692, 192] width 7 height 8
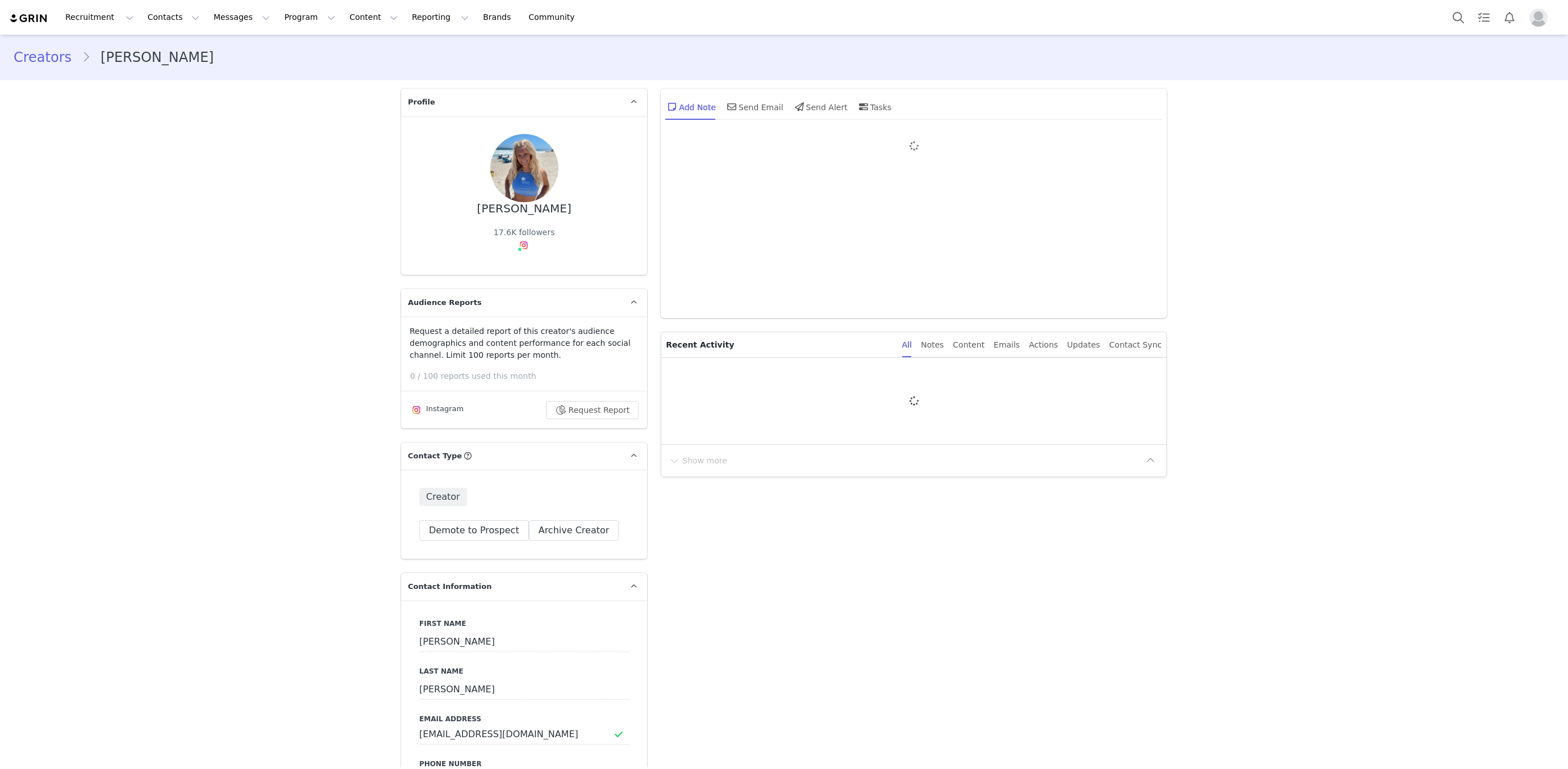
type input "+1 ([GEOGRAPHIC_DATA])"
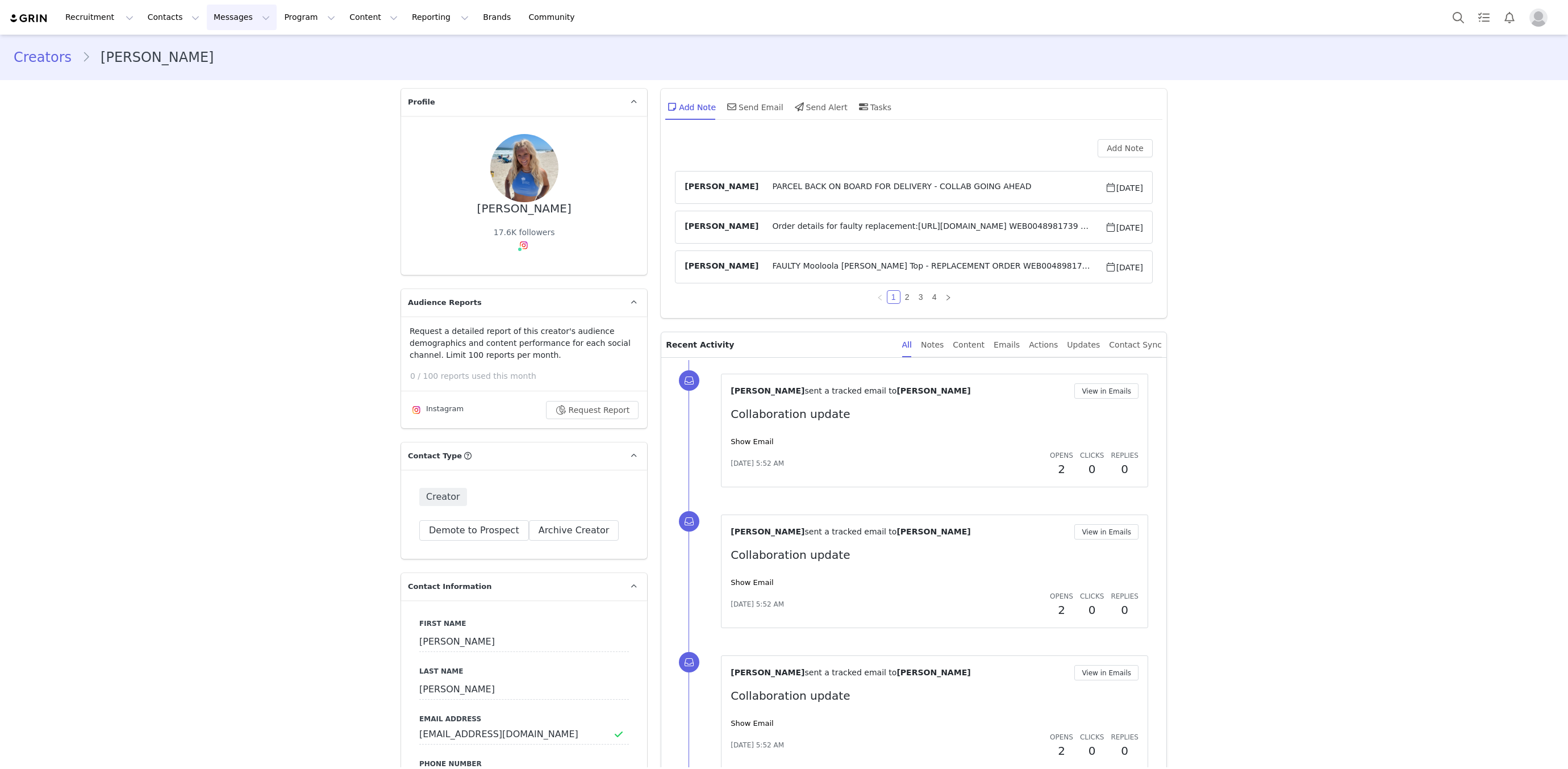
drag, startPoint x: 243, startPoint y: 22, endPoint x: 237, endPoint y: 26, distance: 7.2
click at [243, 22] on button "Messages Messages" at bounding box center [242, 17] width 70 height 26
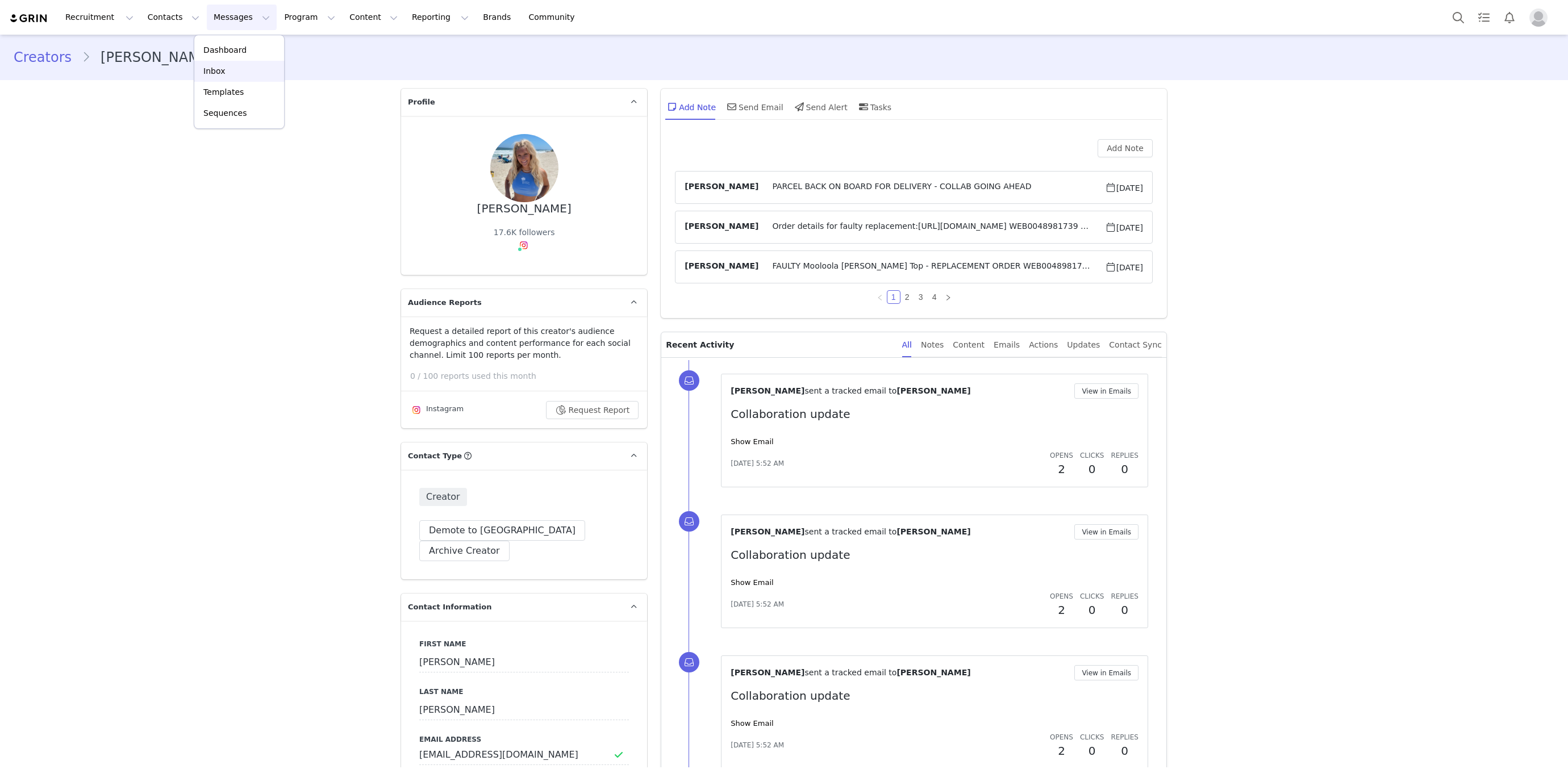
click link "Inbox"
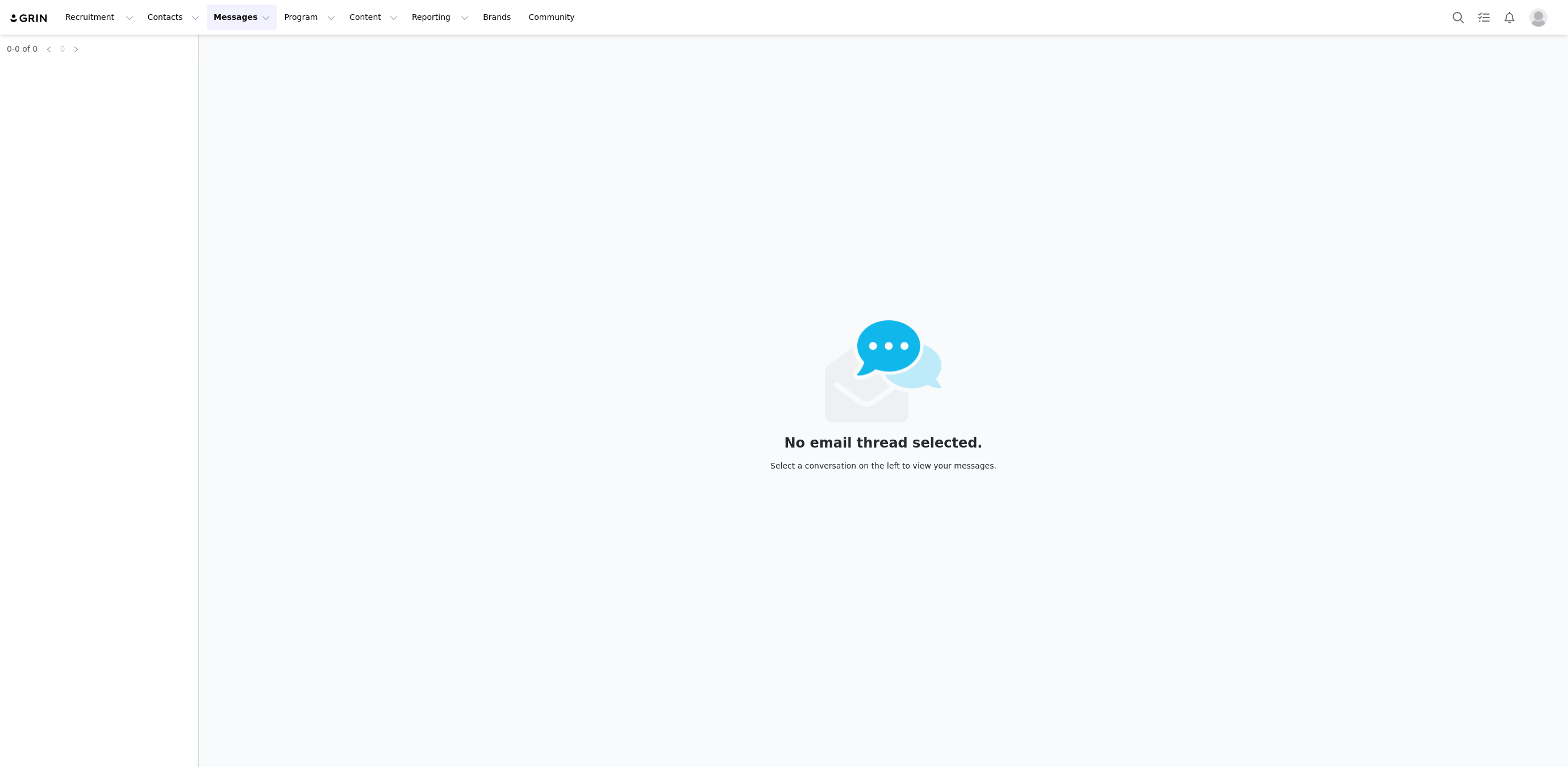
click at [210, 16] on button "Messages Messages" at bounding box center [242, 17] width 70 height 26
click at [237, 65] on div "Inbox" at bounding box center [239, 71] width 76 height 12
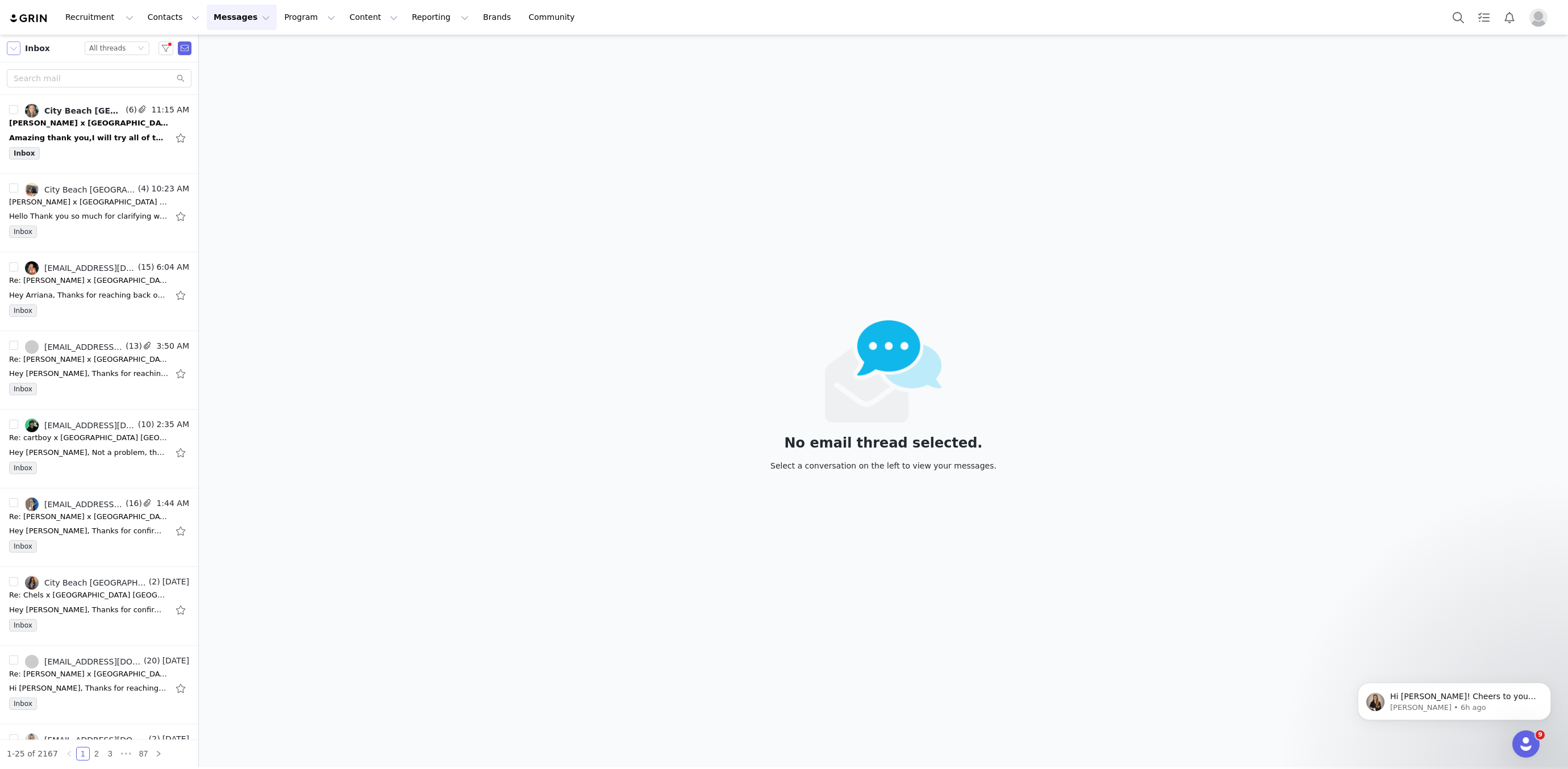
click at [14, 45] on button "button" at bounding box center [13, 48] width 14 height 14
click at [26, 156] on li "Sent" at bounding box center [55, 160] width 97 height 18
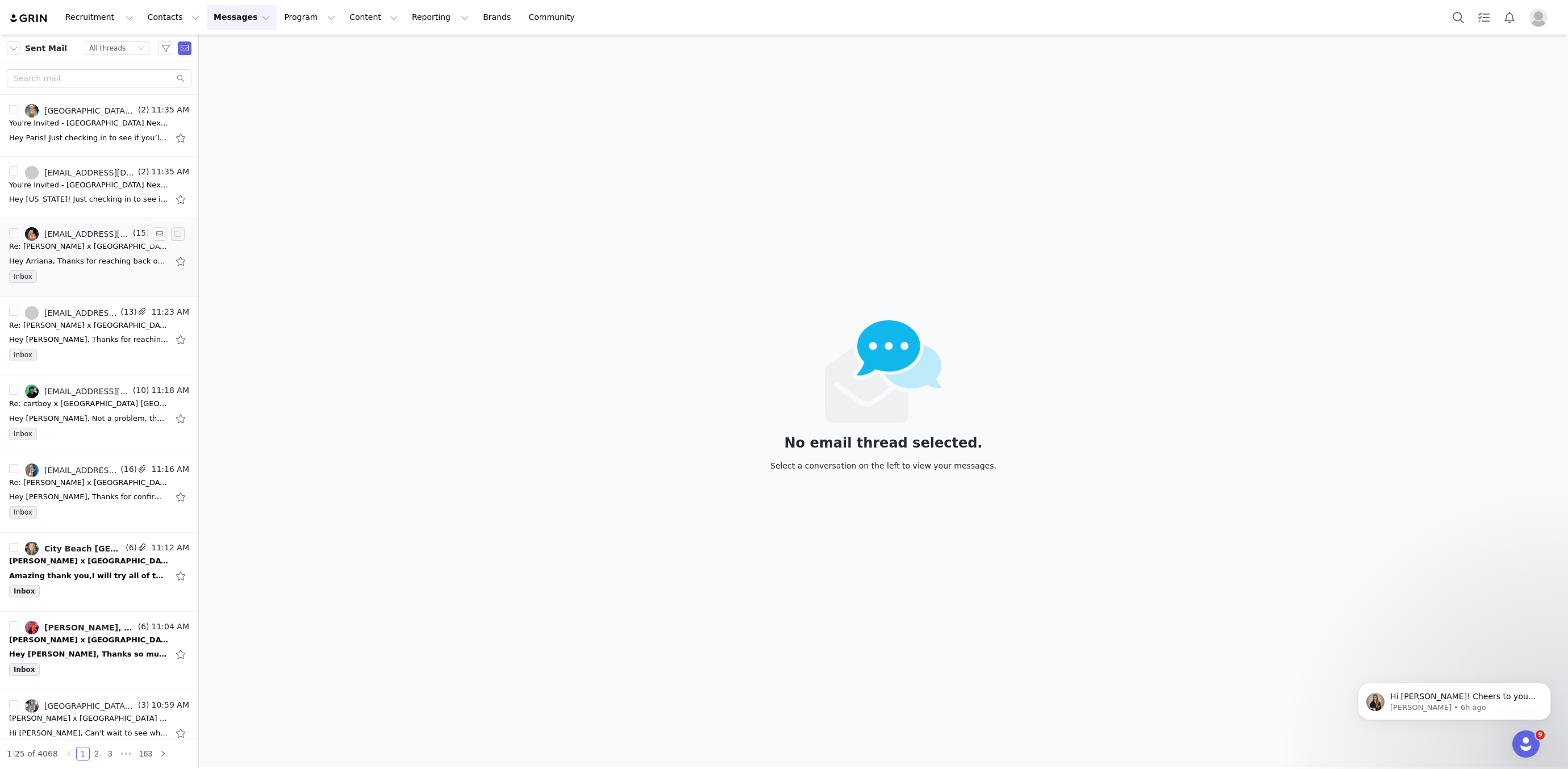
click at [91, 259] on div "Hey Arriana, Thanks for reaching back out. We would love to however, we're curr…" at bounding box center [89, 261] width 159 height 11
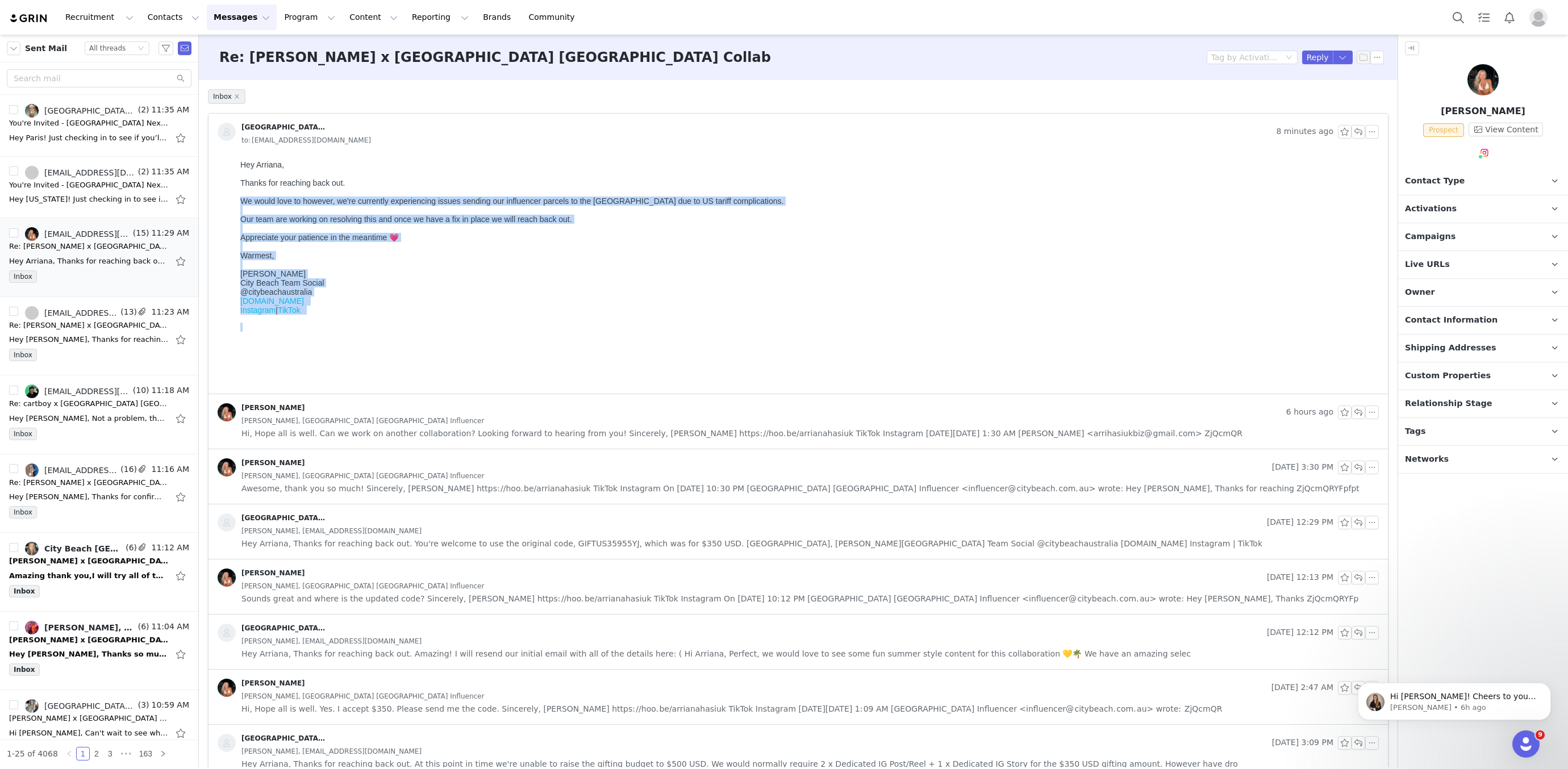
drag, startPoint x: 241, startPoint y: 200, endPoint x: 404, endPoint y: 324, distance: 204.8
click at [404, 323] on body "Hey Arriana, Thanks for reaching back out. We would love to however, we're curr…" at bounding box center [807, 273] width 1134 height 225
copy p "We would love to however, we're currently experiencing issues sending our influ…"
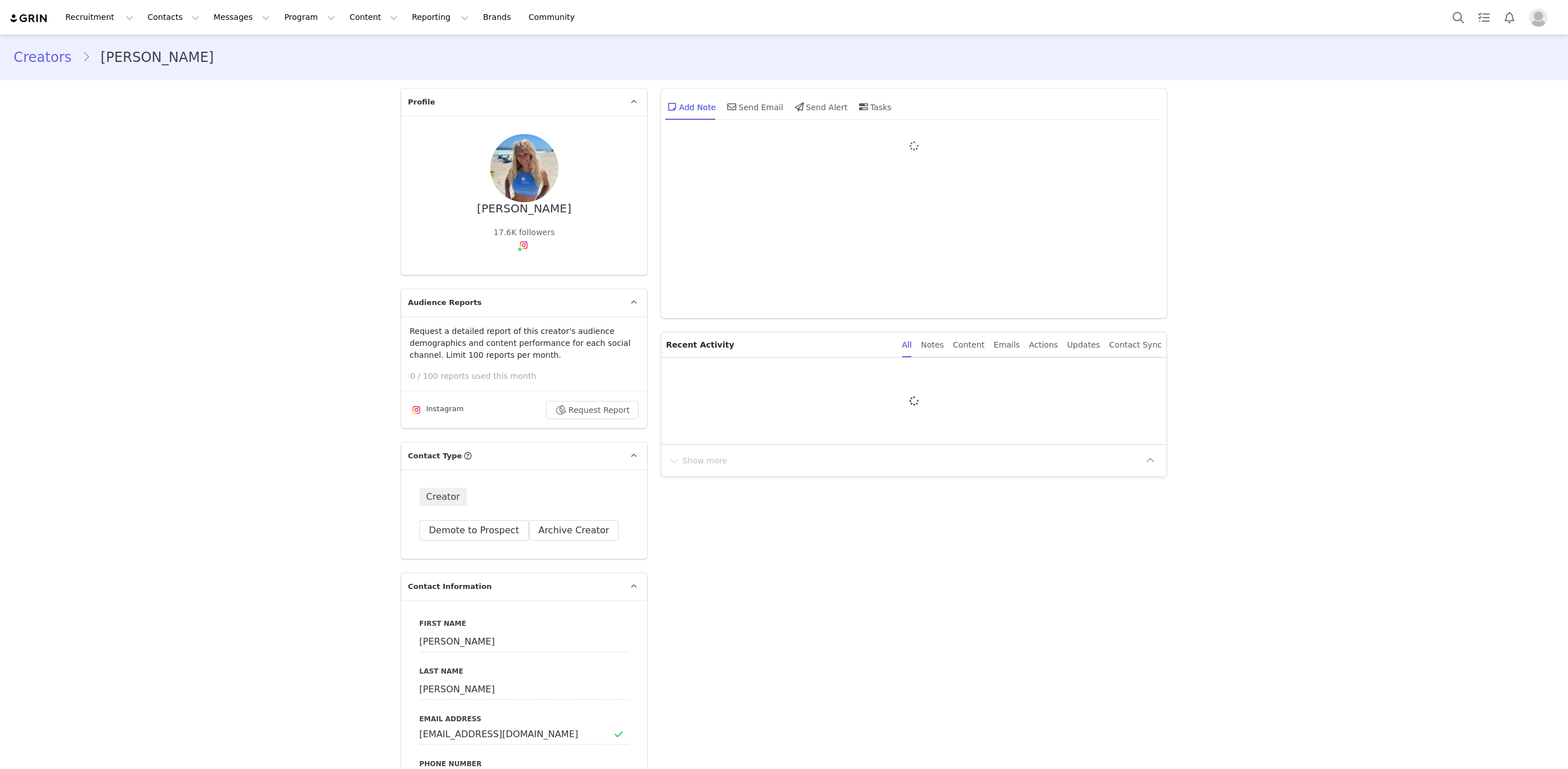
type input "+1 ([GEOGRAPHIC_DATA])"
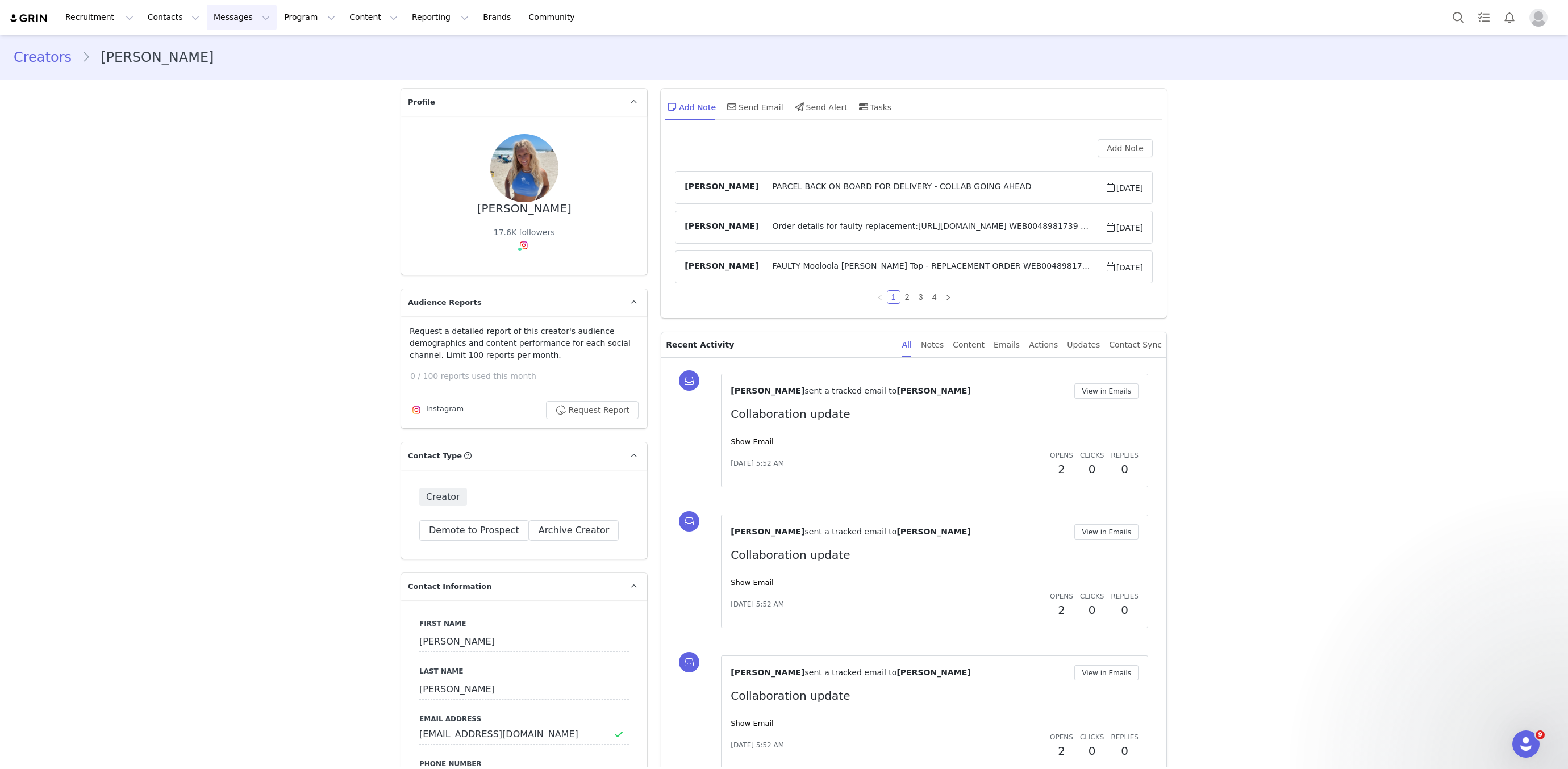
drag, startPoint x: 246, startPoint y: 21, endPoint x: 245, endPoint y: 55, distance: 34.0
click at [246, 21] on button "Messages Messages" at bounding box center [242, 17] width 70 height 26
click at [244, 63] on link "Inbox" at bounding box center [239, 71] width 90 height 21
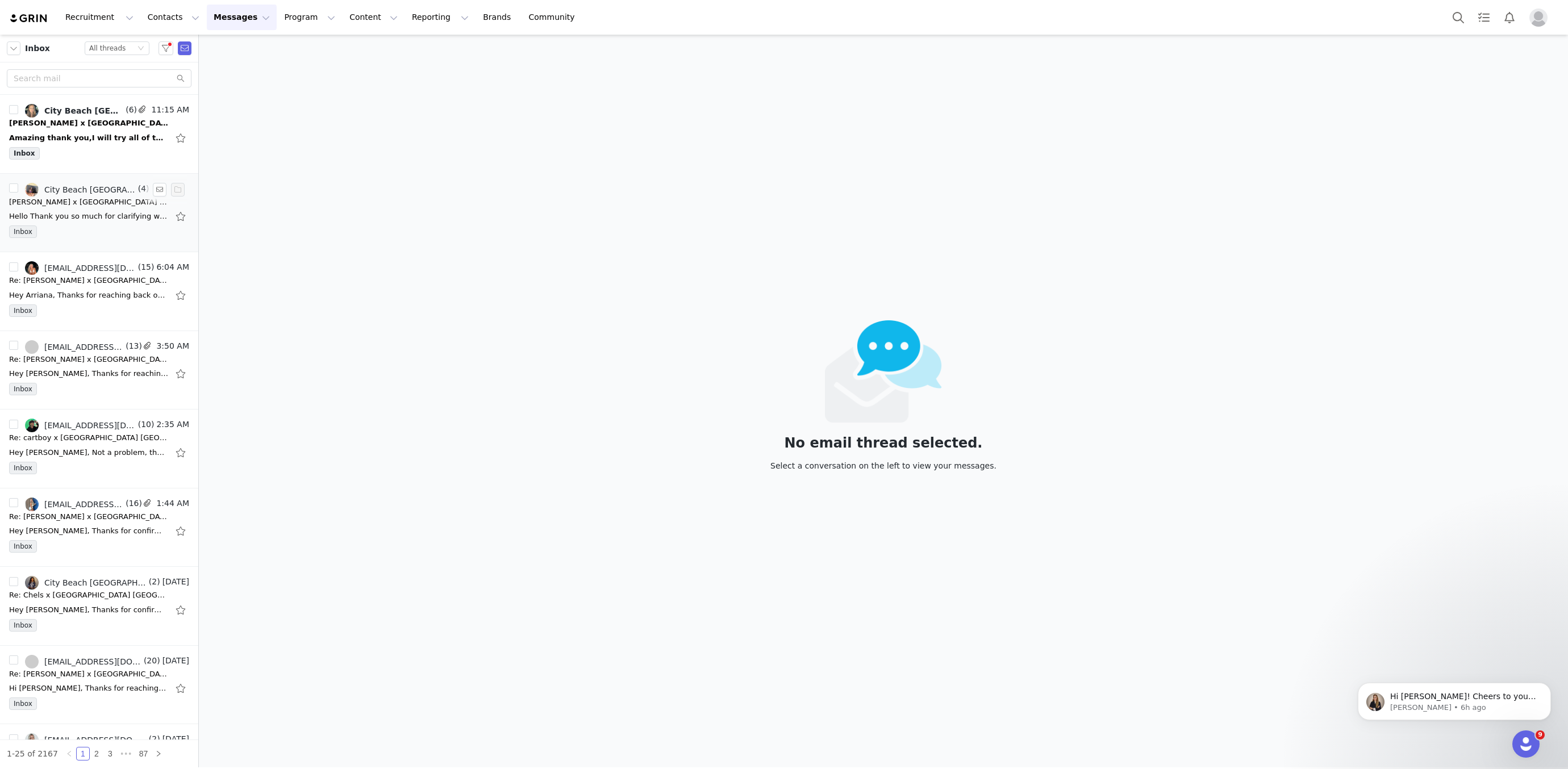
click at [81, 227] on div "Inbox" at bounding box center [99, 234] width 180 height 17
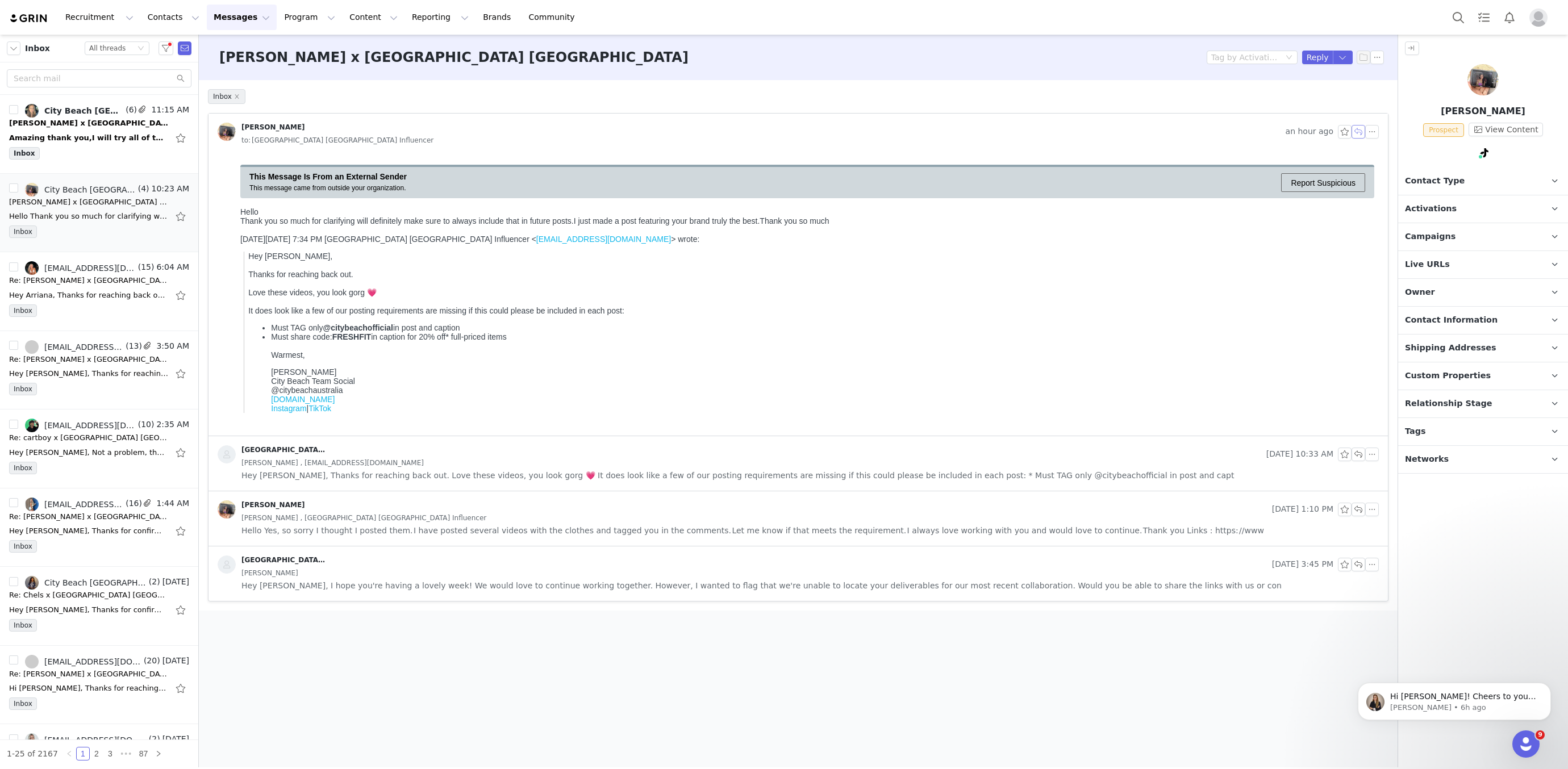
click at [1354, 129] on button "button" at bounding box center [1359, 131] width 14 height 14
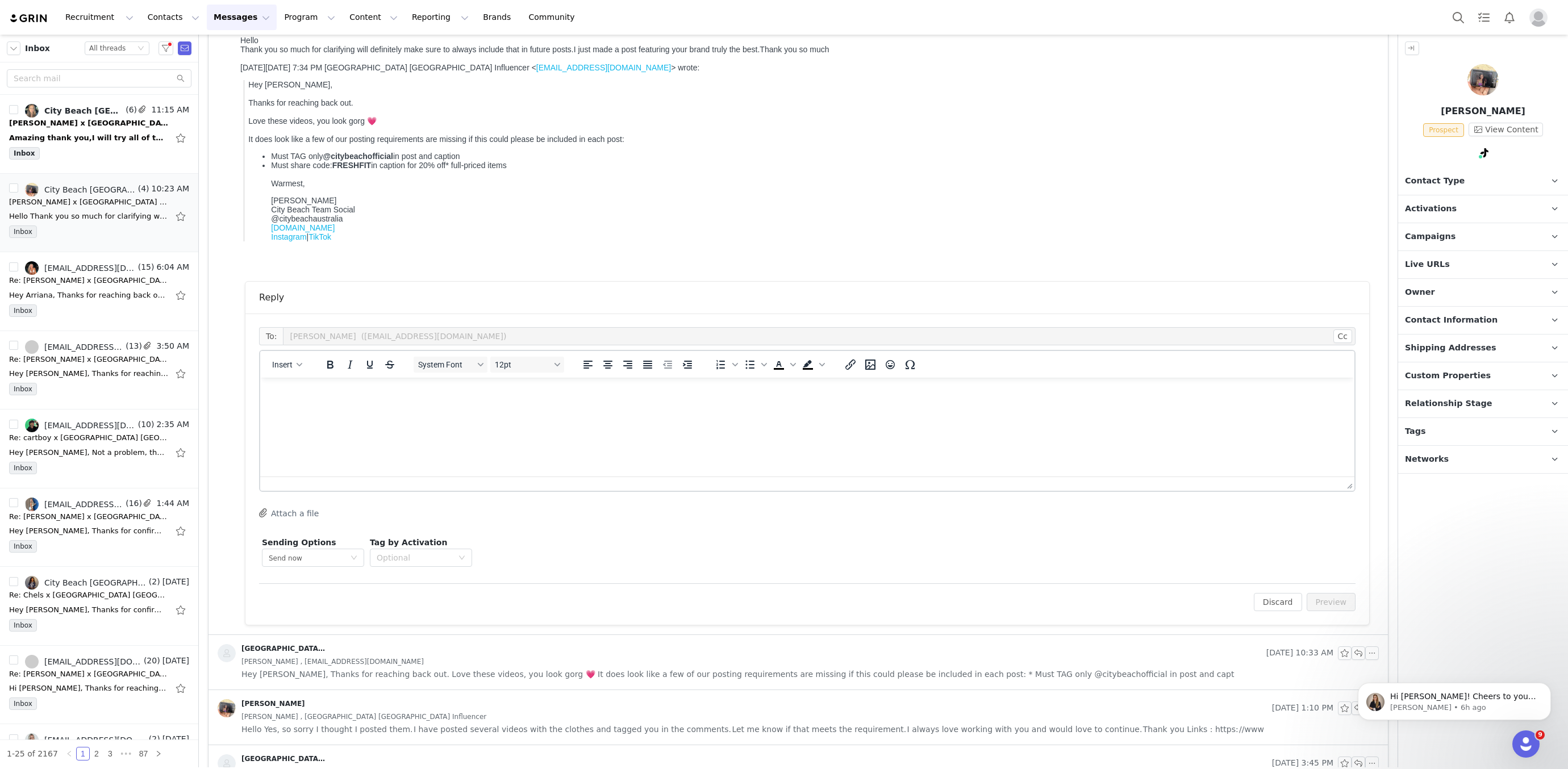
click at [509, 385] on html at bounding box center [807, 393] width 1094 height 30
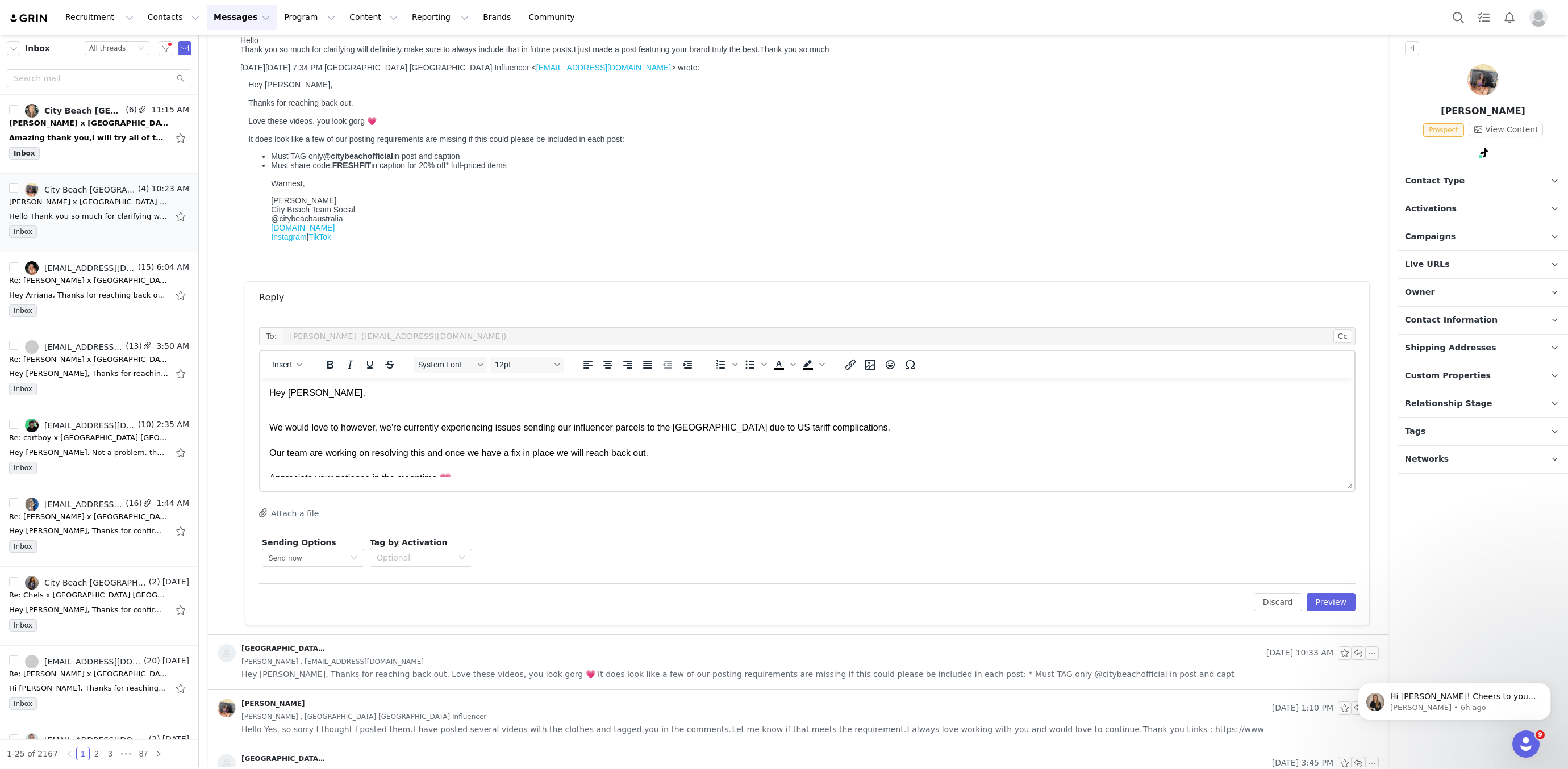
click at [295, 412] on body "Hey Letty, We would love to however, we're currently experiencing issues sendin…" at bounding box center [807, 487] width 1076 height 200
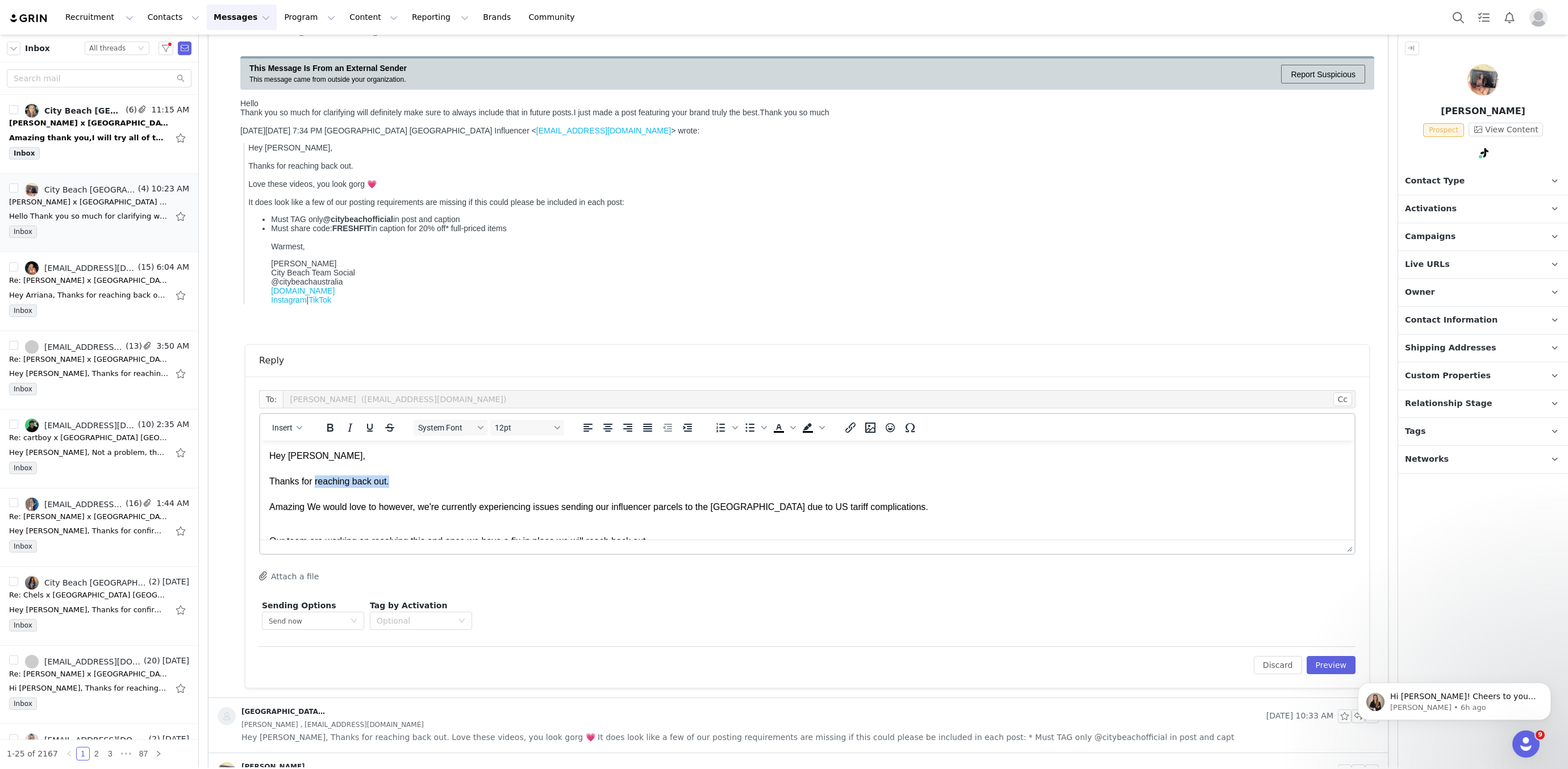
drag, startPoint x: 332, startPoint y: 486, endPoint x: 421, endPoint y: 488, distance: 89.0
click at [421, 488] on p "Hey Letty, Thanks for reaching back out. Amazing We would love to however, we'r…" at bounding box center [807, 482] width 1076 height 63
click at [309, 511] on span "Thanks for confirming. Amazing We would love to however, we're currently experi…" at bounding box center [599, 494] width 659 height 35
drag, startPoint x: 659, startPoint y: 510, endPoint x: 548, endPoint y: 509, distance: 111.0
click at [548, 509] on span "Thanks for confirming. Amazing, we would love to organise another collaboration…" at bounding box center [717, 494] width 895 height 35
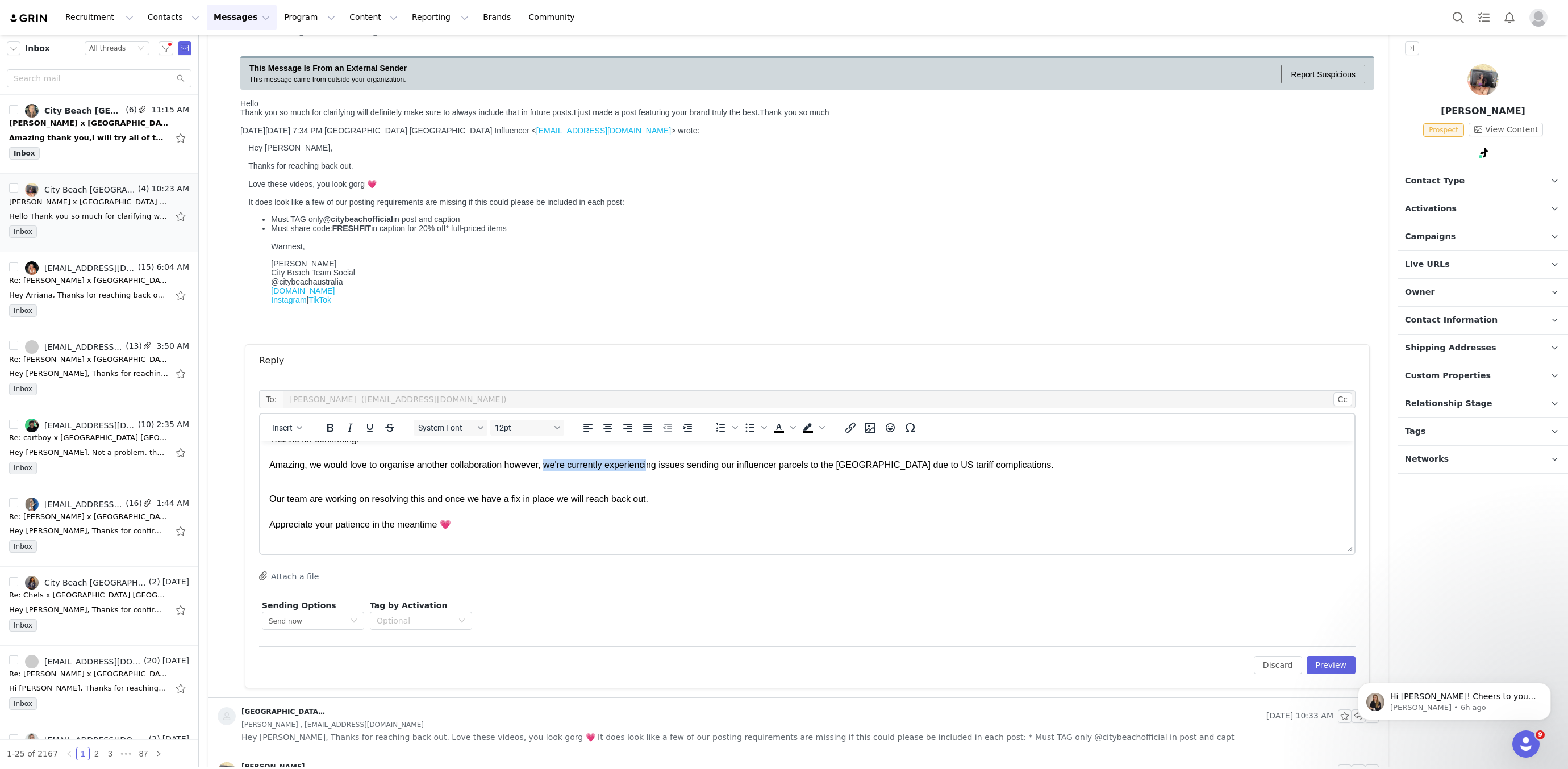
scroll to position [46, 0]
click at [270, 497] on p "Our team are working on resolving this and once we have a fix in place we will …" at bounding box center [807, 553] width 1076 height 153
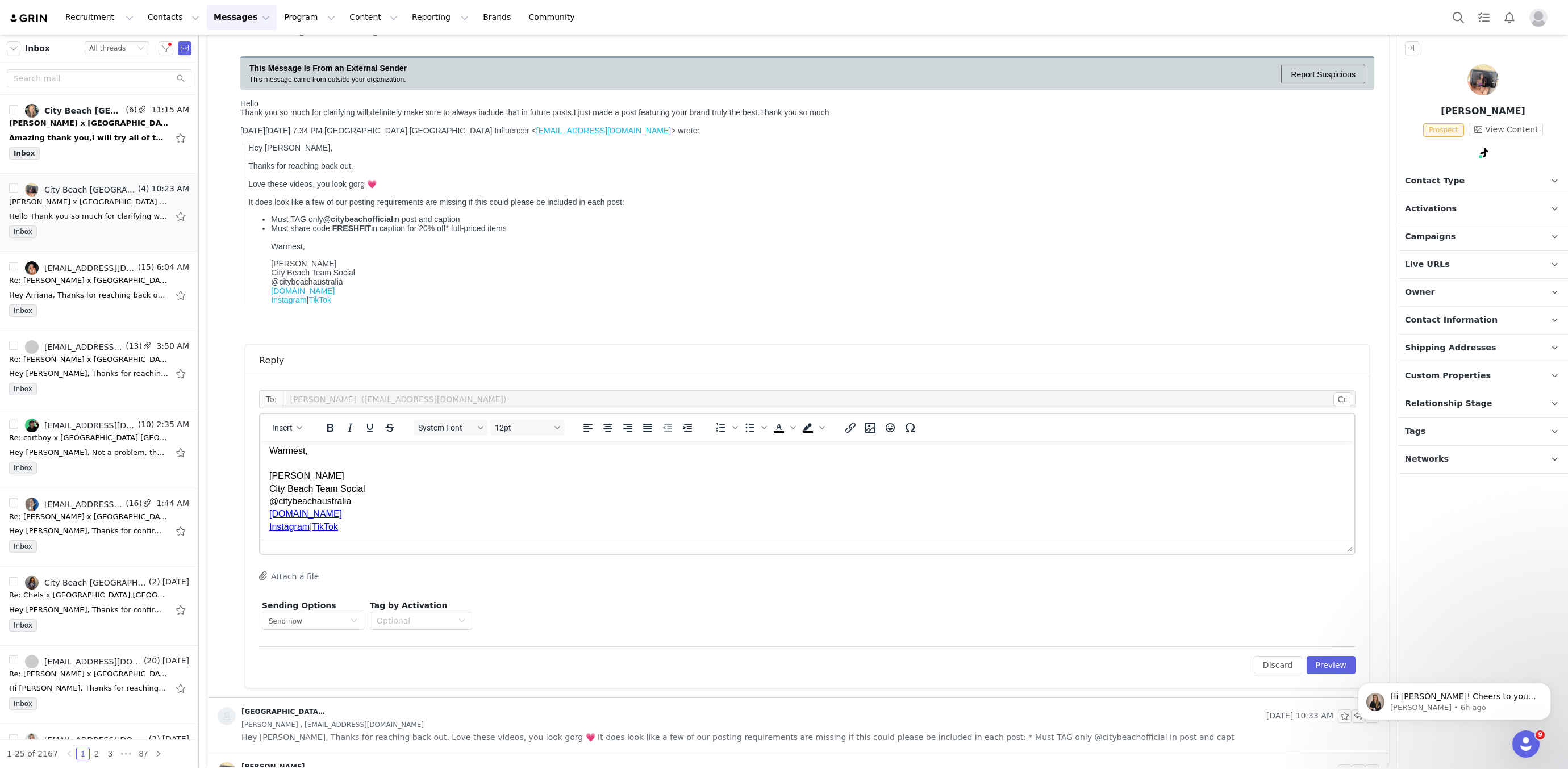
scroll to position [131, 0]
click at [1329, 669] on button "Preview" at bounding box center [1331, 665] width 50 height 18
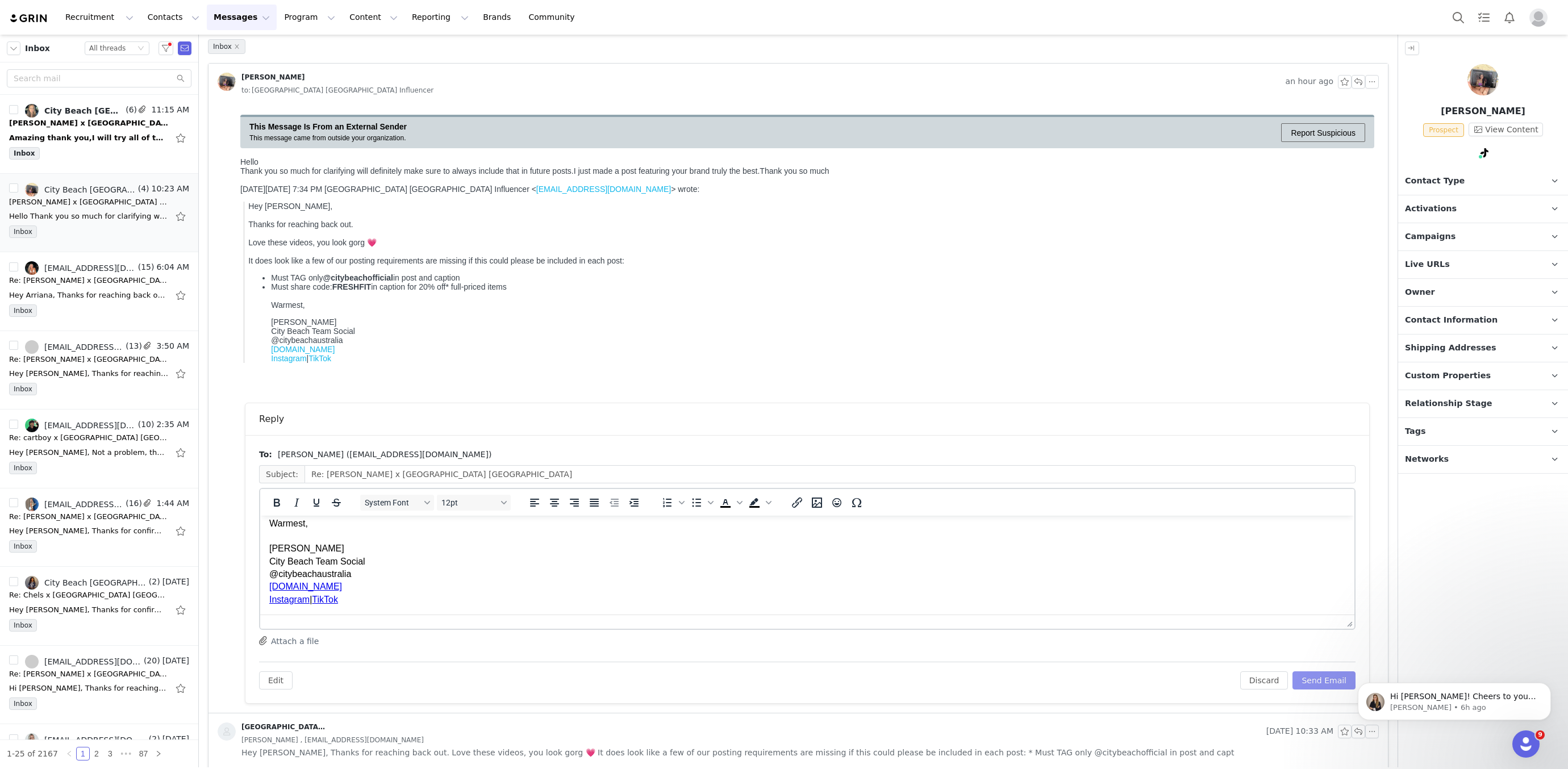
scroll to position [0, 0]
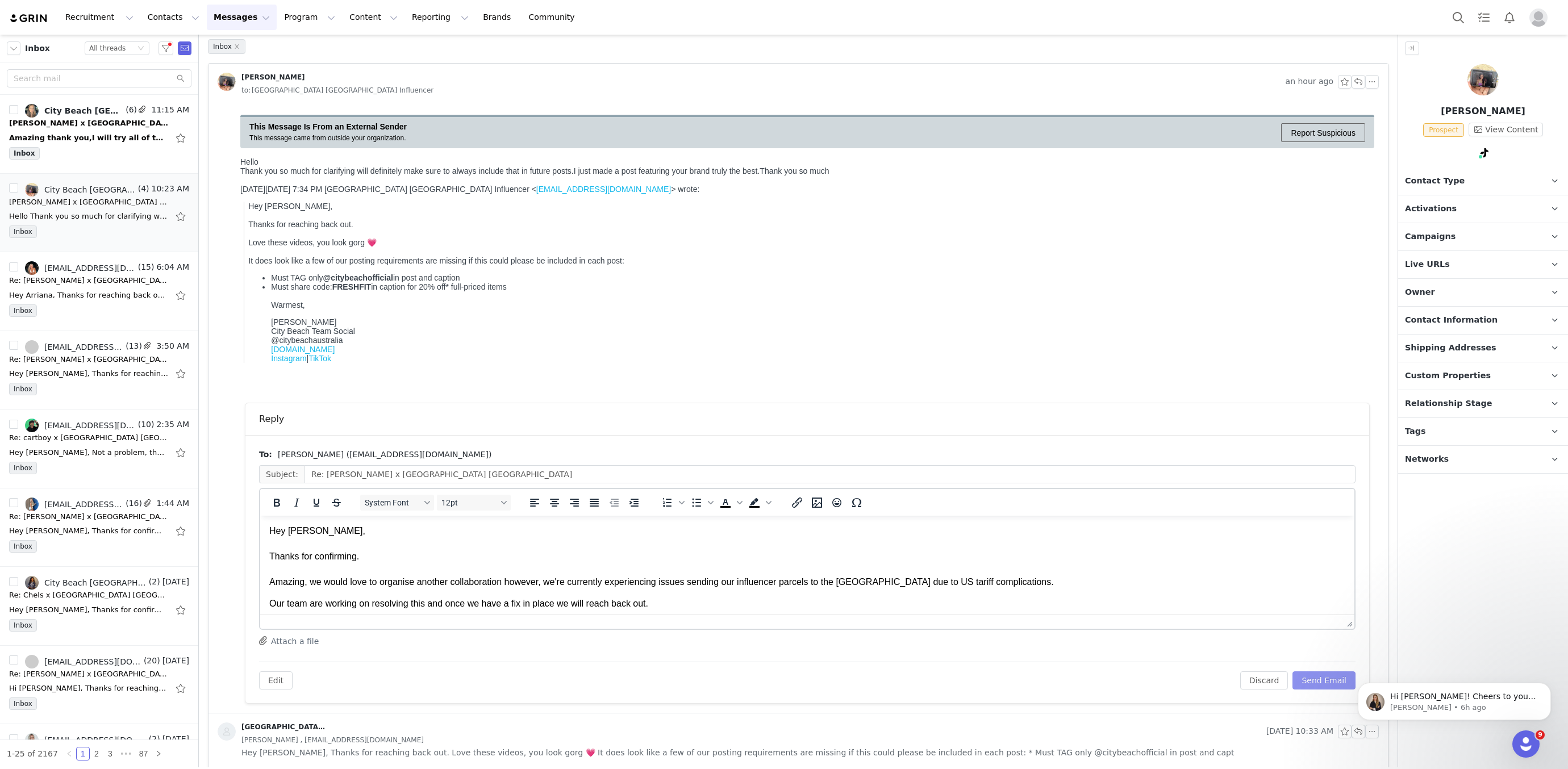
click at [1312, 673] on button "Send Email" at bounding box center [1324, 680] width 63 height 18
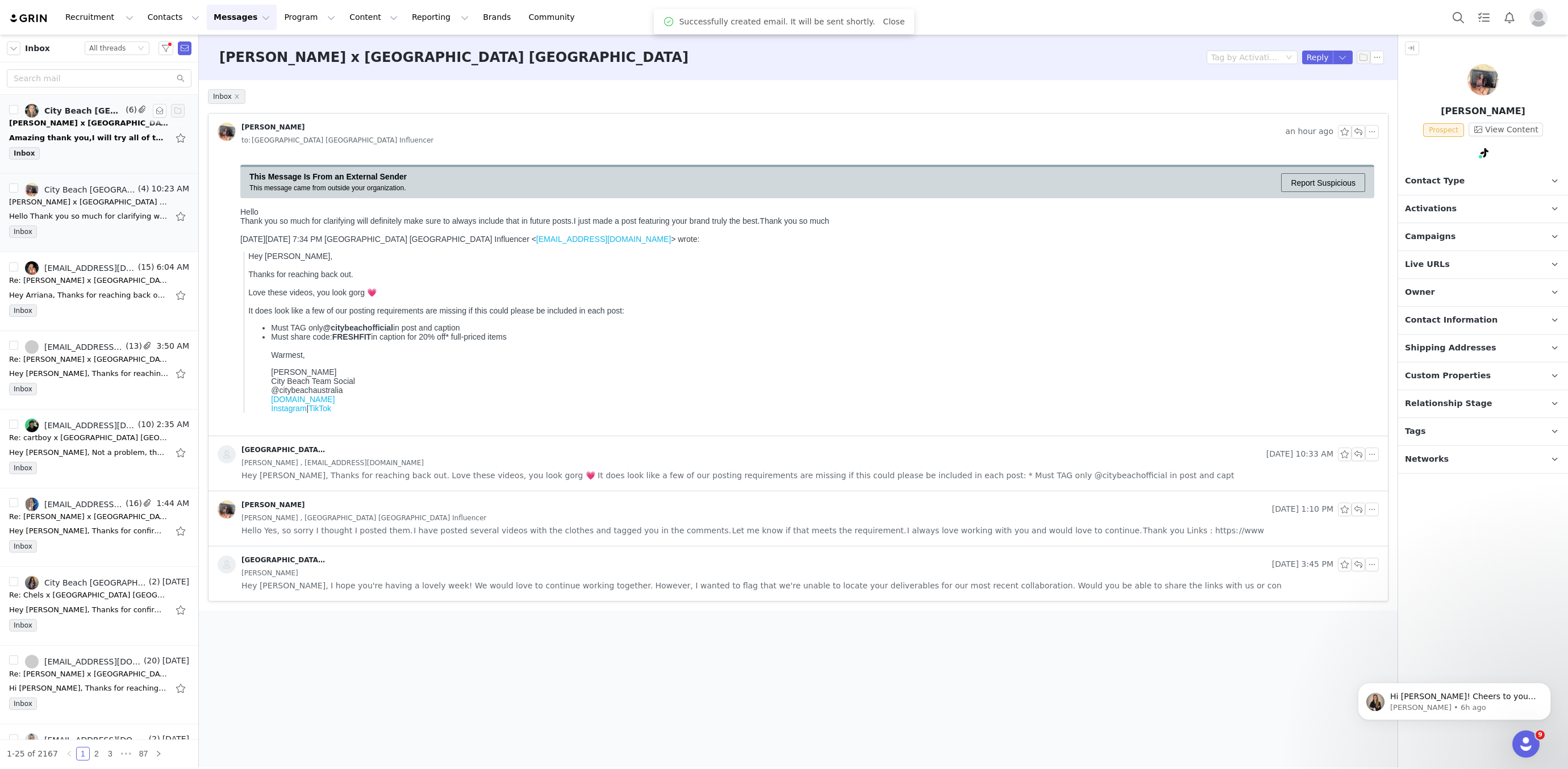
drag, startPoint x: 59, startPoint y: 118, endPoint x: 67, endPoint y: 119, distance: 8.1
click at [59, 118] on div "[PERSON_NAME] x [GEOGRAPHIC_DATA] [GEOGRAPHIC_DATA] Collab" at bounding box center [89, 123] width 159 height 11
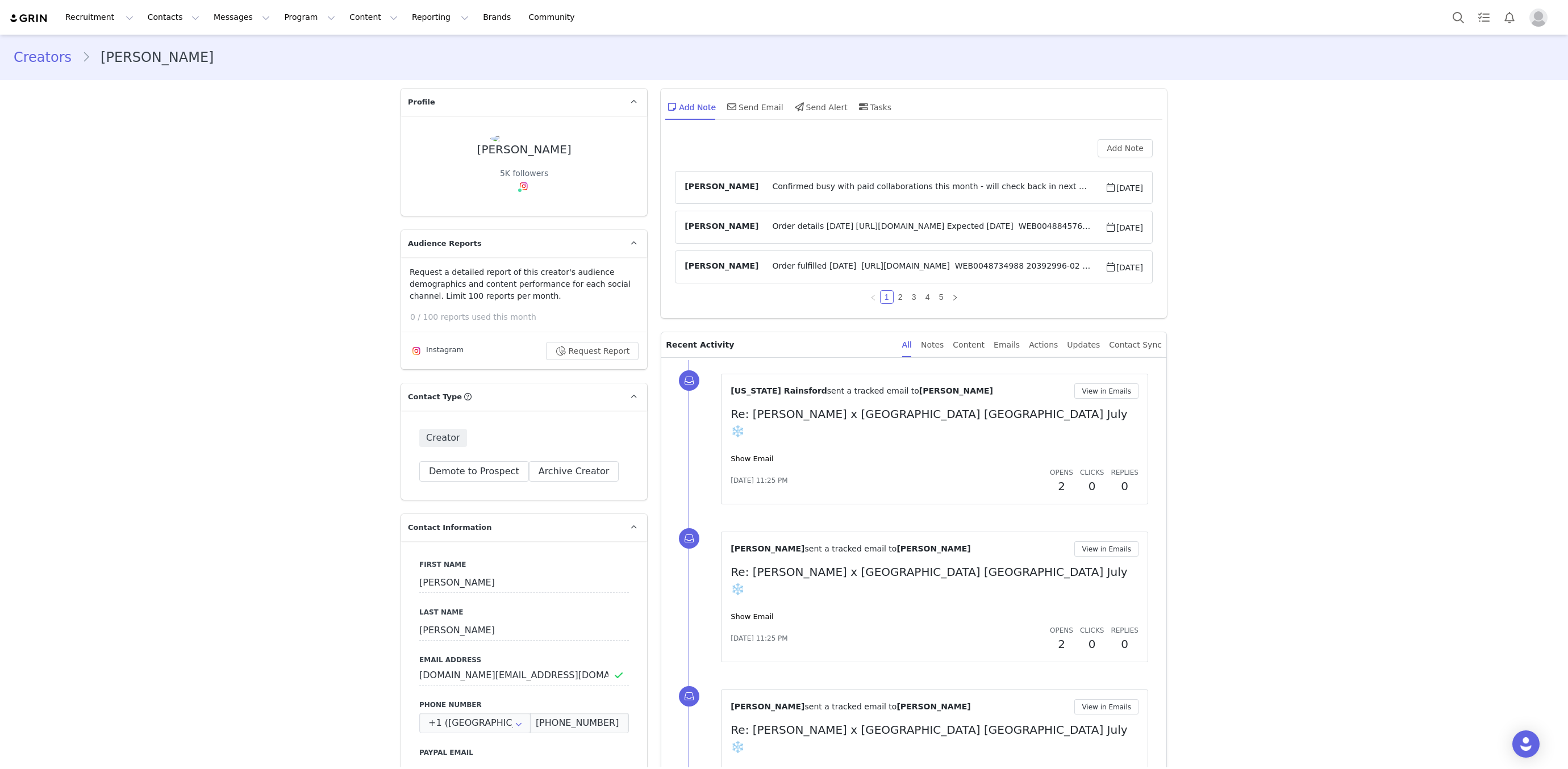
click at [751, 467] on div "Aug 6, 2025, 11:25 PM Opens 2 Clicks 0 Replies 0" at bounding box center [934, 481] width 408 height 28
click at [749, 455] on link "Show Email" at bounding box center [752, 458] width 42 height 9
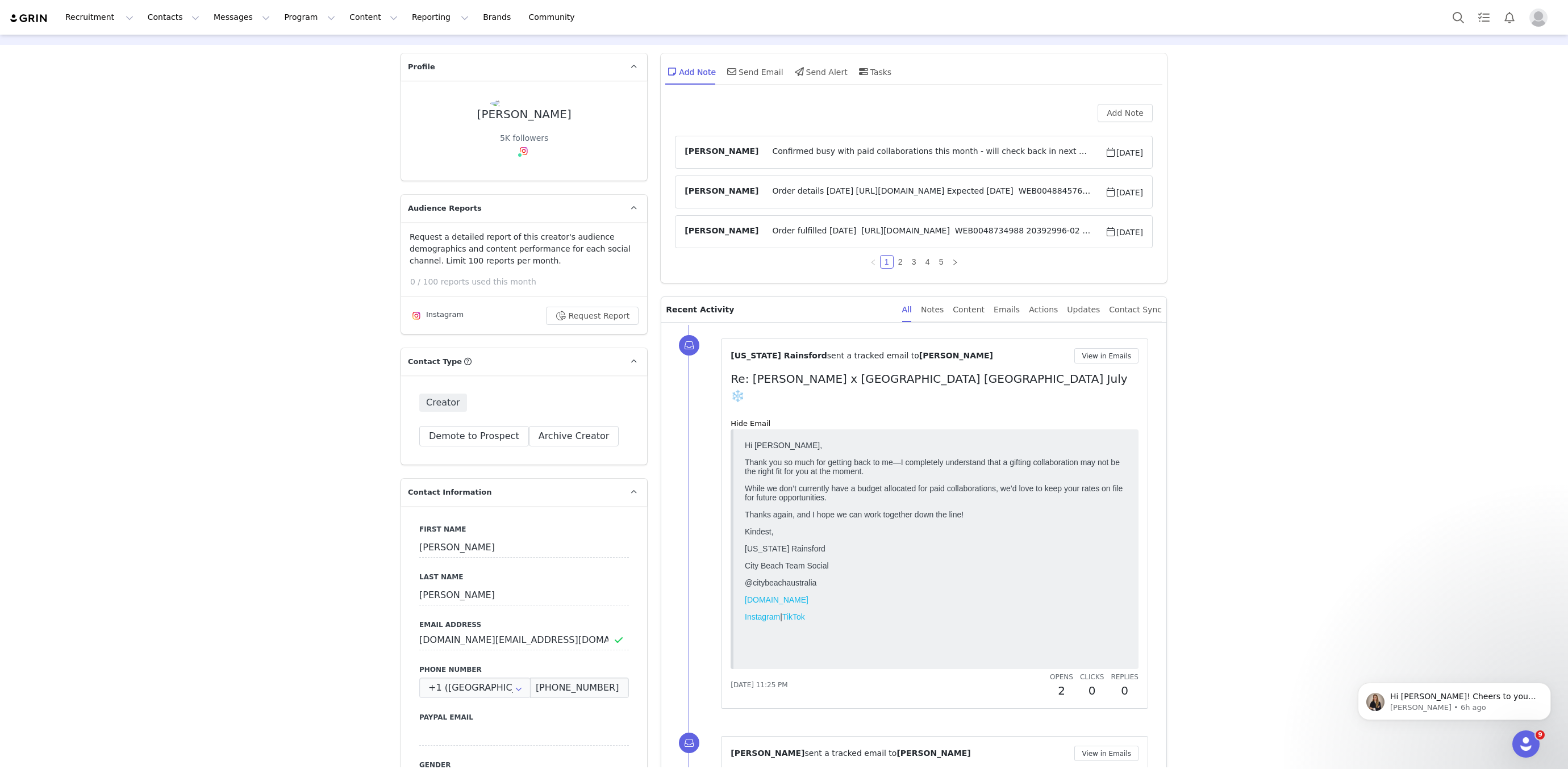
click at [918, 145] on span "Confirmed busy with paid collaborations this month - will check back in next mo…" at bounding box center [932, 152] width 346 height 14
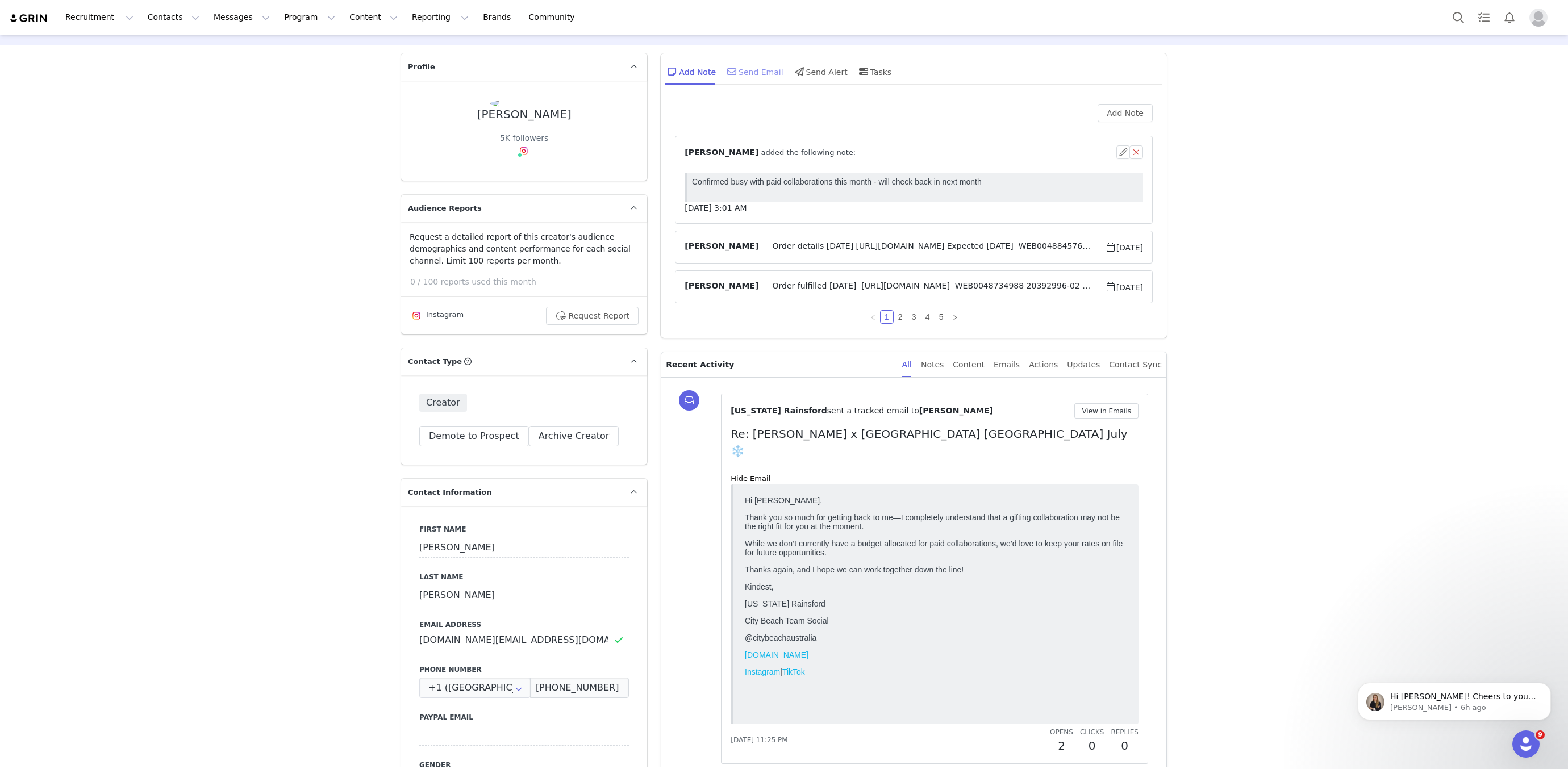
click at [731, 75] on icon at bounding box center [732, 71] width 9 height 9
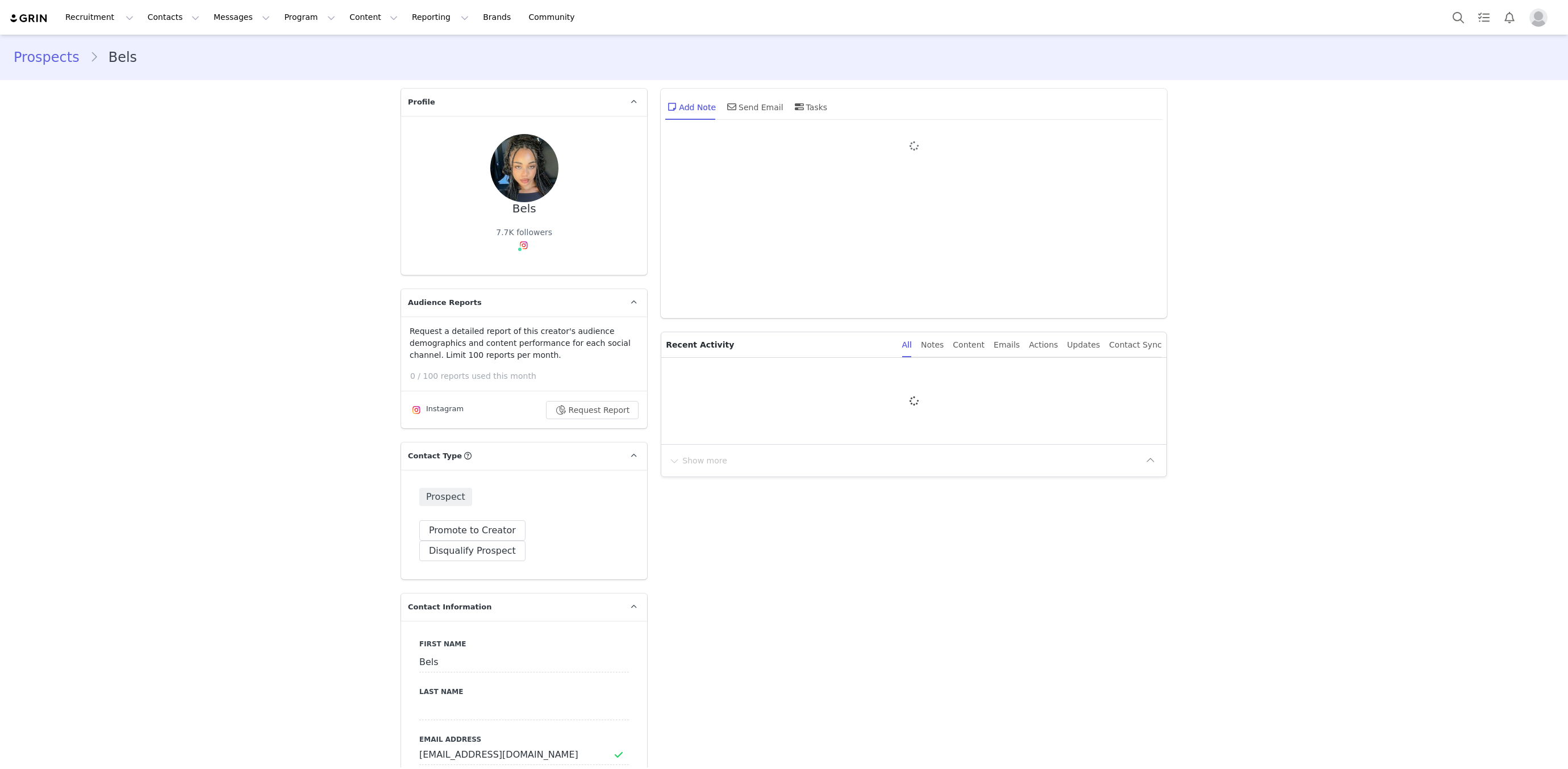
type input "+1 ([GEOGRAPHIC_DATA])"
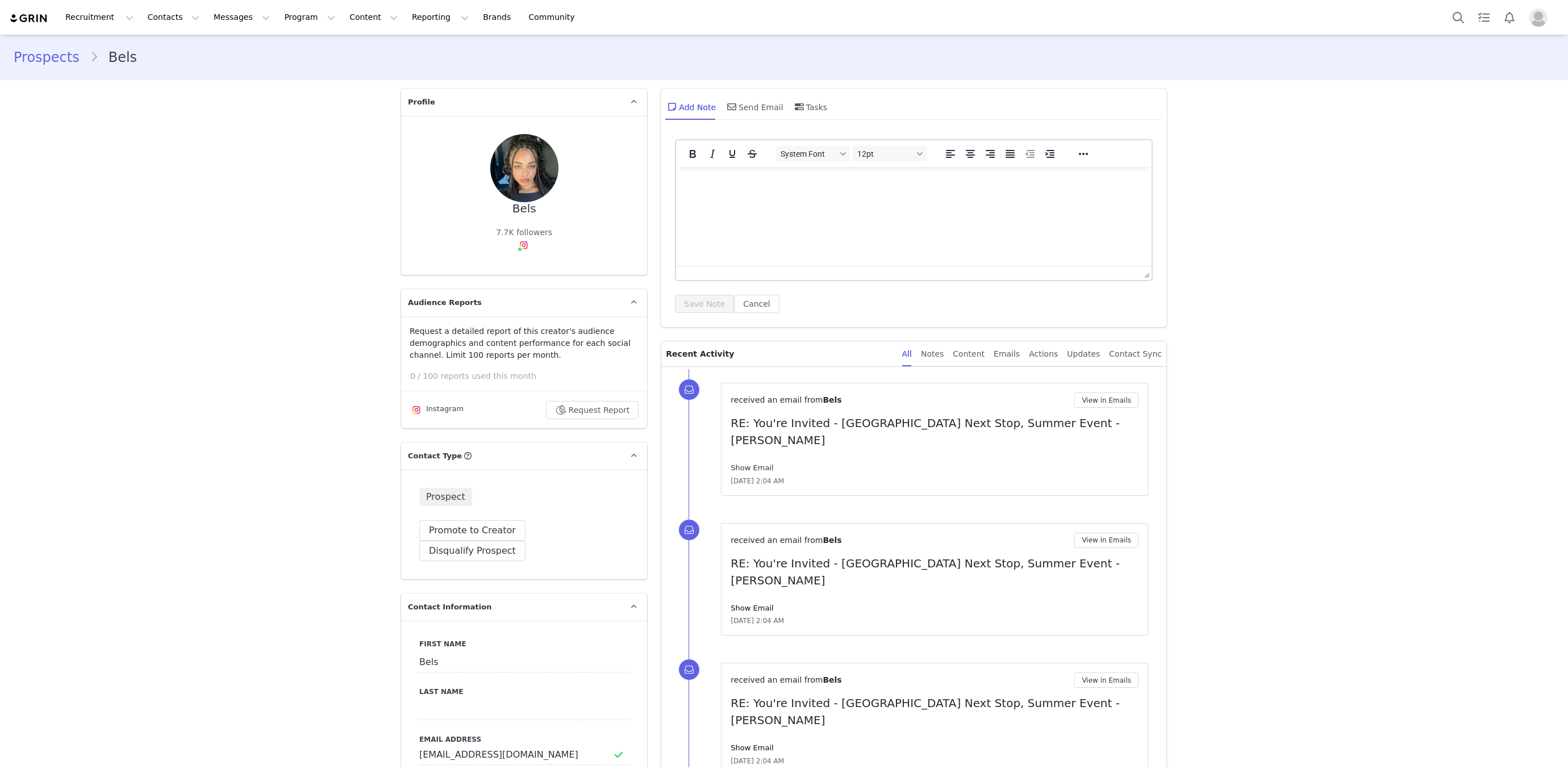
click at [765, 464] on link "Show Email" at bounding box center [752, 468] width 42 height 9
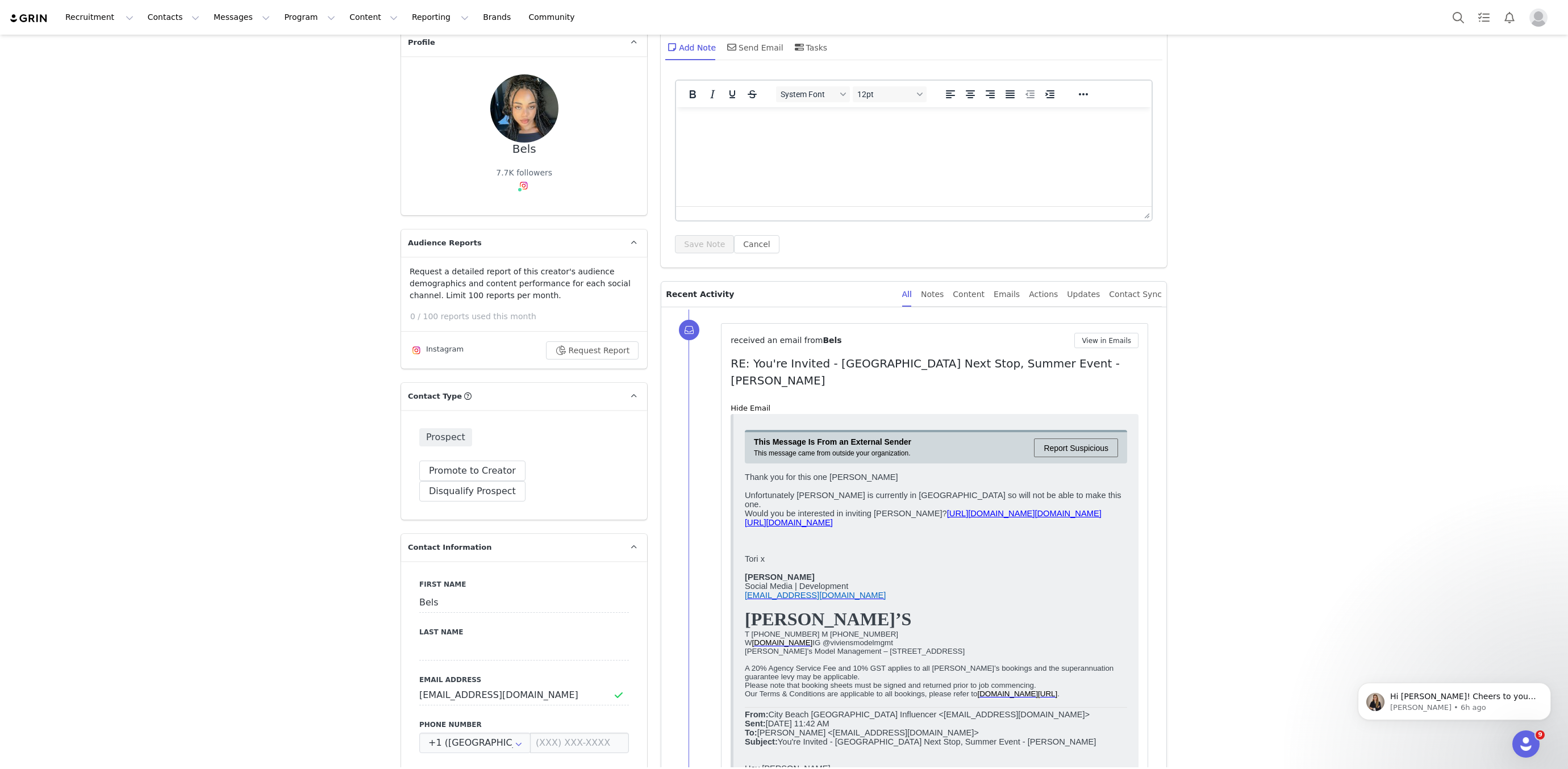
scroll to position [63, 0]
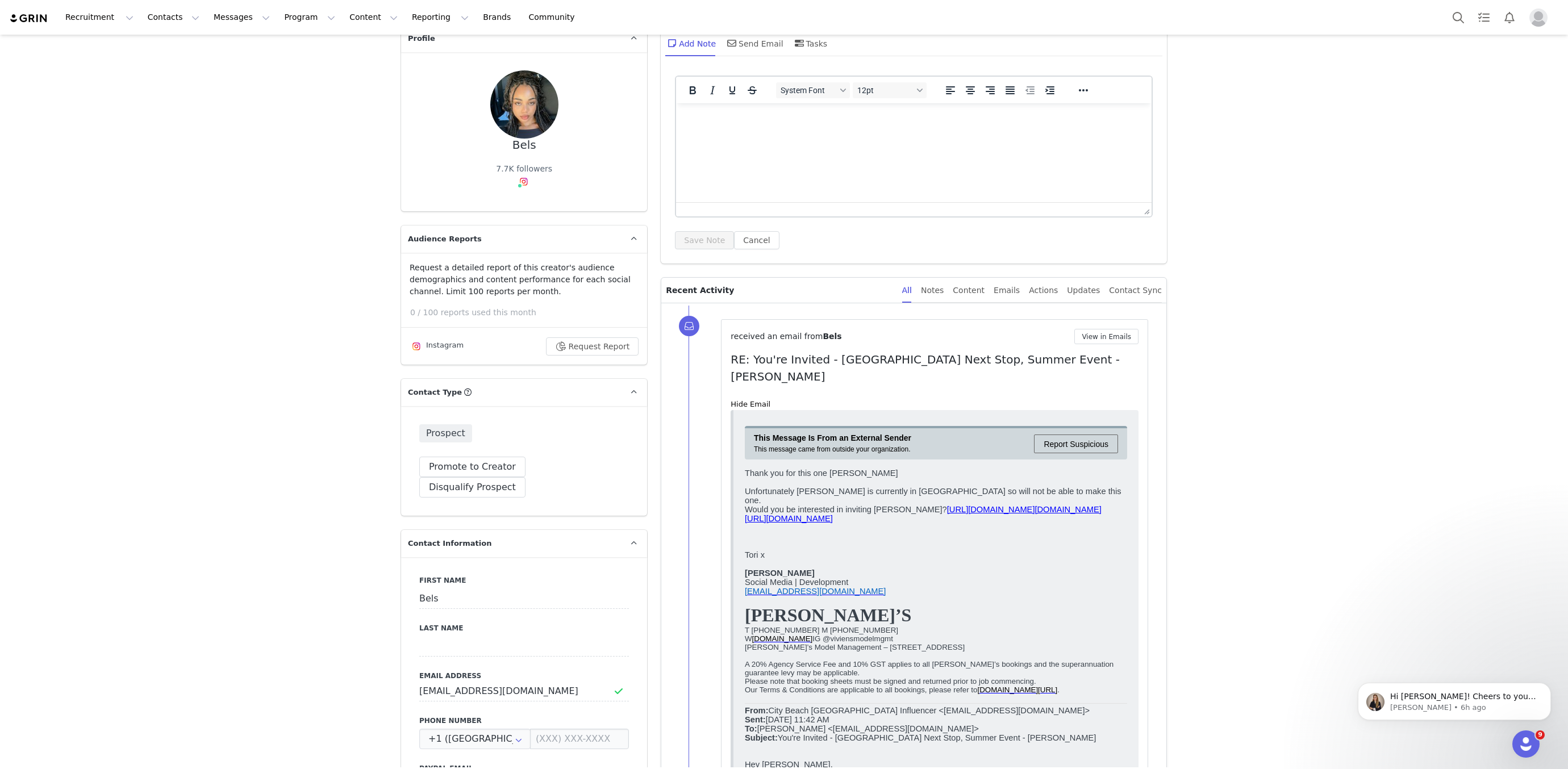
click at [833, 513] on link "[URL][DOMAIN_NAME]" at bounding box center [788, 518] width 88 height 9
click at [977, 505] on link "[URL][DOMAIN_NAME][DOMAIN_NAME]" at bounding box center [1025, 509] width 155 height 9
click at [207, 19] on button "Messages Messages" at bounding box center [242, 17] width 70 height 26
click at [236, 66] on div "Inbox" at bounding box center [239, 71] width 76 height 12
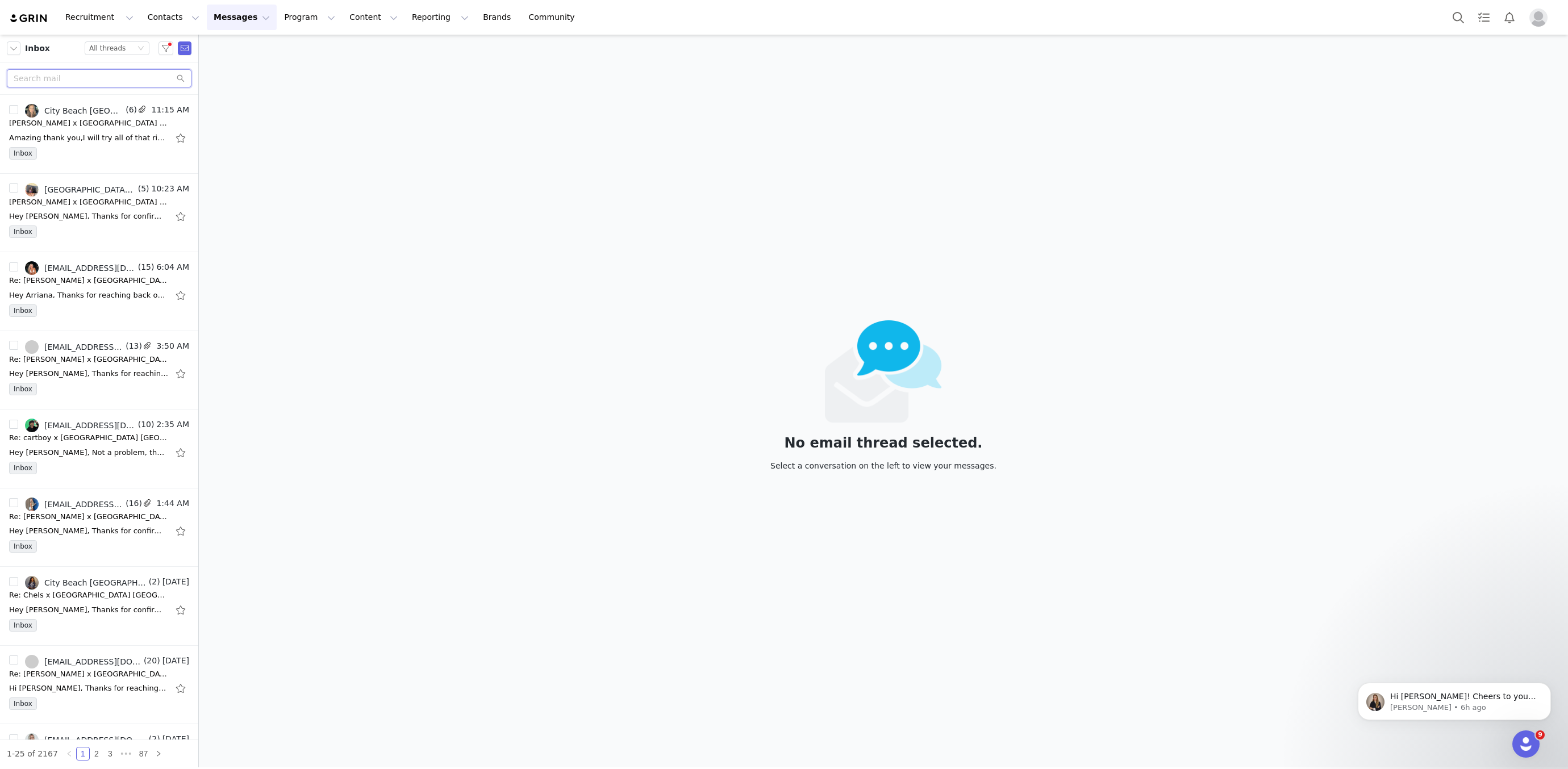
click at [139, 81] on input "text" at bounding box center [98, 79] width 184 height 18
paste input "[PERSON_NAME]"
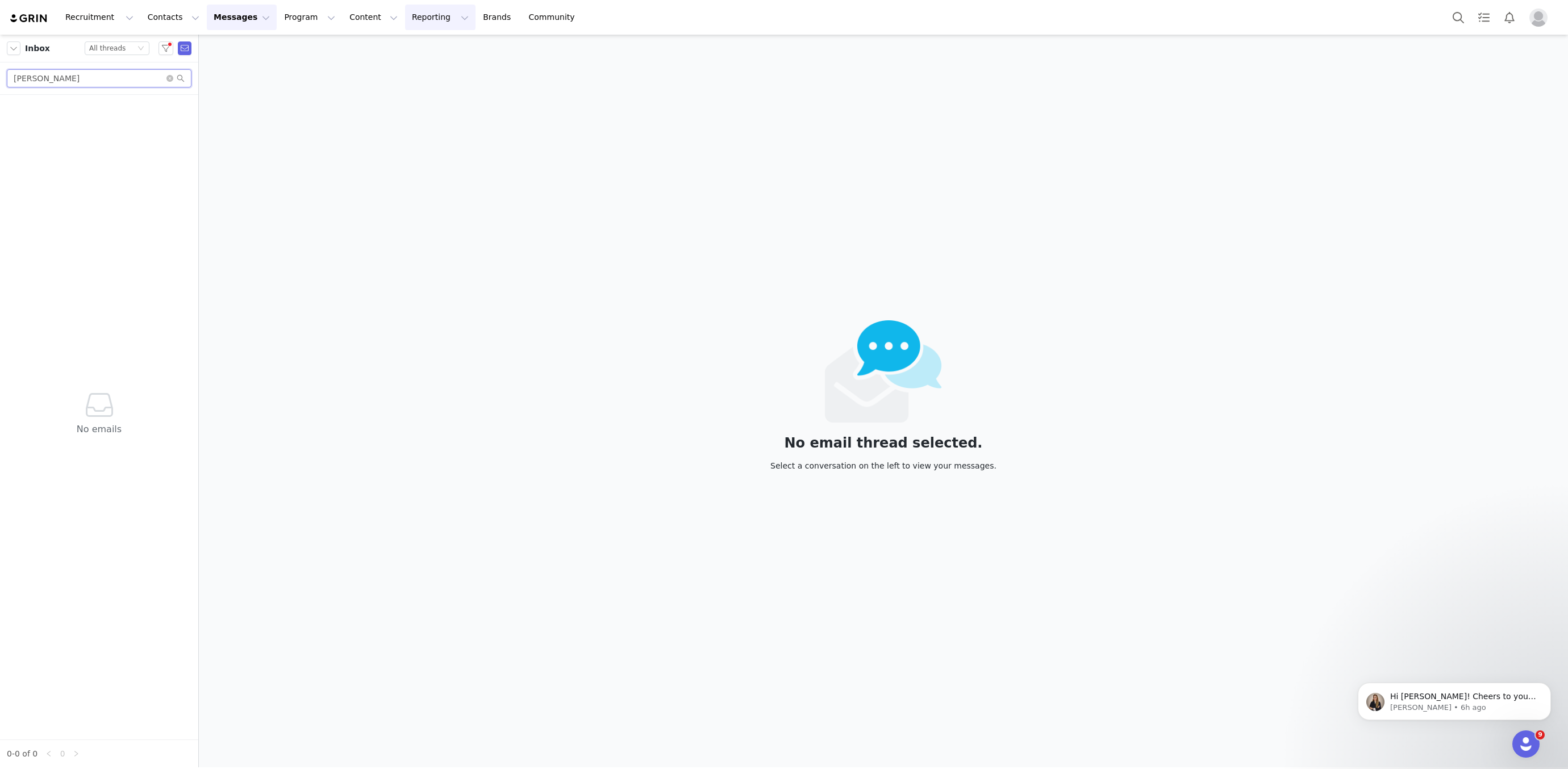
type input "[PERSON_NAME]"
click at [114, 44] on div "All threads" at bounding box center [107, 48] width 36 height 13
click at [7, 50] on button "button" at bounding box center [13, 48] width 14 height 14
drag, startPoint x: 22, startPoint y: 156, endPoint x: 21, endPoint y: 147, distance: 9.1
click at [22, 156] on li "Sent" at bounding box center [55, 160] width 97 height 18
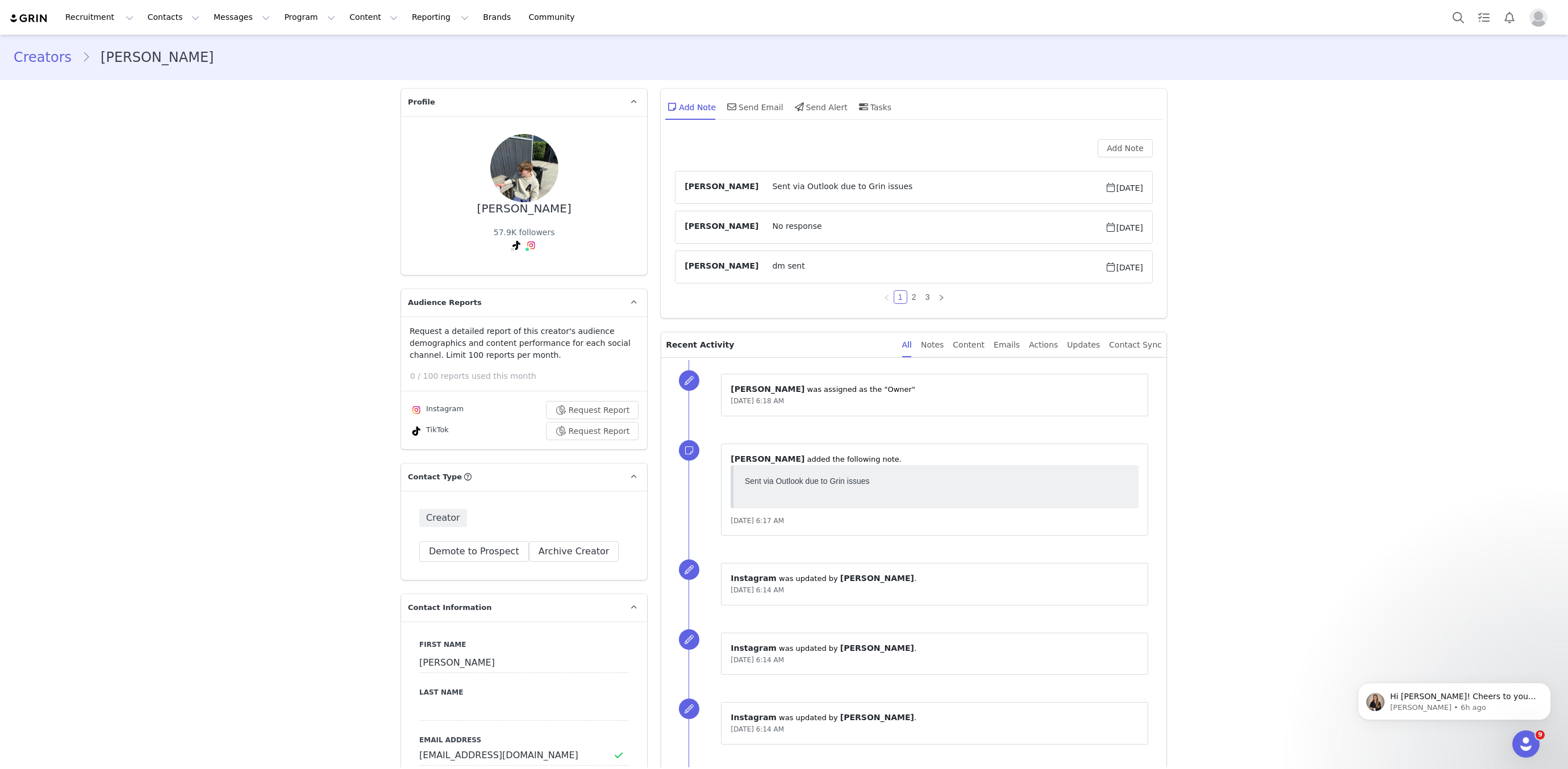
scroll to position [439, 0]
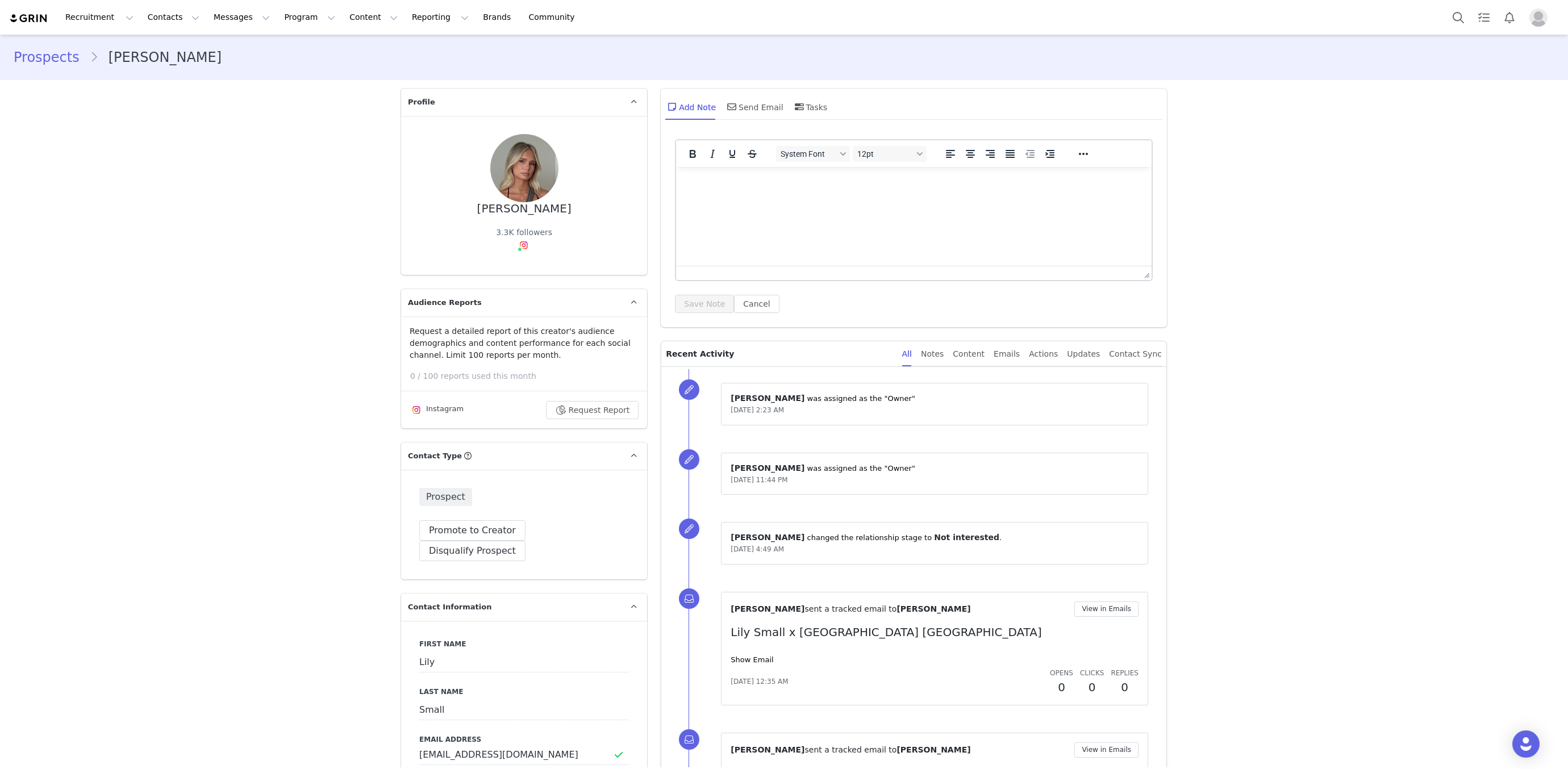
scroll to position [2, 0]
click at [757, 658] on link "Show Email" at bounding box center [752, 657] width 42 height 9
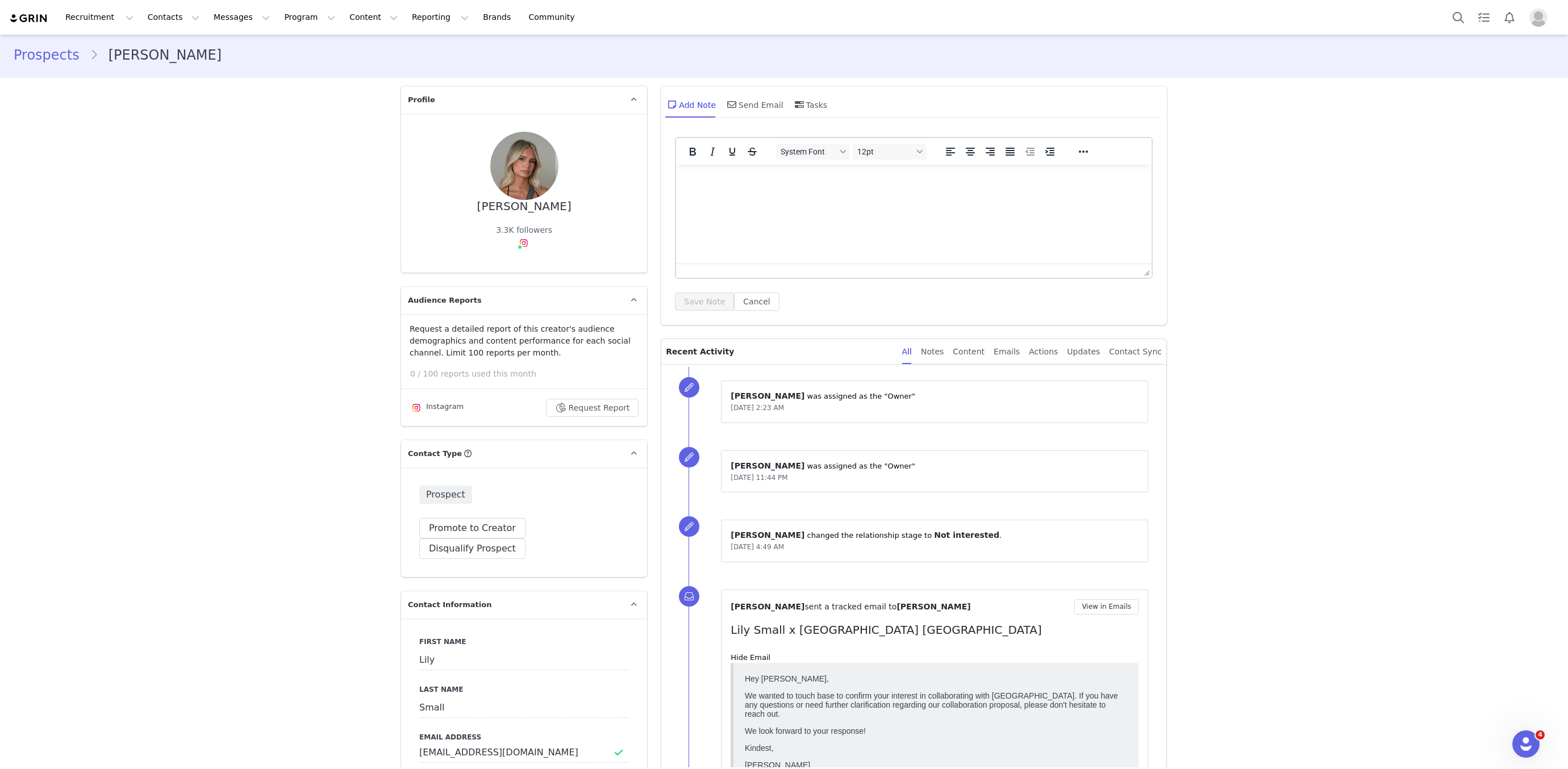
scroll to position [0, 0]
click at [511, 268] on link "@lilyysmall" at bounding box center [519, 267] width 46 height 9
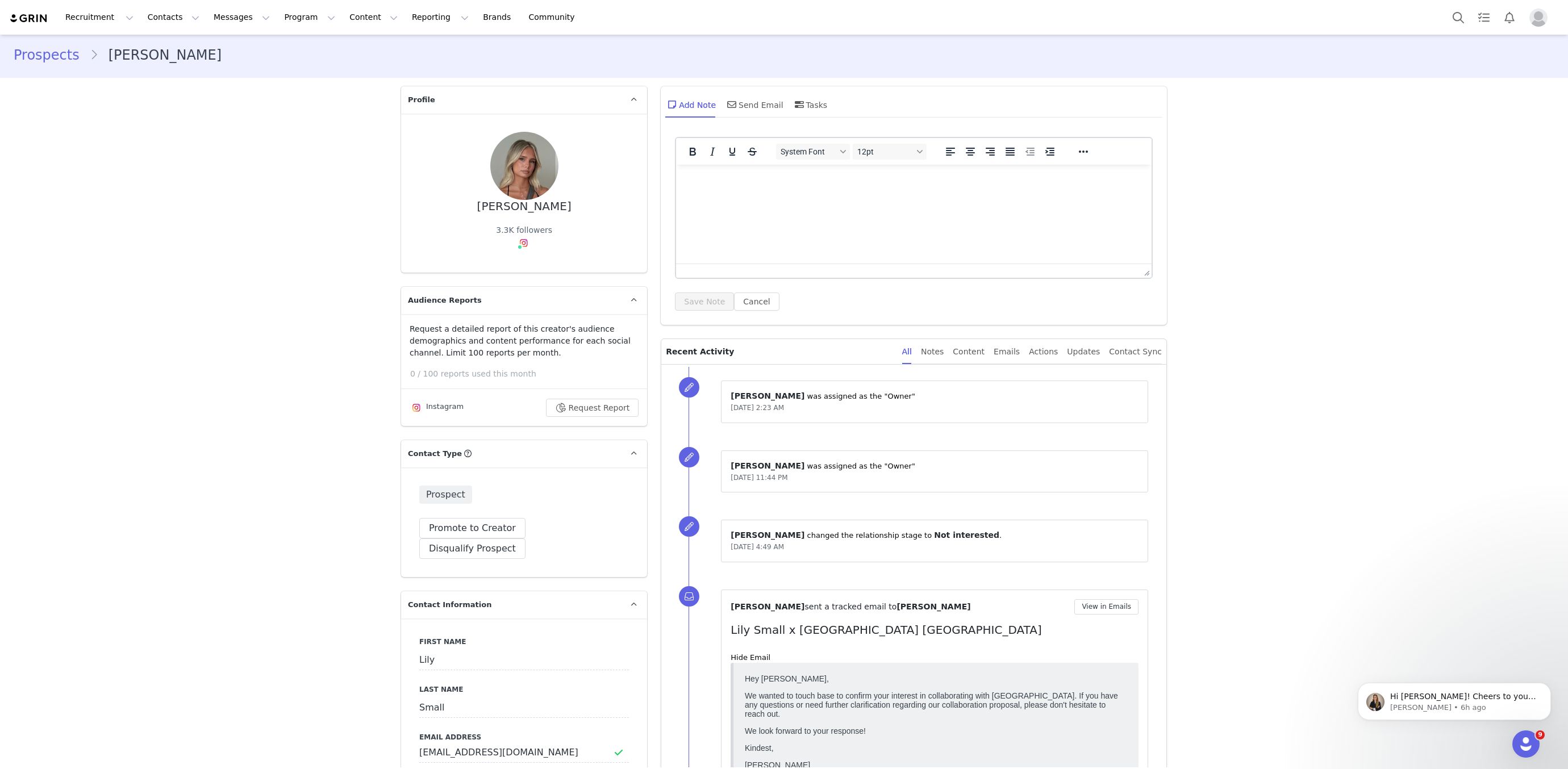
click at [510, 209] on div "Lily Small" at bounding box center [524, 207] width 94 height 13
click at [509, 209] on div "Lily Small" at bounding box center [524, 207] width 94 height 13
copy div "Lily Small"
click at [519, 743] on input "lilyymiasmall@gmail.com" at bounding box center [524, 752] width 209 height 20
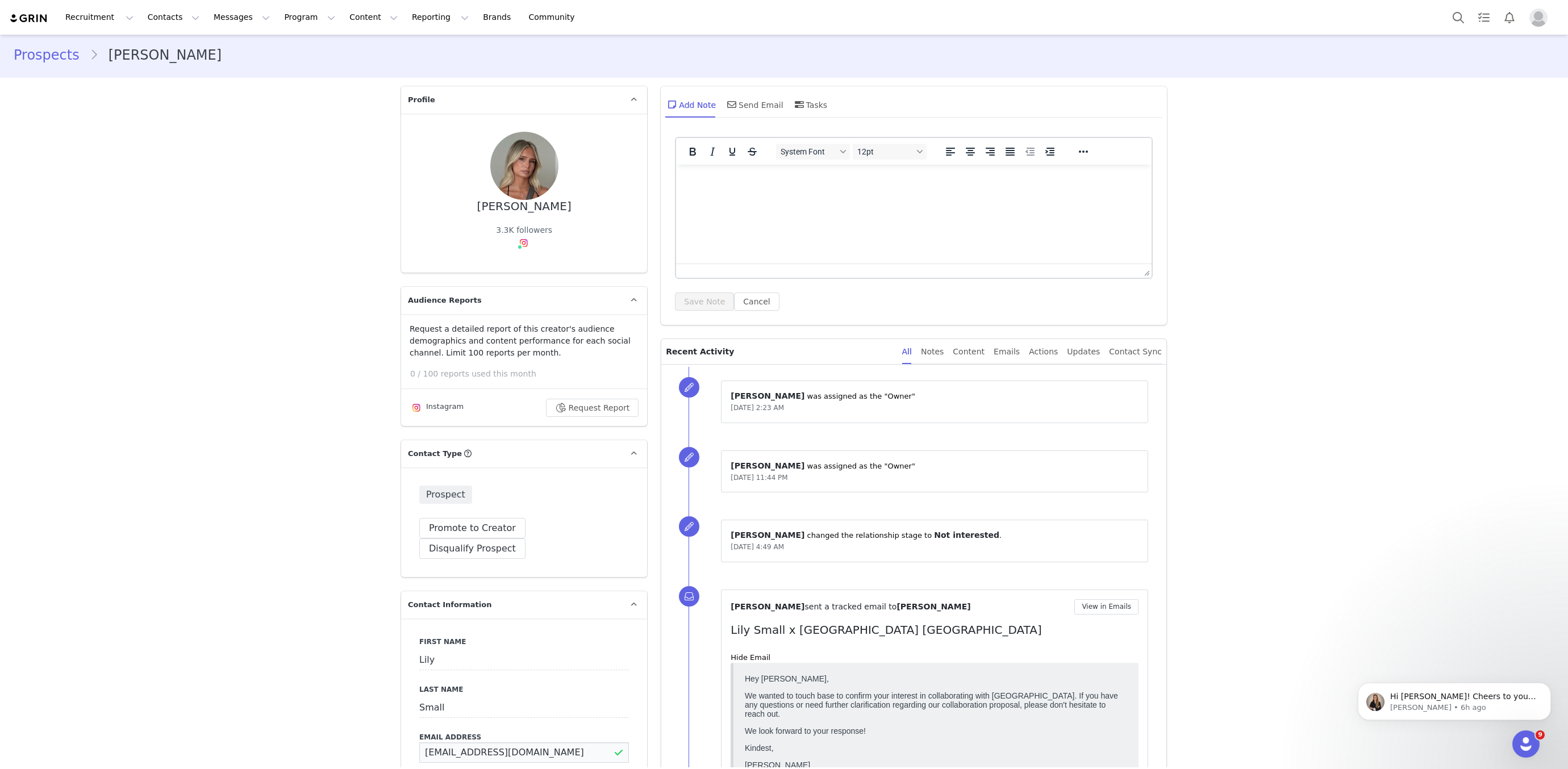
click at [519, 743] on input "lilyymiasmall@gmail.com" at bounding box center [524, 752] width 209 height 20
click at [519, 743] on input "lilyymiasmall@gmail.com" at bounding box center [524, 752] width 209 height 20
click at [752, 112] on div "Send Email" at bounding box center [754, 106] width 59 height 27
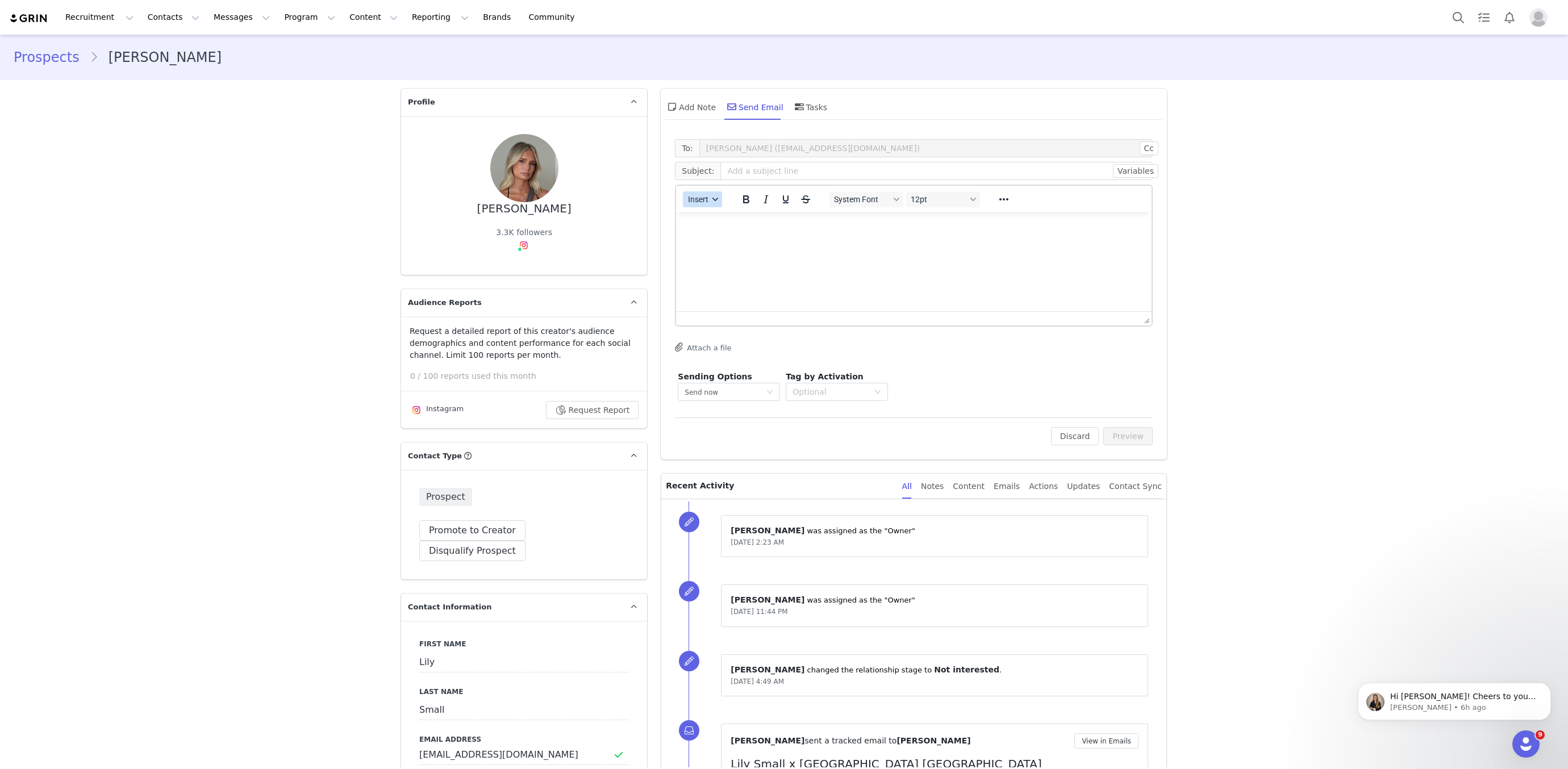
click at [710, 199] on button "Insert" at bounding box center [702, 200] width 39 height 16
click at [535, 205] on div "Lily Small" at bounding box center [524, 209] width 94 height 13
copy div "Lily Small"
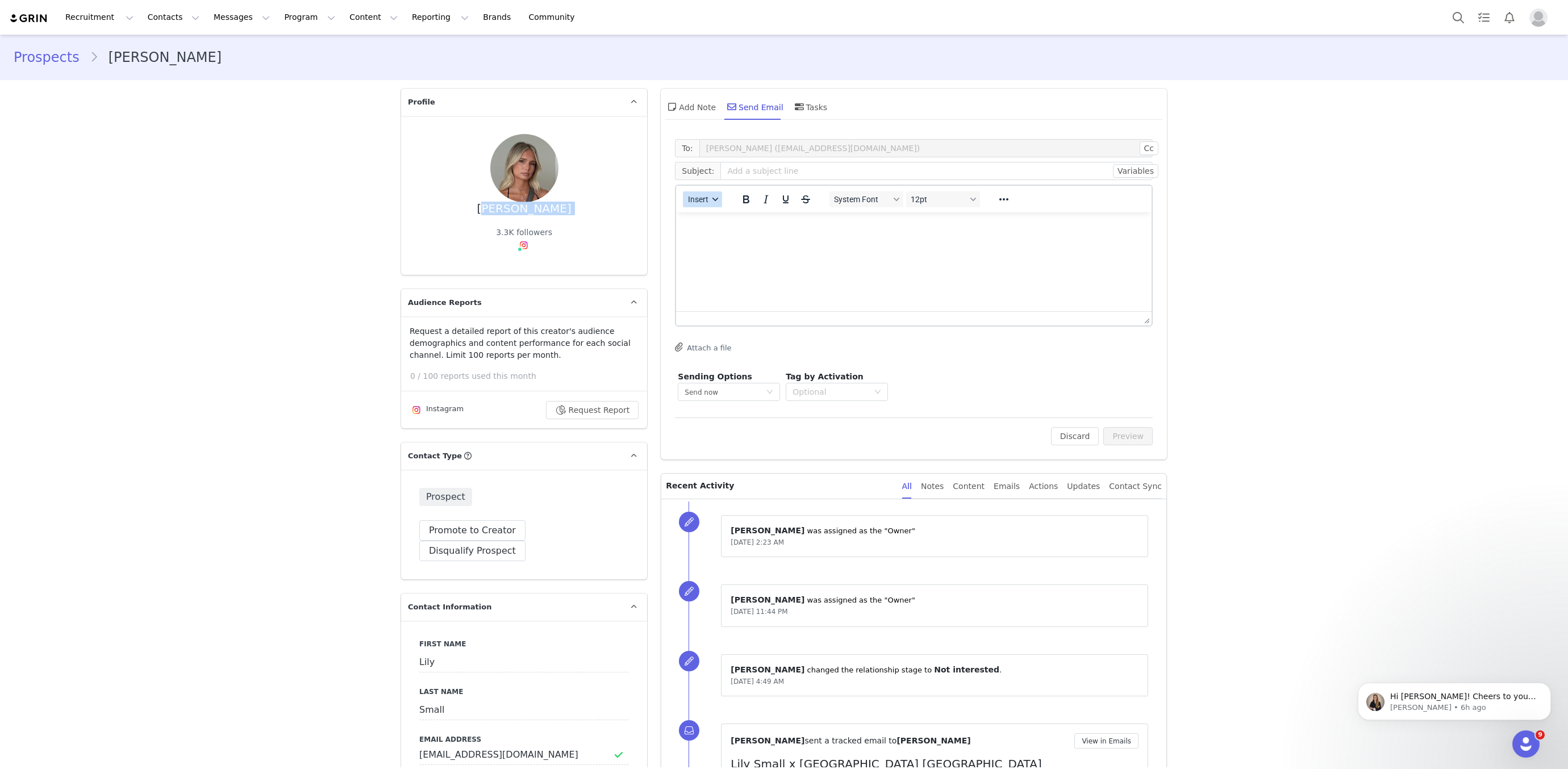
click at [704, 202] on span "Insert" at bounding box center [698, 200] width 20 height 9
click at [701, 221] on div "Insert Template" at bounding box center [743, 219] width 102 height 14
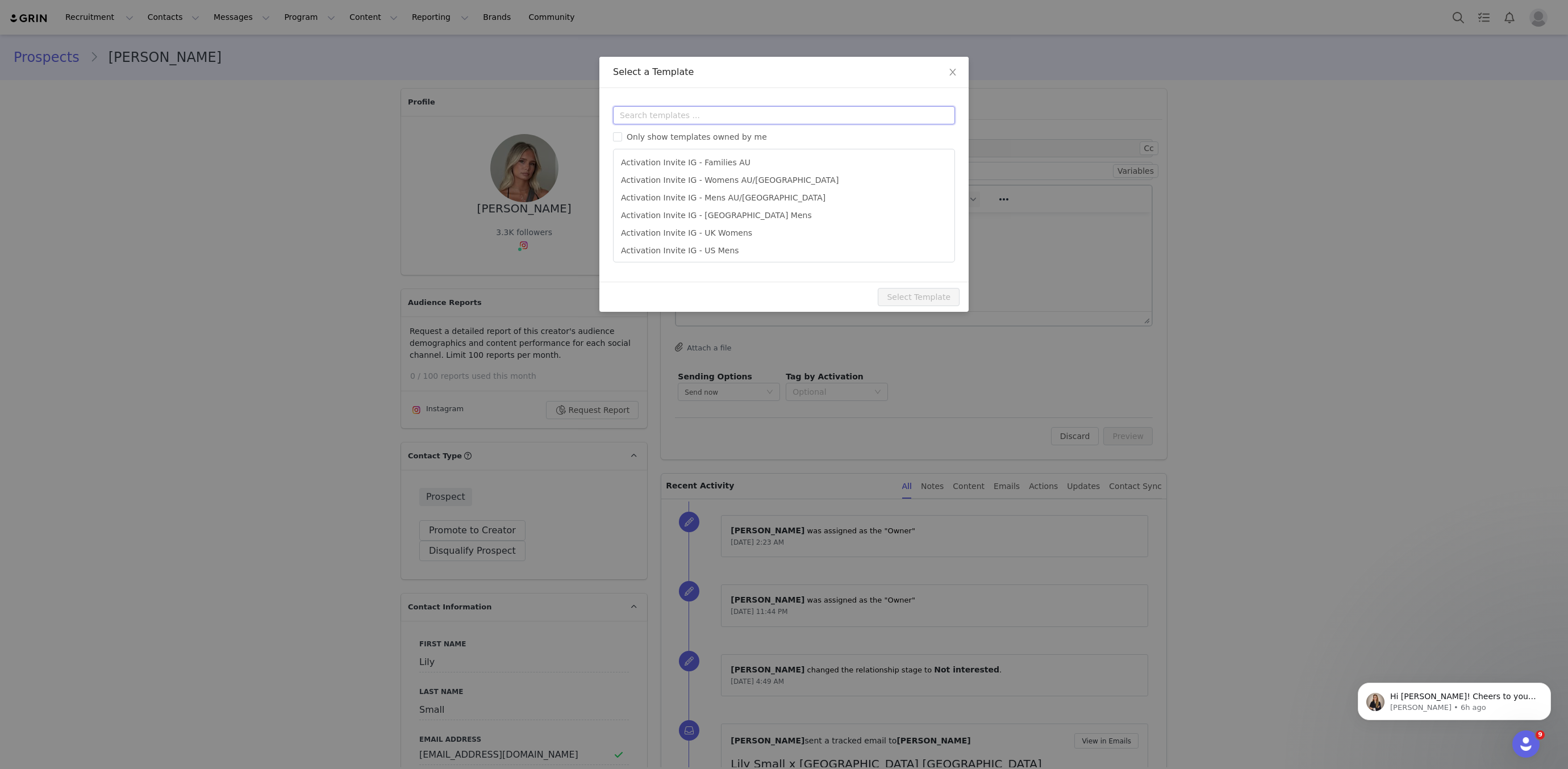
click at [682, 117] on input "text" at bounding box center [784, 116] width 342 height 18
type input "activation"
type input "[instagram_username] X City Beach Australia"
drag, startPoint x: 696, startPoint y: 177, endPoint x: 825, endPoint y: 257, distance: 151.8
click at [698, 178] on li "Activation Invite IG - Womens AU/NZ" at bounding box center [784, 180] width 332 height 18
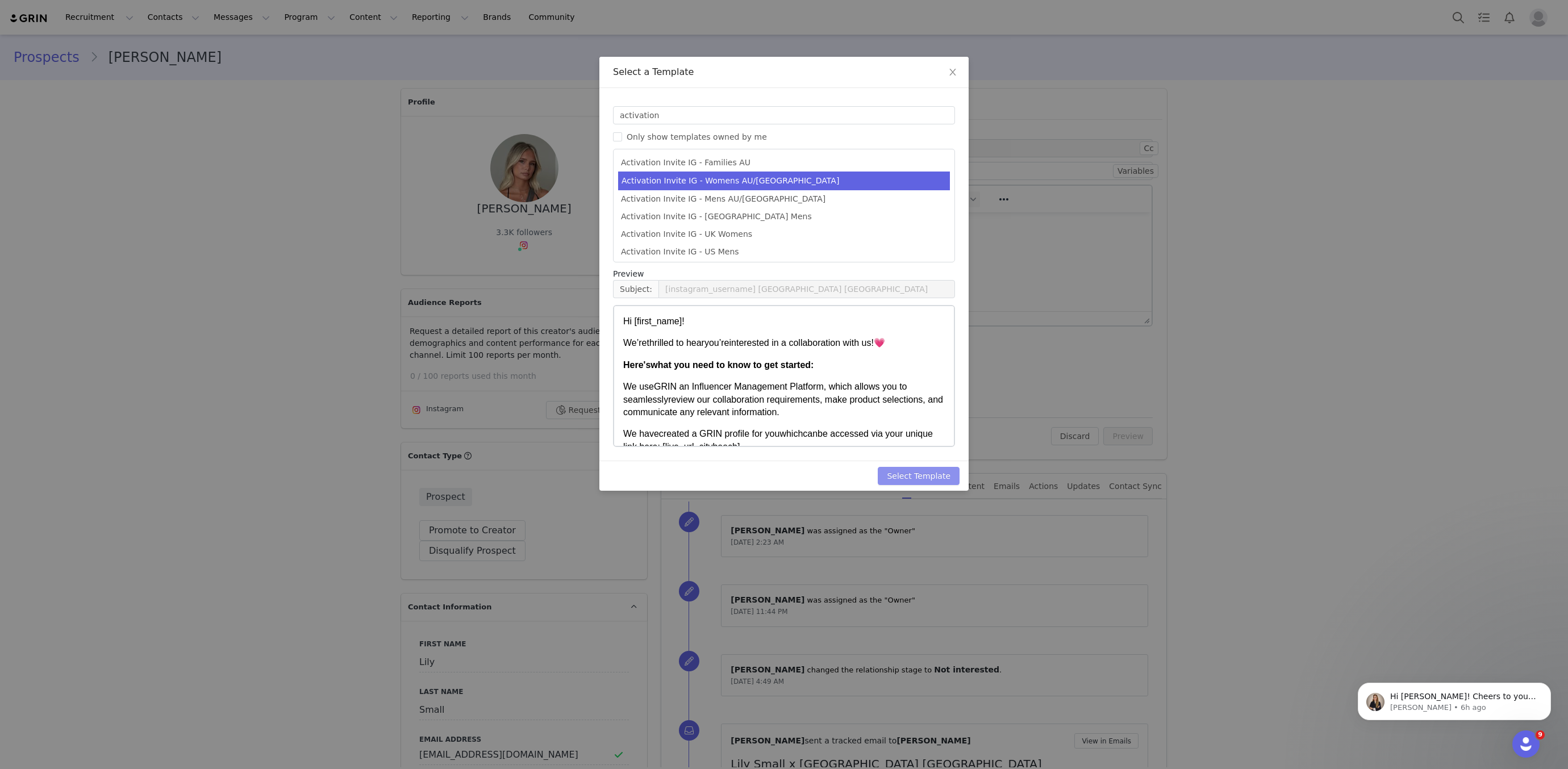
click at [932, 468] on button "Select Template" at bounding box center [919, 476] width 82 height 18
type input "[instagram_username] X City Beach Australia"
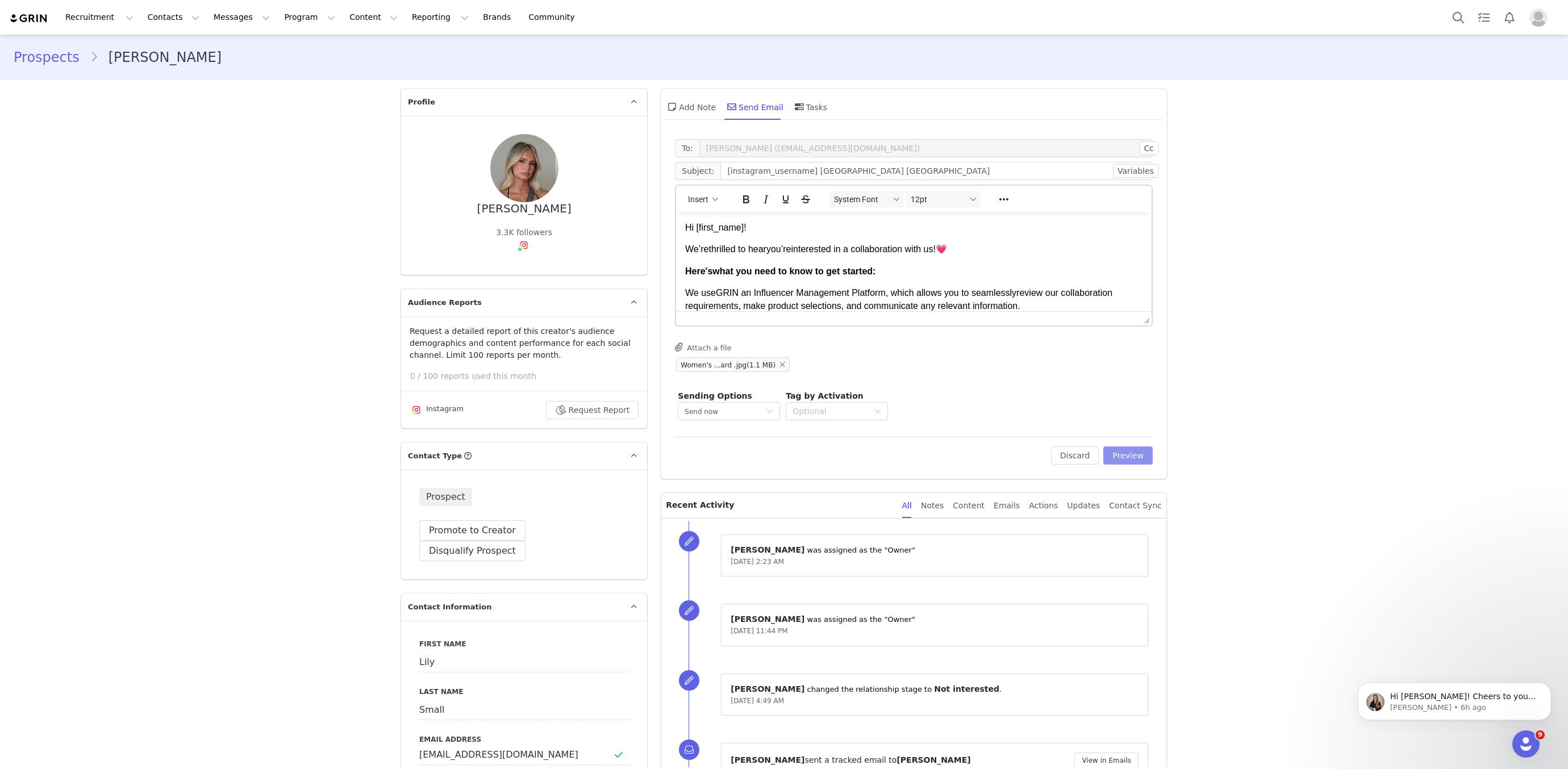
click at [1138, 451] on button "Preview" at bounding box center [1128, 456] width 50 height 18
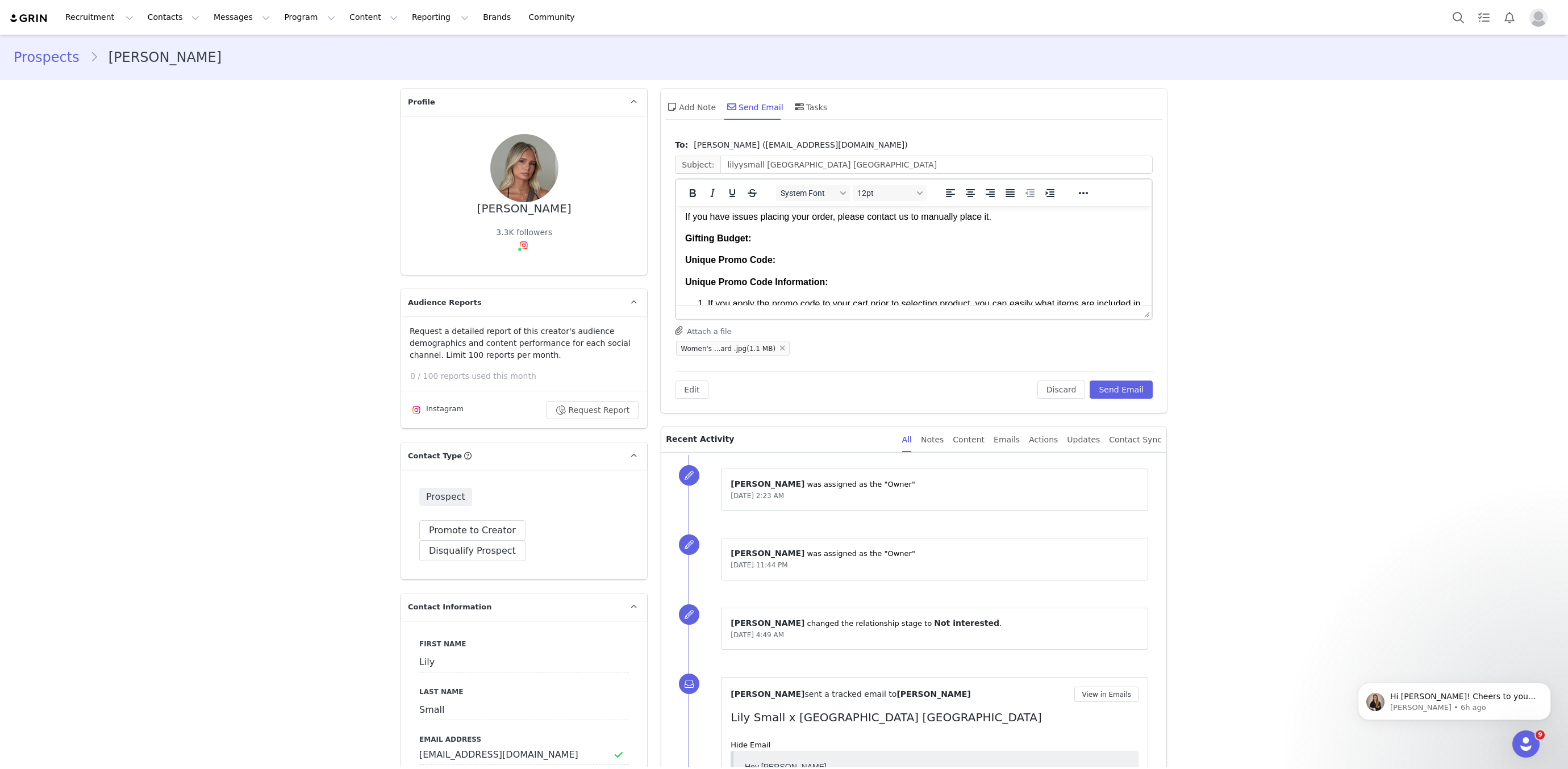
click at [772, 245] on p "Gifting Budget:" at bounding box center [914, 238] width 457 height 13
click at [786, 277] on body "Hi Lily! We ’re thrilled to hear you ’re interested in a collaboration with us …" at bounding box center [914, 484] width 457 height 891
click at [786, 264] on p "Unique Promo Code:" at bounding box center [914, 258] width 457 height 13
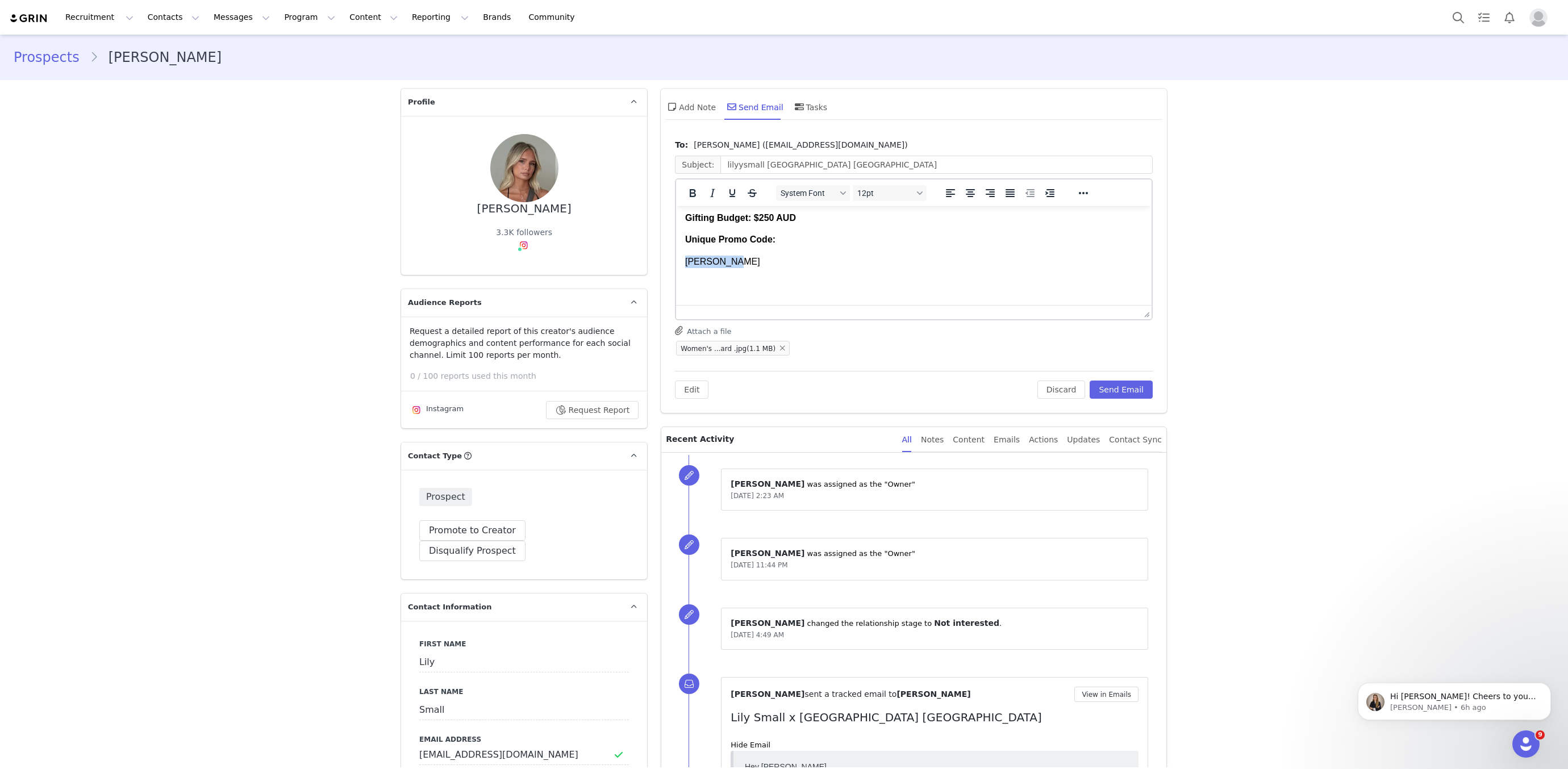
drag, startPoint x: 755, startPoint y: 280, endPoint x: 676, endPoint y: 268, distance: 79.9
click at [676, 268] on html "Hi Lily! We ’re thrilled to hear you ’re interested in a collaboration with us …" at bounding box center [914, 490] width 476 height 956
click at [678, 272] on html "Hi Lily! We ’re thrilled to hear you ’re interested in a collaboration with us …" at bounding box center [914, 483] width 476 height 943
click at [698, 281] on div "Rich Text Area. Press ALT-0 for help." at bounding box center [914, 274] width 457 height 13
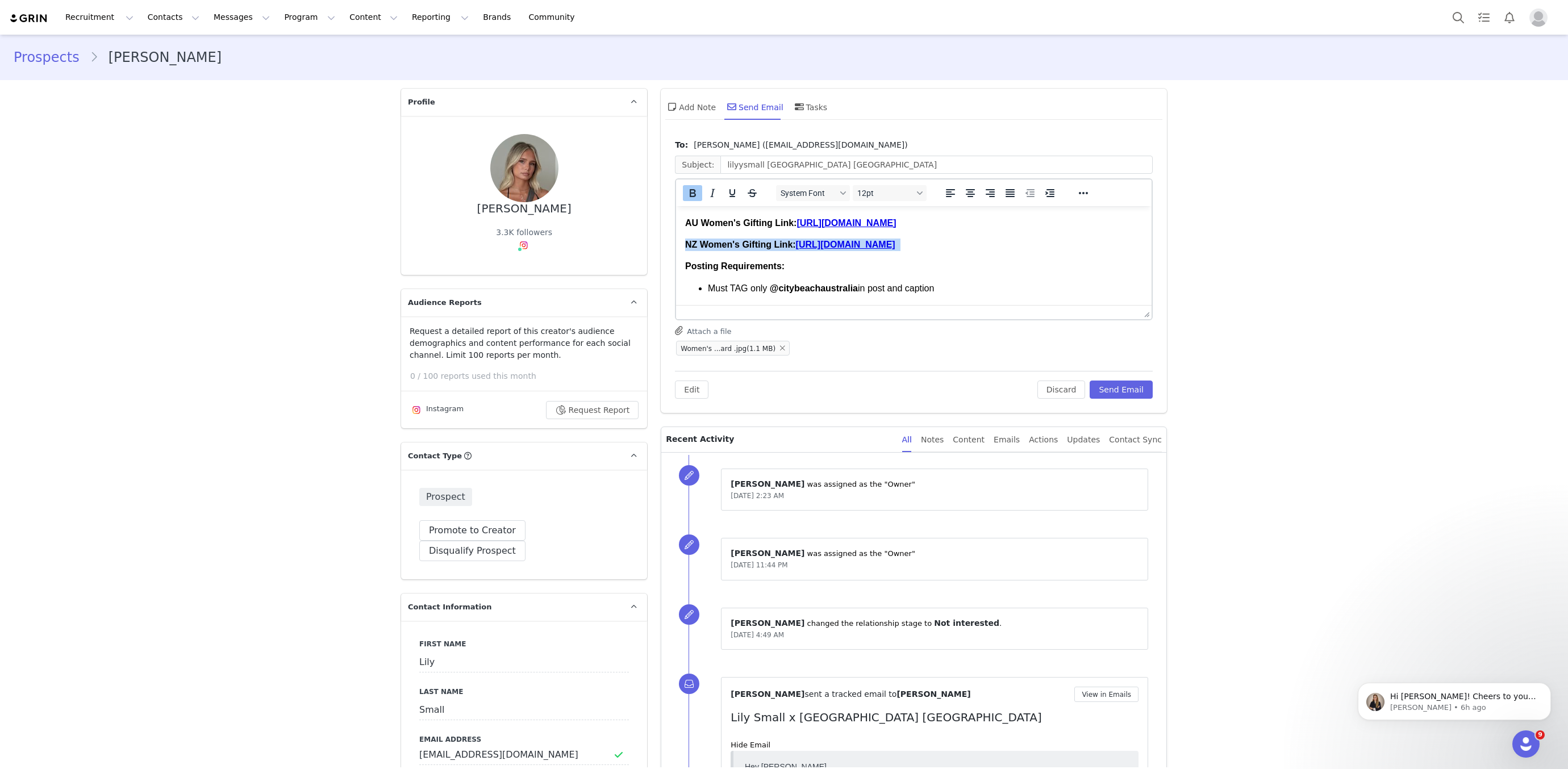
drag, startPoint x: 1035, startPoint y: 255, endPoint x: 643, endPoint y: 248, distance: 392.1
click at [676, 248] on html "Hi Lily! We ’re thrilled to hear you ’re interested in a collaboration with us …" at bounding box center [914, 268] width 476 height 934
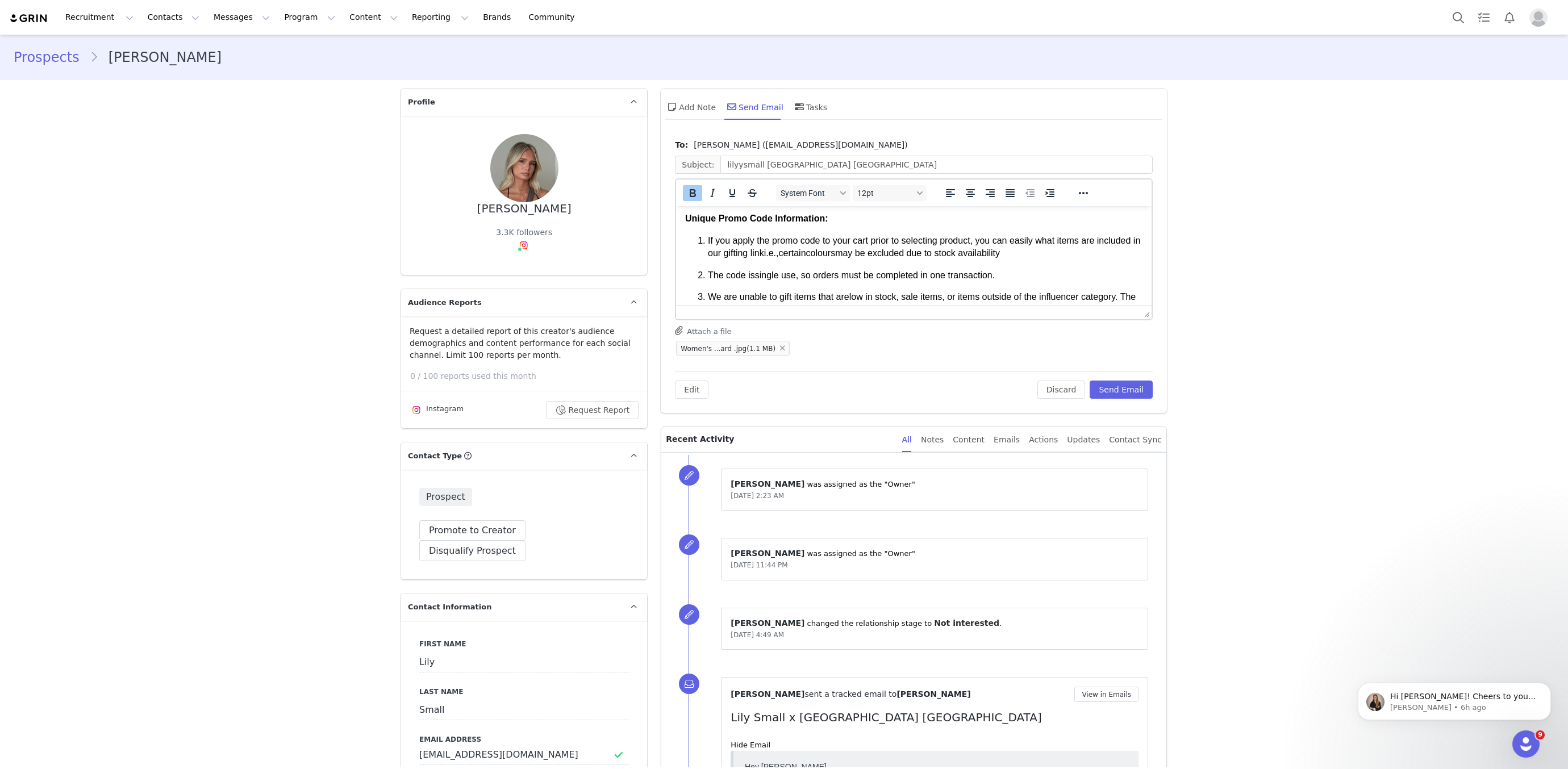
scroll to position [0, 0]
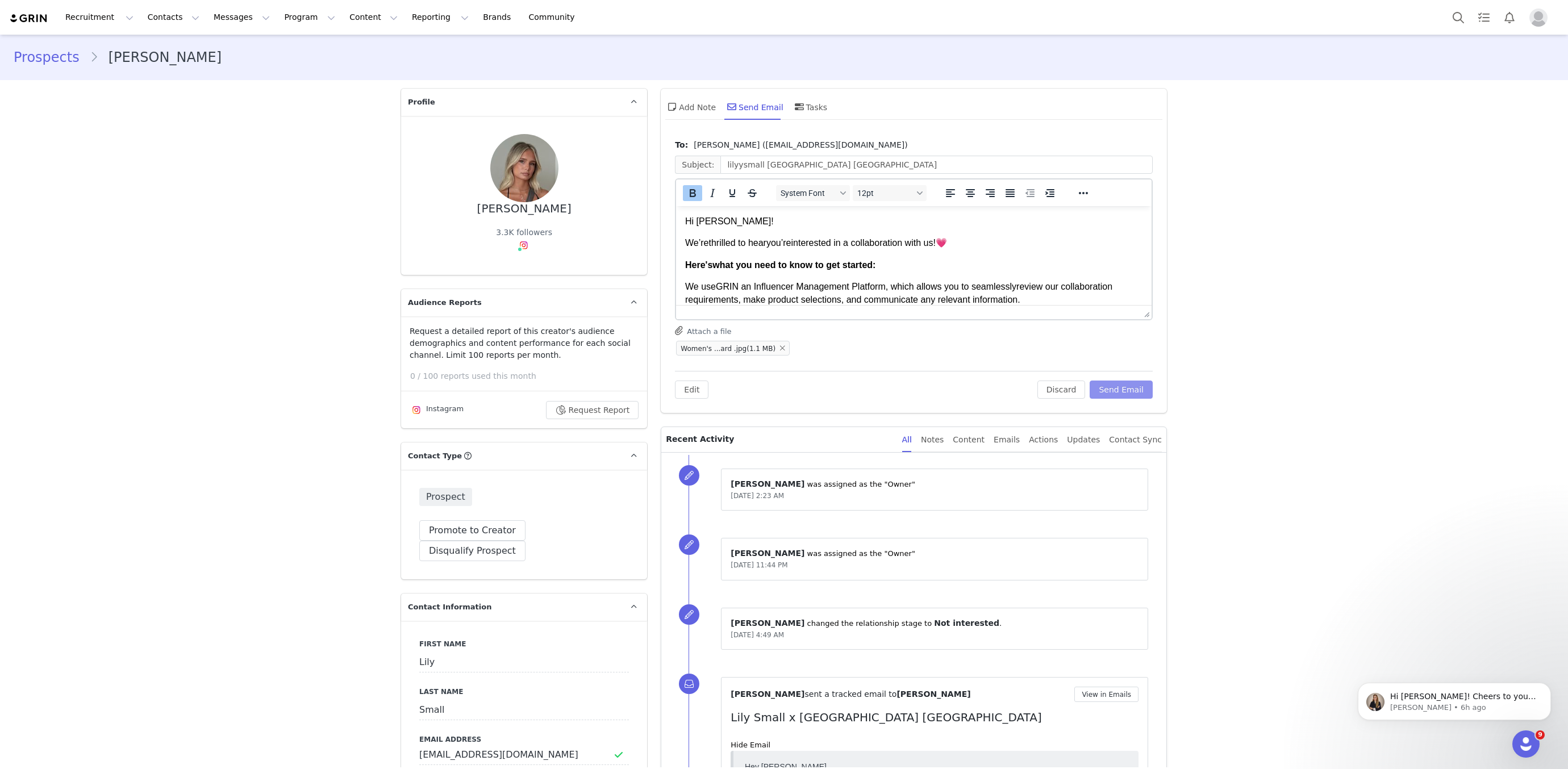
click at [1130, 383] on button "Send Email" at bounding box center [1121, 390] width 63 height 18
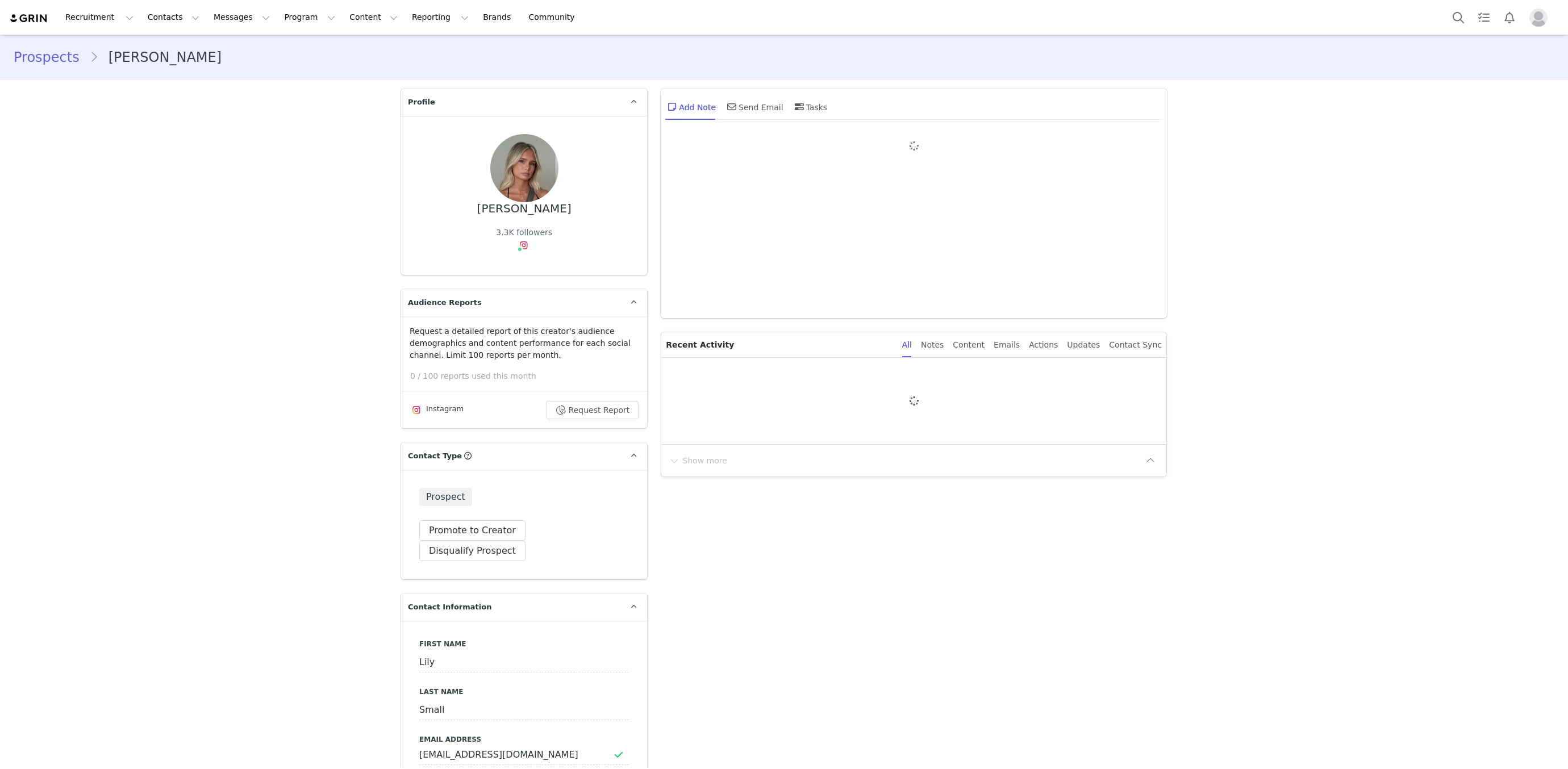
type input "+1 ([GEOGRAPHIC_DATA])"
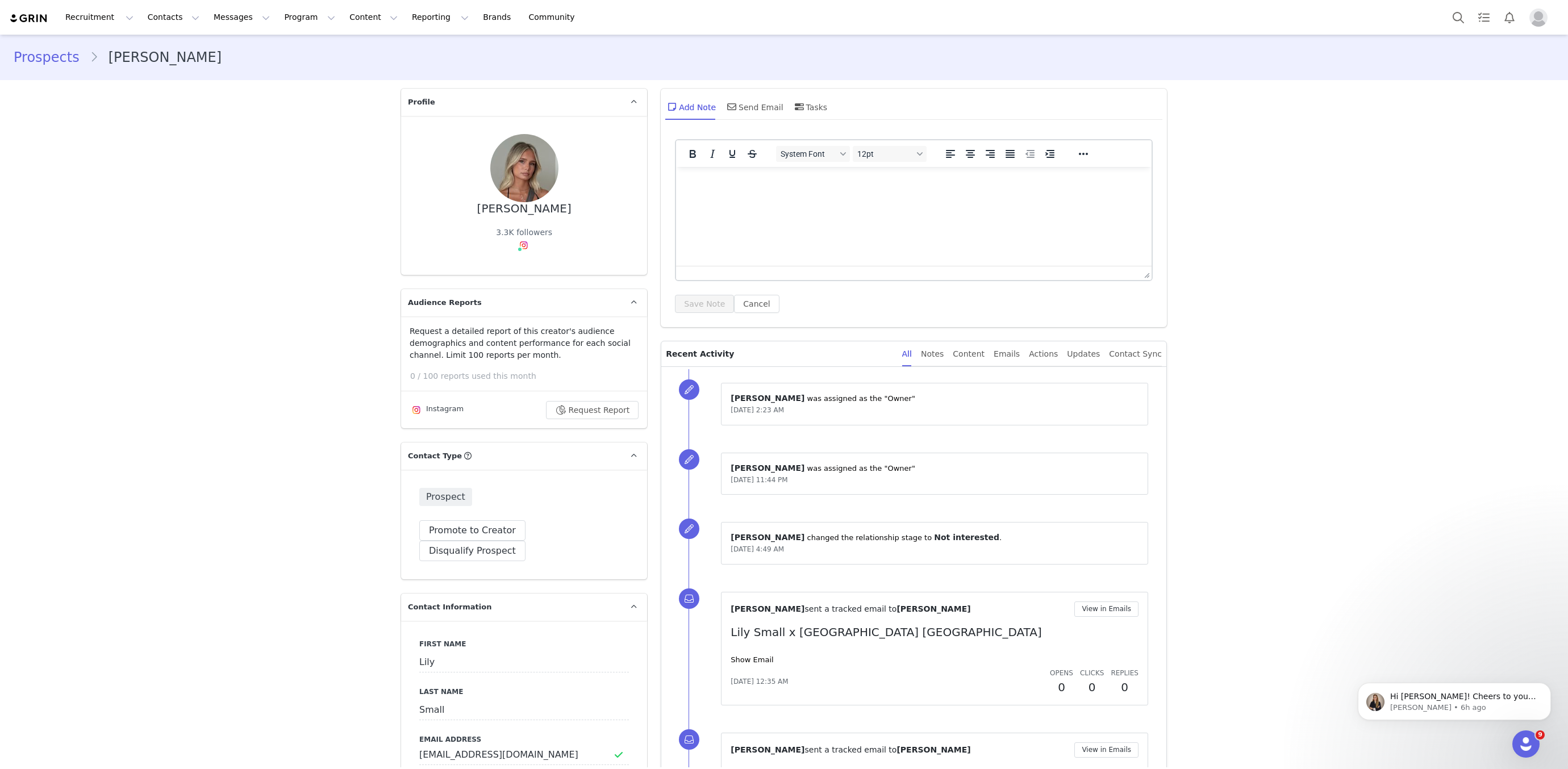
scroll to position [112, 0]
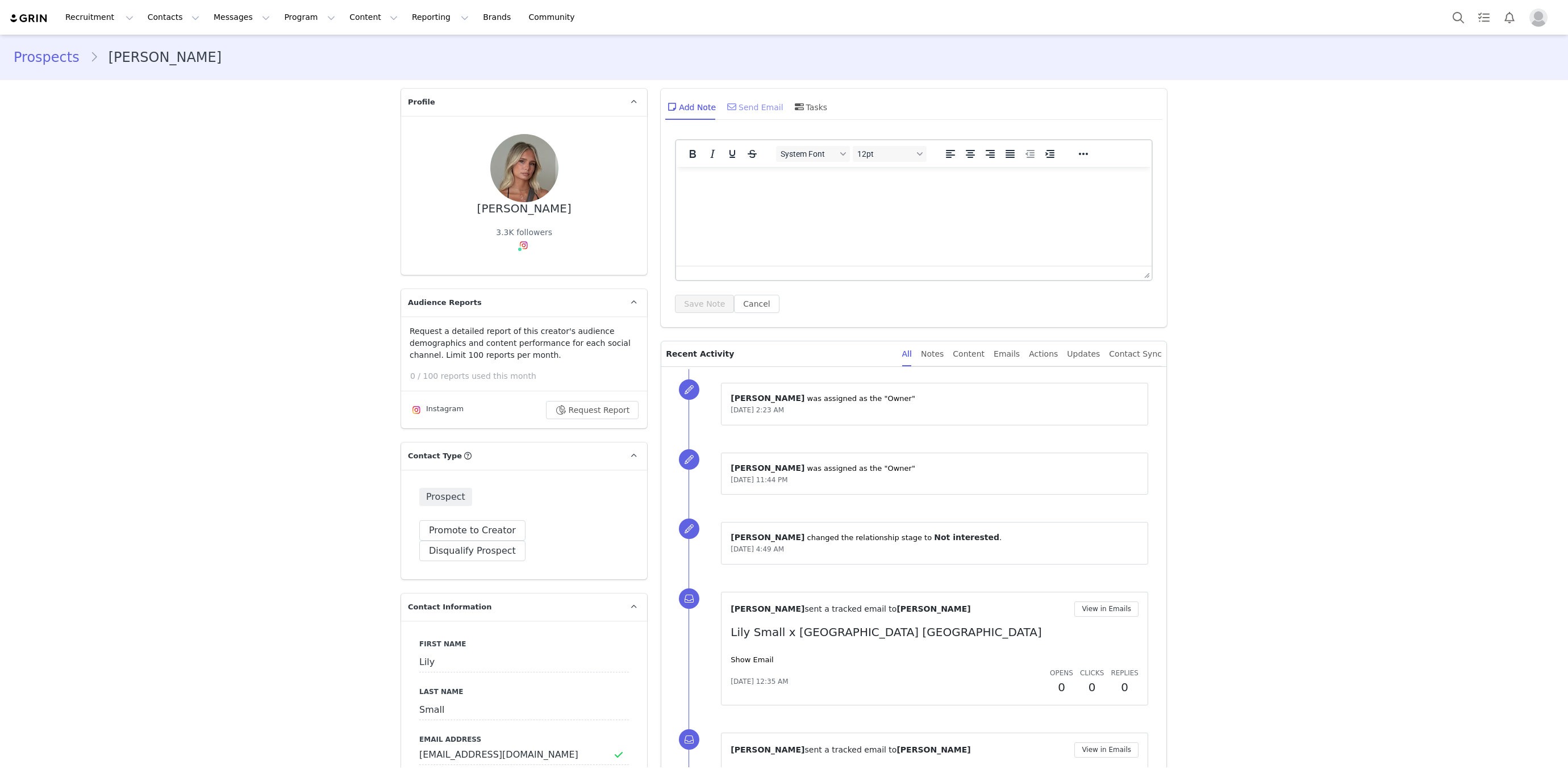
click at [773, 110] on div "Send Email" at bounding box center [754, 106] width 59 height 27
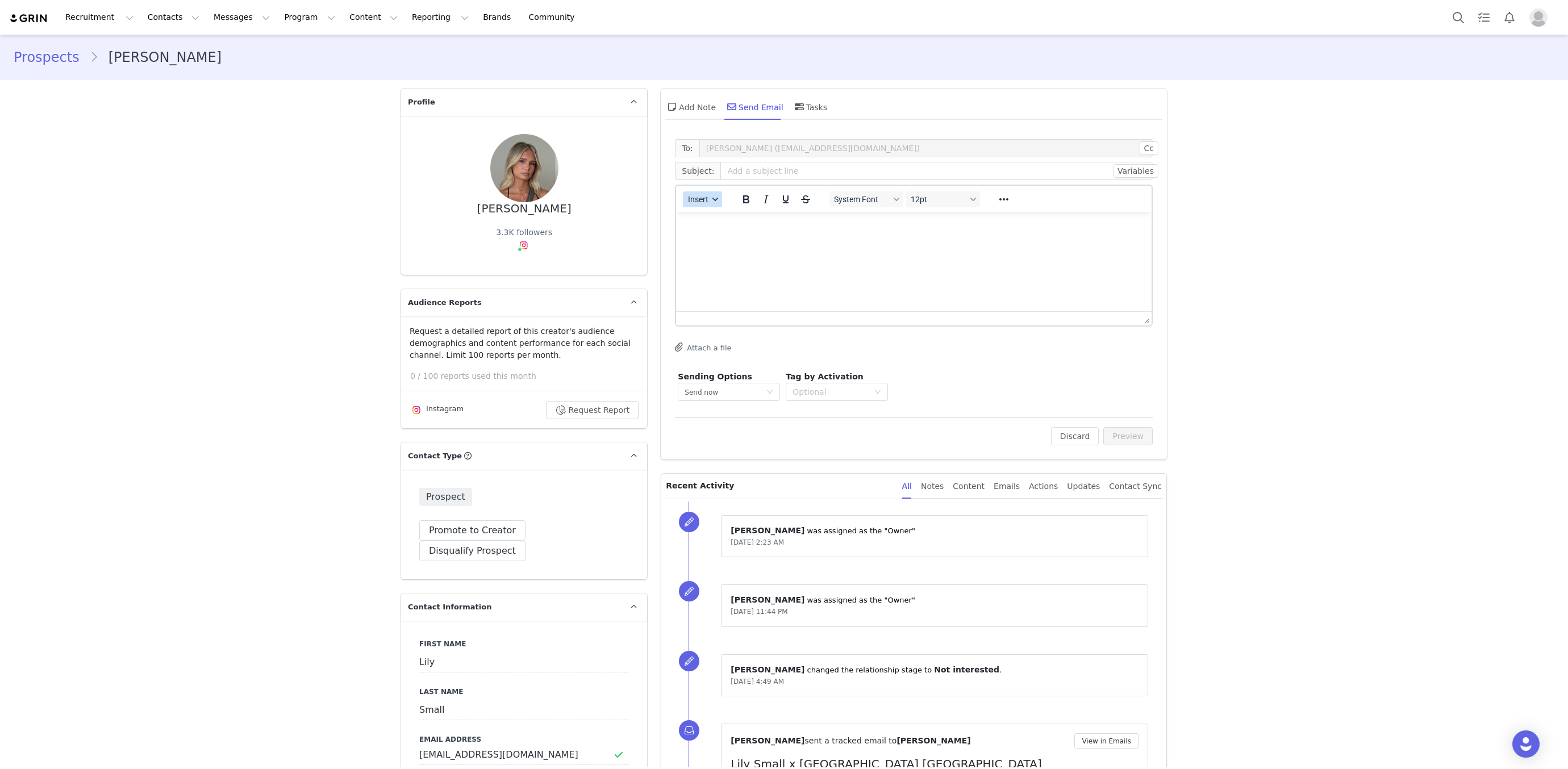
click at [701, 196] on span "Insert" at bounding box center [698, 200] width 20 height 9
click at [716, 213] on div "Insert Template" at bounding box center [743, 219] width 102 height 14
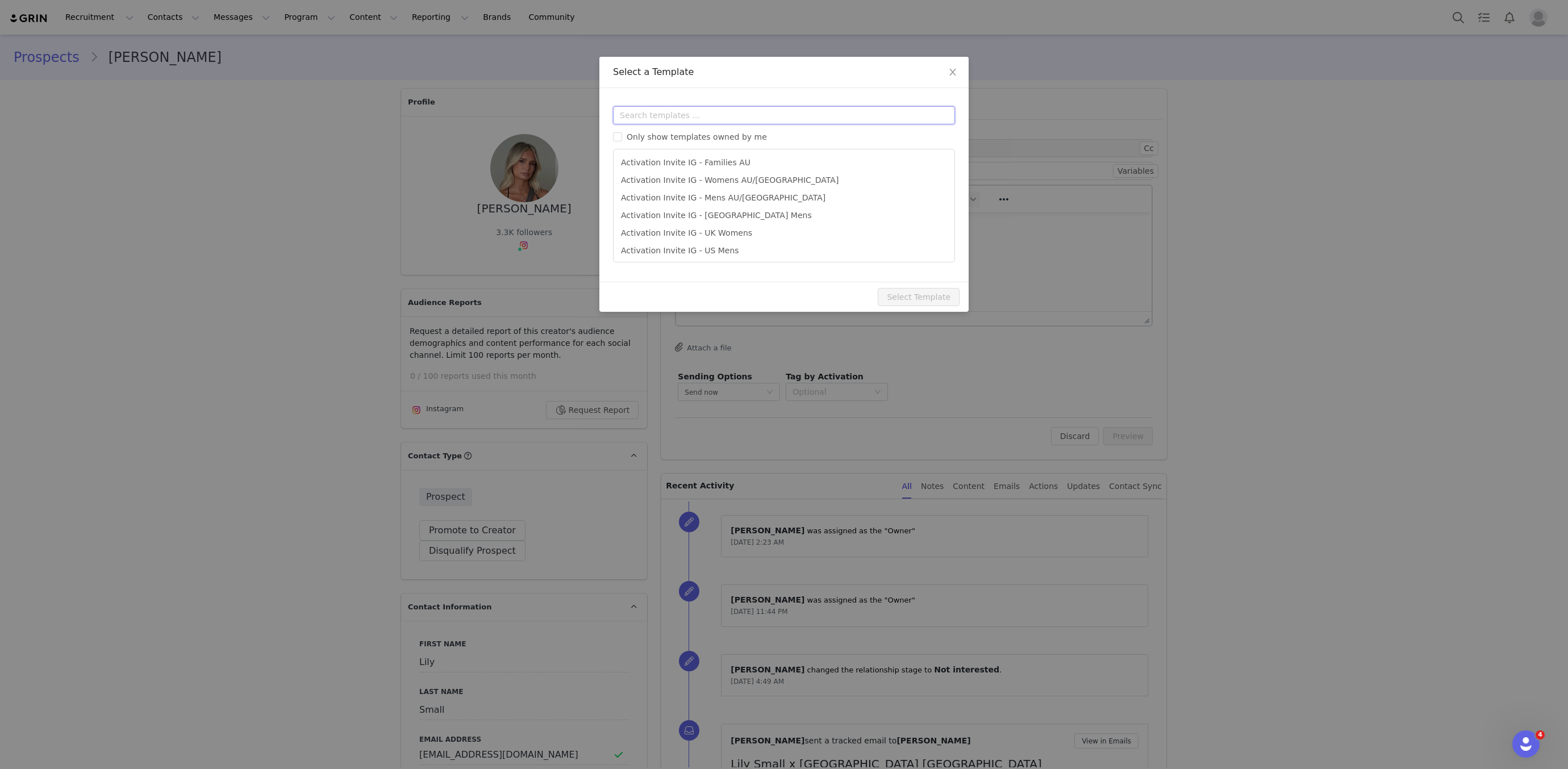
click at [677, 112] on input "text" at bounding box center [784, 116] width 342 height 18
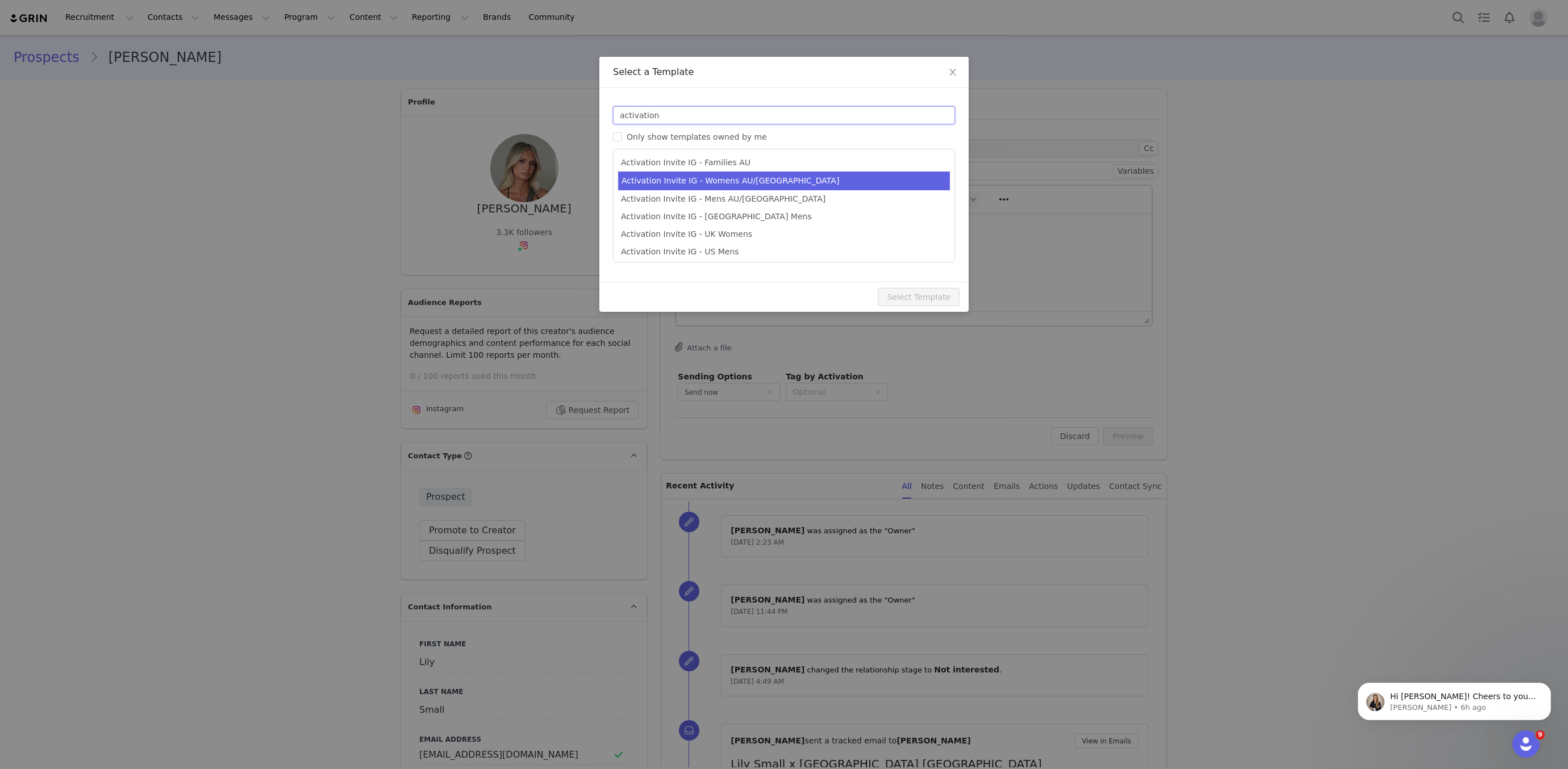
type input "activation"
type input "[instagram_username] [GEOGRAPHIC_DATA] [GEOGRAPHIC_DATA]"
click at [700, 182] on li "Activation Invite IG - Womens AU/[GEOGRAPHIC_DATA]" at bounding box center [784, 181] width 332 height 18
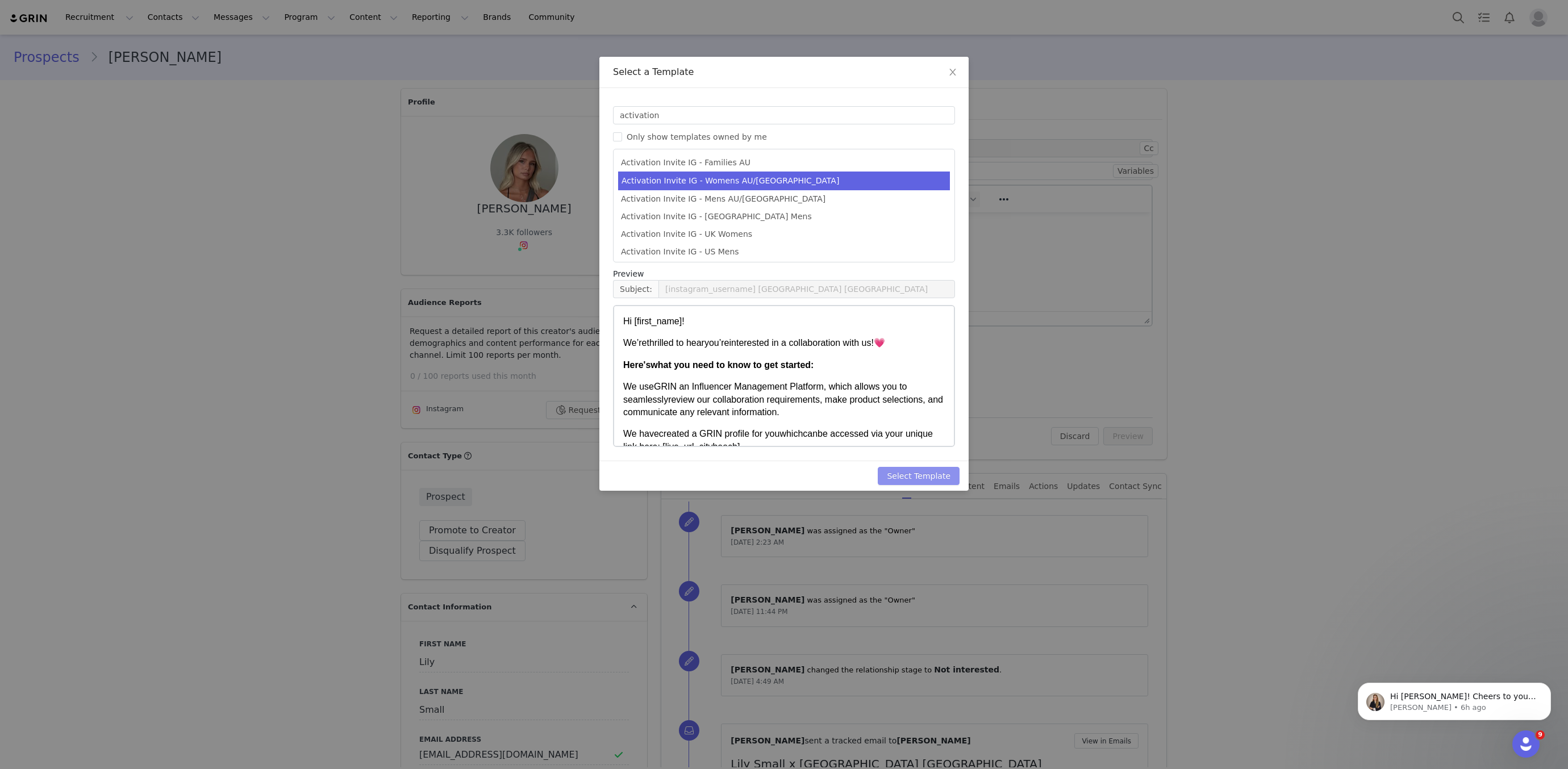
click at [931, 478] on button "Select Template" at bounding box center [919, 476] width 82 height 18
type input "[instagram_username] [GEOGRAPHIC_DATA] [GEOGRAPHIC_DATA]"
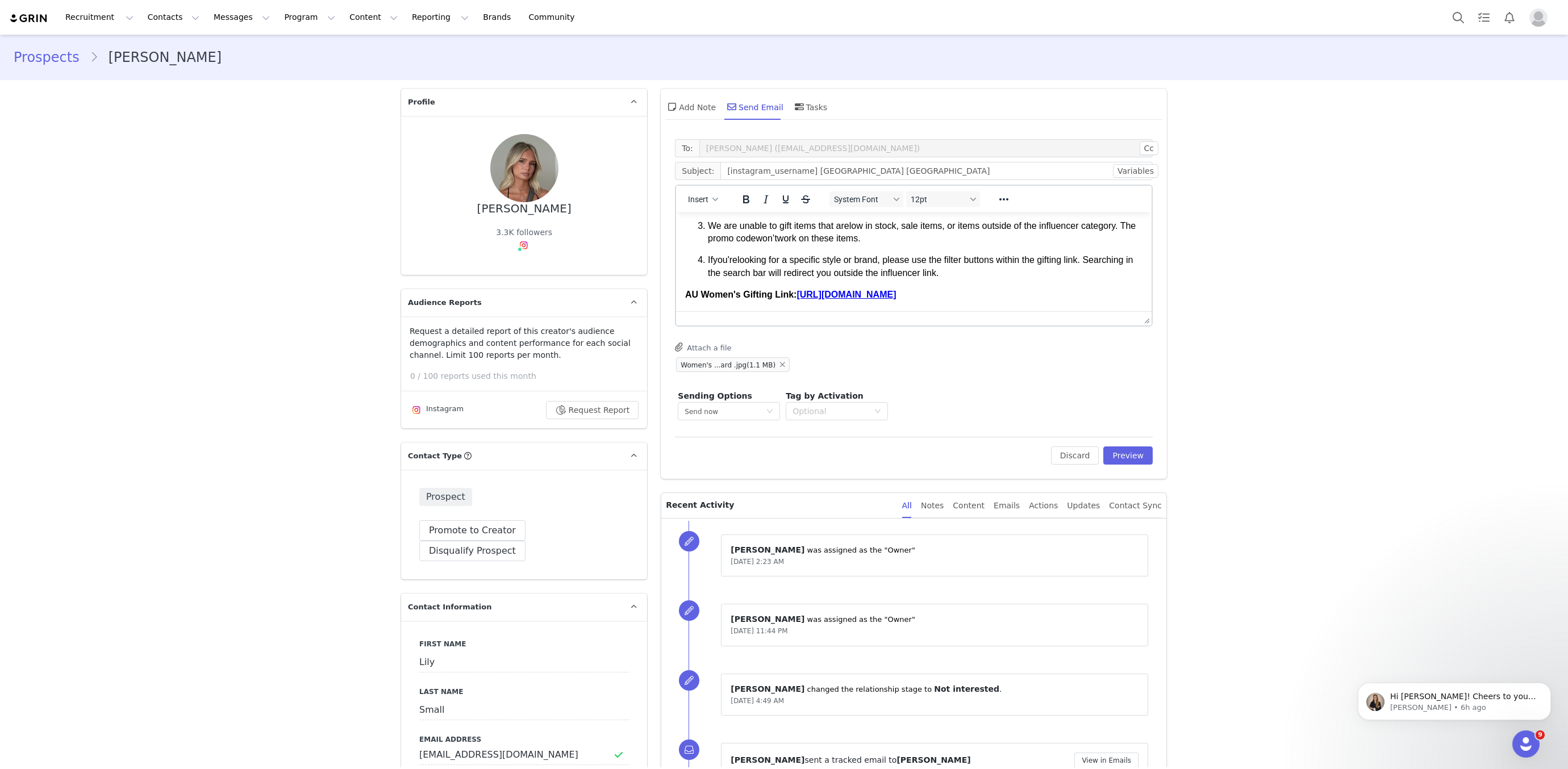
scroll to position [822, 0]
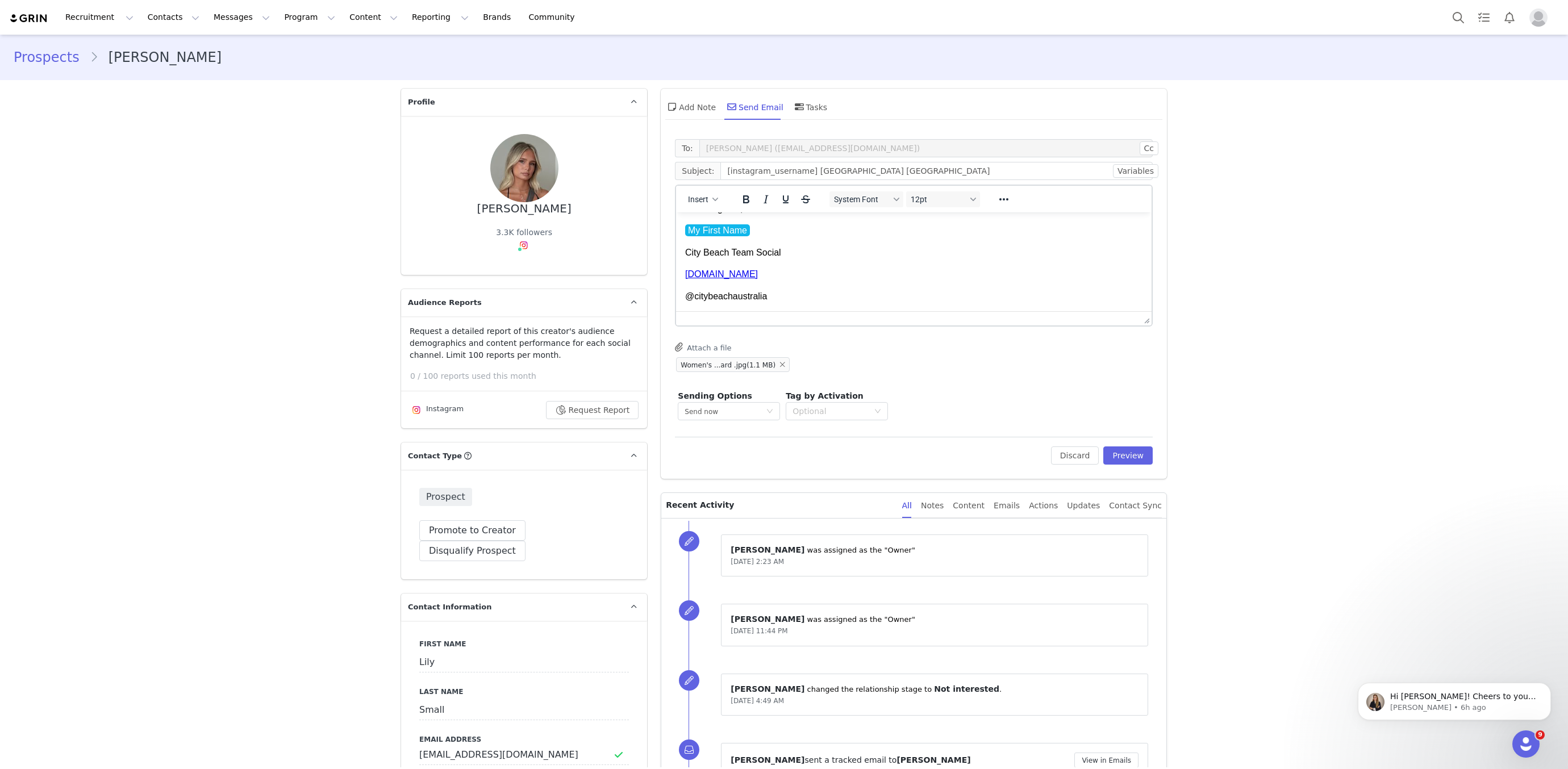
drag, startPoint x: 686, startPoint y: 226, endPoint x: 704, endPoint y: 452, distance: 226.7
click at [1083, 447] on button "Discard" at bounding box center [1075, 456] width 48 height 18
click at [1081, 448] on button "Discard" at bounding box center [1075, 456] width 48 height 18
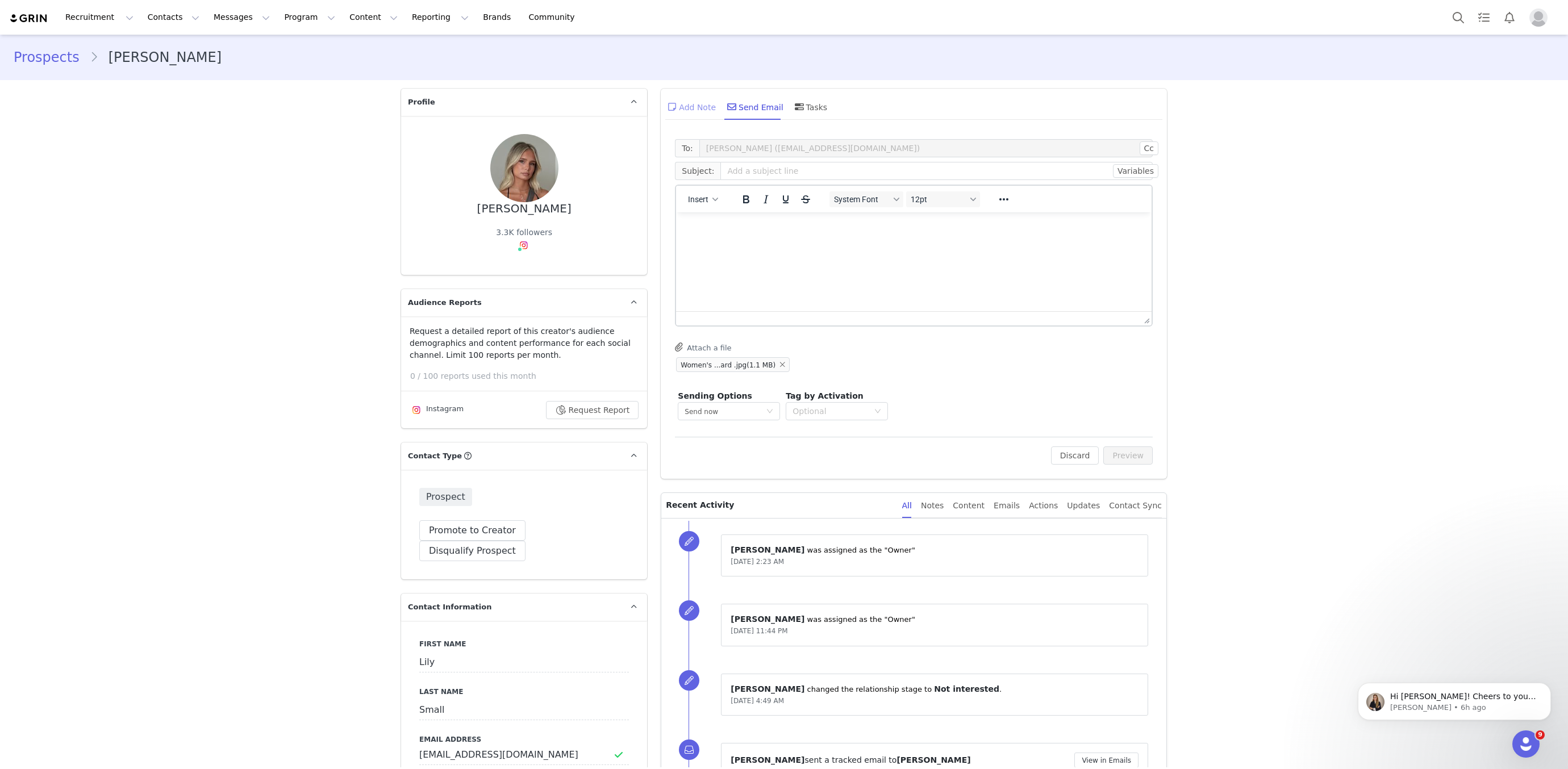
click at [712, 112] on div "Add Note" at bounding box center [691, 106] width 51 height 27
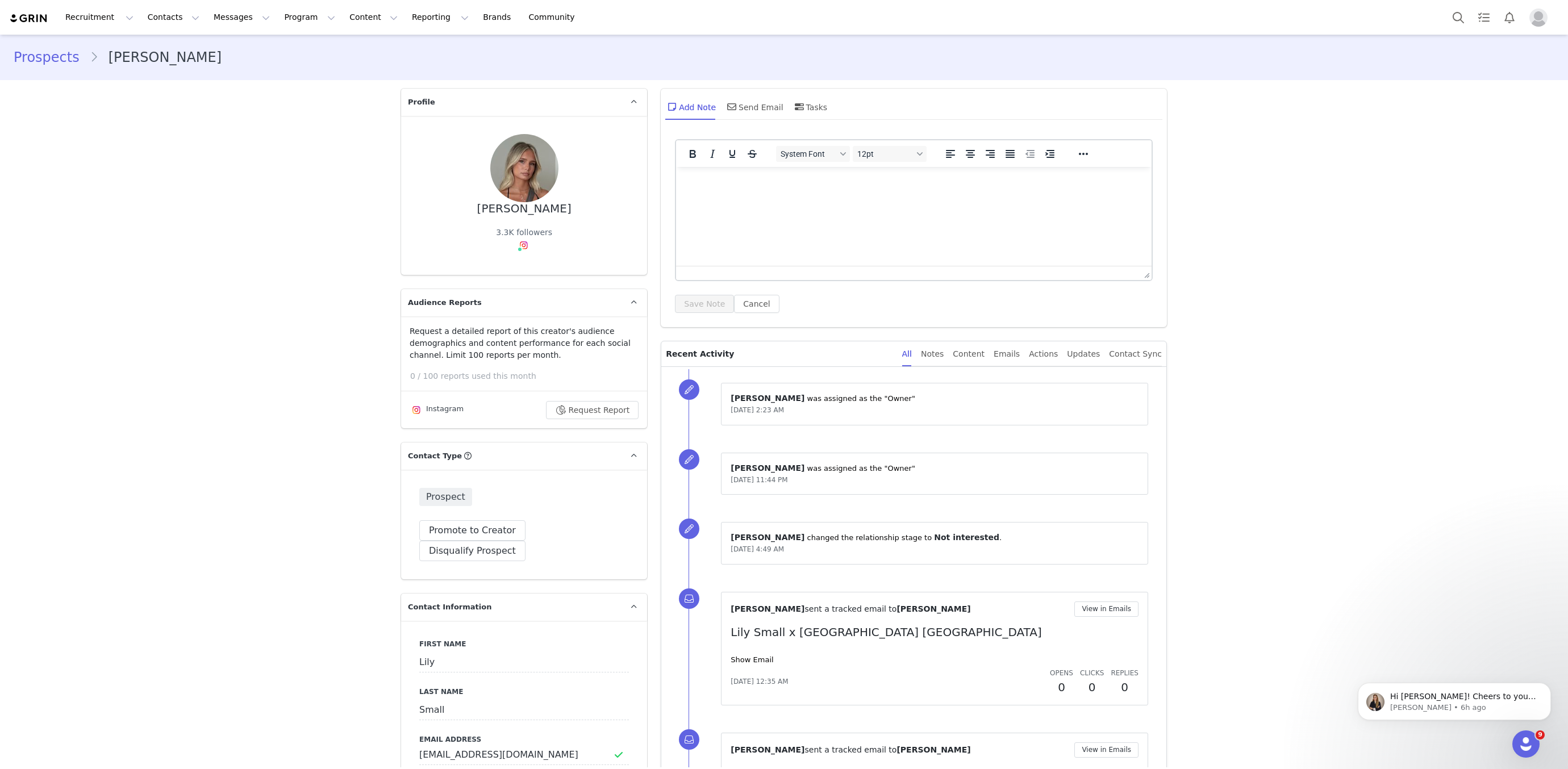
drag, startPoint x: 738, startPoint y: 168, endPoint x: 739, endPoint y: 175, distance: 7.1
click at [738, 170] on html at bounding box center [914, 182] width 476 height 30
click at [739, 182] on p "Rich Text Area. Press ALT-0 for help." at bounding box center [914, 182] width 457 height 13
click at [703, 306] on button "Save Note" at bounding box center [704, 304] width 59 height 18
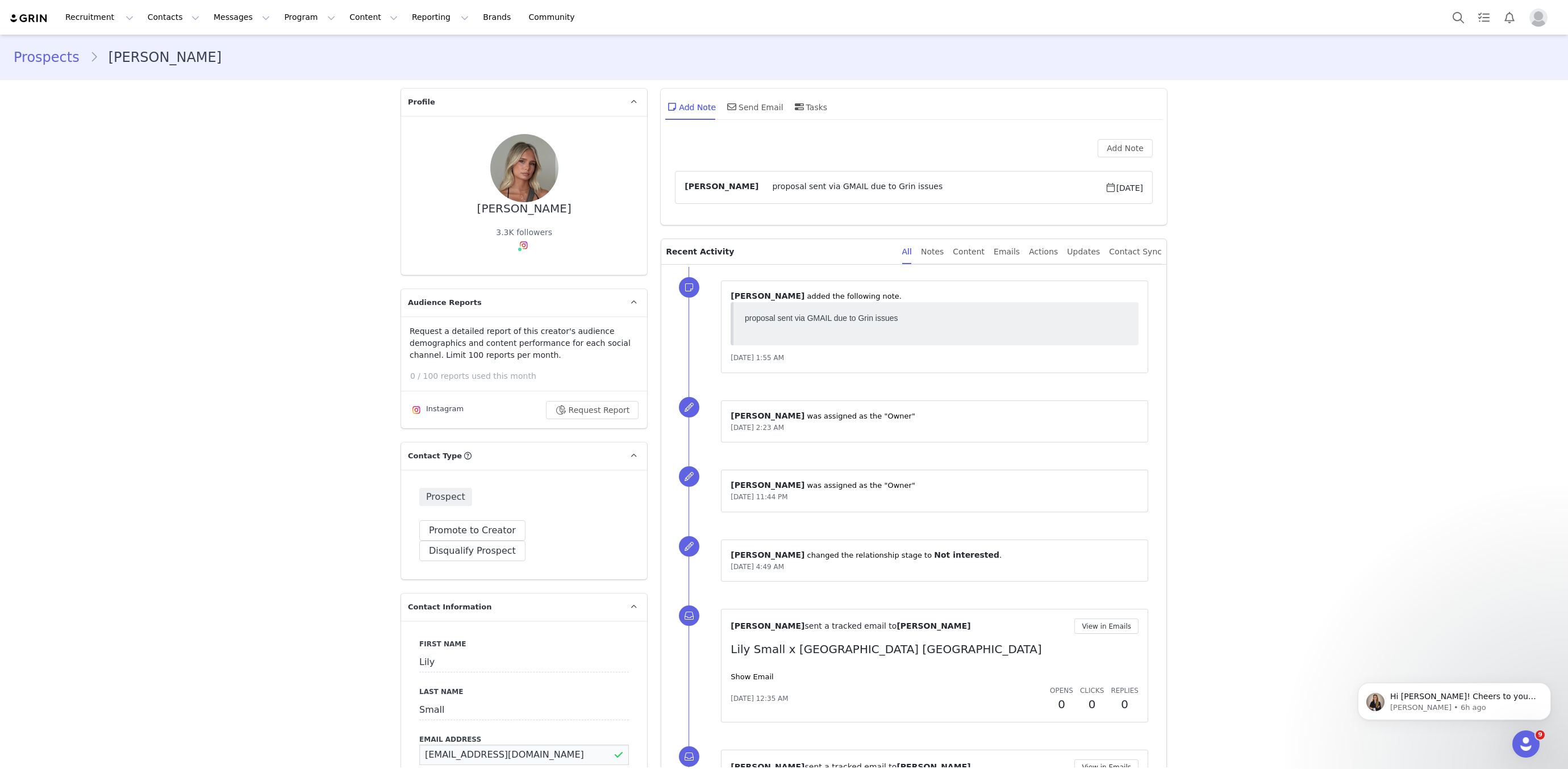
click at [492, 745] on input "lilyymiasmall@gmail.com" at bounding box center [524, 754] width 209 height 20
click at [517, 217] on div "Lily Small 3.3K followers" at bounding box center [524, 196] width 209 height 123
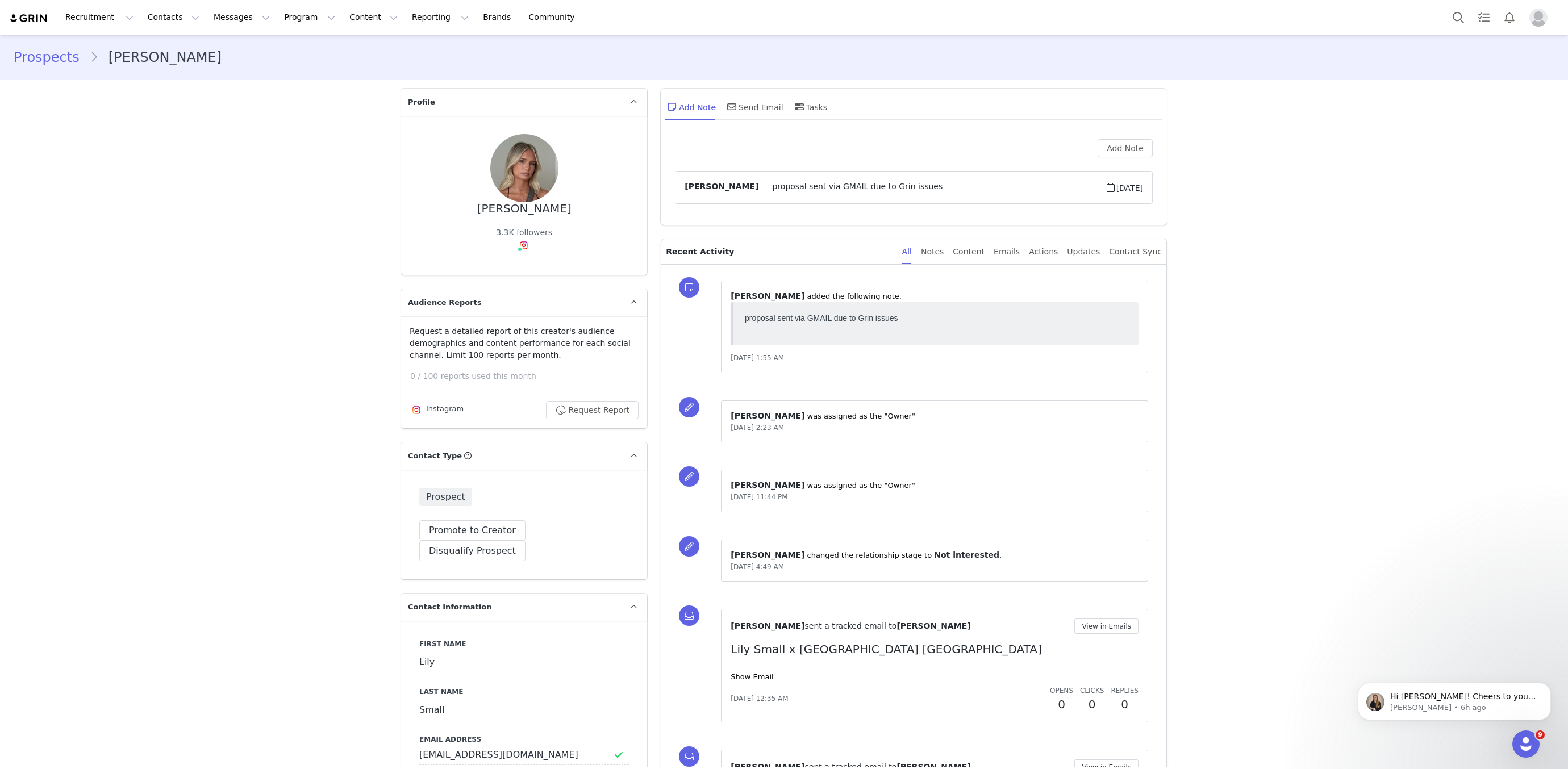
click at [519, 214] on div "Lily Small" at bounding box center [524, 209] width 94 height 13
click at [519, 213] on div "Lily Small" at bounding box center [524, 209] width 94 height 13
copy div "Lily Small"
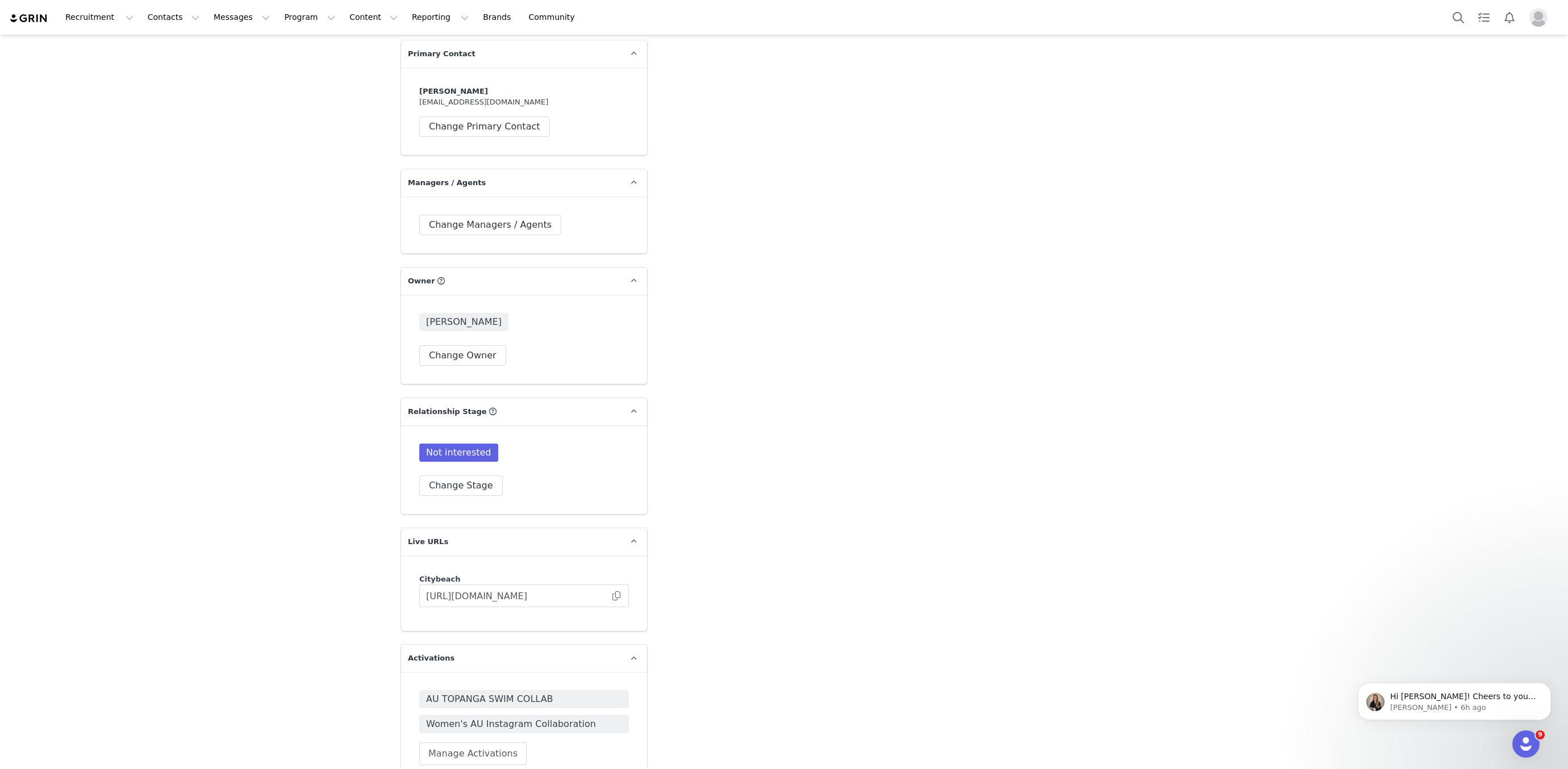
scroll to position [2364, 0]
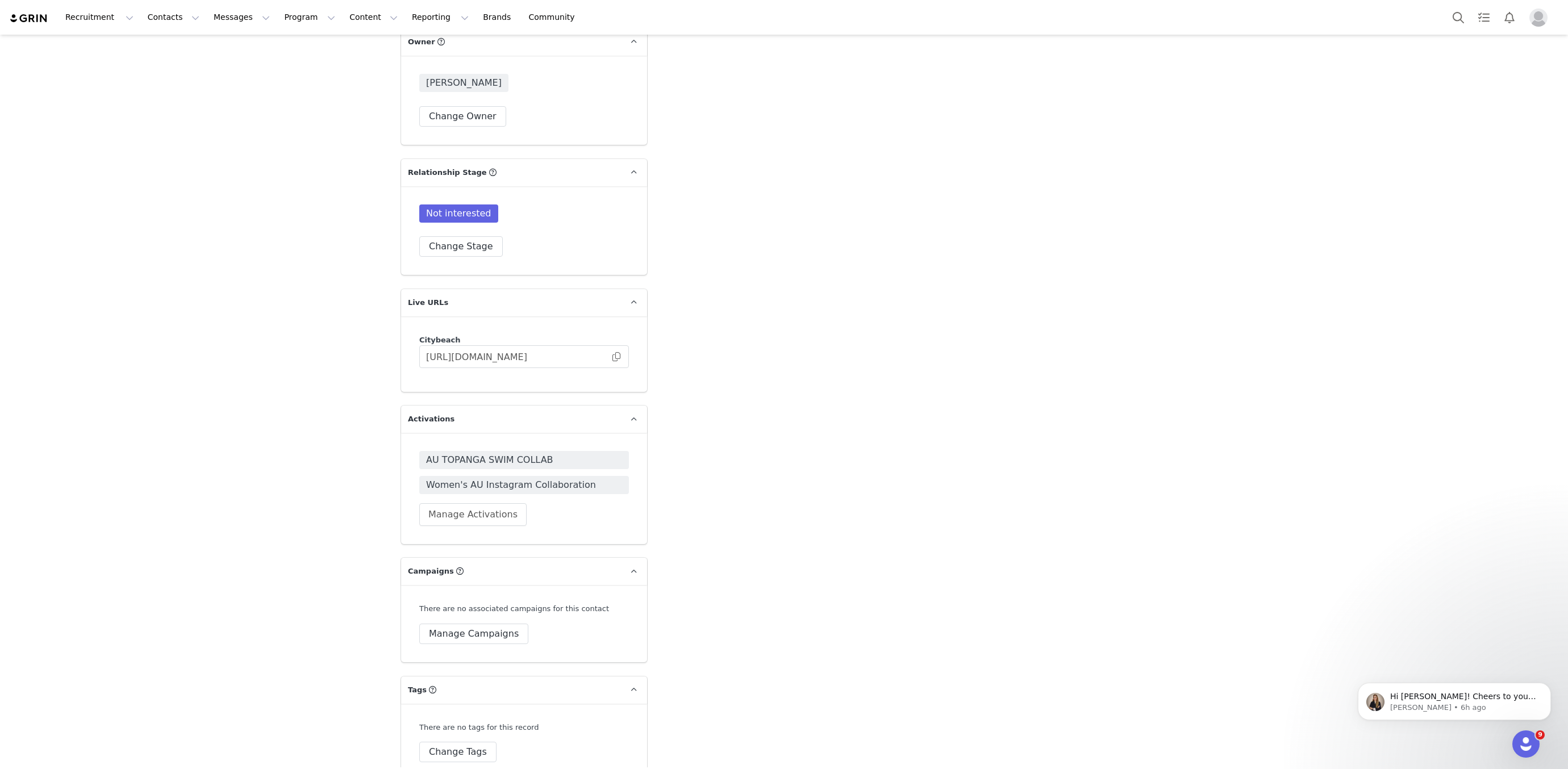
click at [491, 334] on div "Citybeach https://citybeach.grin.live/50c073bd-c4be-4223-9106-8504bb48a9c4" at bounding box center [524, 351] width 209 height 34
click at [492, 334] on div "Citybeach https://citybeach.grin.live/50c073bd-c4be-4223-9106-8504bb48a9c4" at bounding box center [524, 351] width 209 height 34
click at [490, 346] on input "https://citybeach.grin.live/50c073bd-c4be-4223-9106-8504bb48a9c4" at bounding box center [524, 357] width 209 height 22
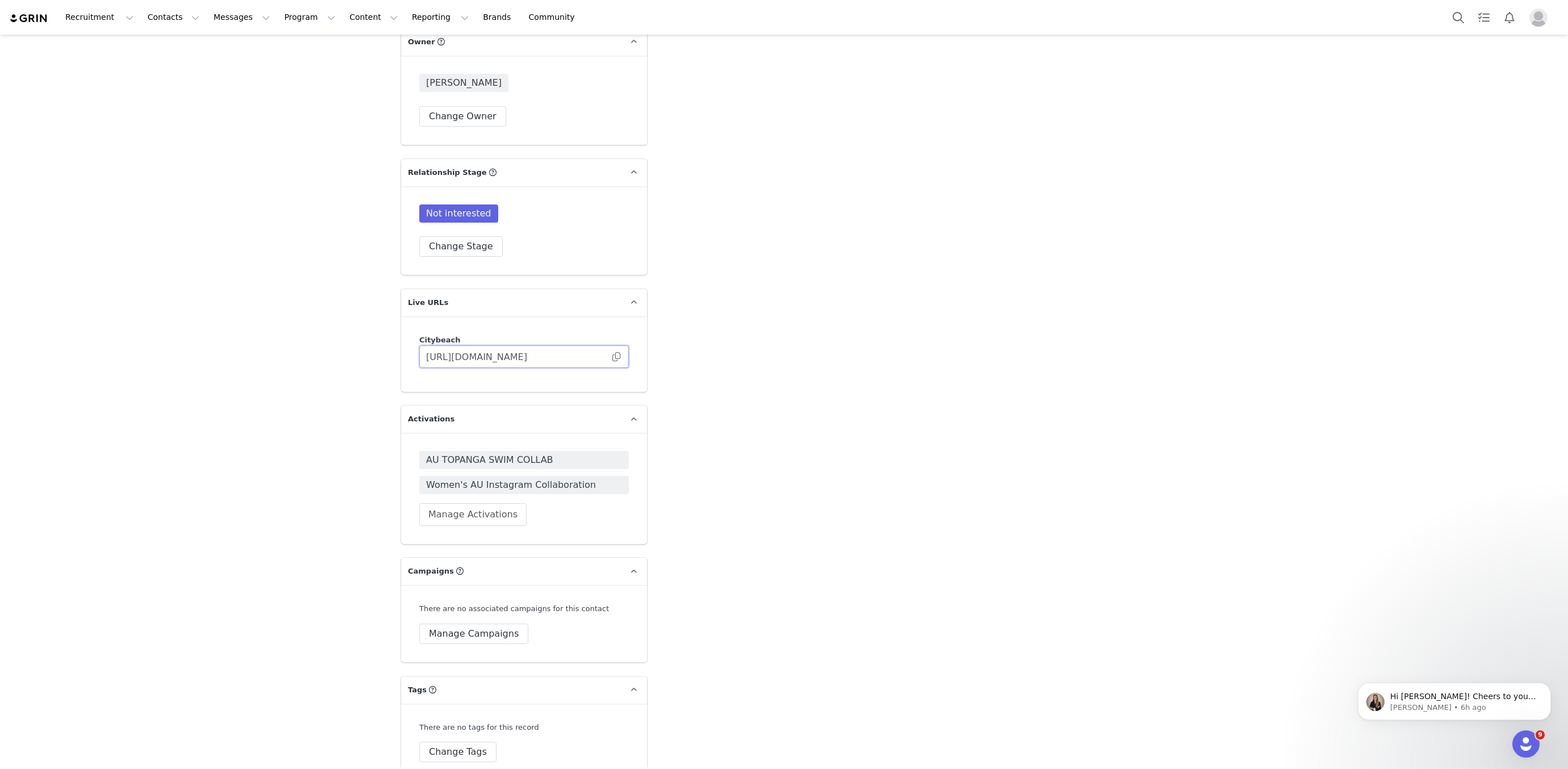
click at [490, 346] on input "https://citybeach.grin.live/50c073bd-c4be-4223-9106-8504bb48a9c4" at bounding box center [524, 357] width 209 height 22
click at [490, 346] on input "https://citybeach.grin.live/50c073bd-c4be-4223-9106-8504bb48a9c4" at bounding box center [524, 357] width 209 height 22
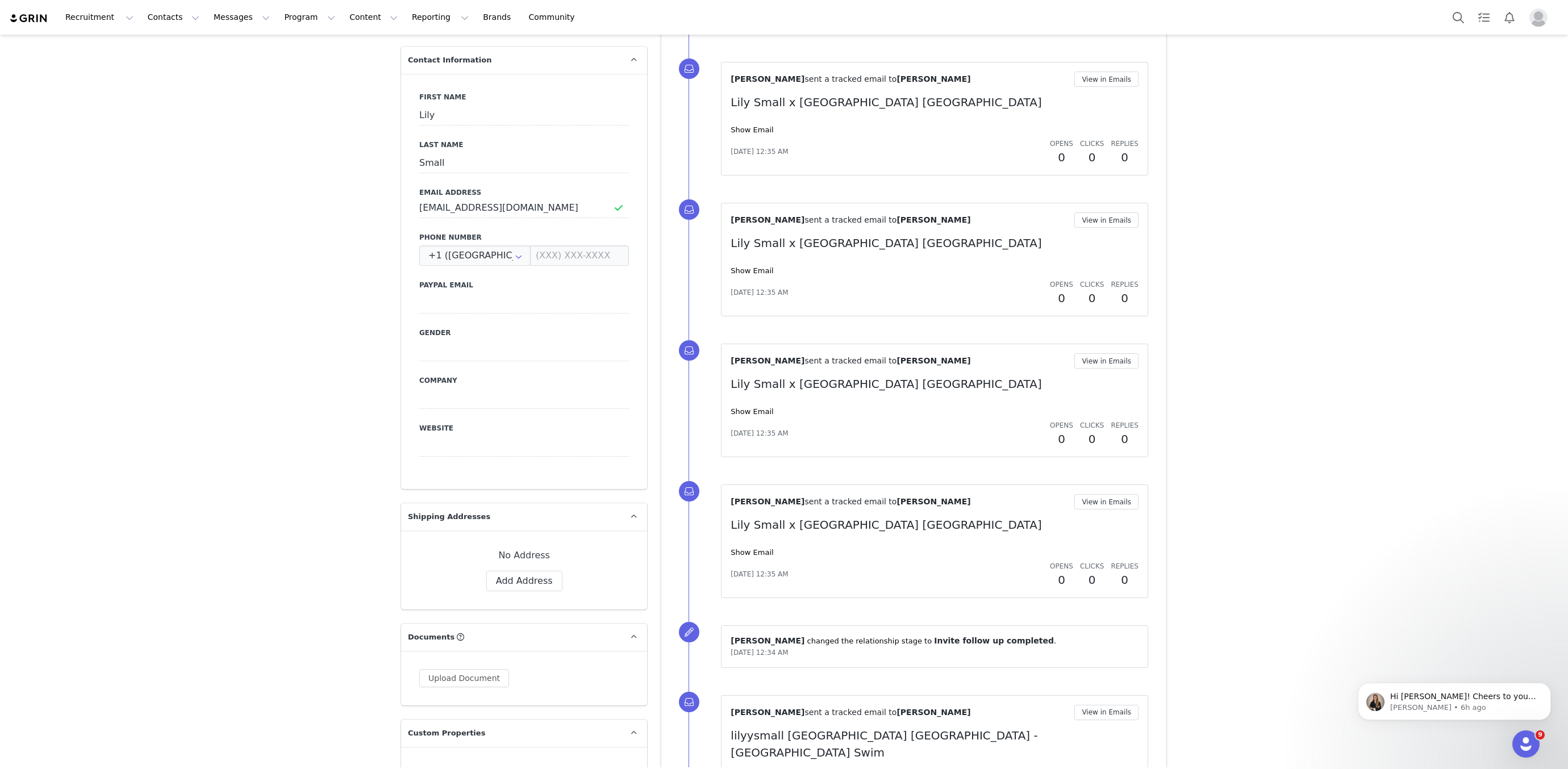
scroll to position [0, 0]
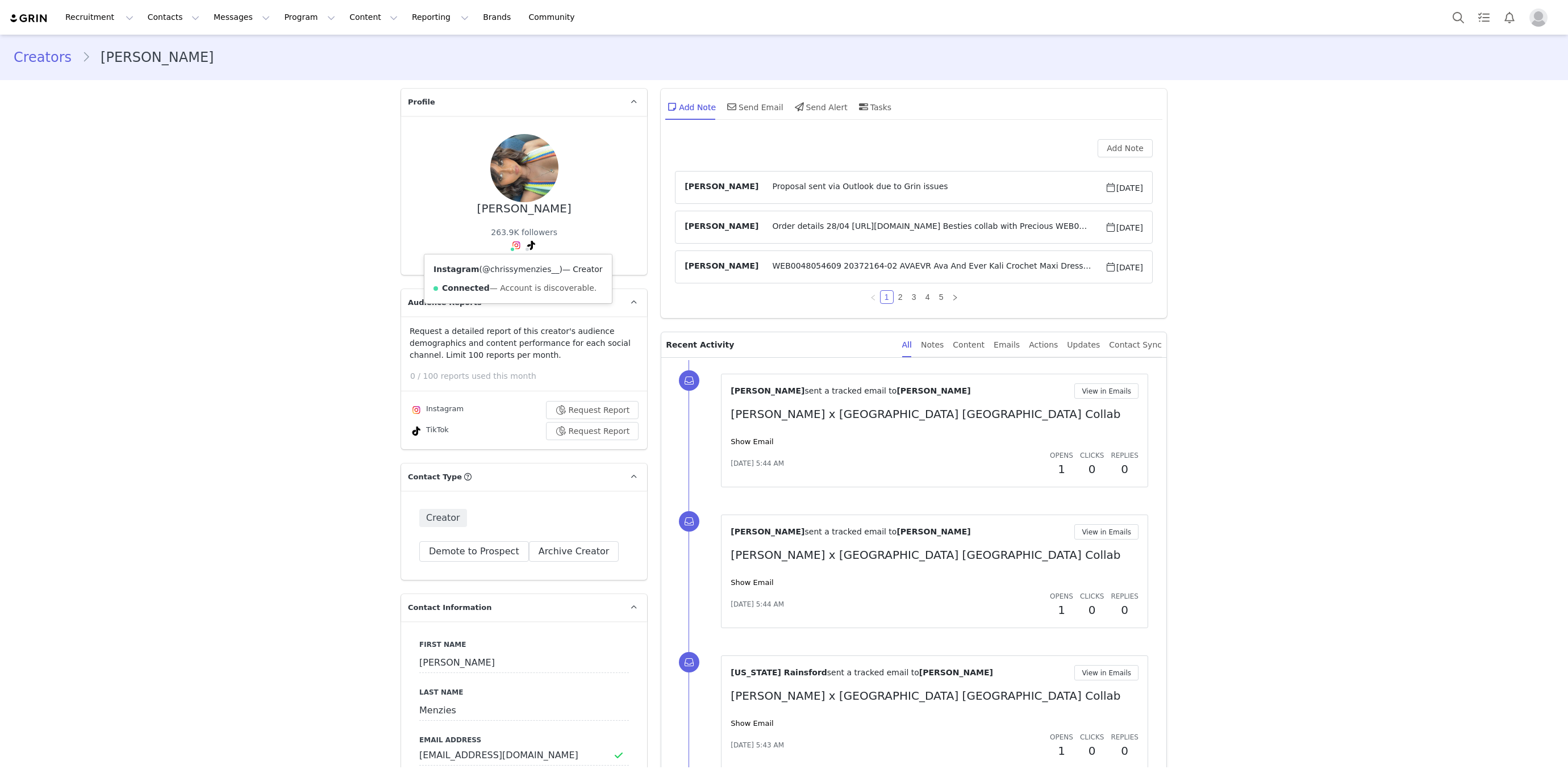
click at [505, 269] on link "@chrissymenzies__" at bounding box center [521, 270] width 77 height 9
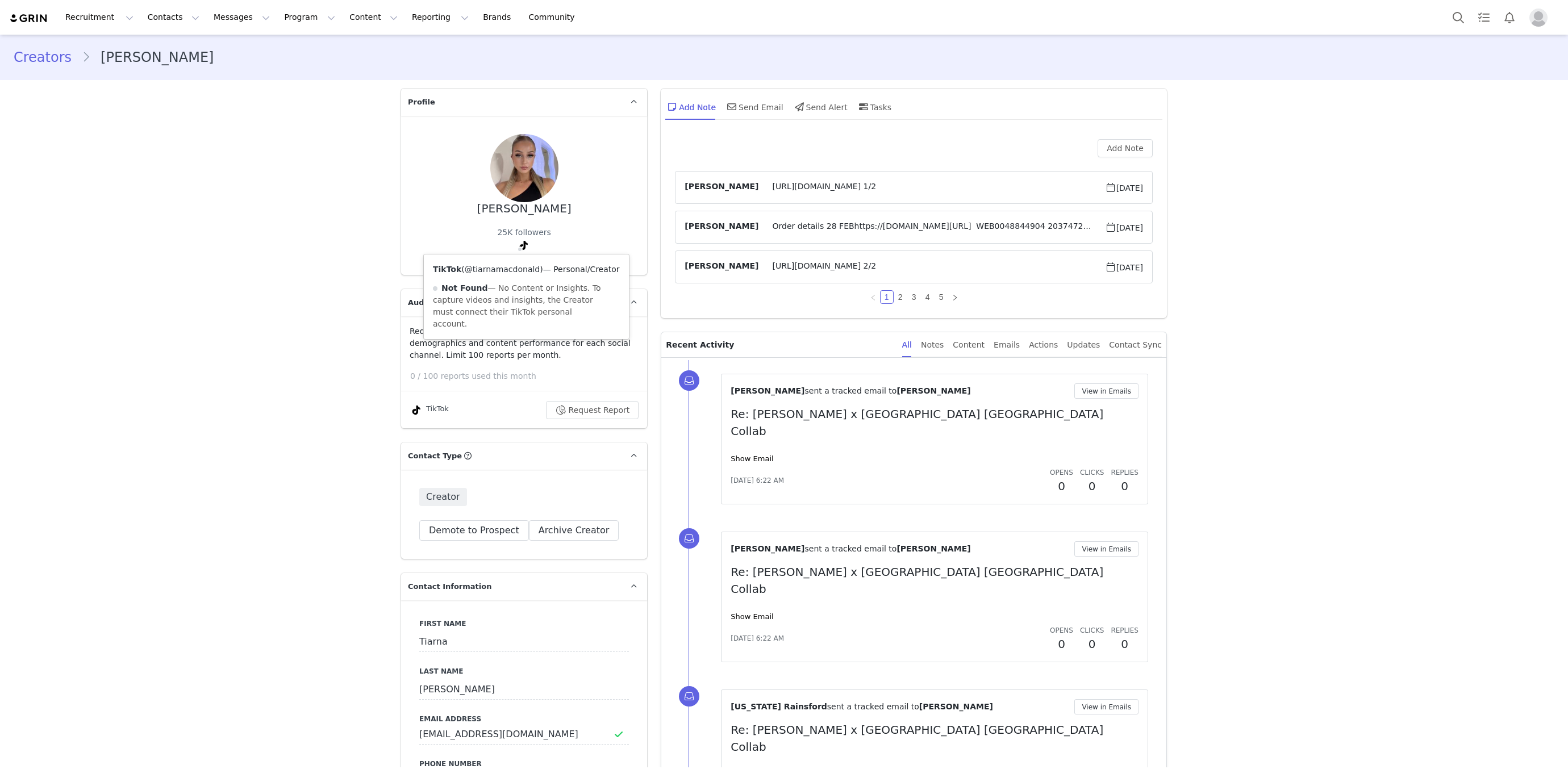
click at [509, 266] on link "@tiarnamacdonald" at bounding box center [502, 270] width 75 height 9
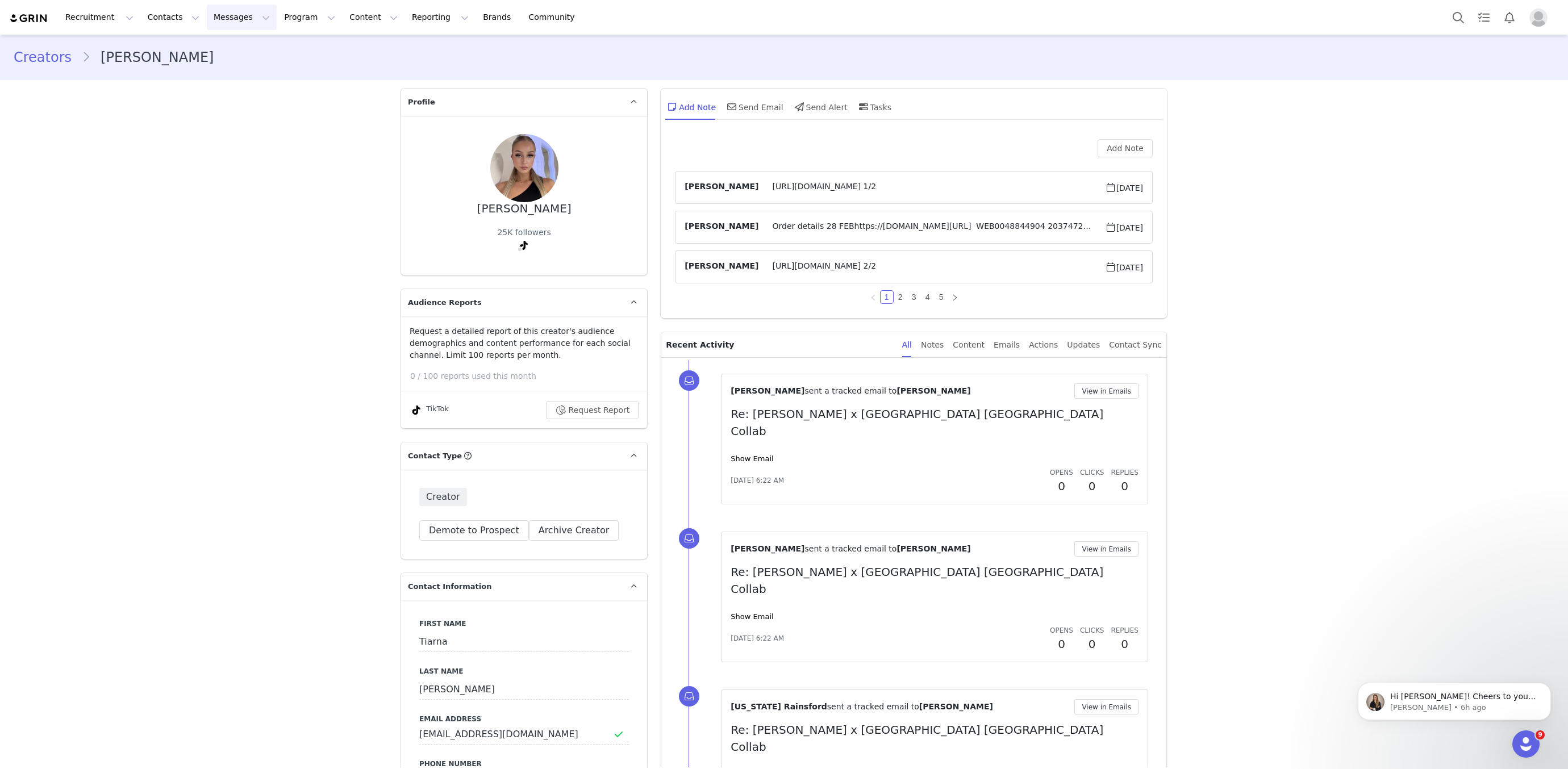
click at [222, 12] on button "Messages Messages" at bounding box center [242, 17] width 70 height 26
click at [229, 69] on div "Inbox" at bounding box center [239, 71] width 76 height 12
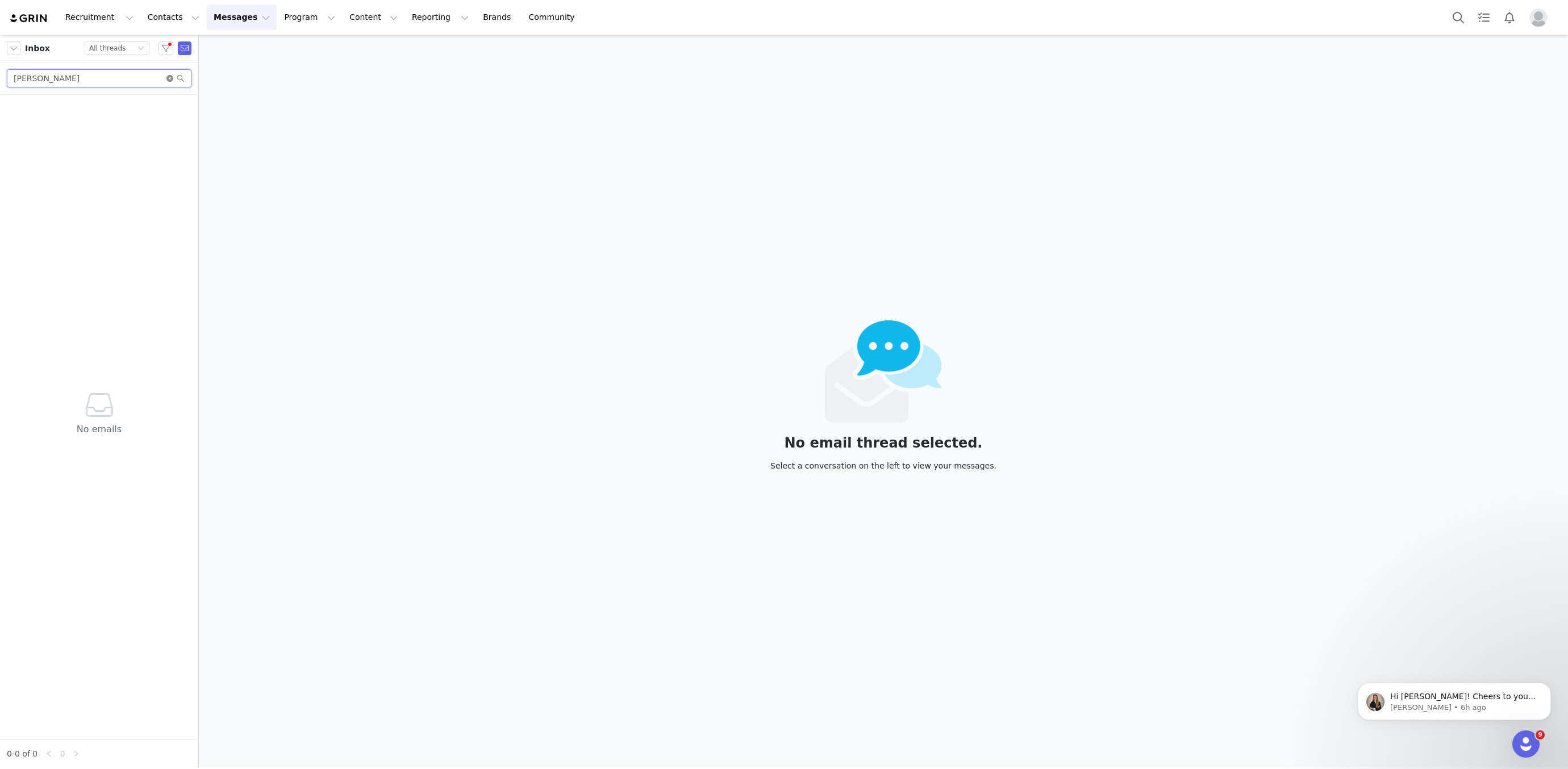
click at [168, 83] on input "[PERSON_NAME]" at bounding box center [98, 79] width 184 height 18
click at [167, 77] on icon "icon: close-circle" at bounding box center [170, 79] width 7 height 7
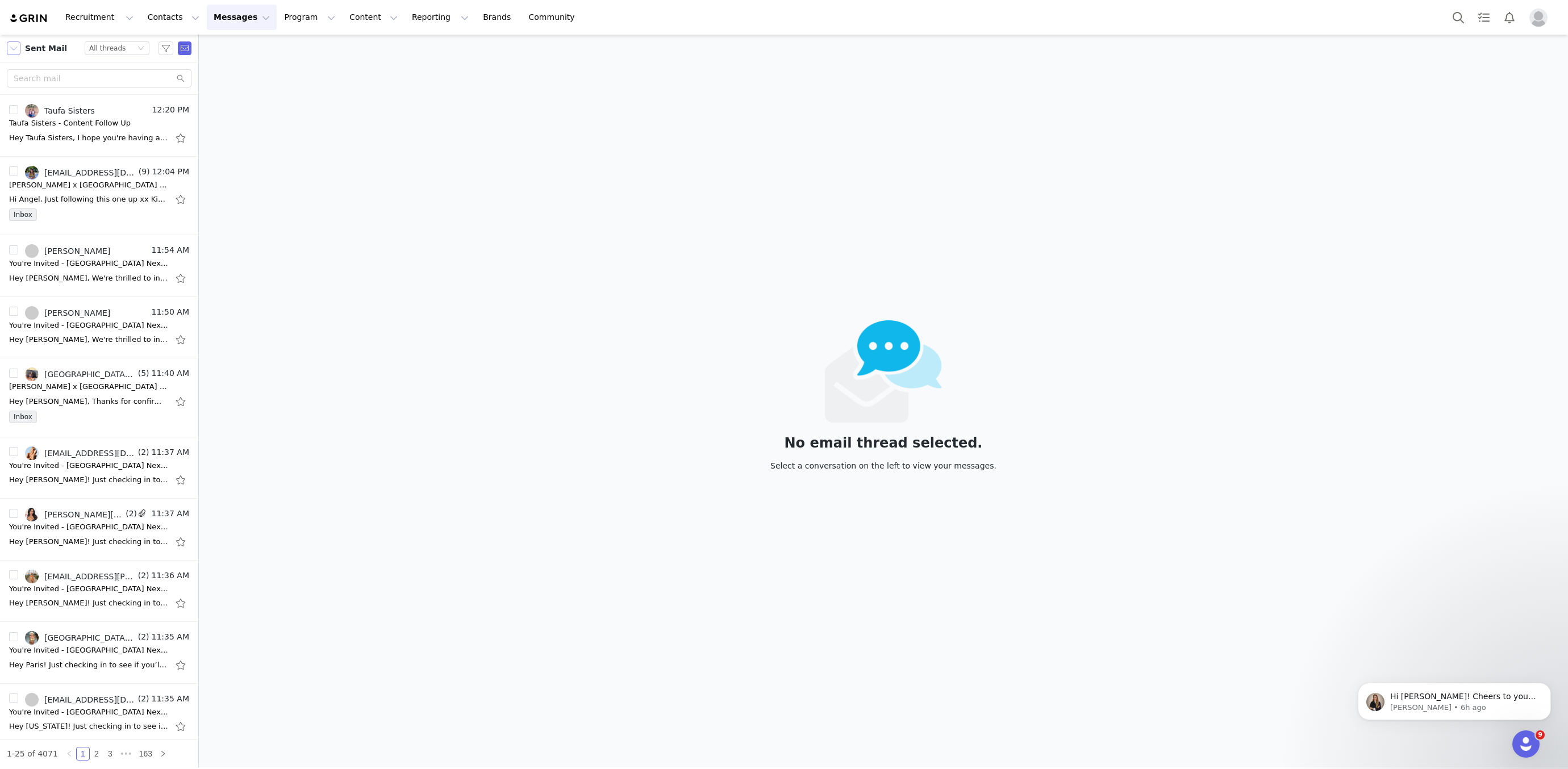
click at [13, 46] on button "button" at bounding box center [13, 48] width 14 height 14
click at [27, 87] on li "Inbox" at bounding box center [55, 87] width 97 height 18
